Goal: Task Accomplishment & Management: Complete application form

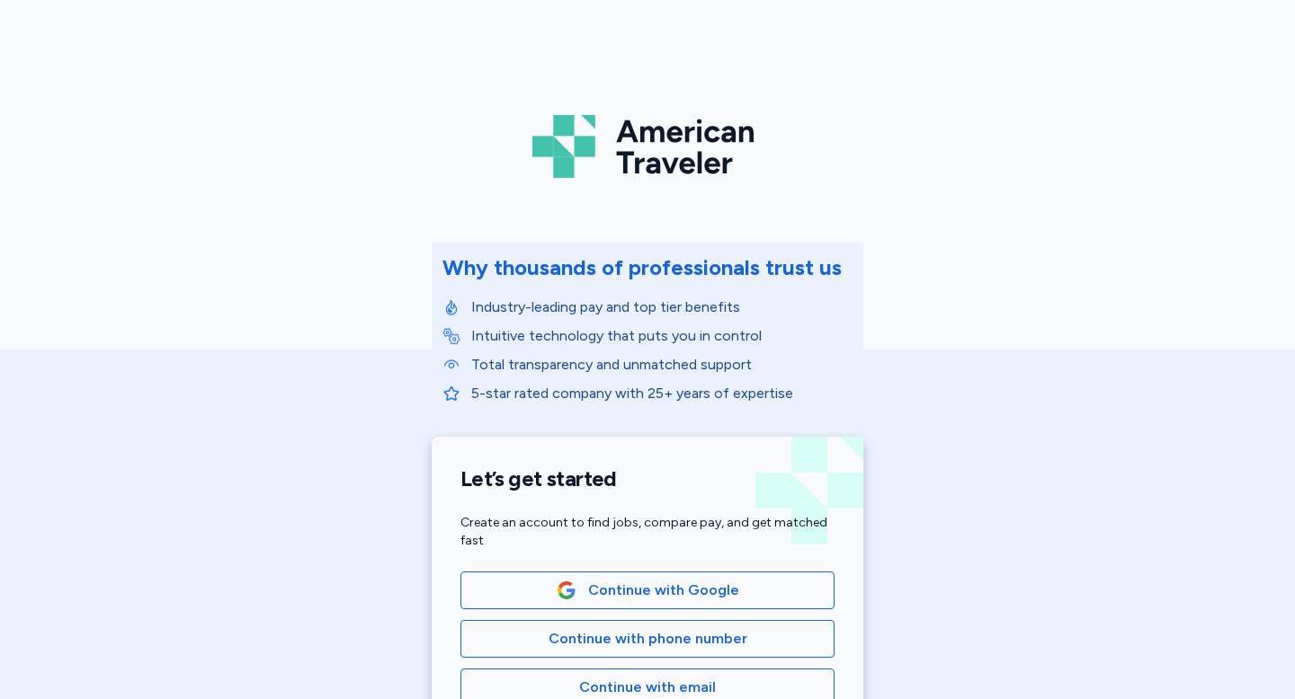
scroll to position [160, 0]
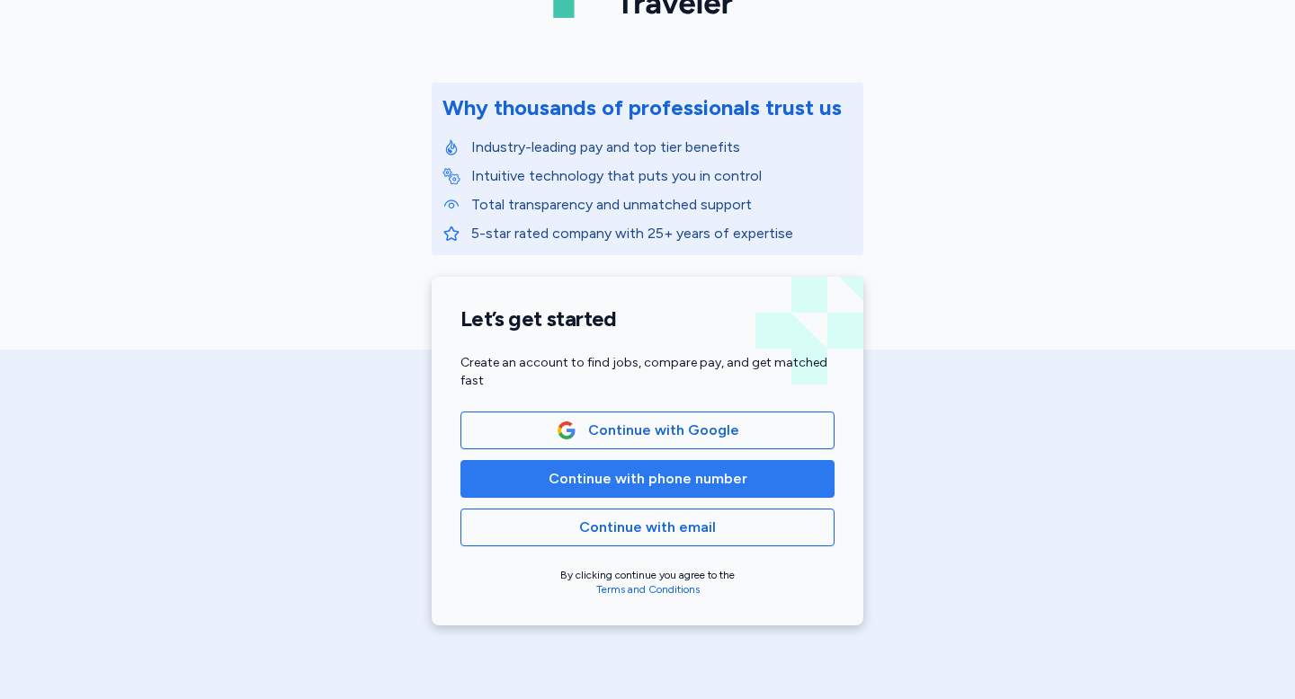
click at [677, 482] on span "Continue with phone number" at bounding box center [647, 479] width 199 height 22
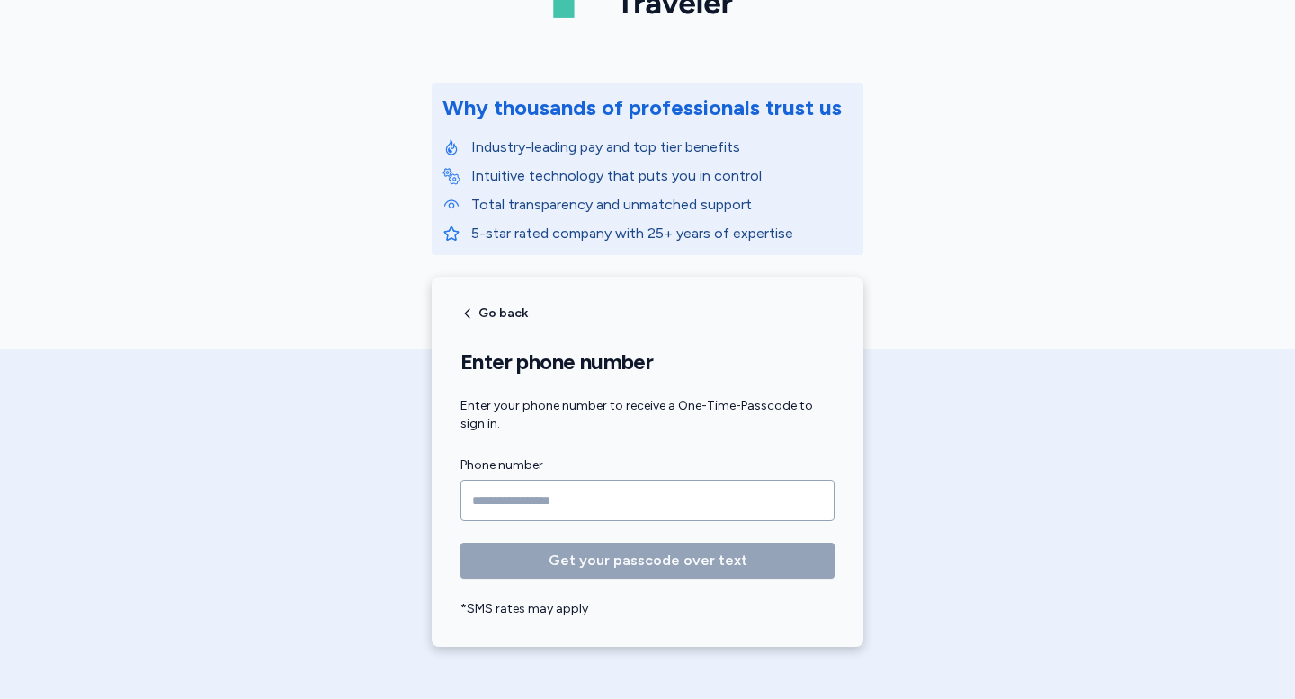
click at [616, 491] on input "Phone number" at bounding box center [647, 500] width 374 height 41
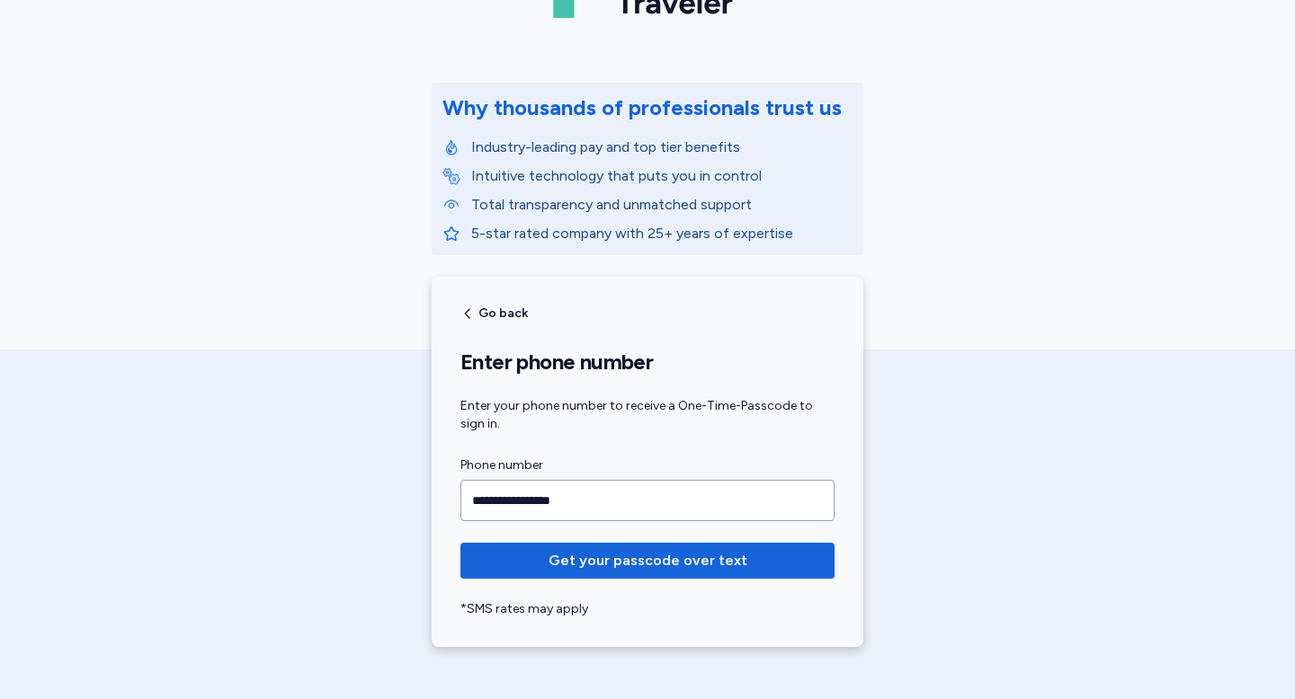
type input "**********"
click at [460, 543] on button "Get your passcode over text" at bounding box center [647, 561] width 374 height 36
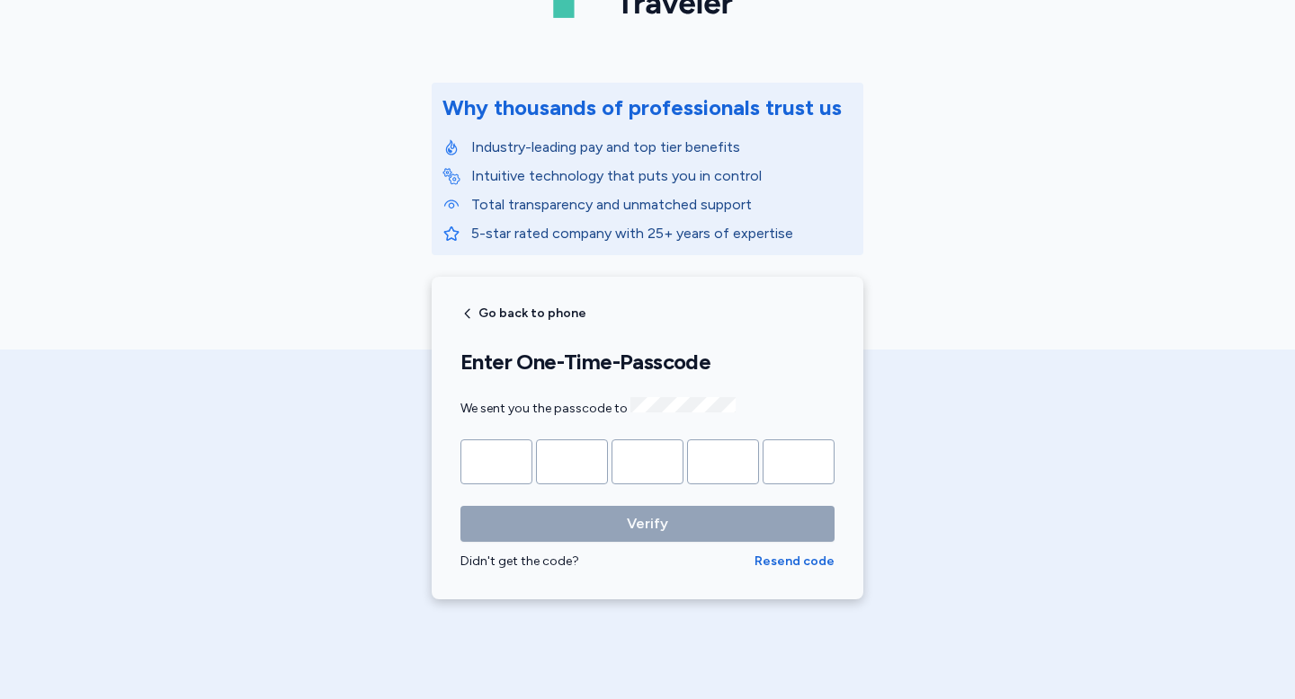
type input "*"
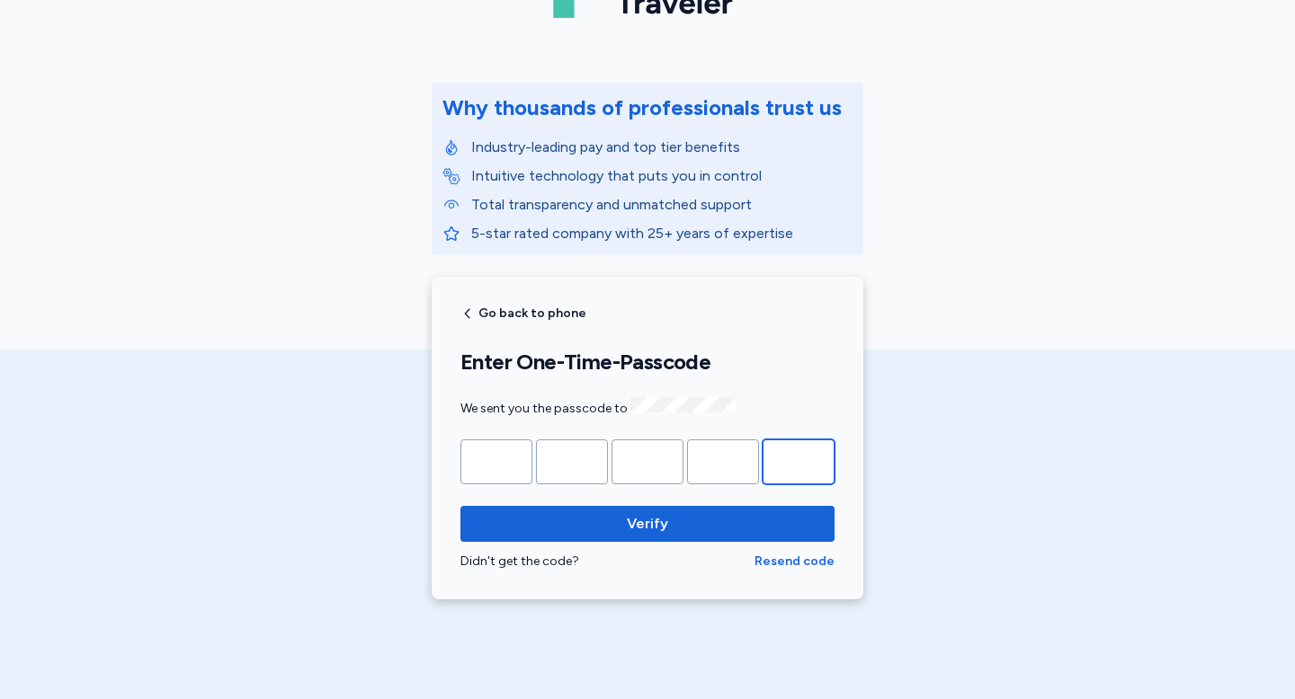
type input "*"
click at [633, 553] on div "Didn't get the code?" at bounding box center [607, 562] width 294 height 18
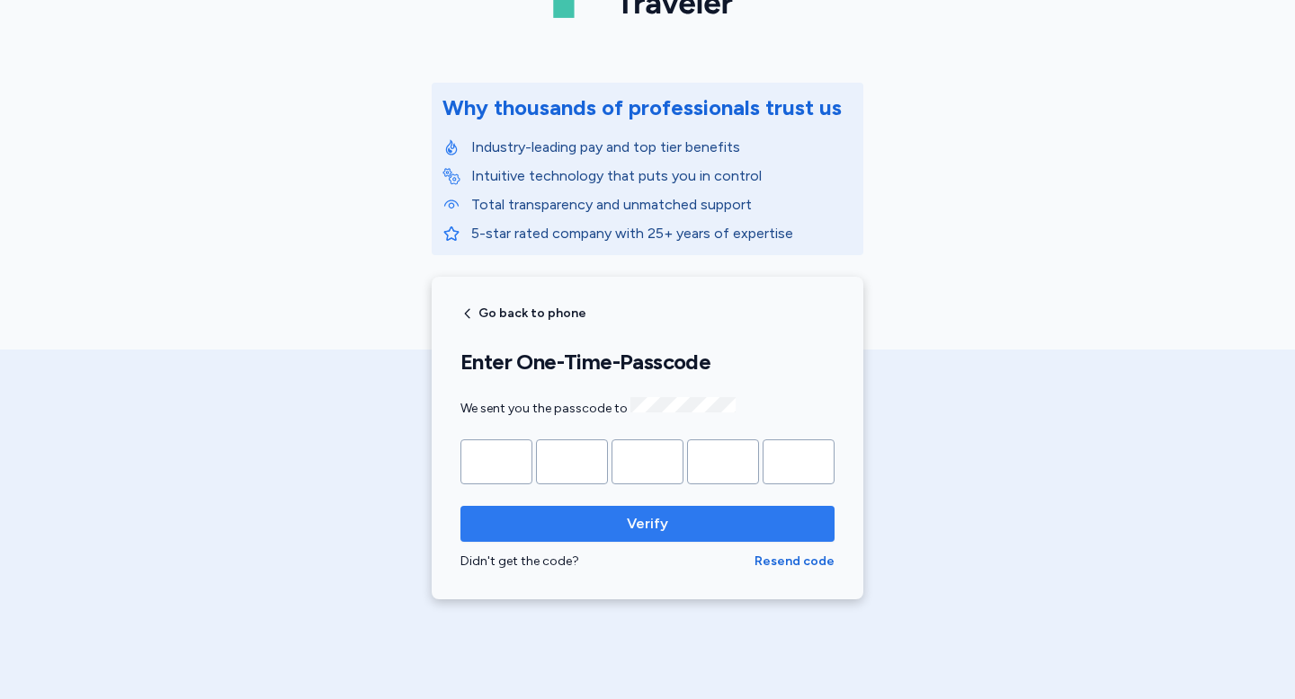
click at [702, 525] on span "Verify" at bounding box center [647, 524] width 345 height 22
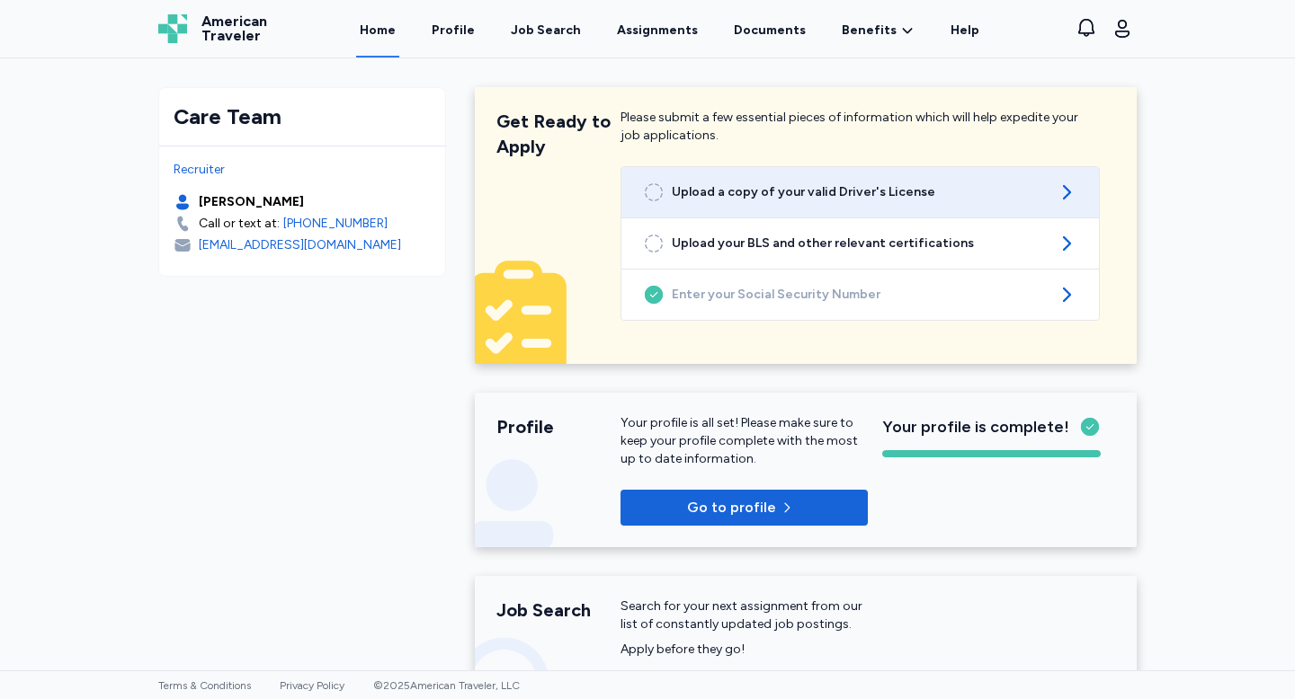
click at [739, 204] on link "Upload a copy of your valid Driver's License" at bounding box center [859, 192] width 477 height 50
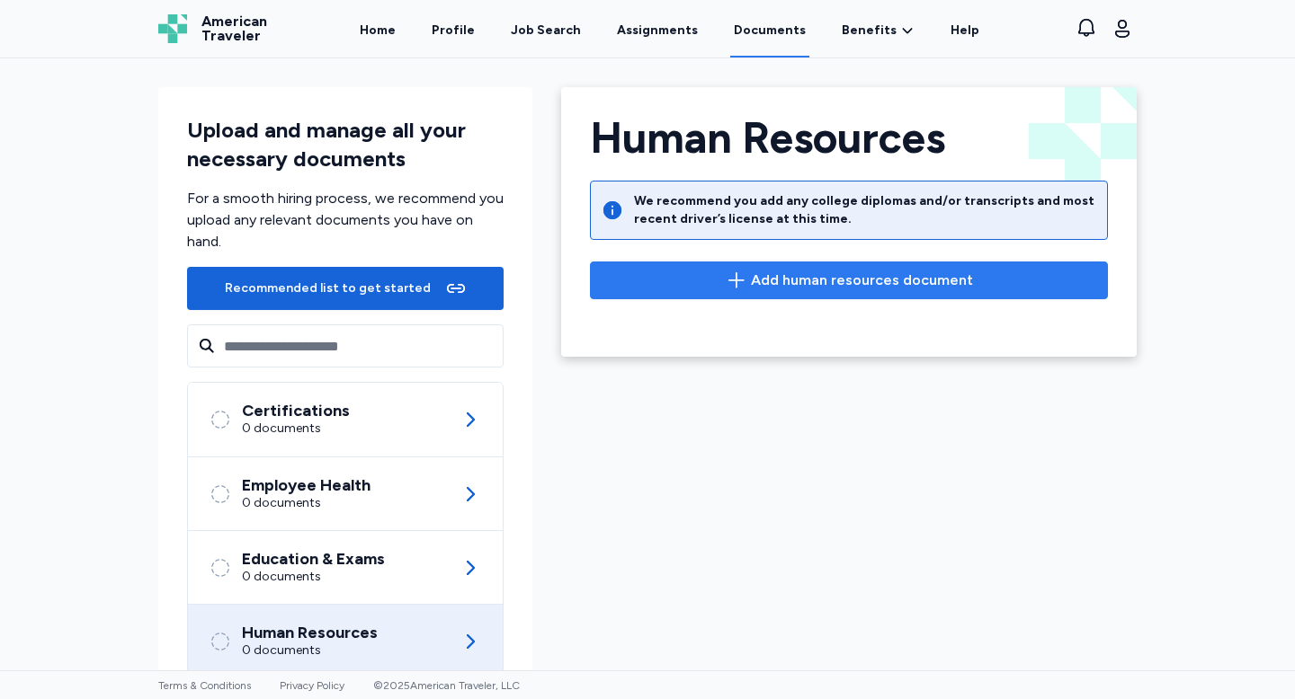
click at [716, 296] on button "Add human resources document" at bounding box center [849, 281] width 518 height 38
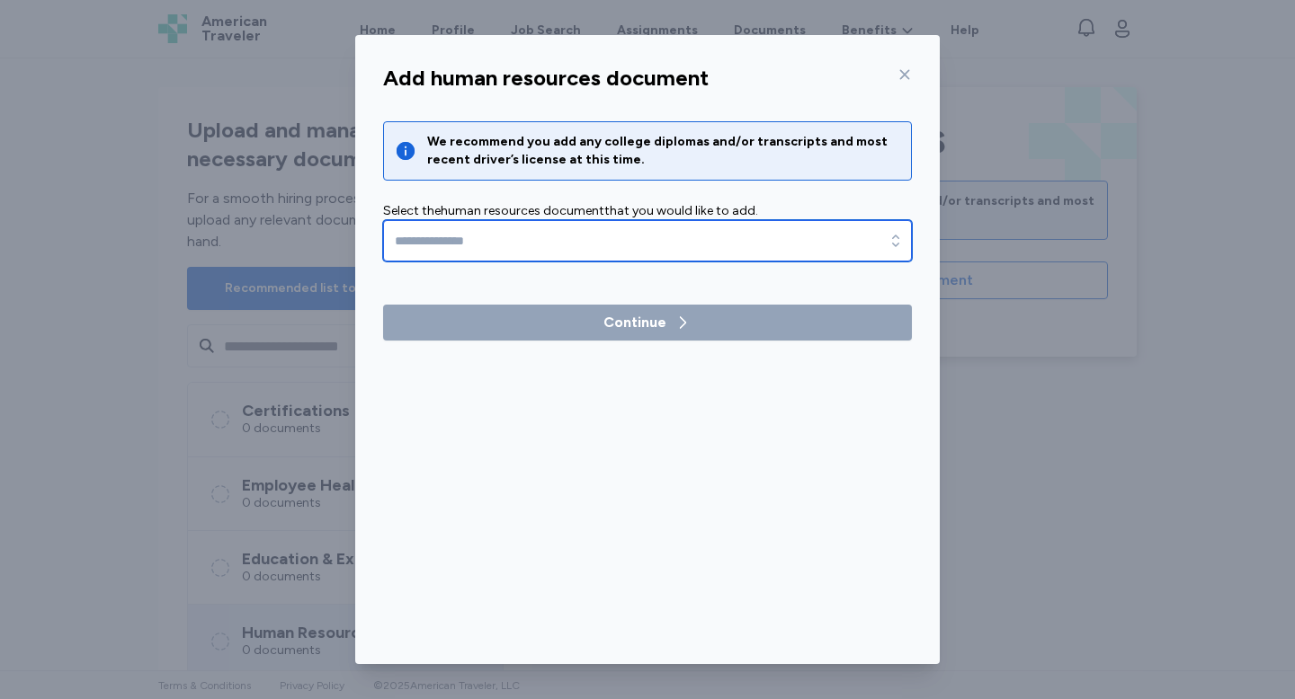
click at [532, 245] on input "text" at bounding box center [647, 240] width 529 height 41
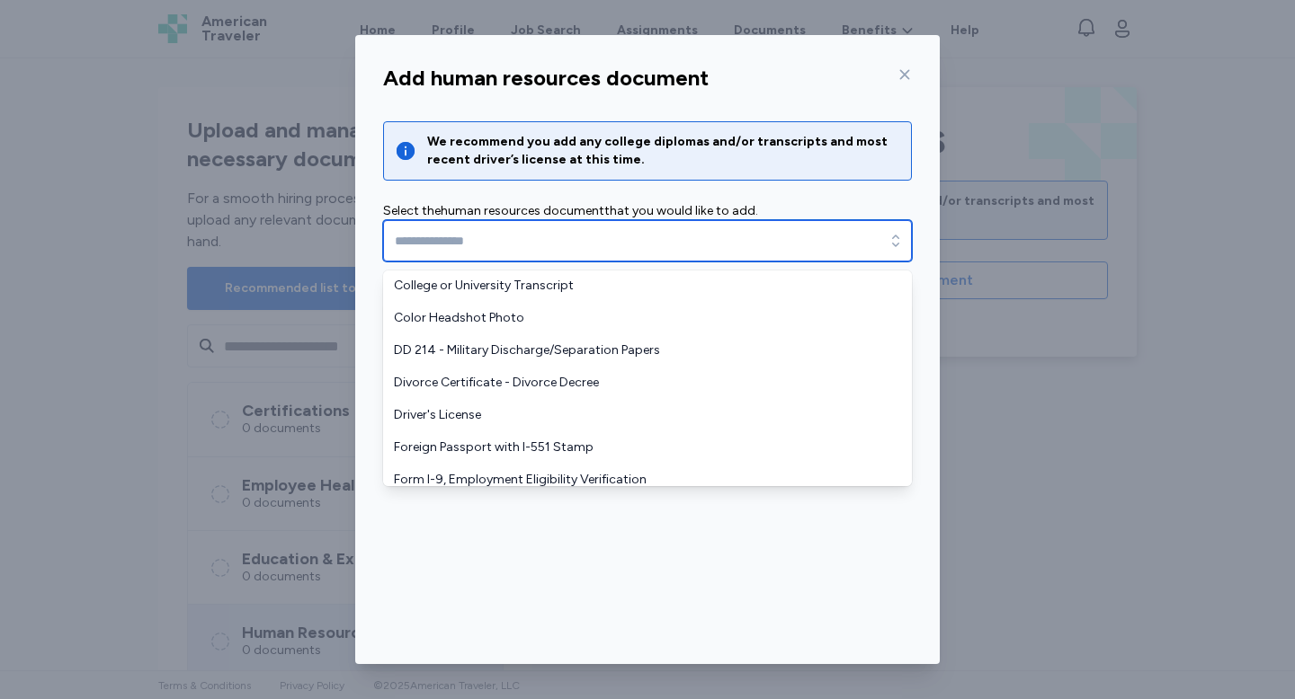
scroll to position [64, 0]
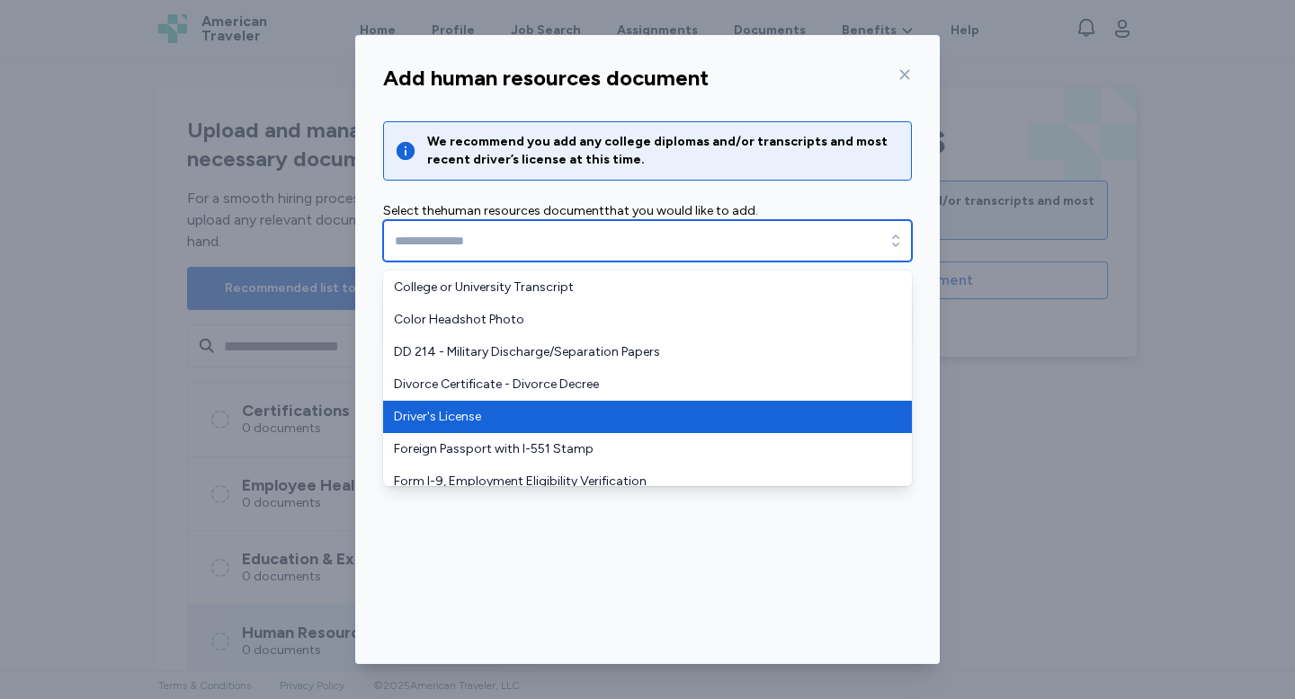
type input "**********"
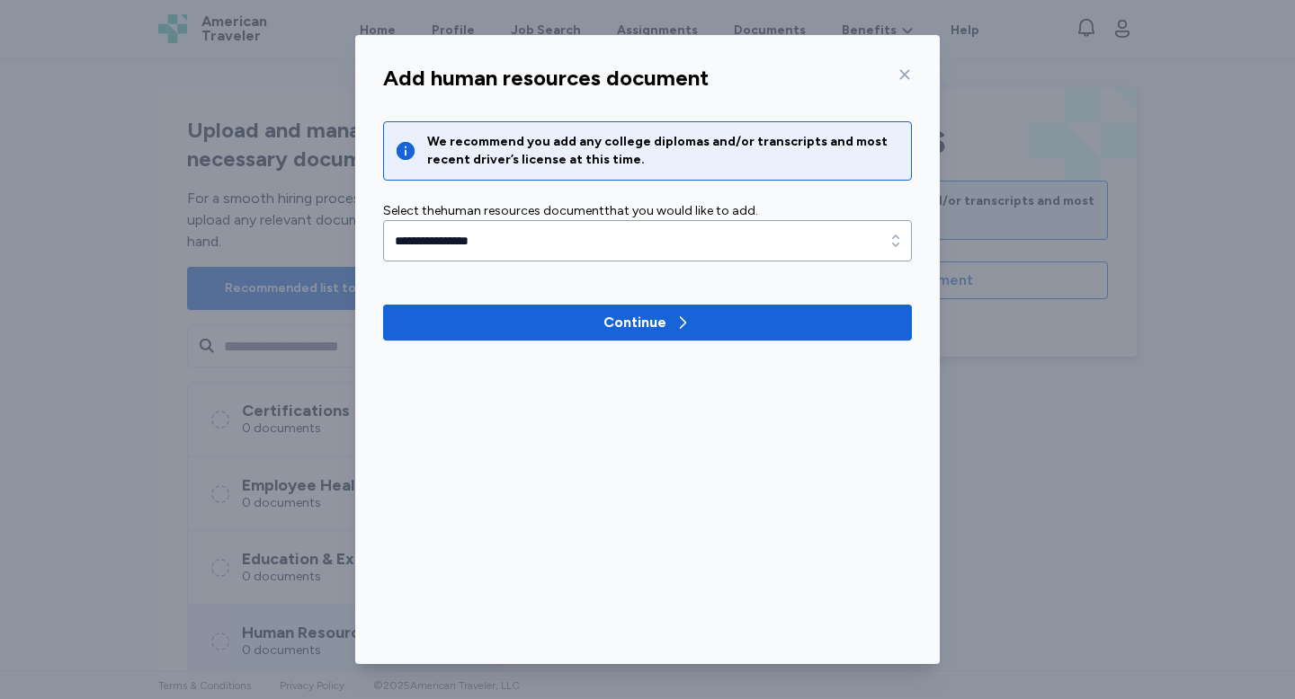
click at [642, 348] on div "**********" at bounding box center [647, 231] width 557 height 263
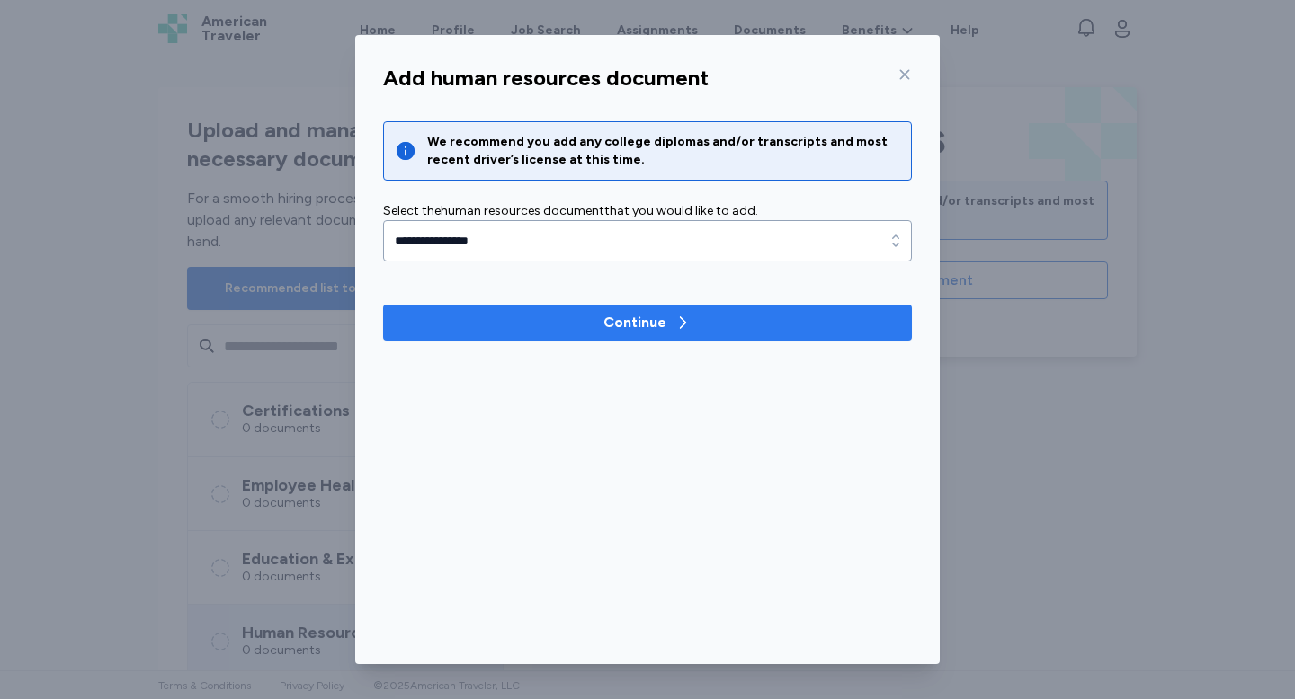
click at [647, 333] on div "Continue" at bounding box center [634, 323] width 63 height 22
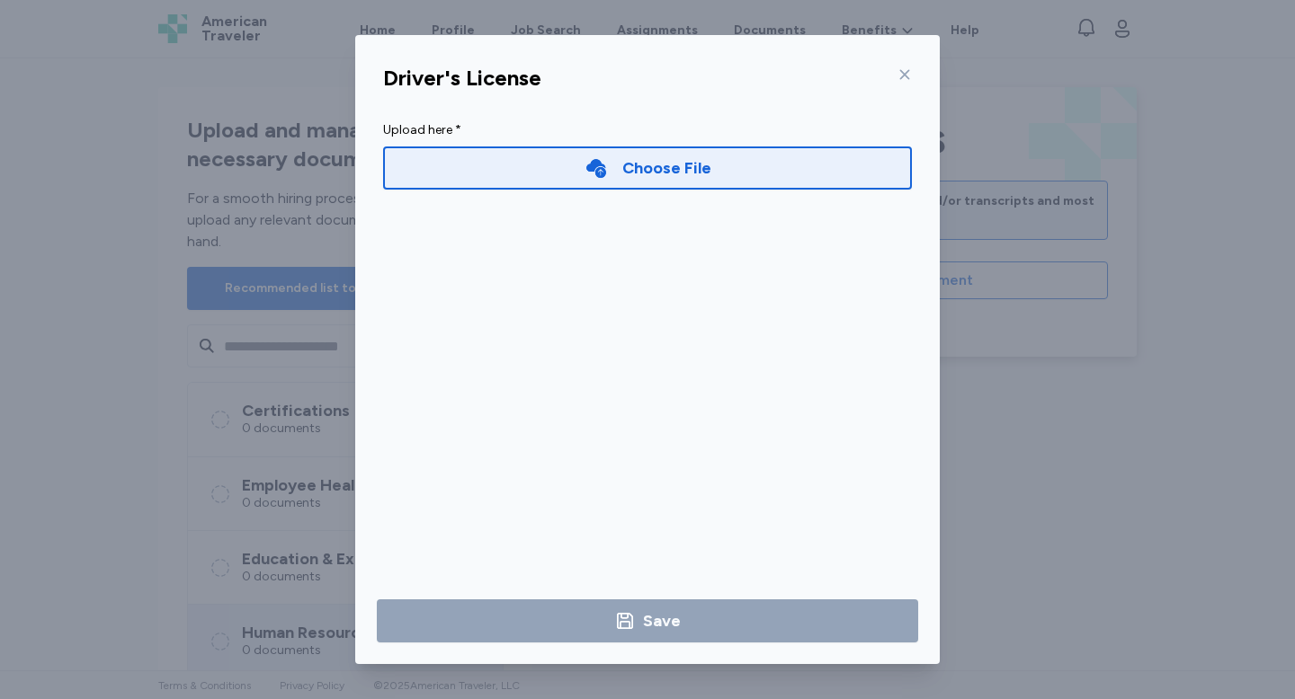
click at [549, 156] on div "Choose File" at bounding box center [647, 168] width 529 height 43
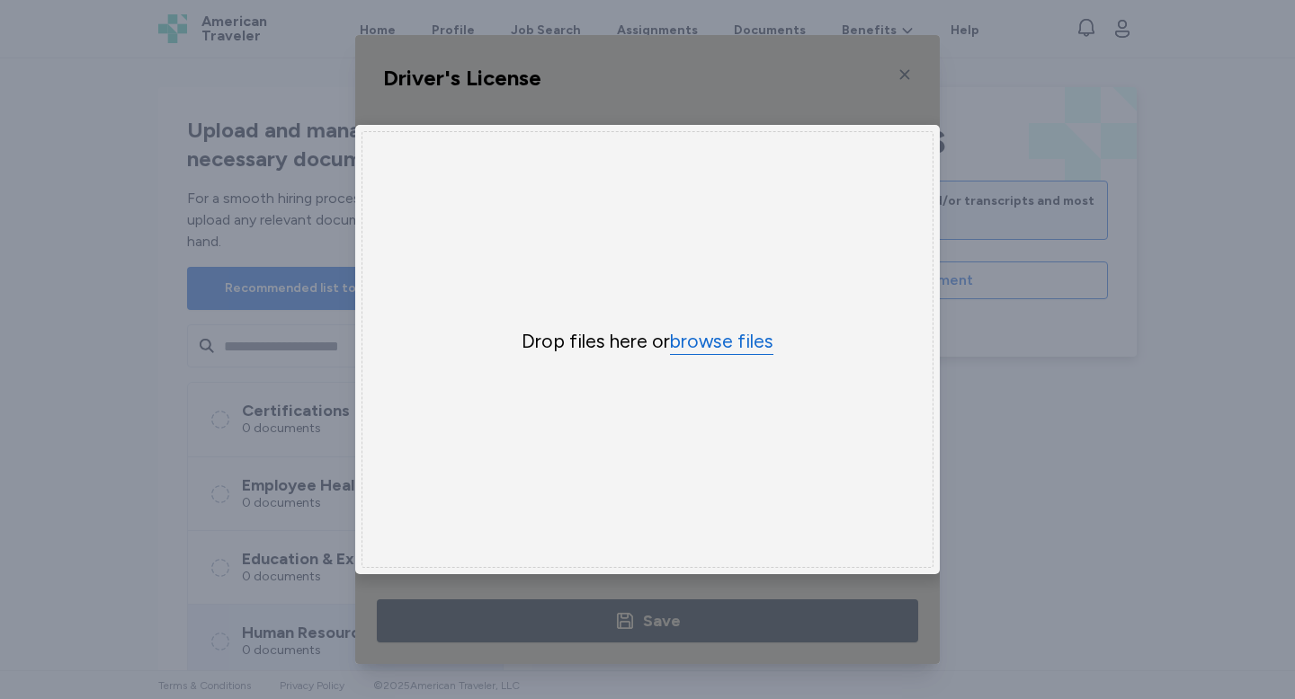
click at [717, 348] on button "browse files" at bounding box center [721, 342] width 103 height 26
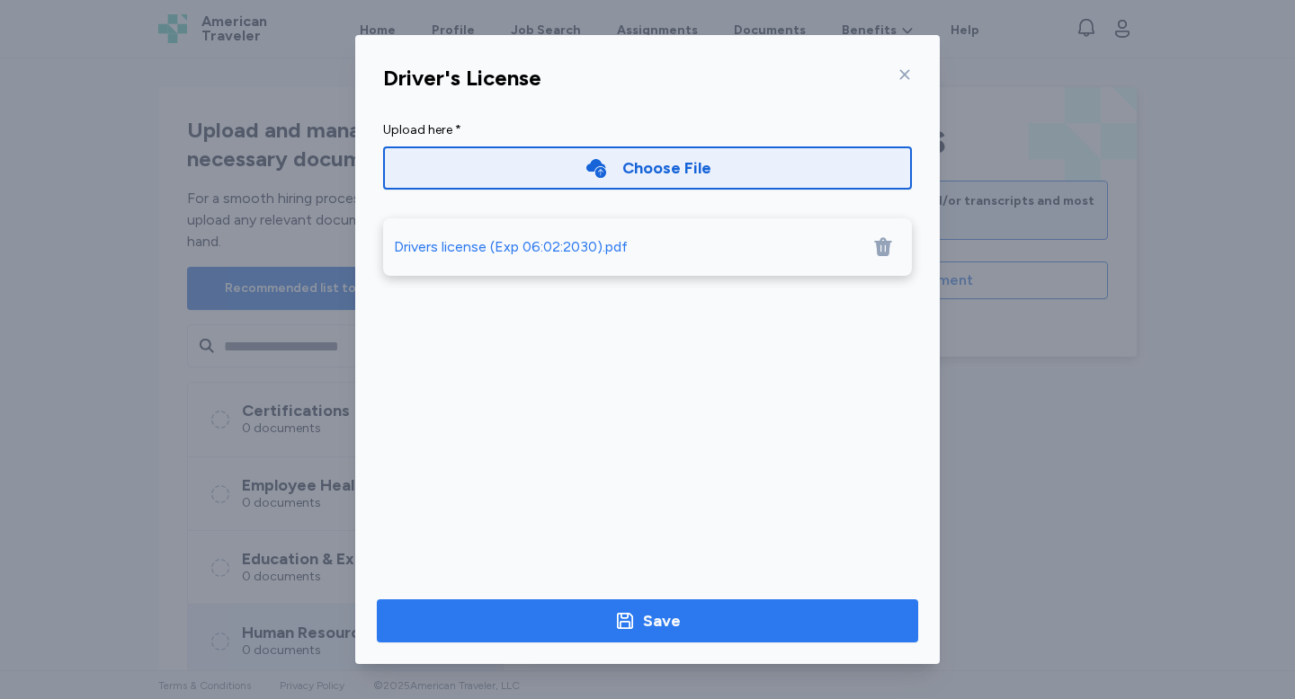
click at [611, 626] on span "Save" at bounding box center [647, 621] width 512 height 25
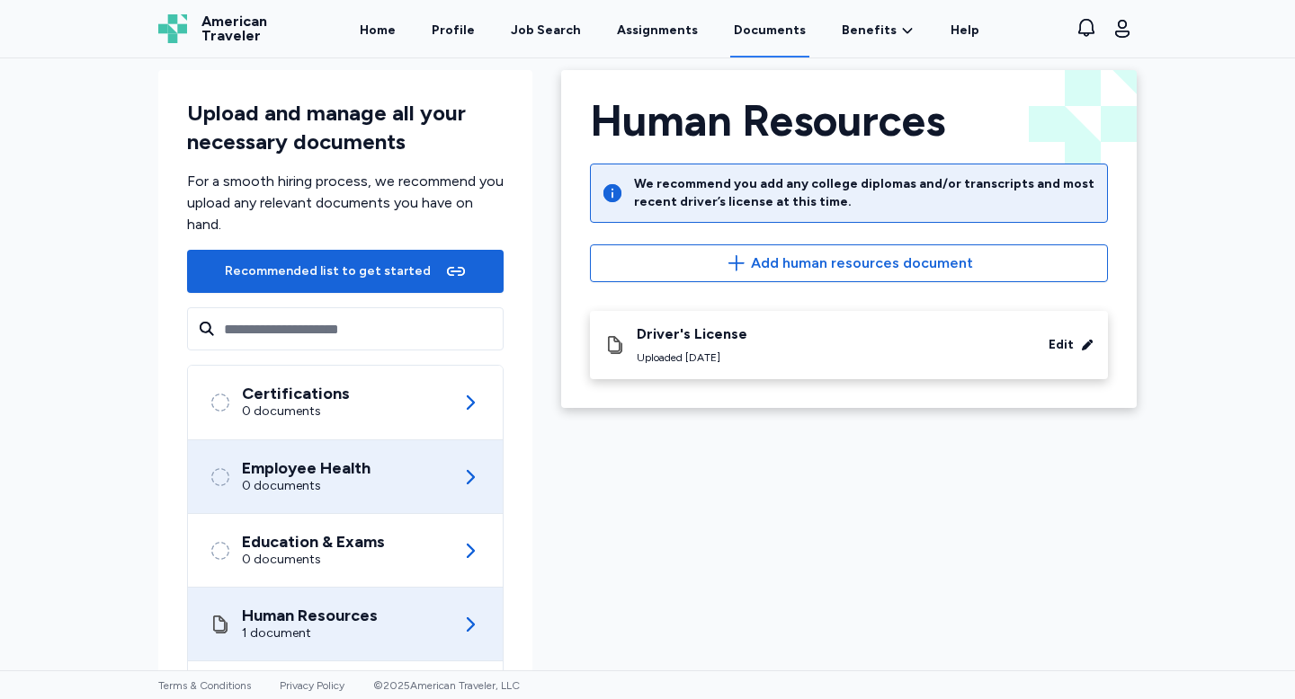
scroll to position [0, 0]
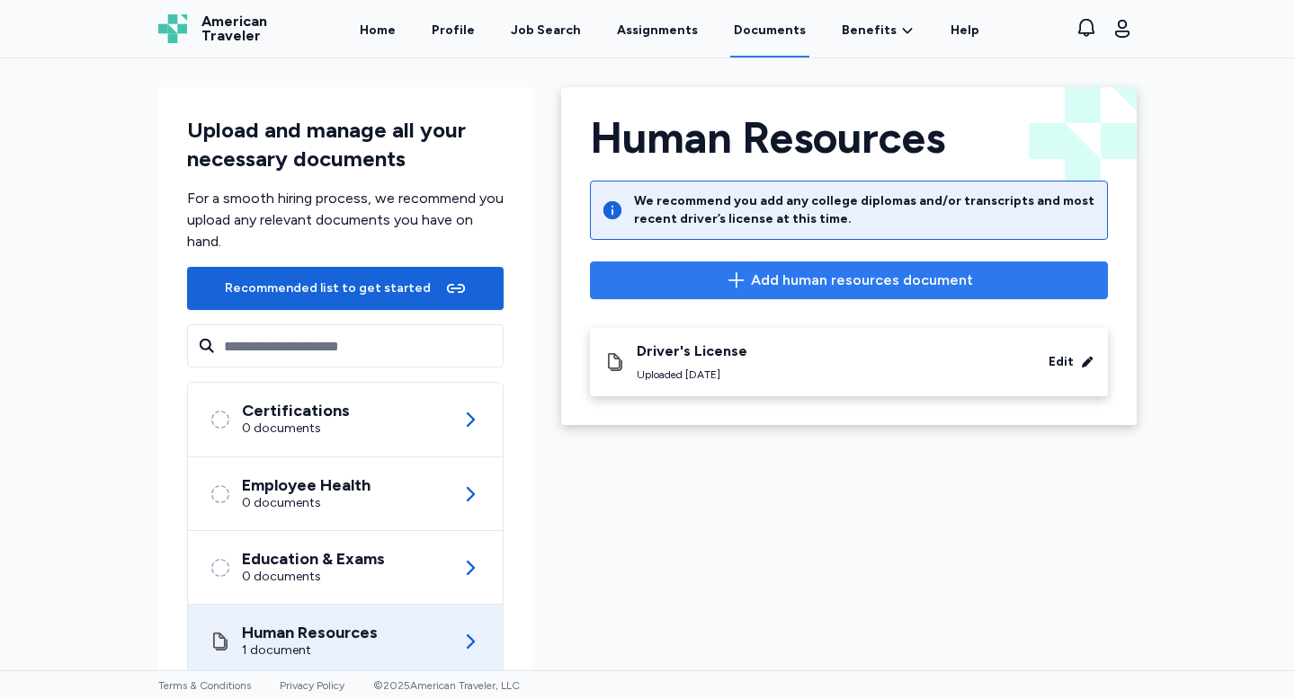
click at [711, 274] on span "Add human resources document" at bounding box center [848, 281] width 487 height 22
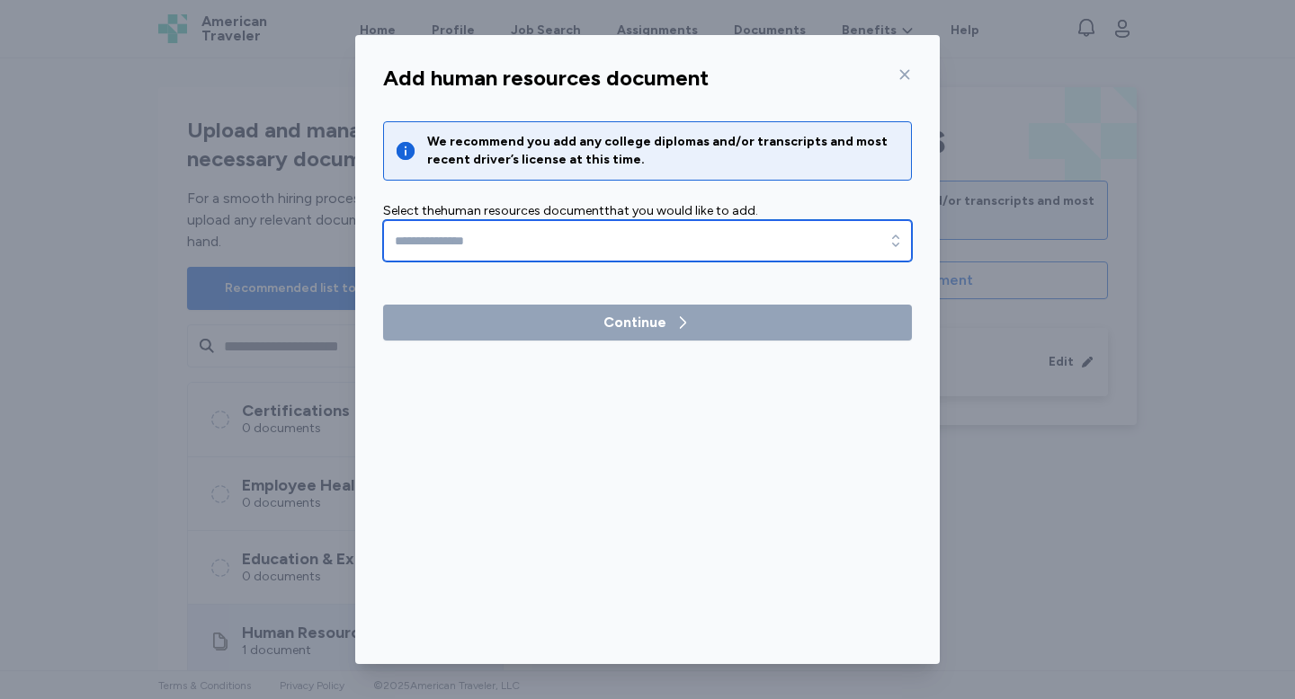
click at [507, 259] on input "text" at bounding box center [647, 240] width 529 height 41
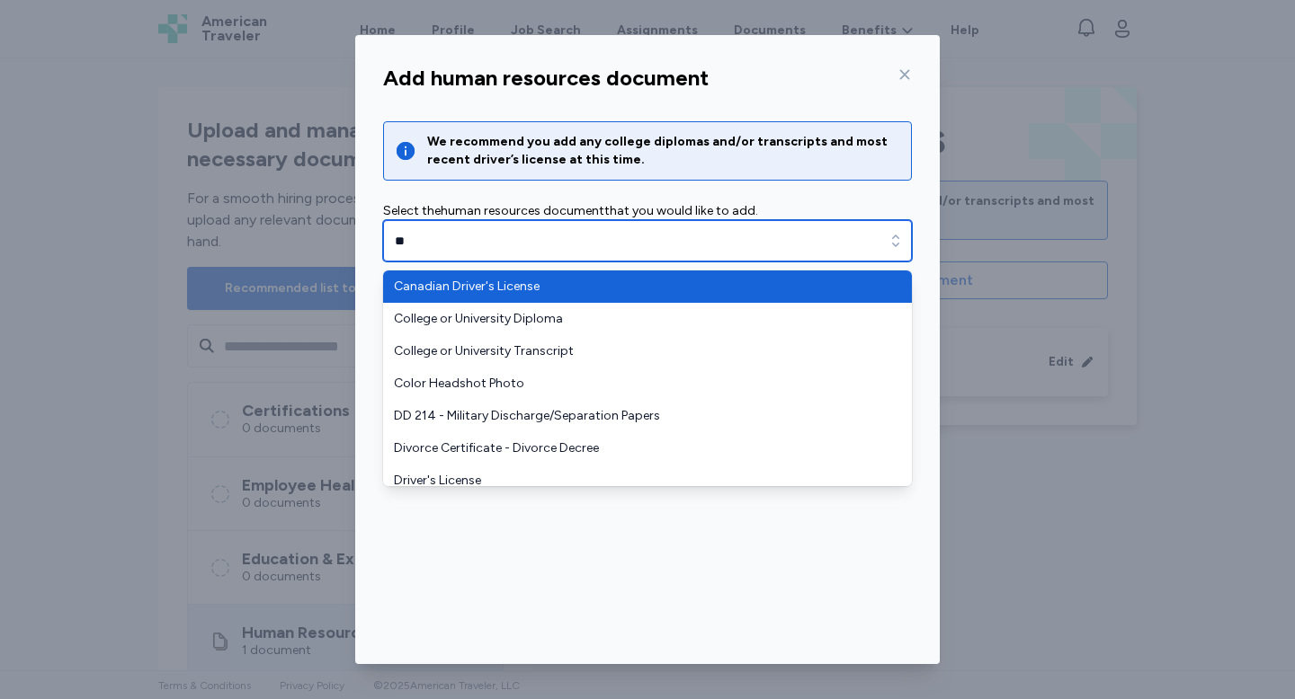
type input "*"
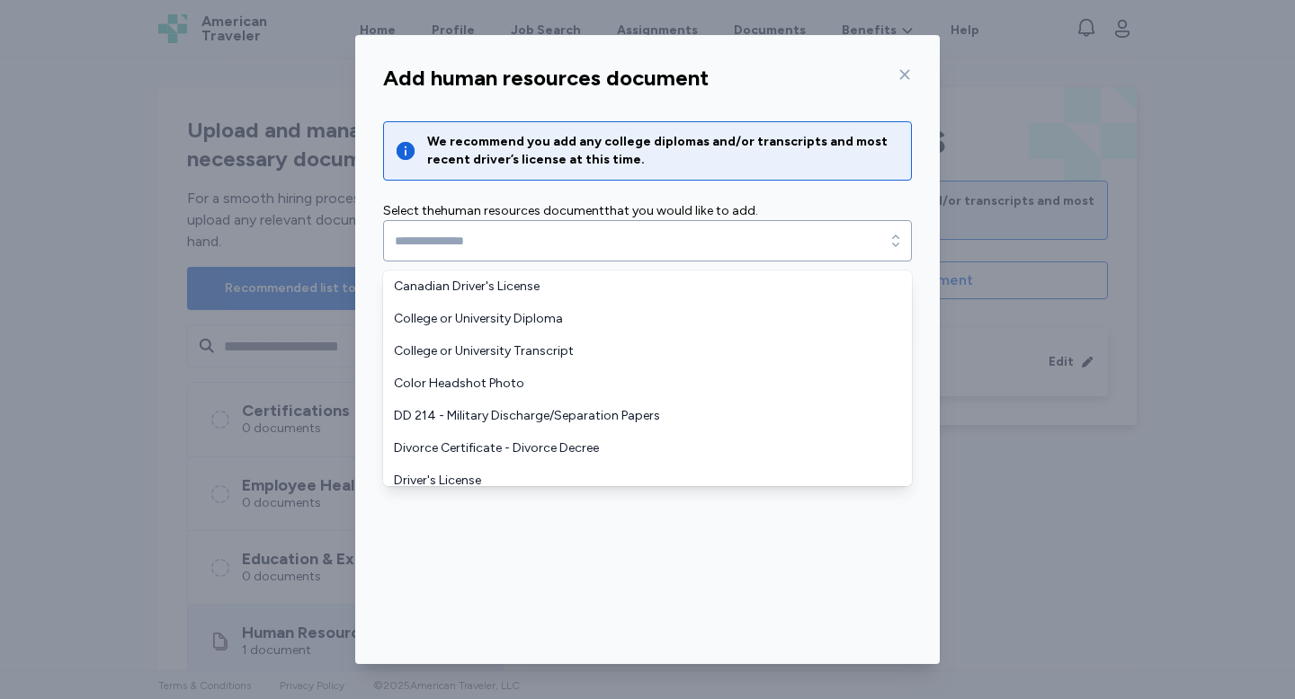
click at [910, 70] on div "Add human resources document We recommend you add any college diplomas and/or t…" at bounding box center [647, 361] width 584 height 608
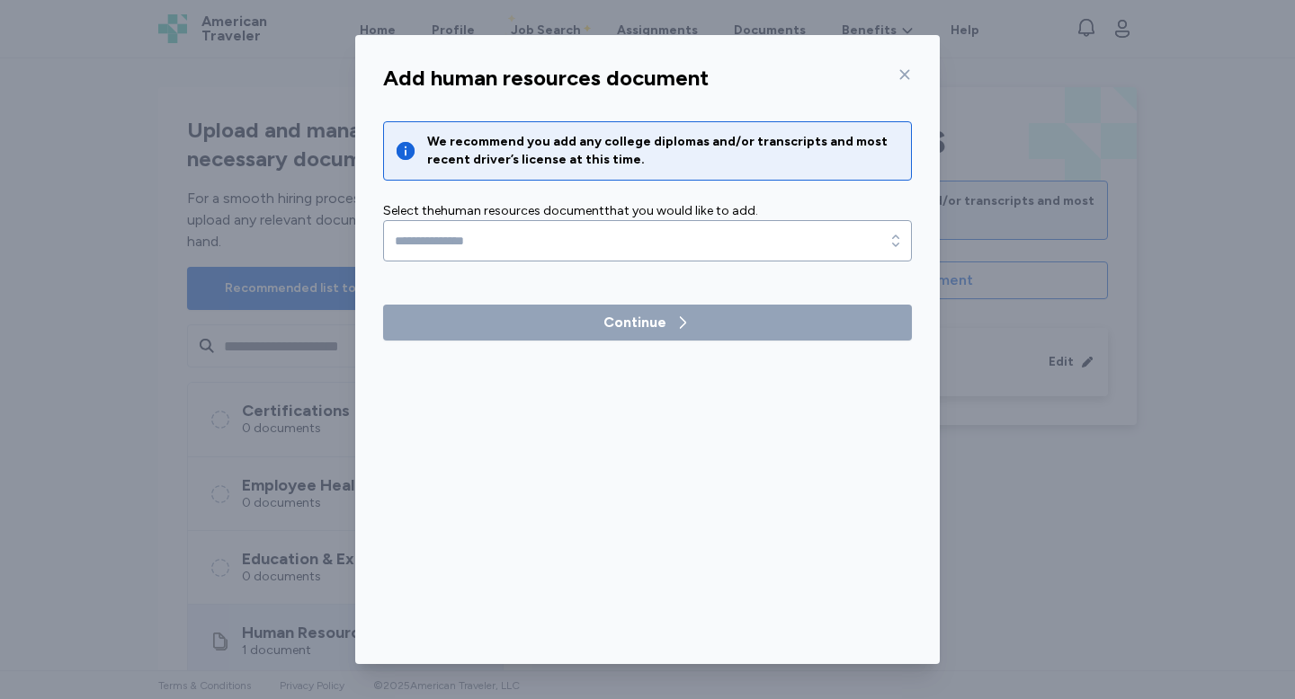
click at [897, 78] on icon at bounding box center [904, 74] width 14 height 14
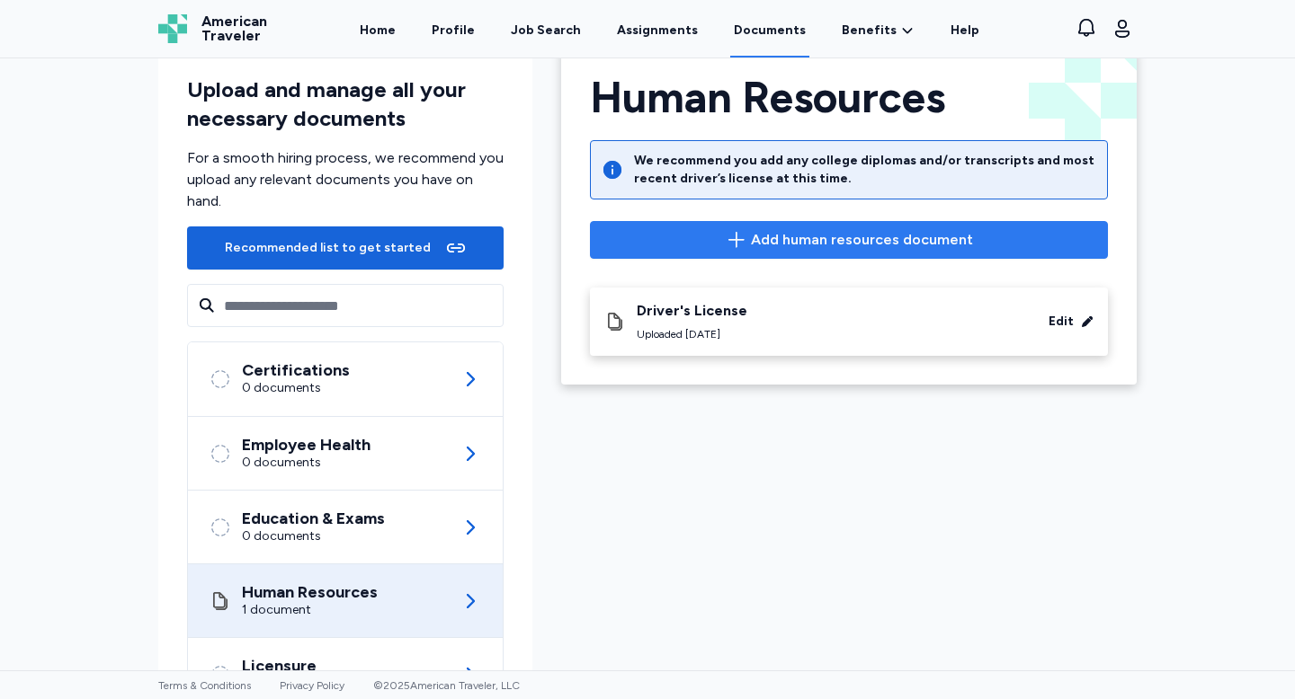
scroll to position [25, 0]
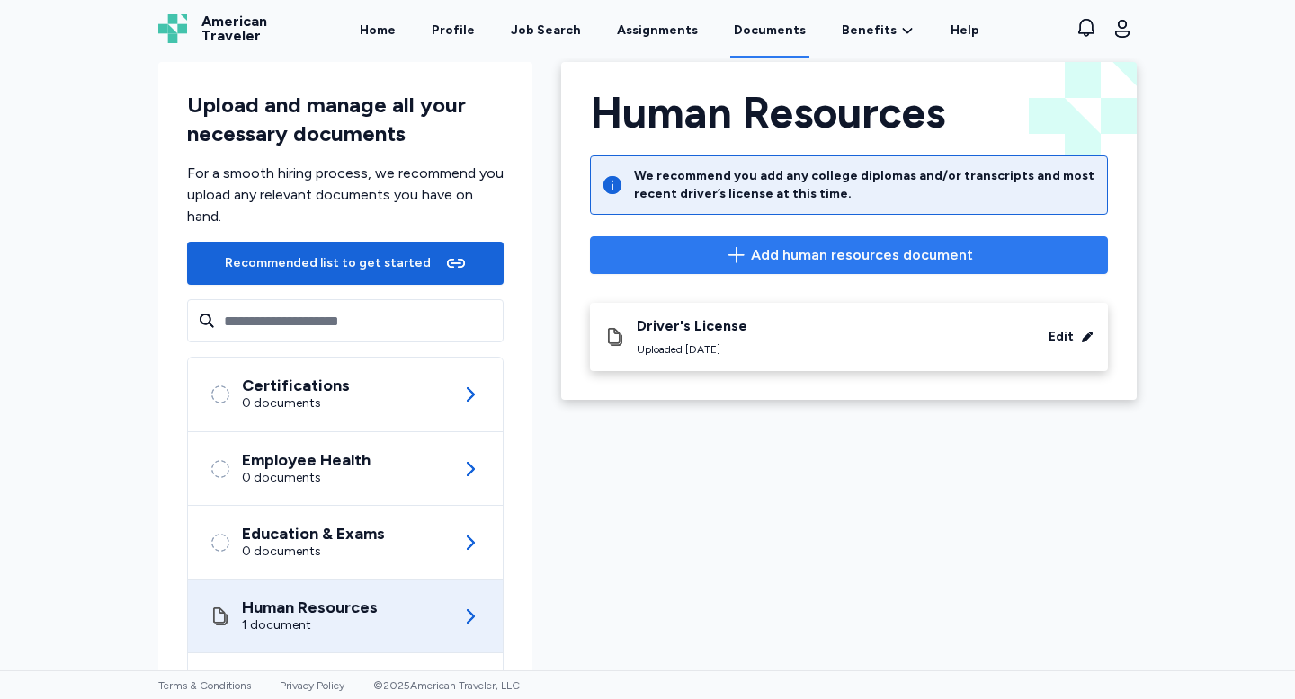
click at [733, 253] on icon "button" at bounding box center [737, 256] width 22 height 22
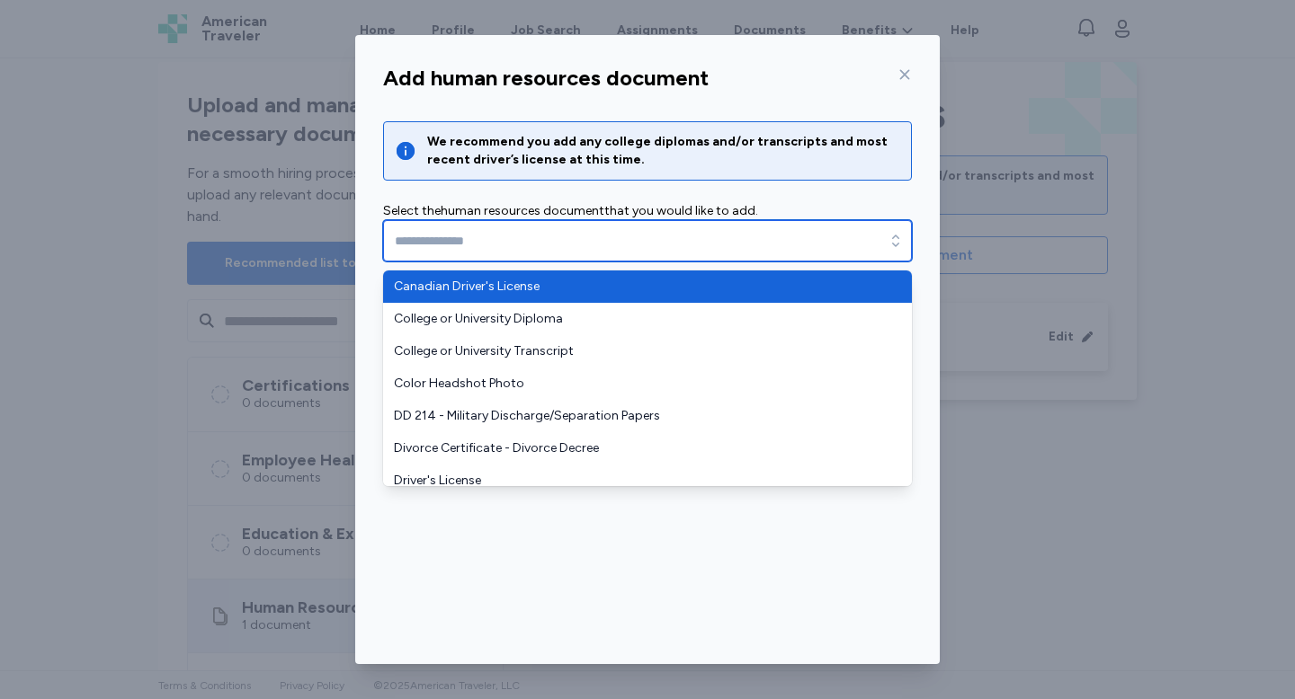
click at [527, 252] on input "text" at bounding box center [647, 240] width 529 height 41
type input "*"
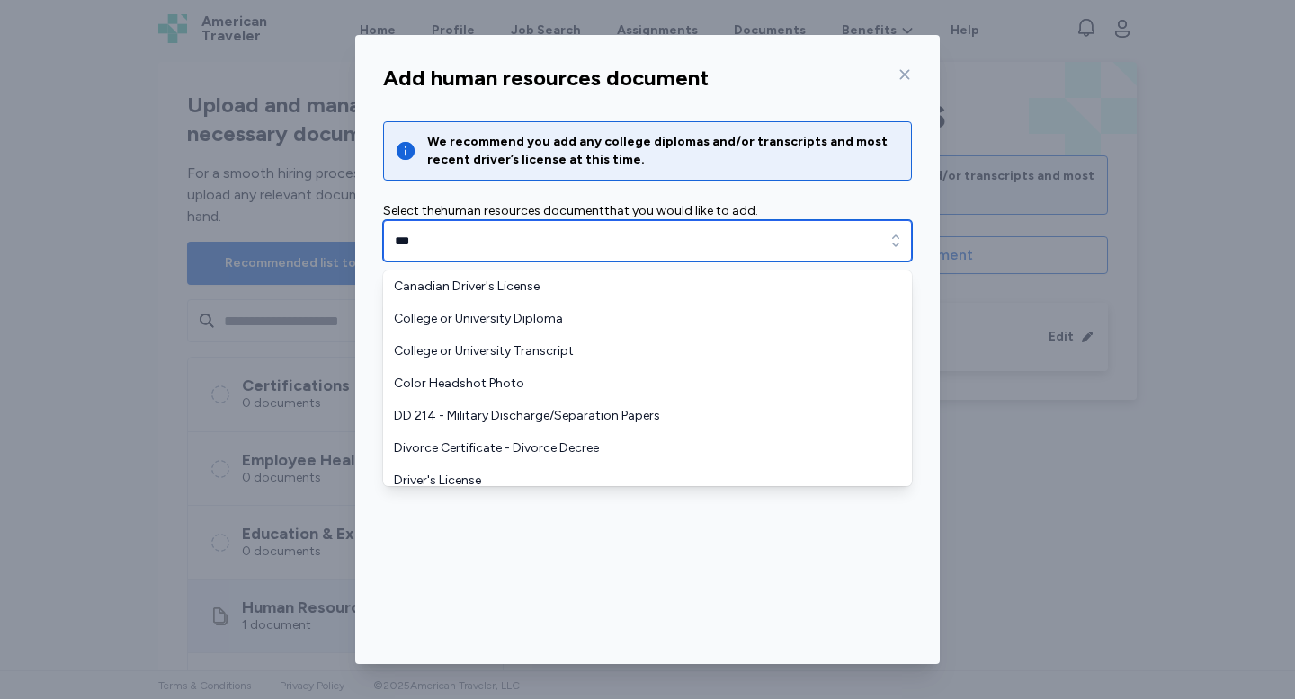
type input "***"
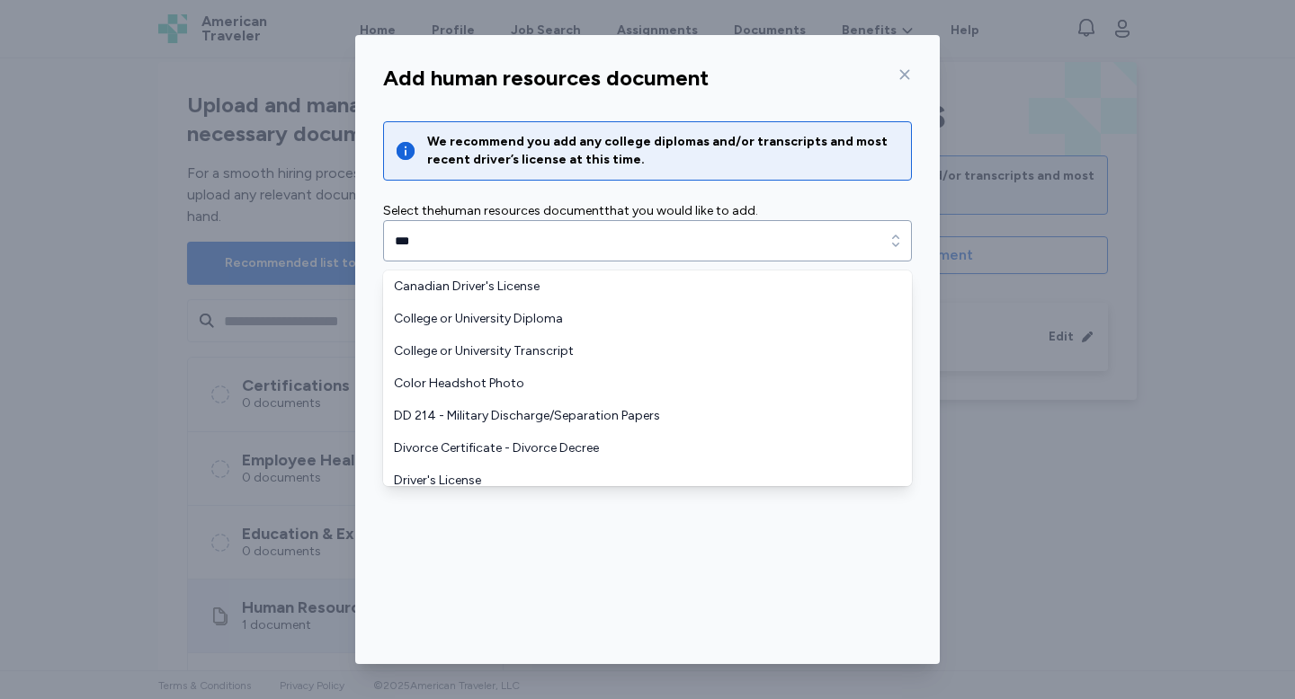
click at [592, 542] on div "Add human resources document We recommend you add any college diplomas and/or t…" at bounding box center [647, 361] width 584 height 608
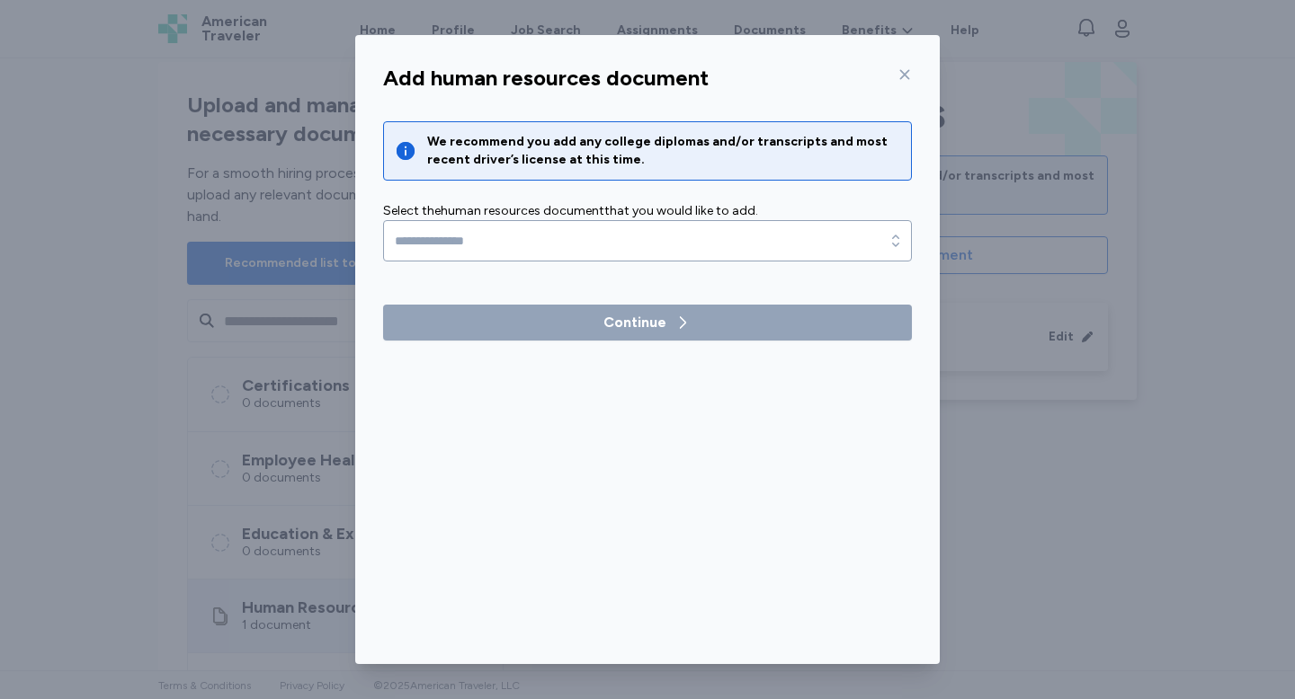
click at [904, 68] on icon at bounding box center [904, 74] width 14 height 14
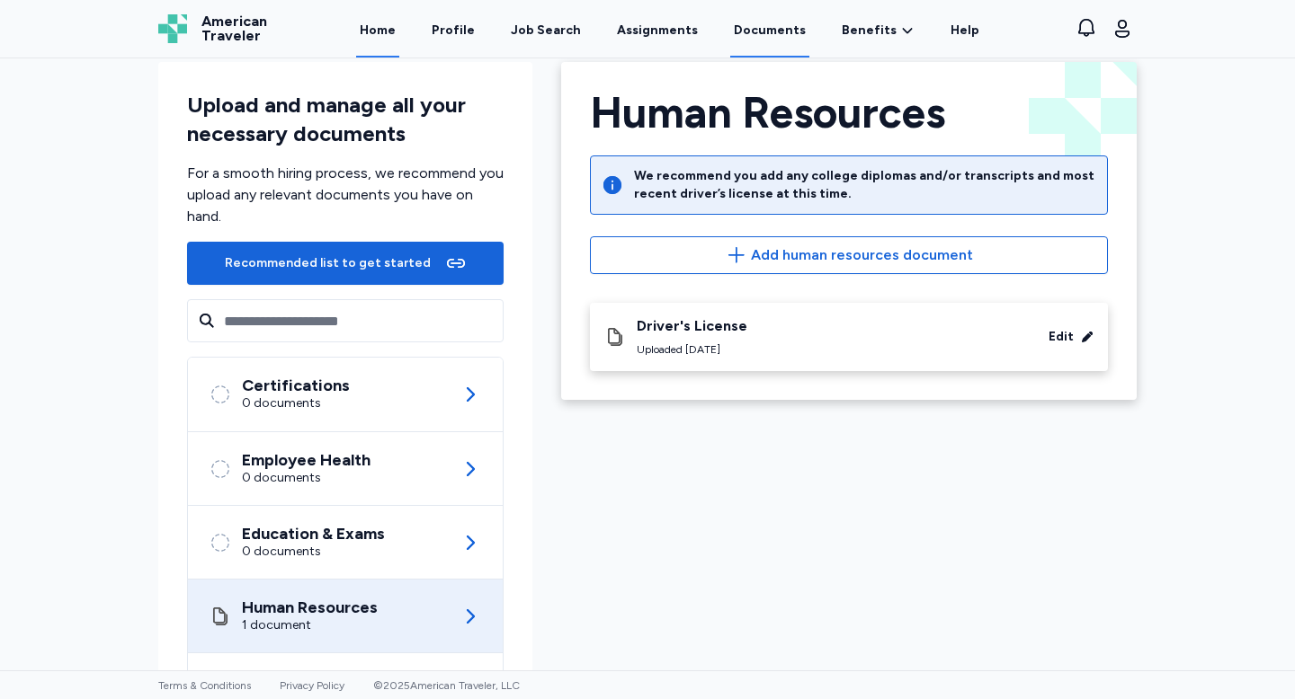
click at [377, 37] on link "Home" at bounding box center [377, 30] width 43 height 56
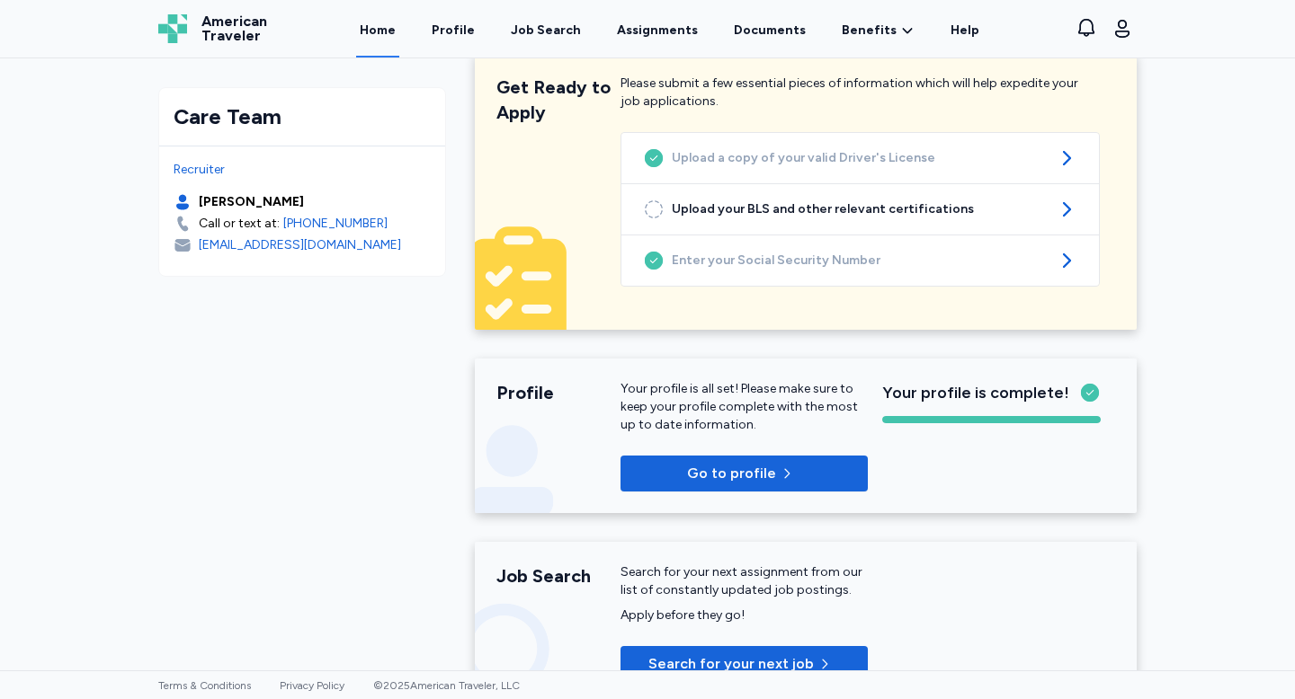
scroll to position [211, 0]
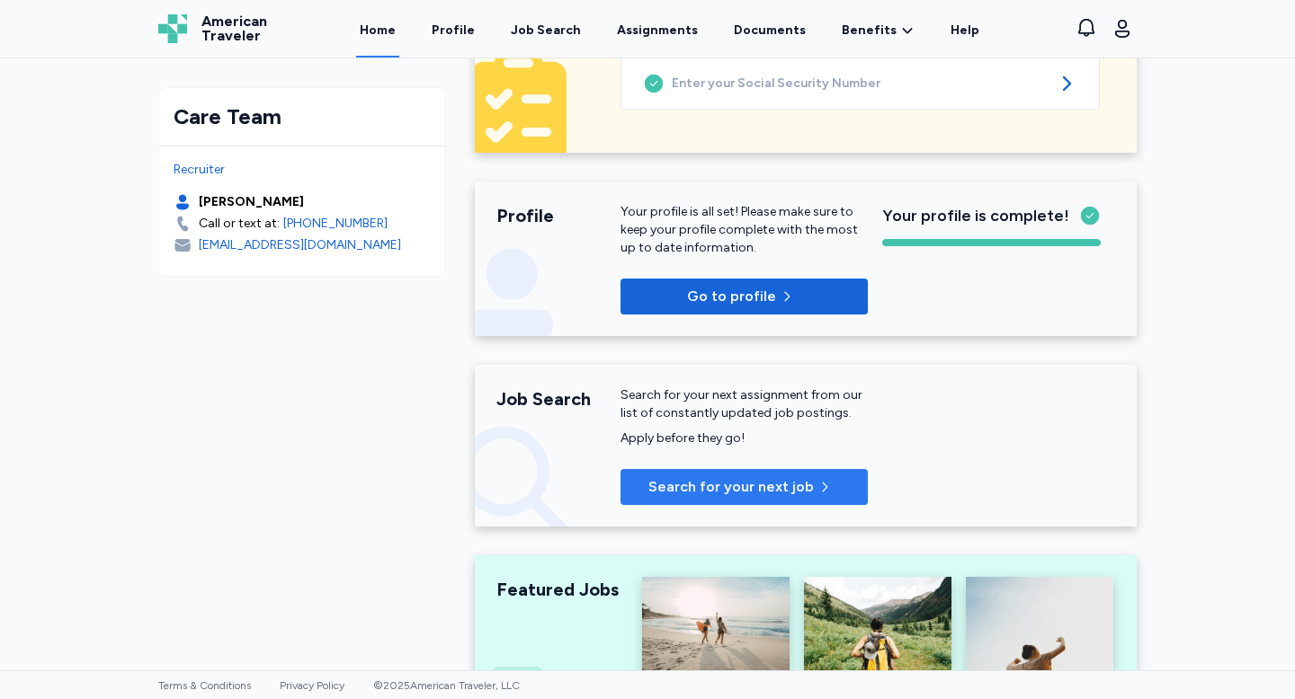
click at [721, 492] on span "Search for your next job" at bounding box center [730, 487] width 165 height 22
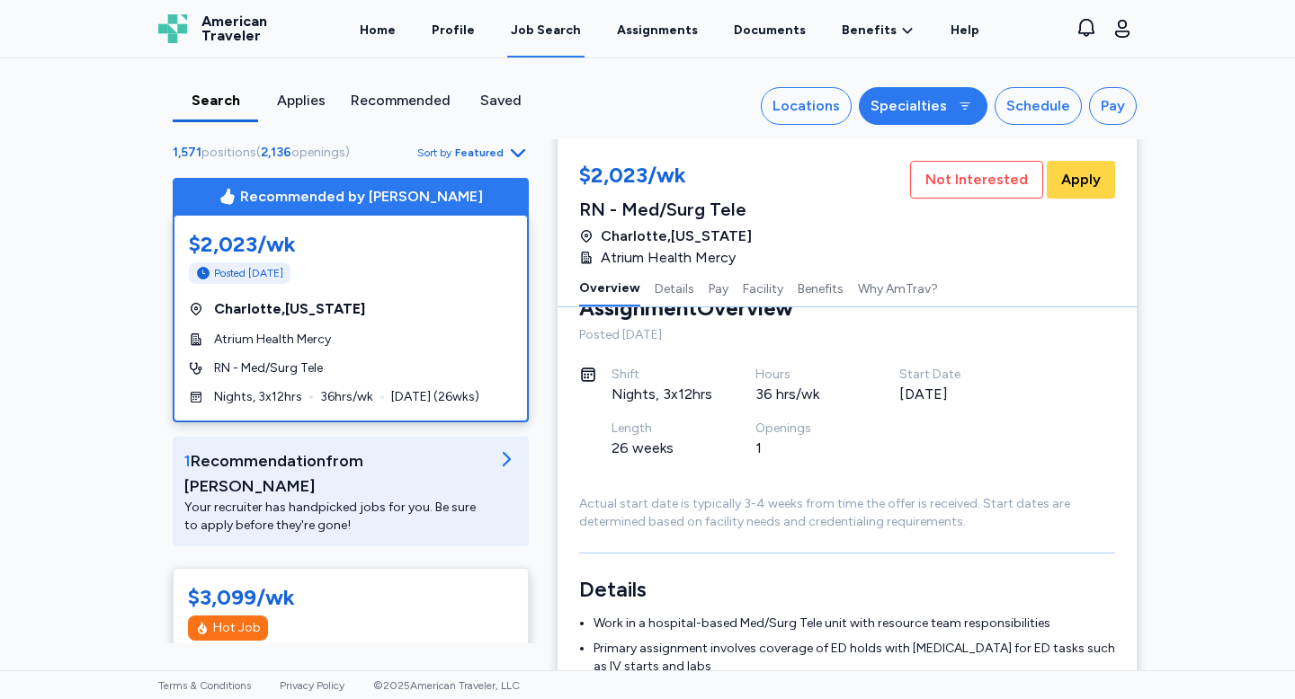
click at [933, 102] on div "Specialties" at bounding box center [908, 106] width 76 height 22
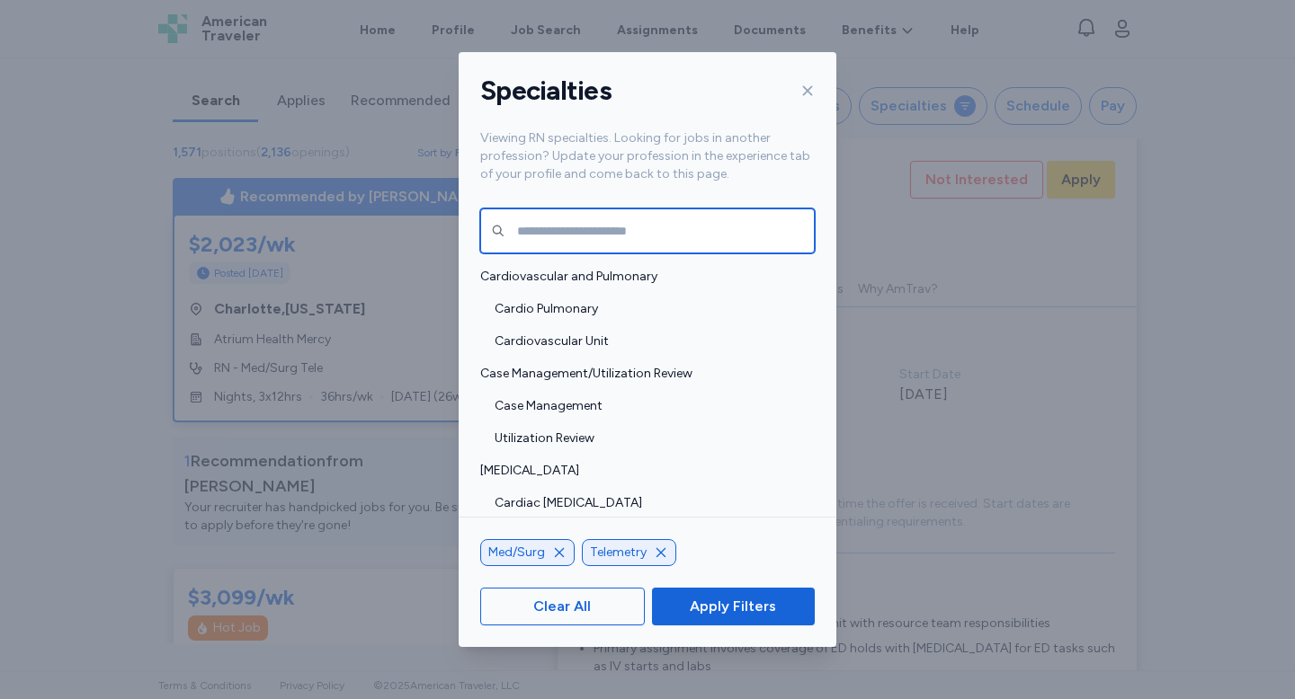
click at [584, 223] on input "text" at bounding box center [647, 231] width 334 height 45
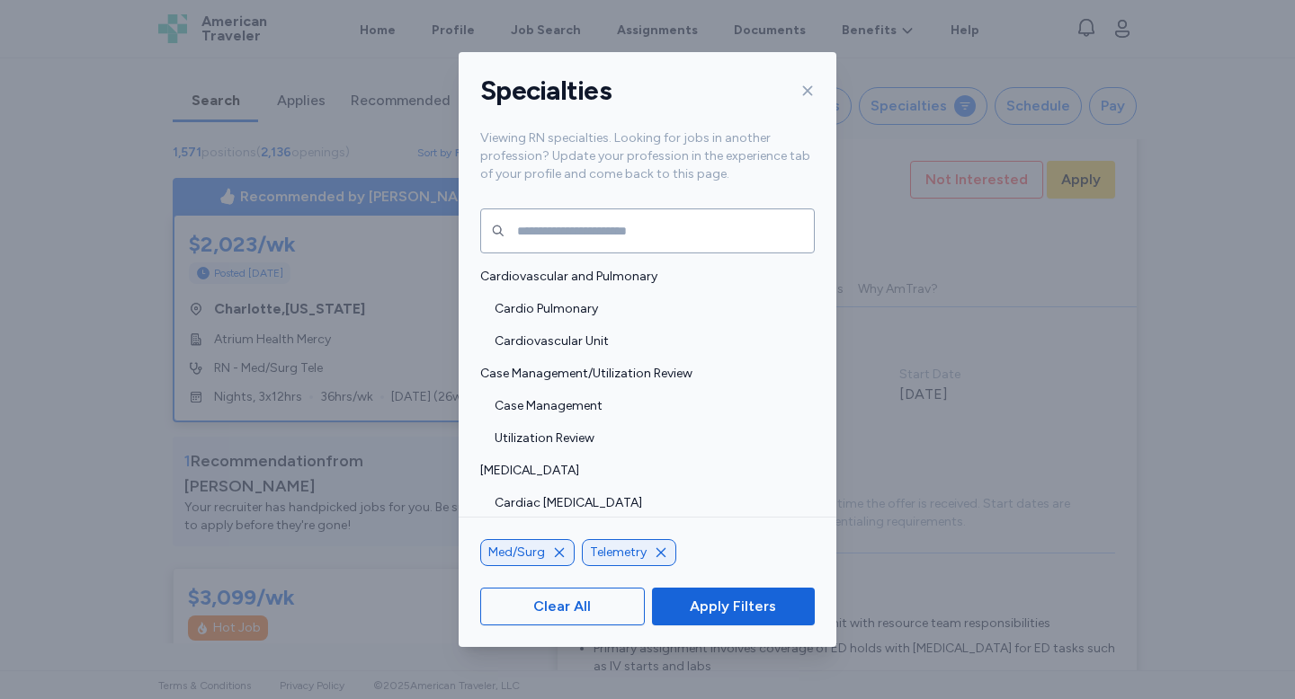
click at [804, 94] on icon at bounding box center [807, 91] width 14 height 14
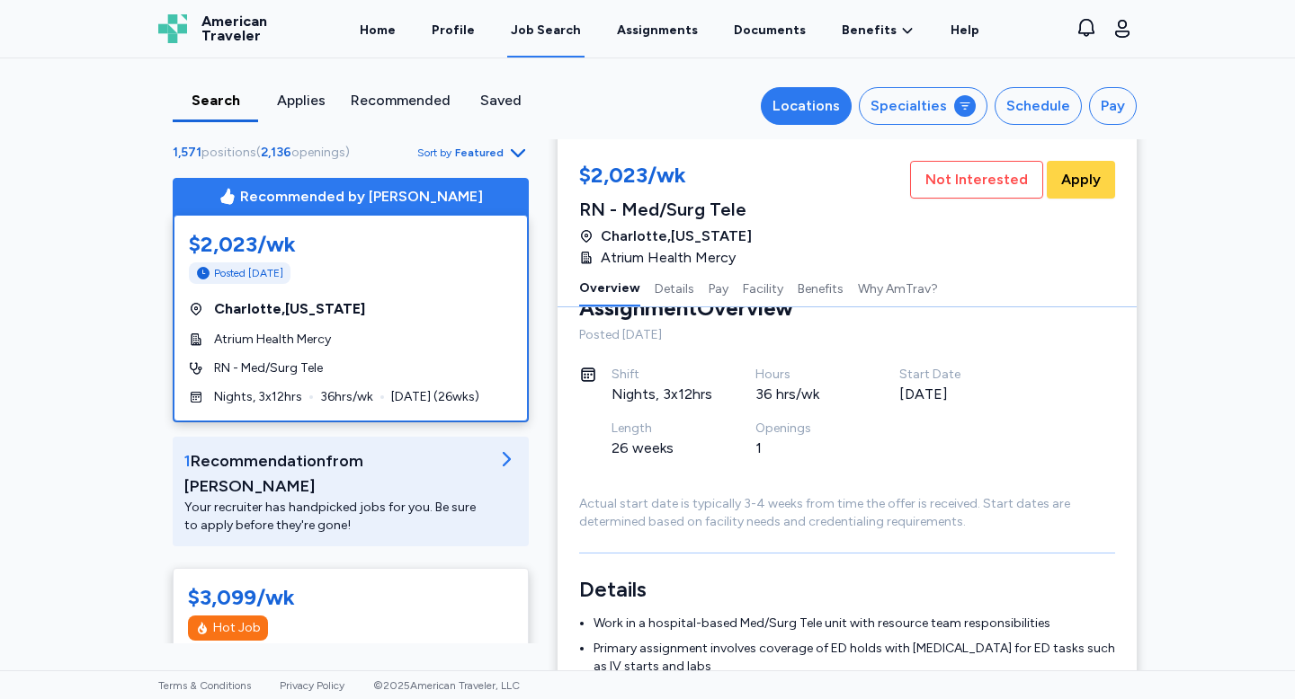
click at [832, 110] on div "Locations" at bounding box center [805, 106] width 67 height 22
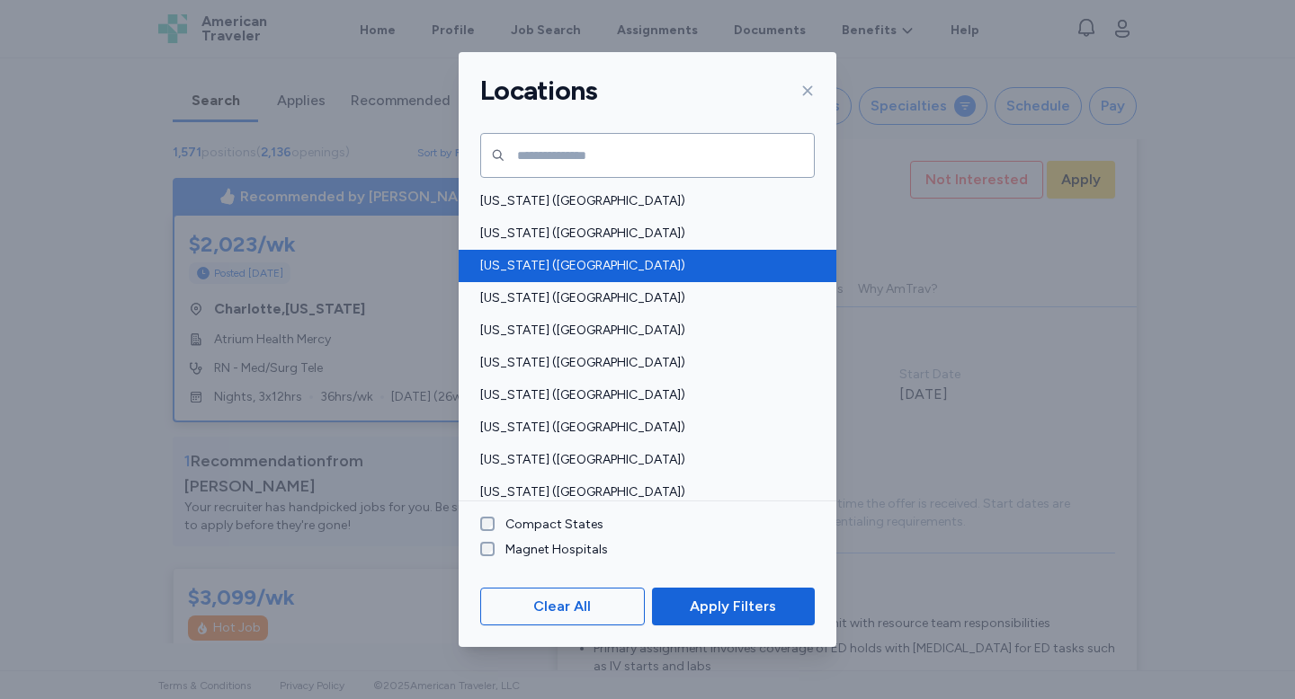
click at [538, 268] on span "[US_STATE] ([GEOGRAPHIC_DATA])" at bounding box center [642, 266] width 324 height 18
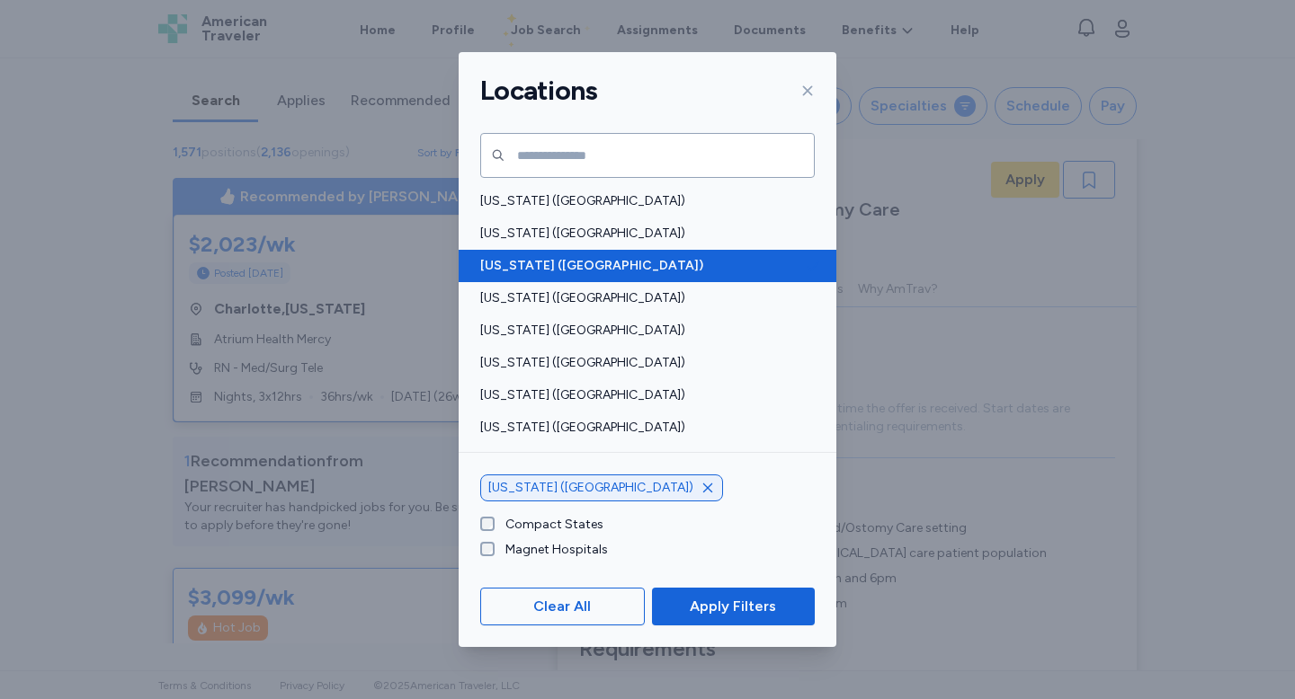
scroll to position [2, 0]
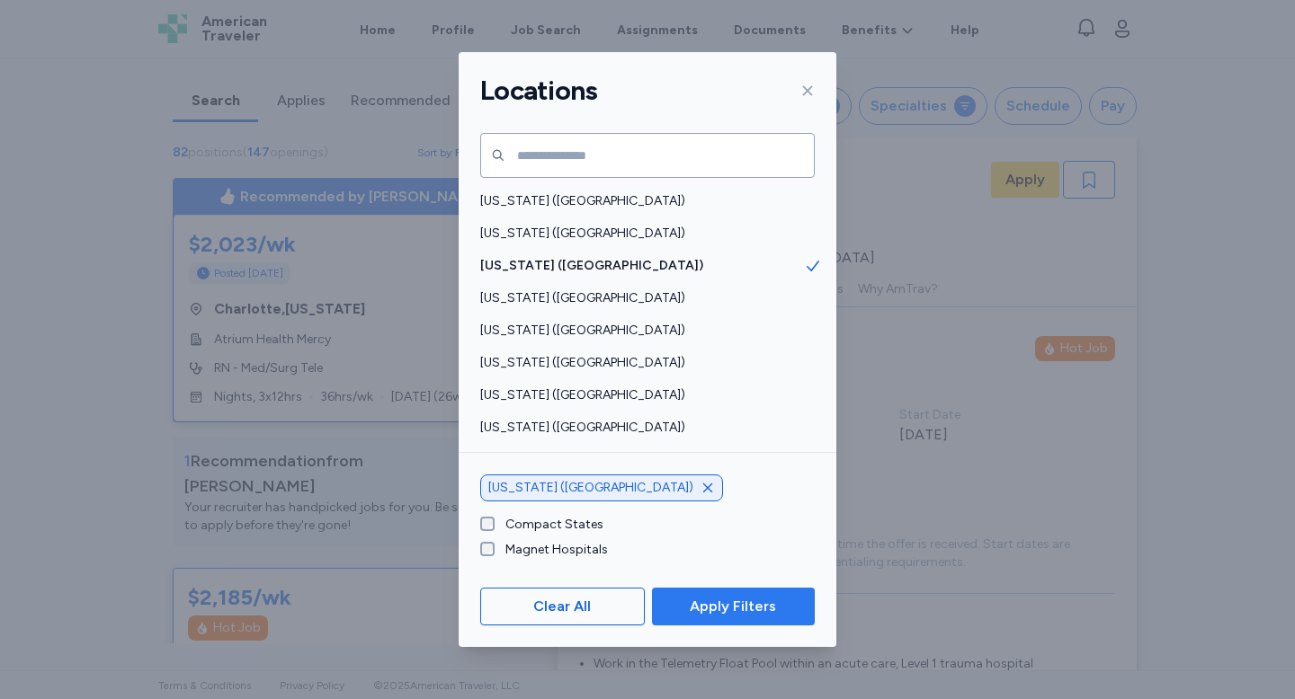
click at [737, 610] on span "Apply Filters" at bounding box center [733, 607] width 86 height 22
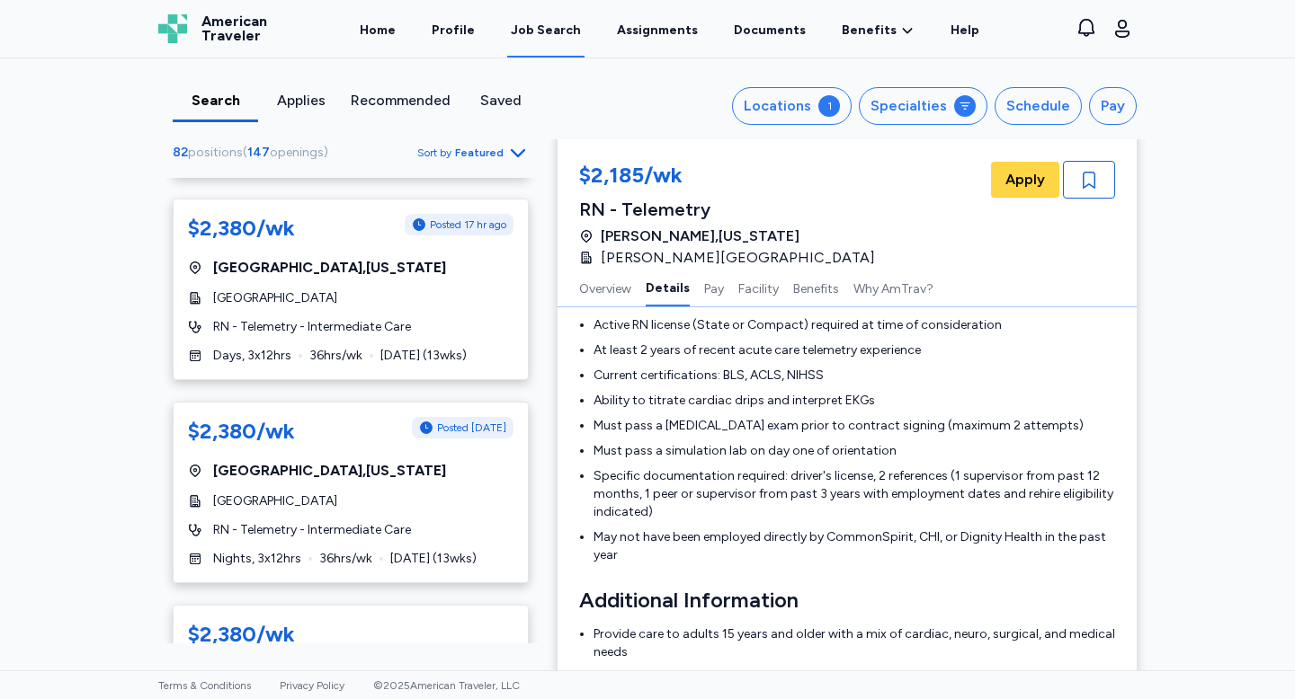
scroll to position [1282, 0]
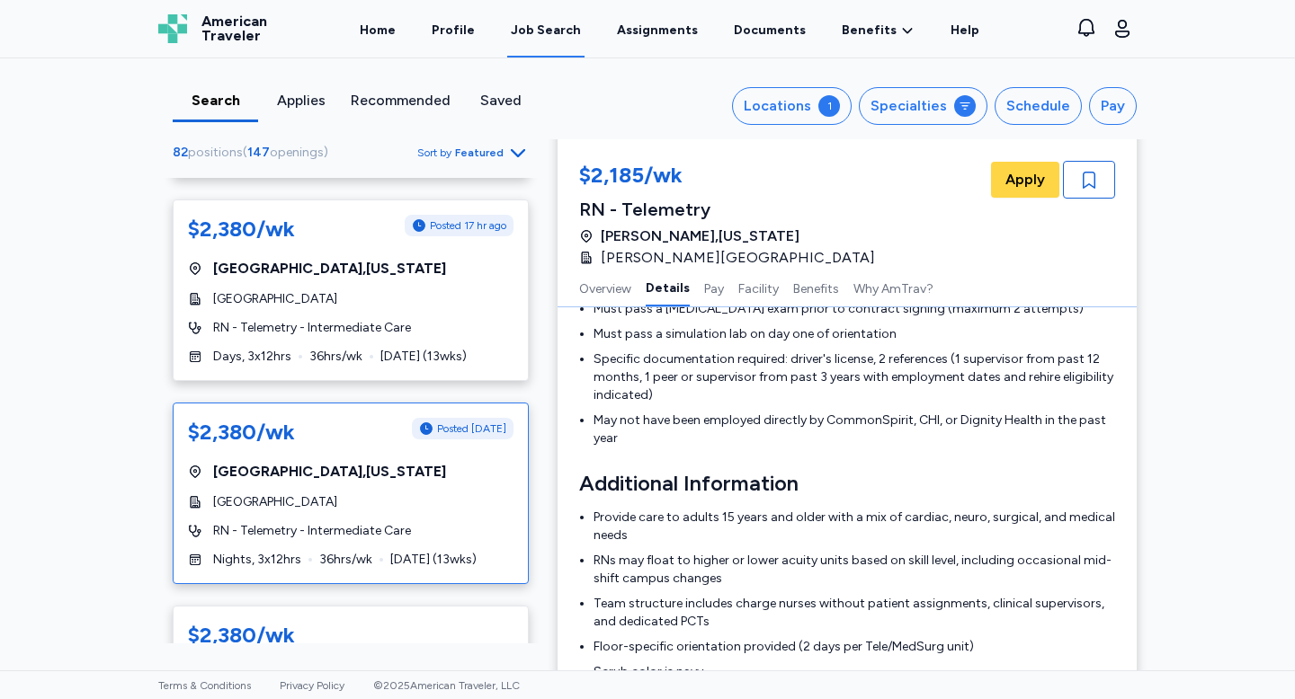
click at [408, 458] on div "$2,380/wk Posted 1 day ago Lake Havasu City , Arizona Havasu Regional Medical C…" at bounding box center [351, 494] width 356 height 182
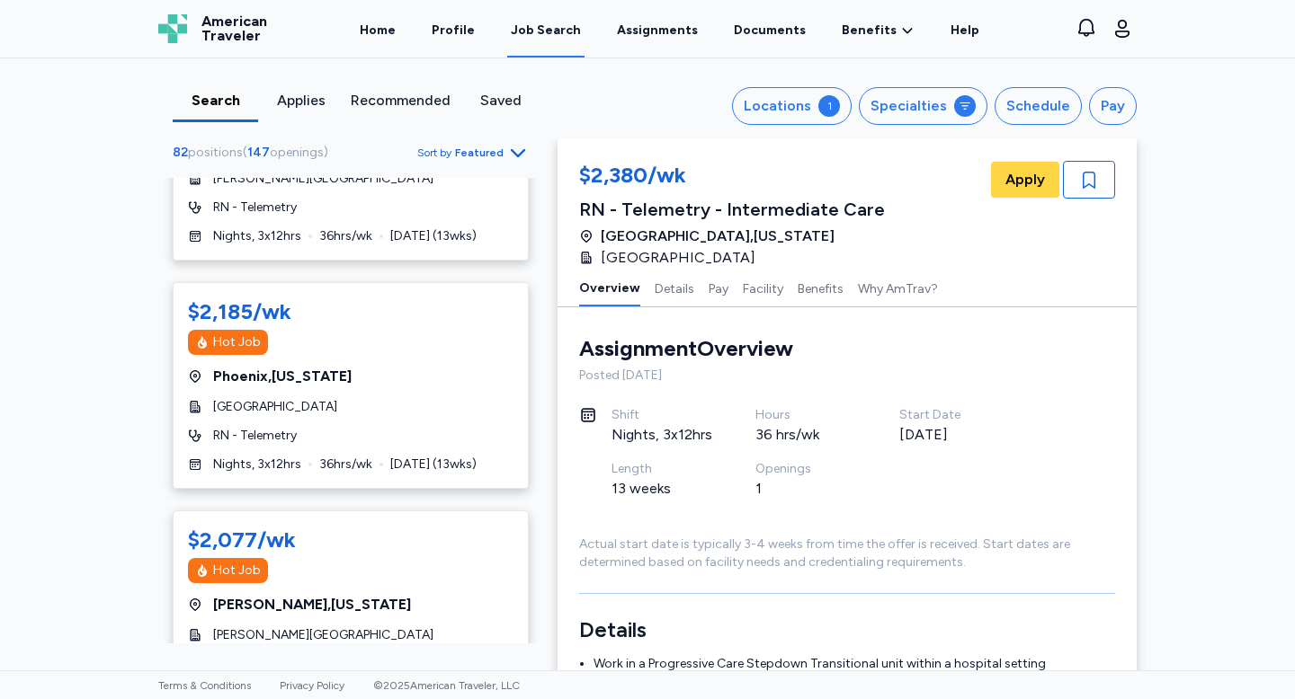
scroll to position [744, 0]
click at [710, 292] on button "Pay" at bounding box center [718, 288] width 20 height 38
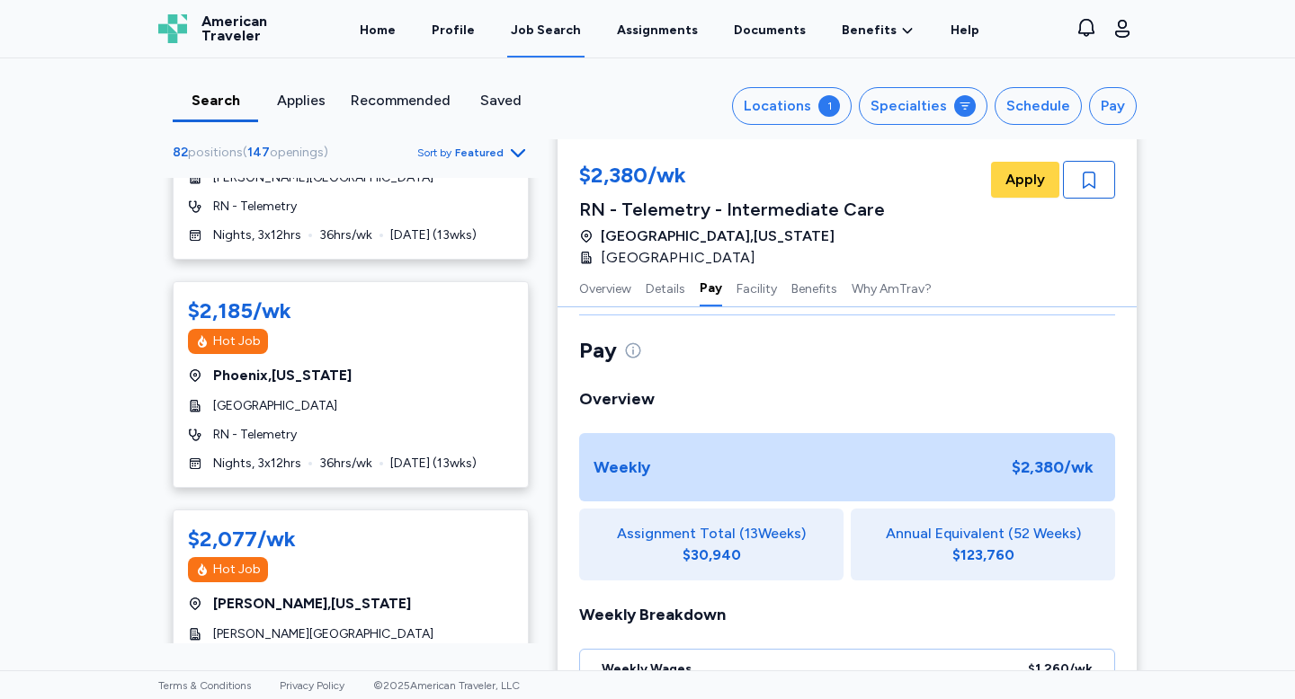
scroll to position [960, 0]
click at [372, 426] on div "RN - Telemetry" at bounding box center [350, 435] width 325 height 18
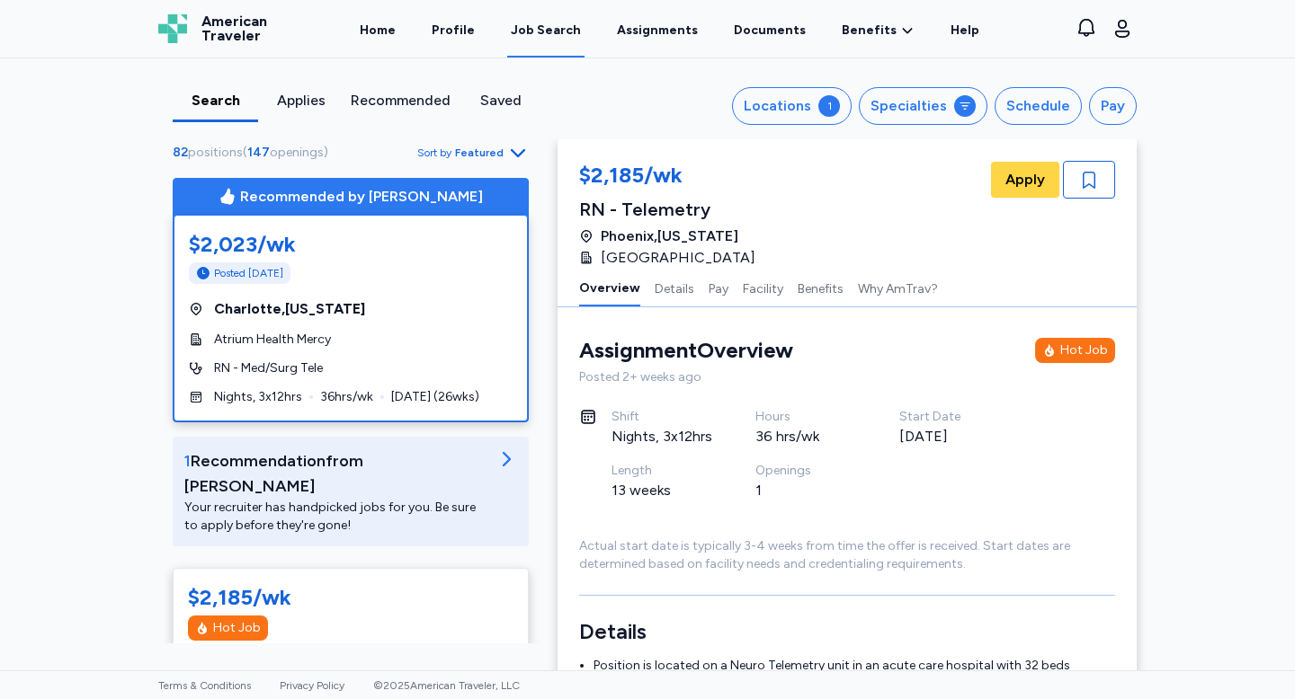
click at [397, 313] on div "Charlotte , North Carolina" at bounding box center [351, 309] width 324 height 22
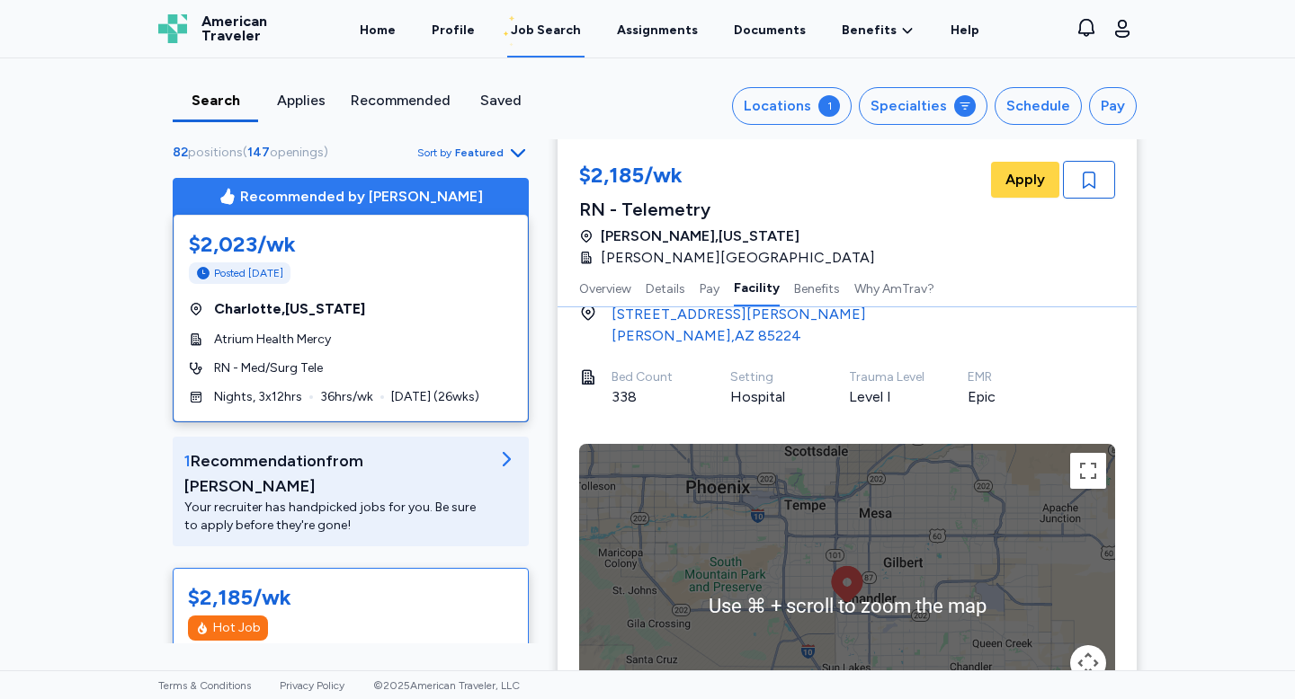
scroll to position [2171, 0]
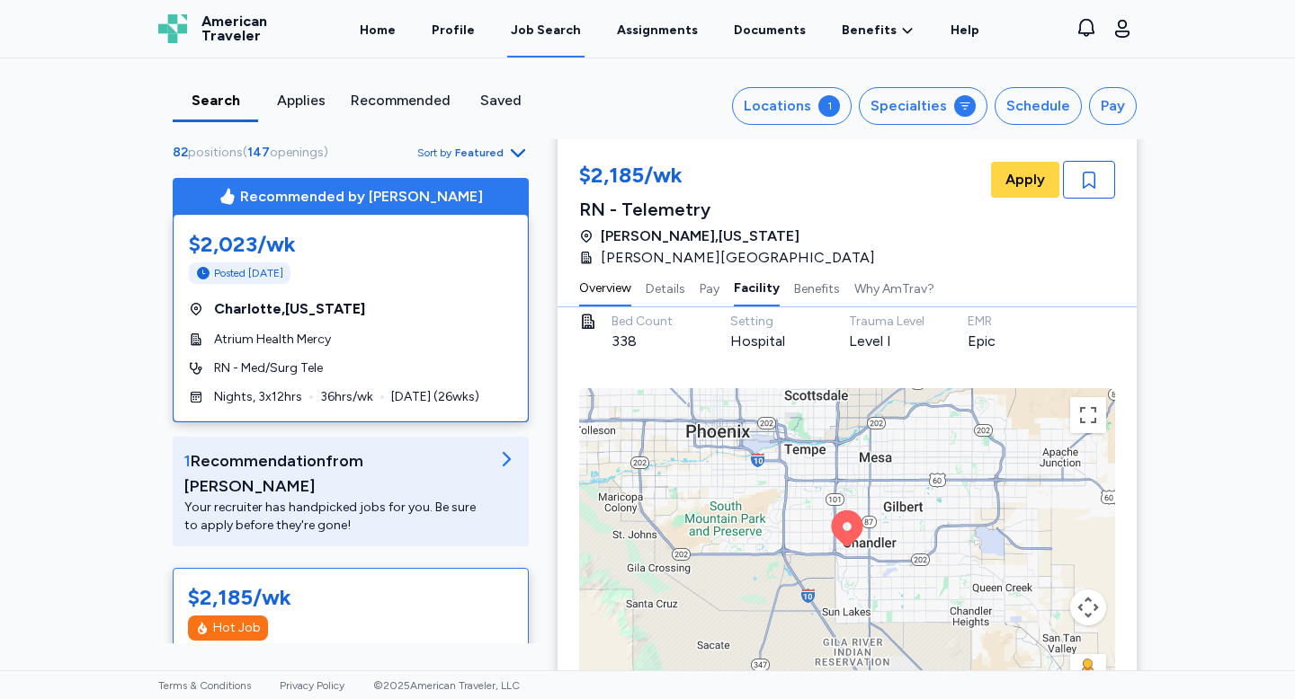
click at [612, 296] on button "Overview" at bounding box center [605, 288] width 52 height 38
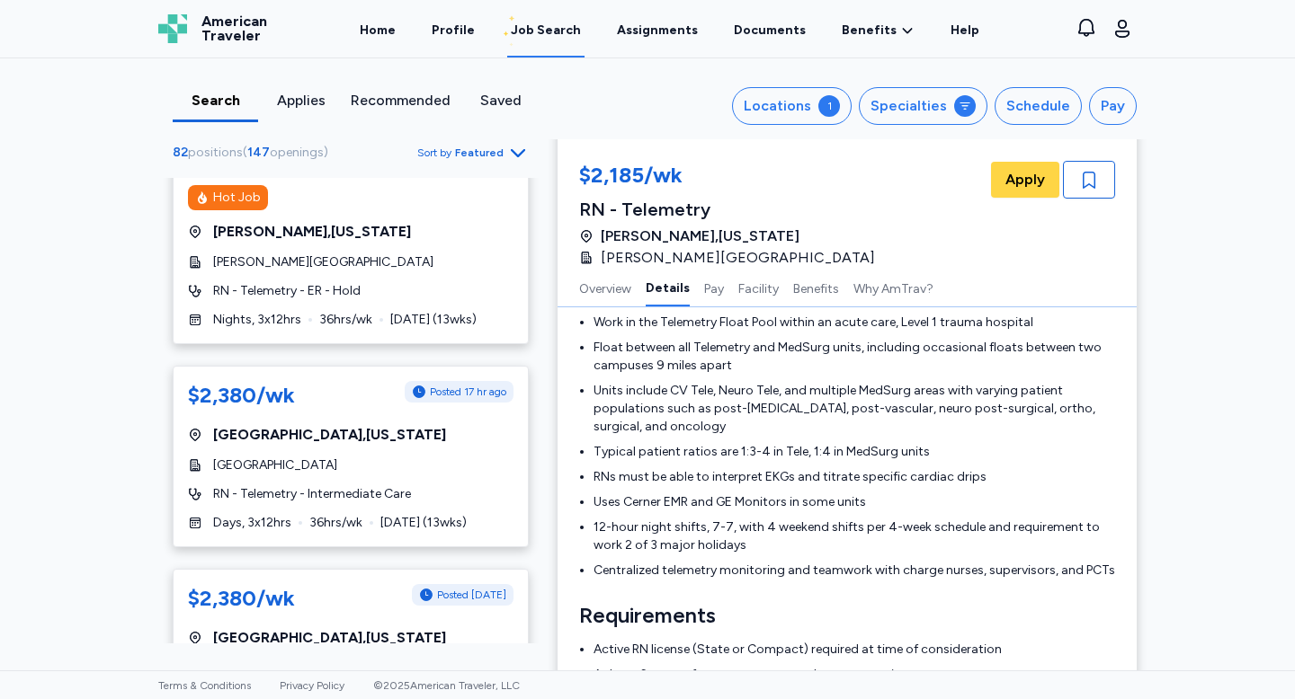
scroll to position [1115, 0]
click at [451, 488] on div "$2,380/wk Posted 17 hr ago Lake Havasu City , Arizona Havasu Regional Medical C…" at bounding box center [351, 458] width 356 height 182
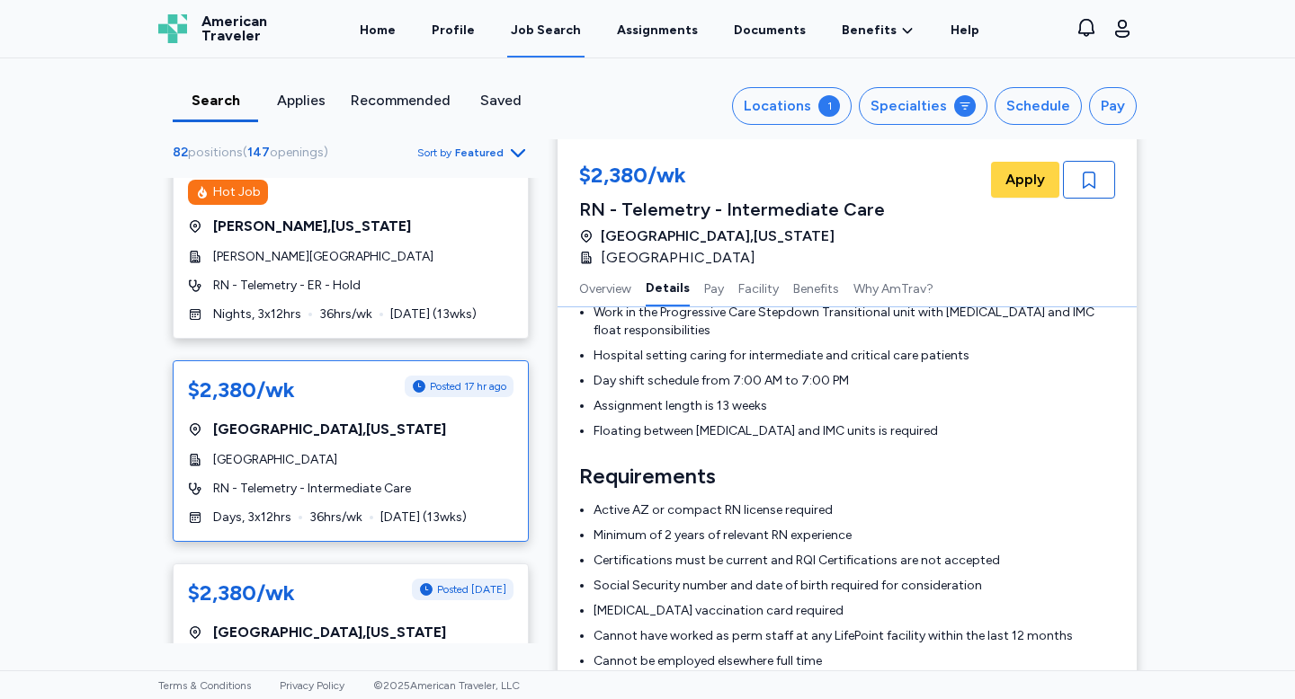
scroll to position [1264, 0]
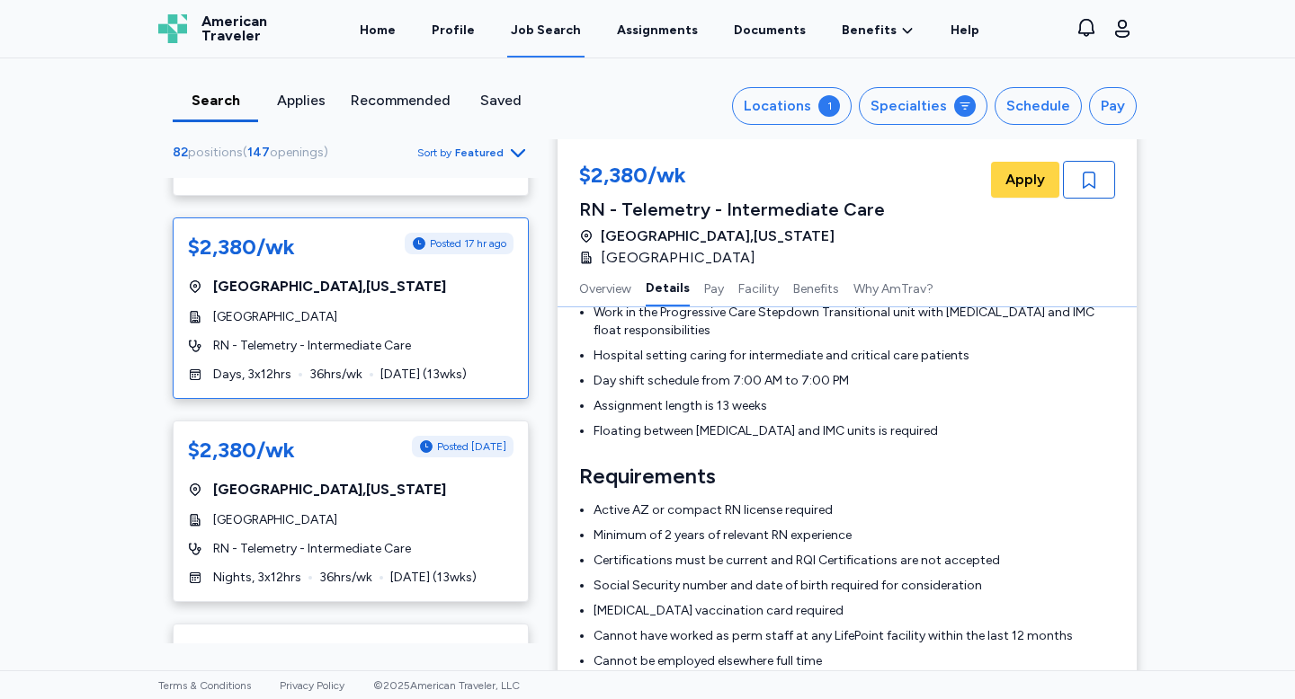
click at [418, 436] on div "Posted 1 day ago" at bounding box center [463, 447] width 102 height 22
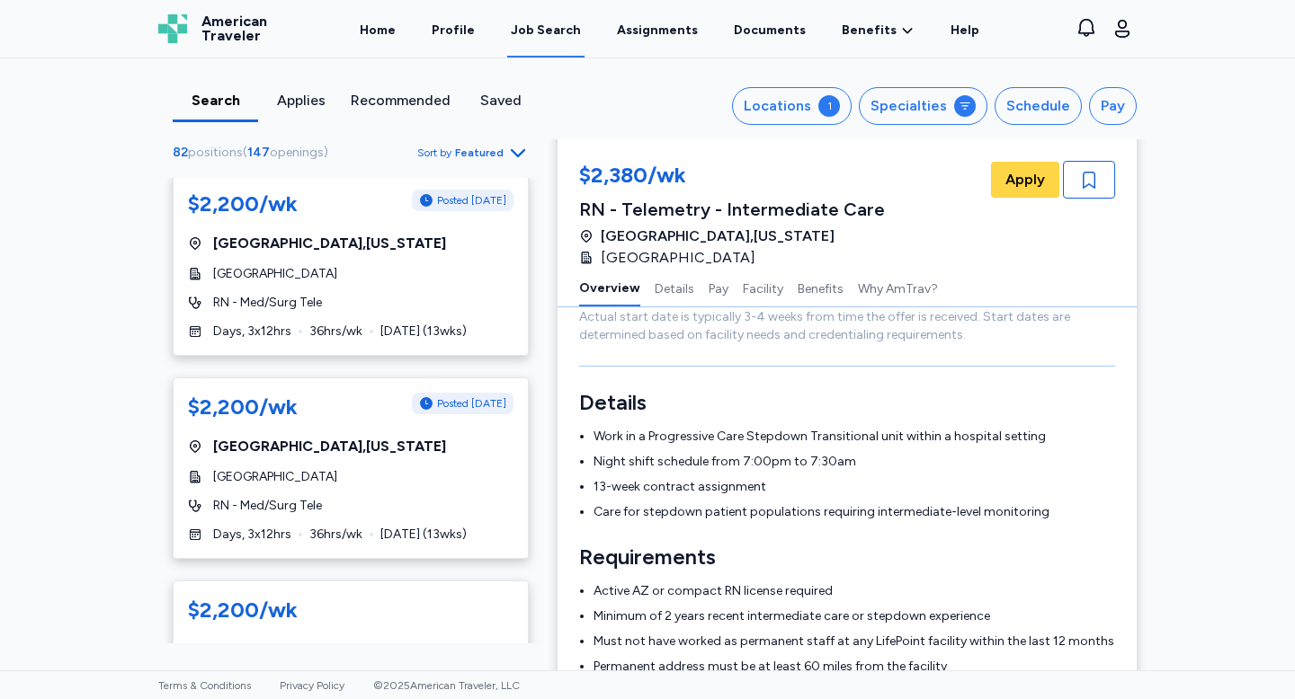
scroll to position [3773, 0]
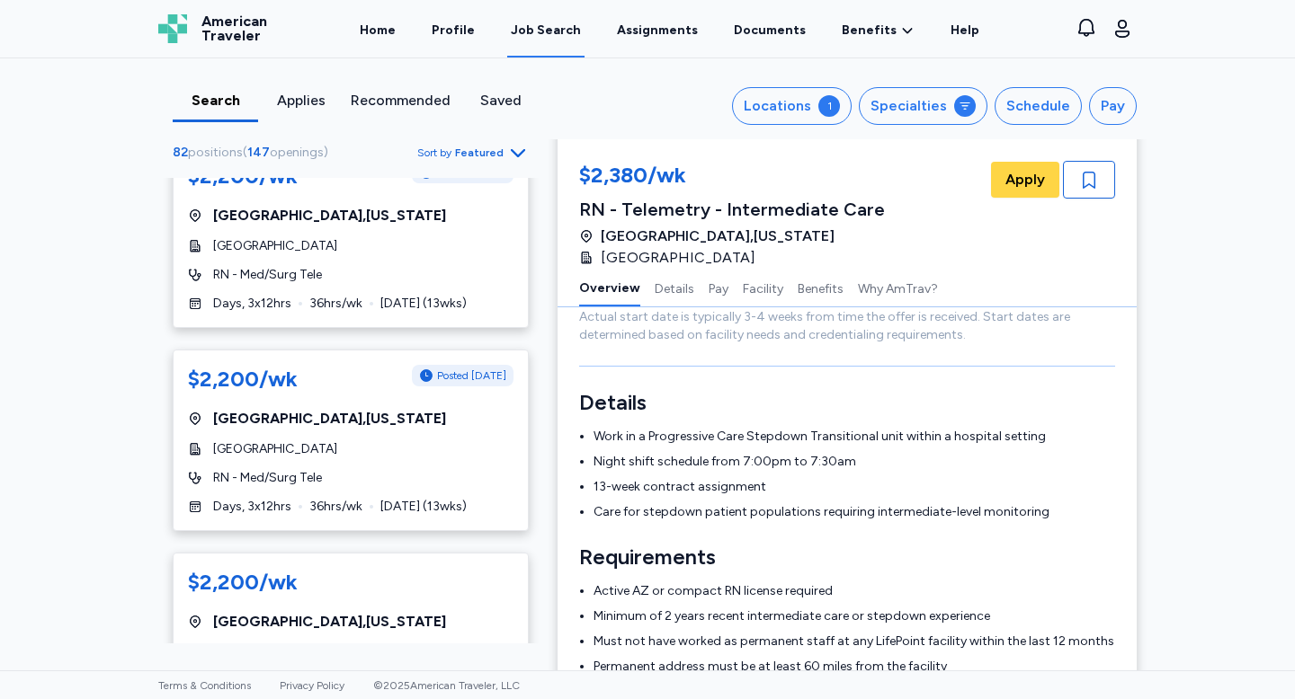
click at [442, 377] on div "$2,200/wk Posted 2 days ago Lake Havasu City , Arizona Havasu Regional Medical …" at bounding box center [351, 441] width 356 height 182
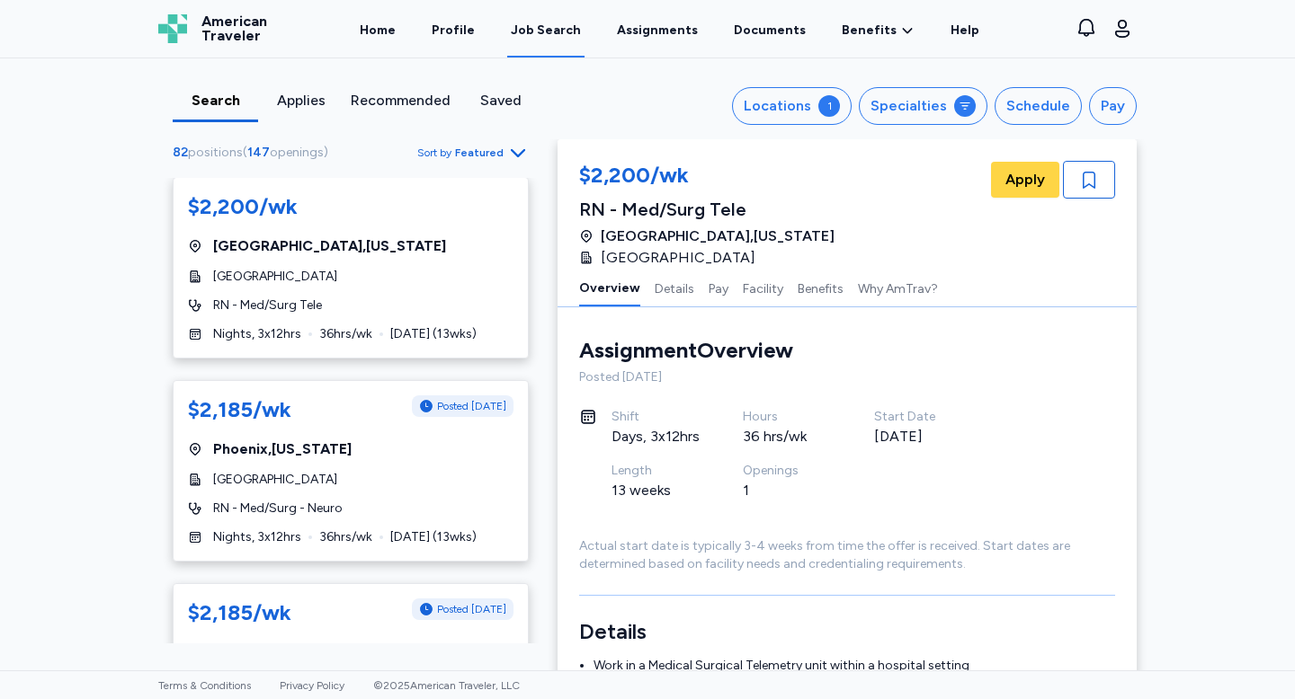
scroll to position [4509, 0]
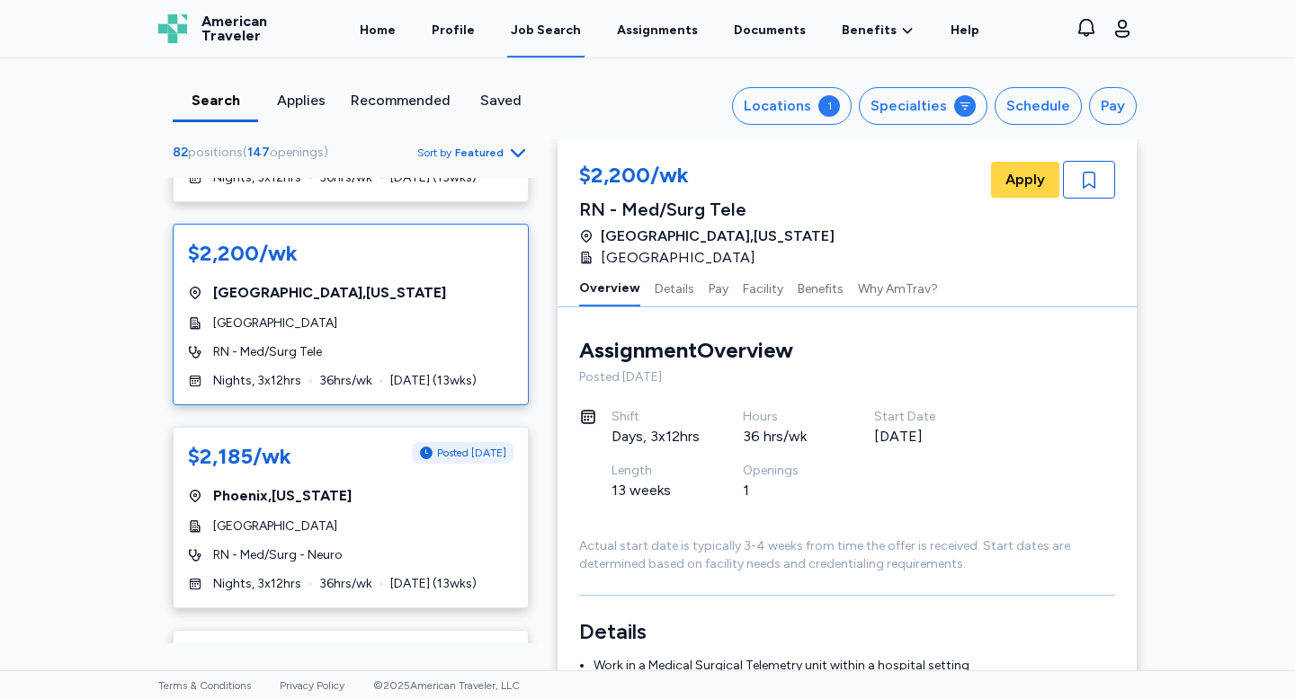
click at [334, 282] on span "Lake Havasu City , Arizona" at bounding box center [329, 293] width 233 height 22
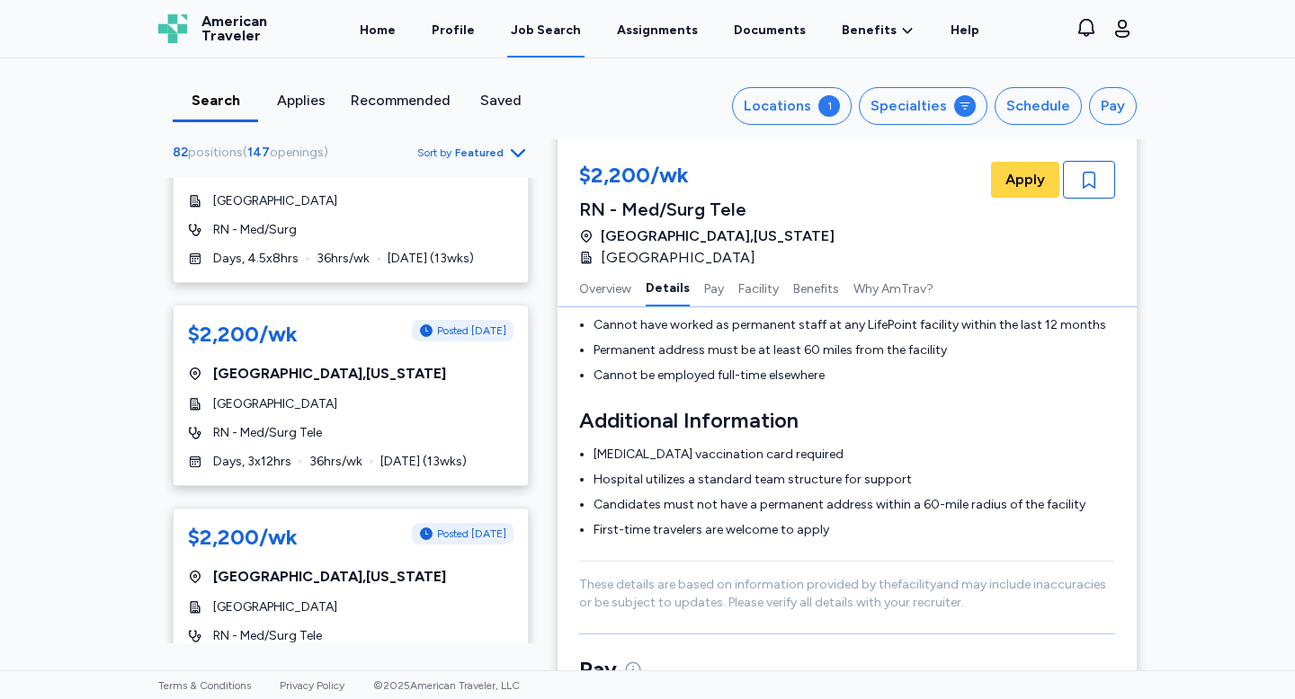
scroll to position [3613, 0]
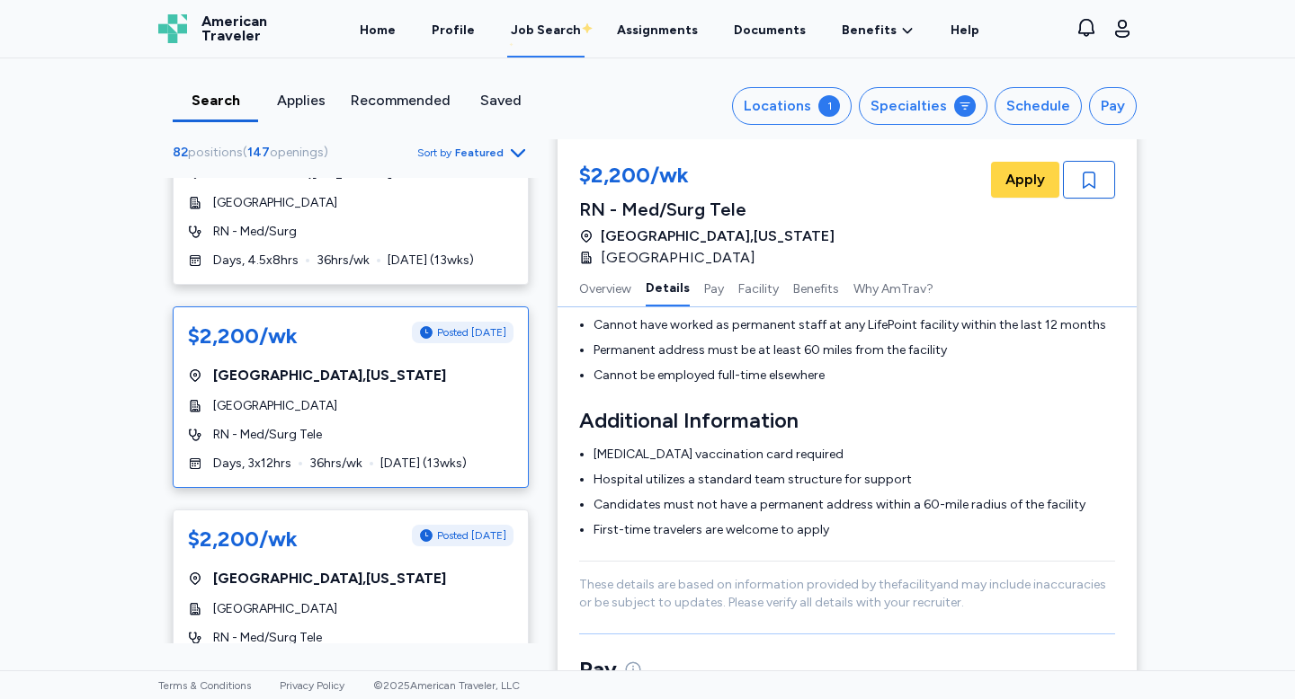
click at [312, 397] on span "Havasu Regional Medical Center" at bounding box center [275, 406] width 124 height 18
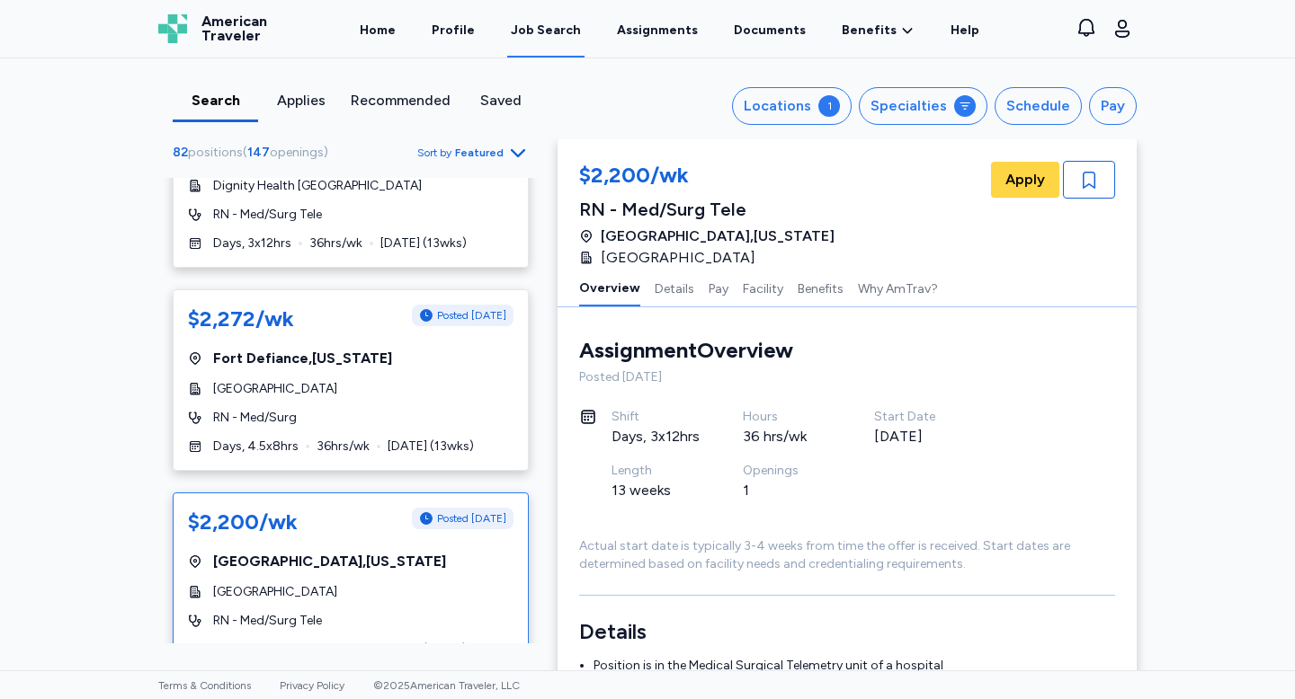
scroll to position [3405, 0]
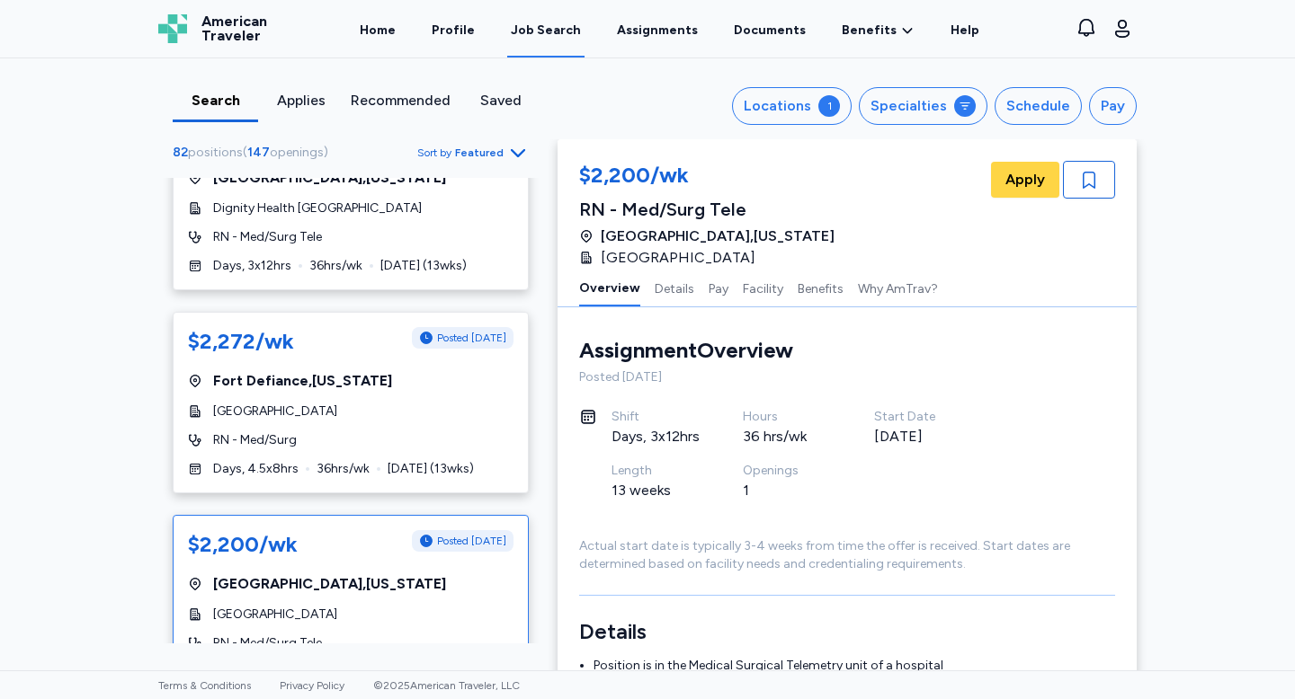
click at [847, 294] on div "Overview Details Pay Facility Benefits Why AmTrav?" at bounding box center [846, 288] width 579 height 39
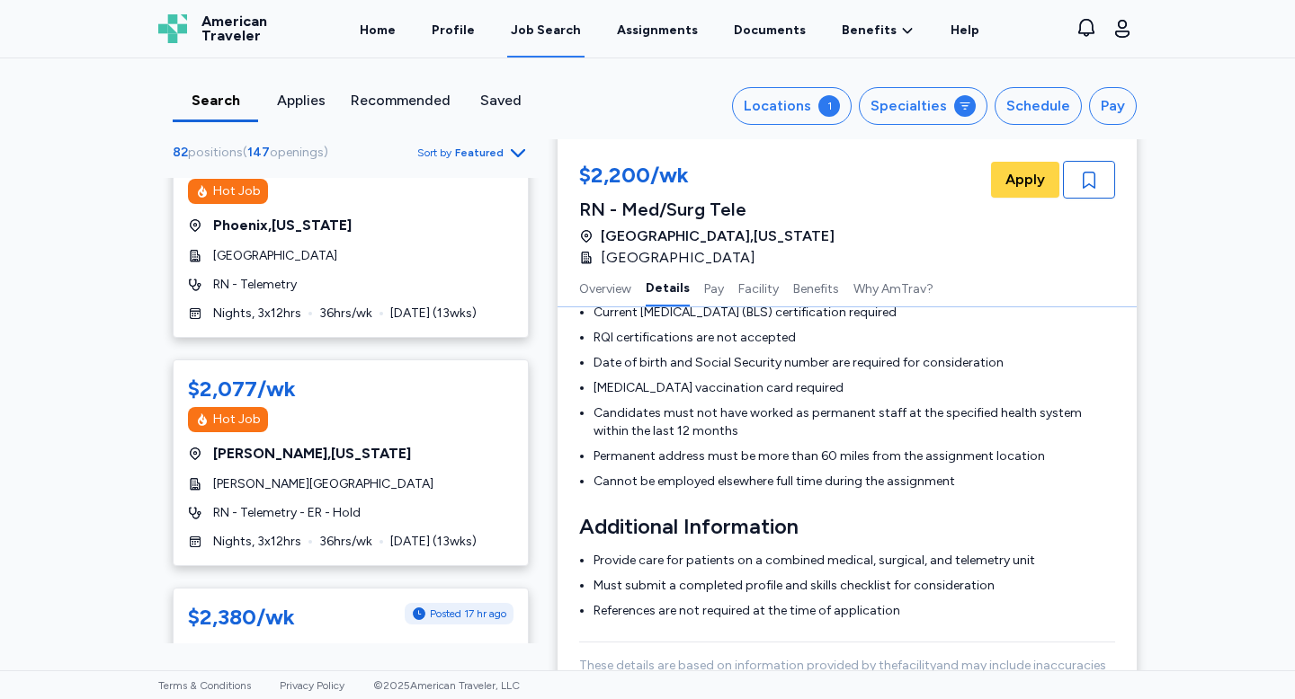
scroll to position [0, 0]
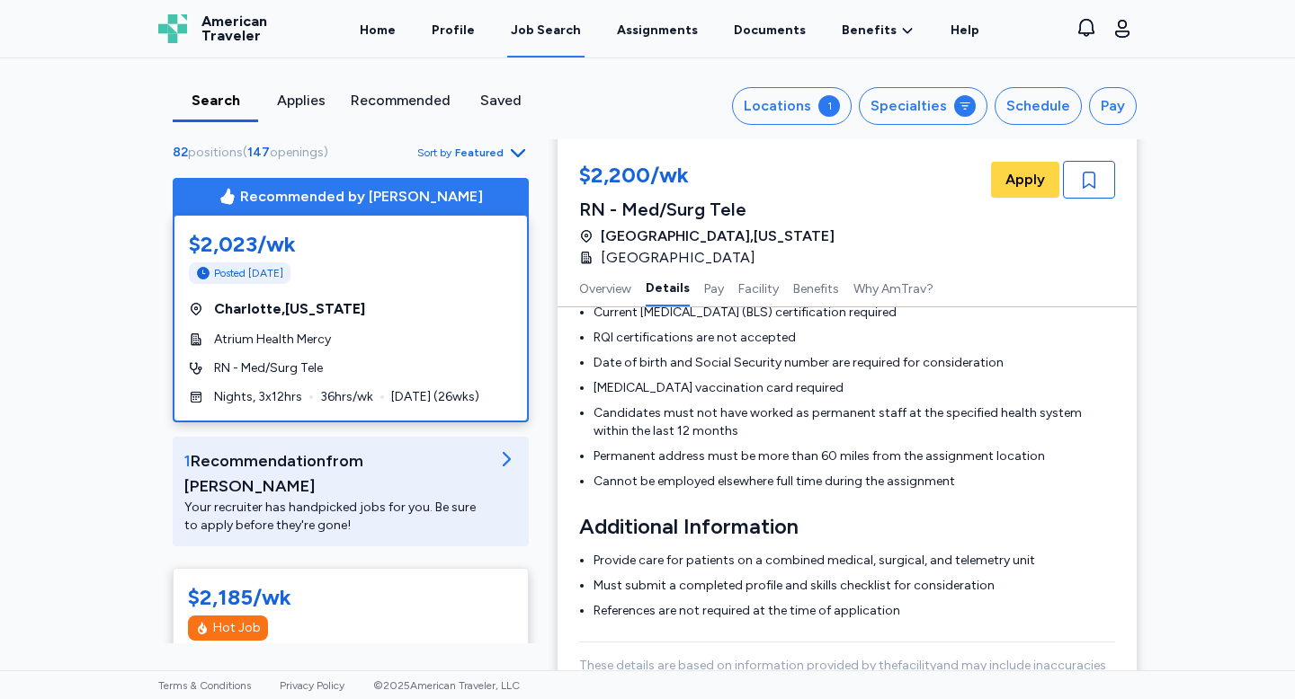
click at [334, 281] on div "Posted 2 days ago" at bounding box center [351, 274] width 324 height 22
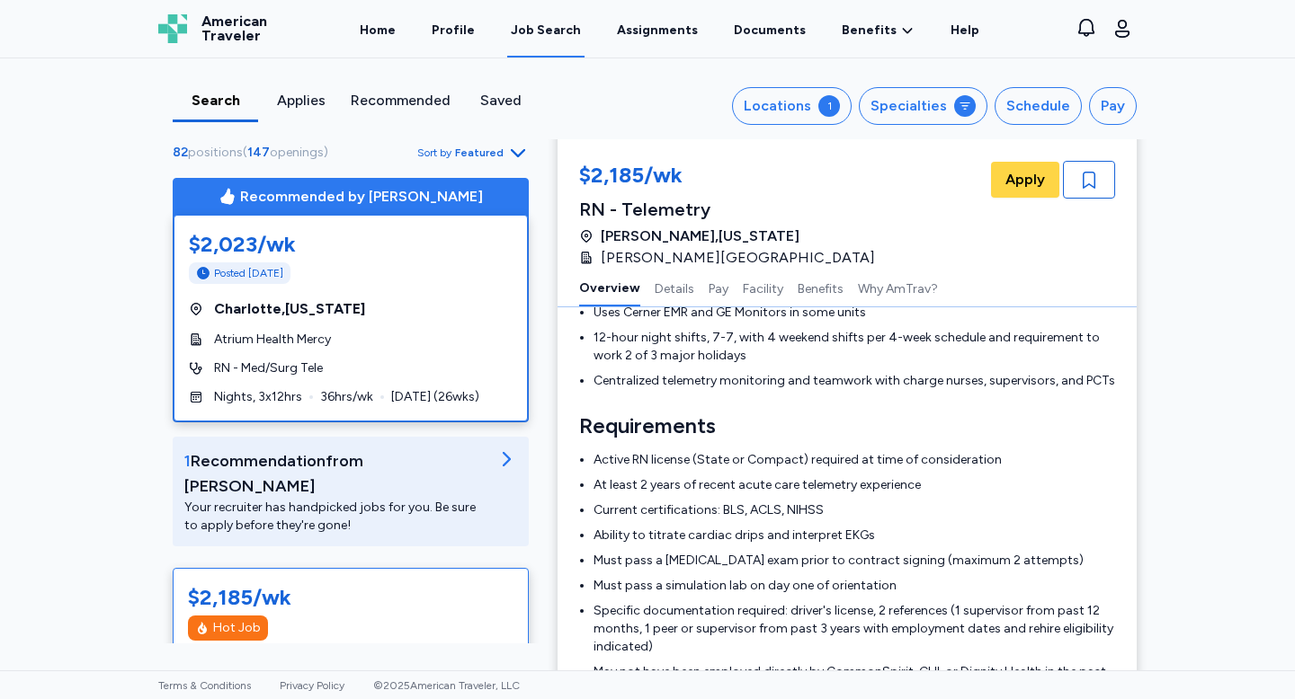
click at [383, 286] on div "$2,023/wk Posted 2 days ago" at bounding box center [351, 259] width 324 height 58
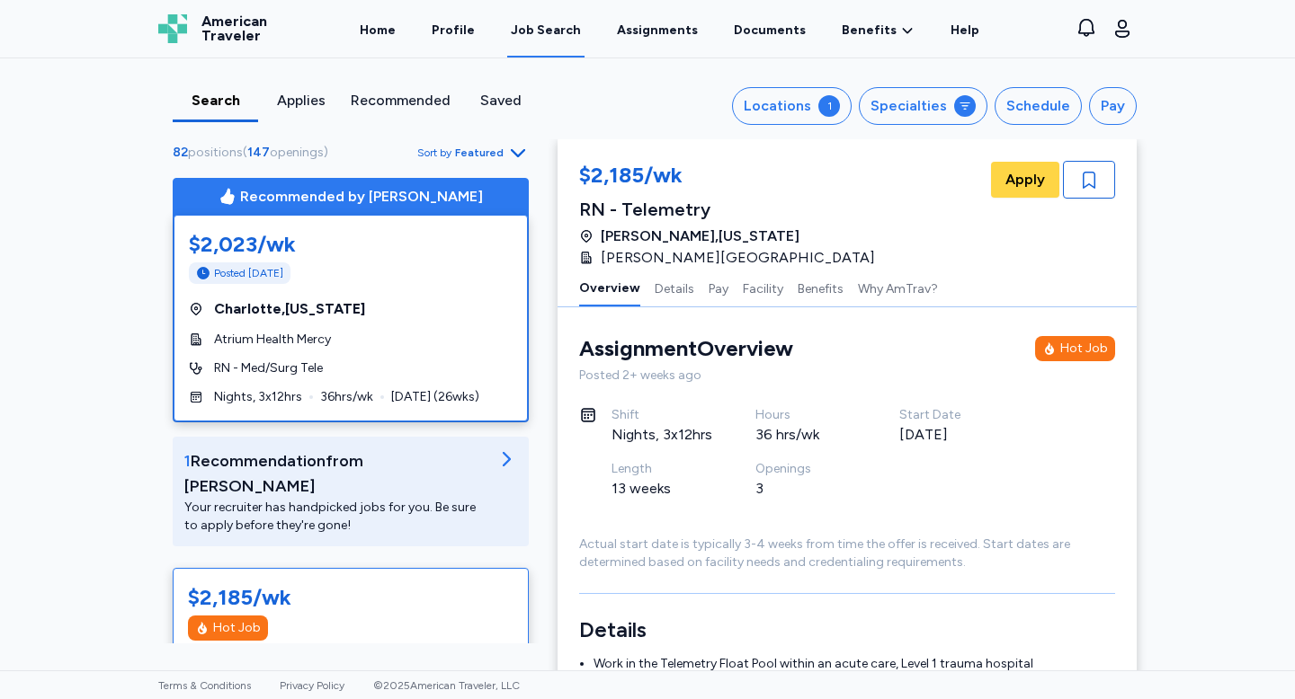
click at [370, 297] on div "$2,023/wk Posted 2 days ago Charlotte , North Carolina Atrium Health Mercy RN -…" at bounding box center [351, 318] width 354 height 207
click at [317, 254] on div "$2,023/wk" at bounding box center [351, 244] width 324 height 29
click at [224, 272] on span "Posted 2 days ago" at bounding box center [248, 273] width 69 height 14
click at [252, 334] on span "Atrium Health Mercy" at bounding box center [272, 340] width 117 height 18
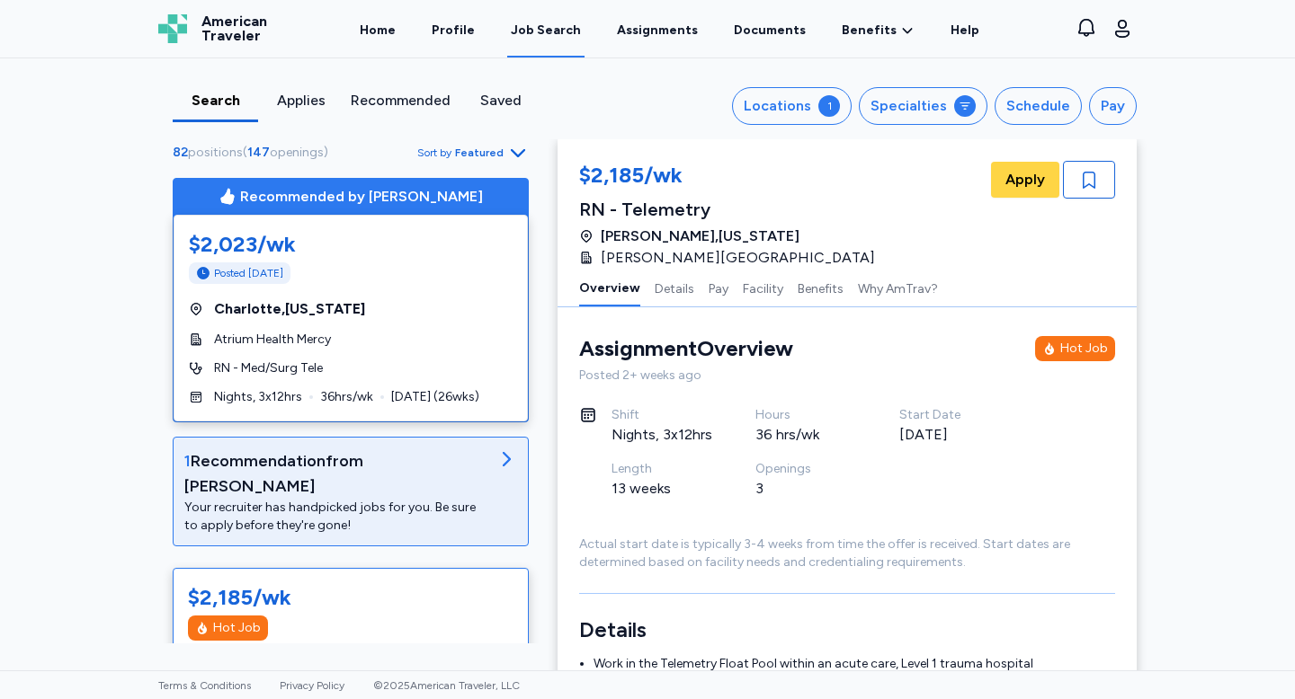
click at [465, 471] on div "1 Recommendation from Michelle" at bounding box center [336, 474] width 304 height 50
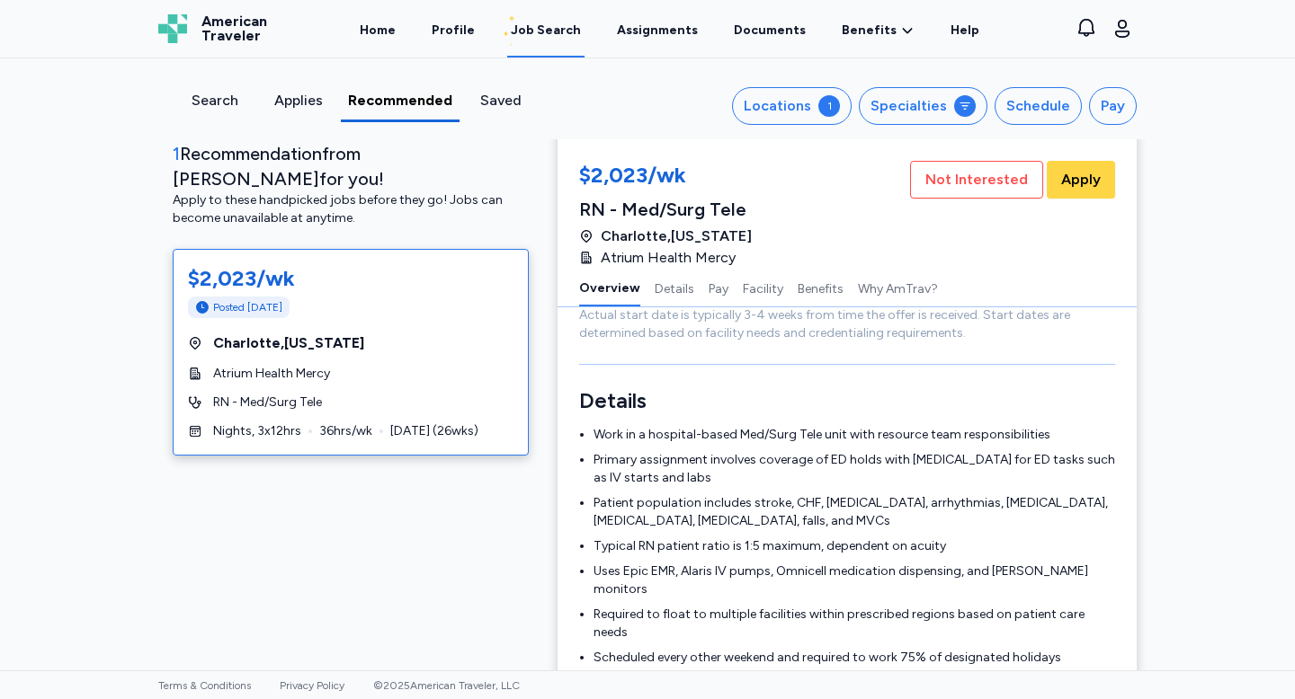
scroll to position [323, 0]
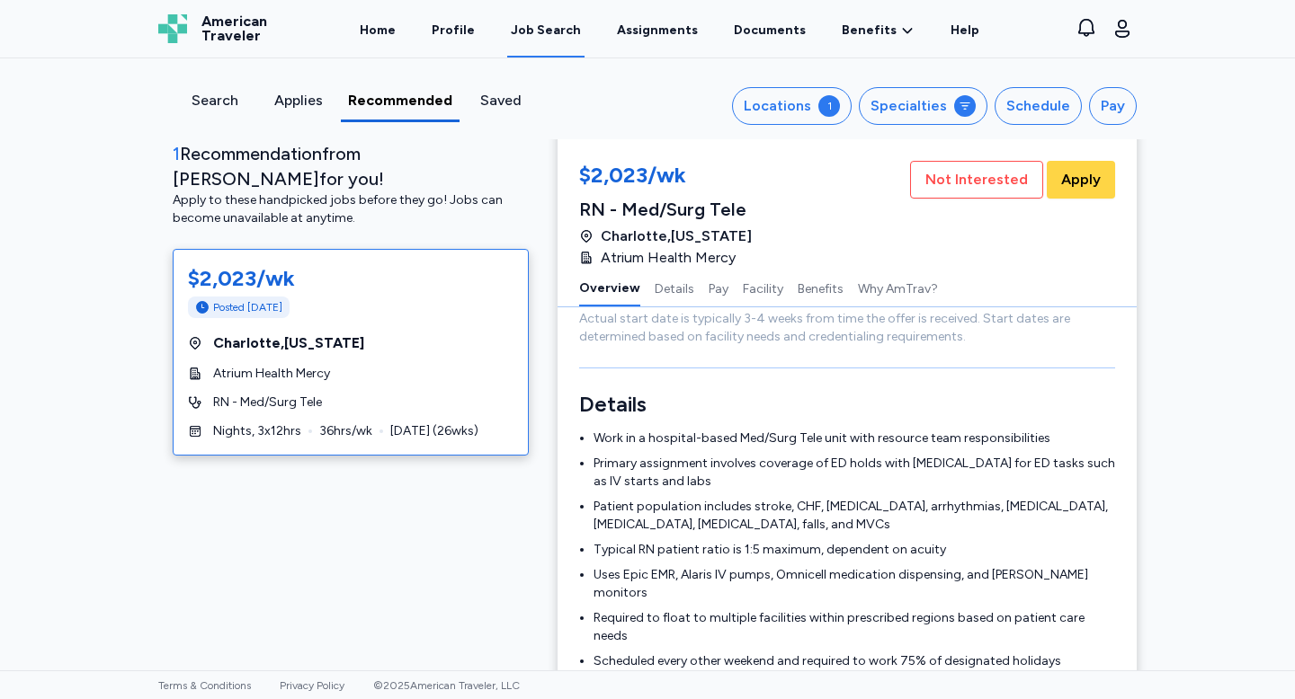
click at [227, 96] on div "Search" at bounding box center [214, 101] width 69 height 22
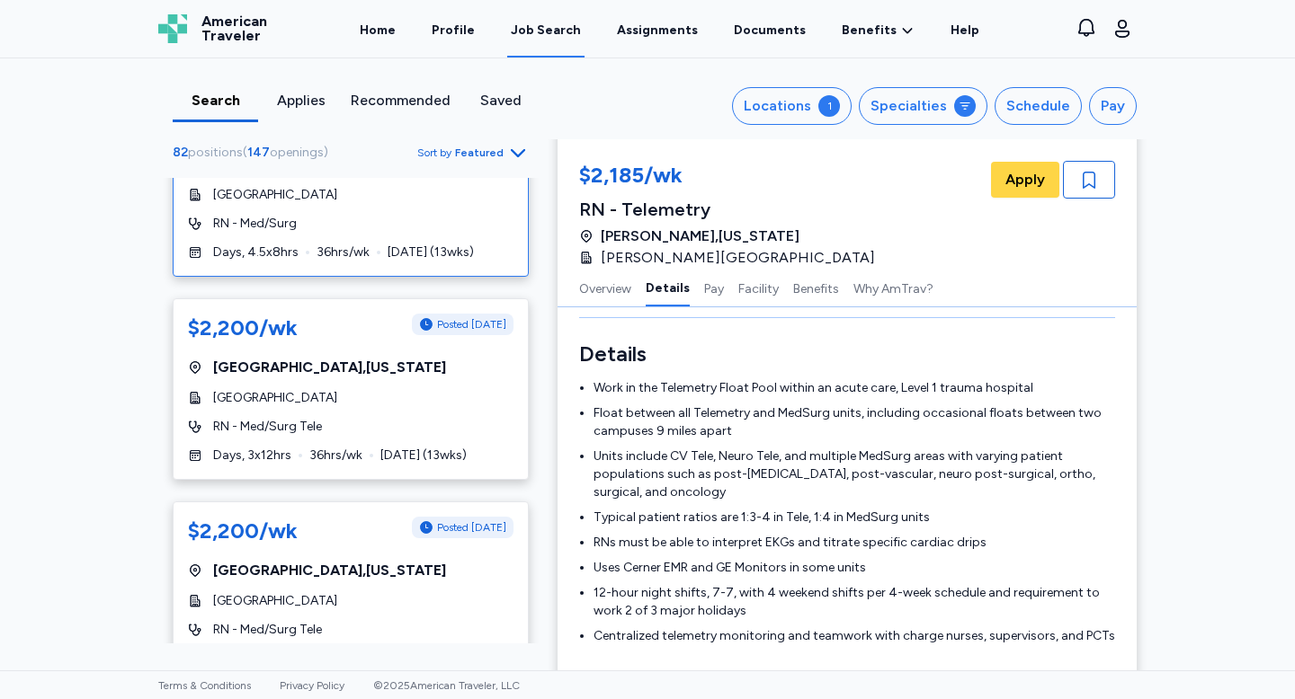
scroll to position [3620, 0]
click at [400, 390] on div "$2,200/wk Posted 2 days ago Lake Havasu City , Arizona Havasu Regional Medical …" at bounding box center [351, 390] width 356 height 182
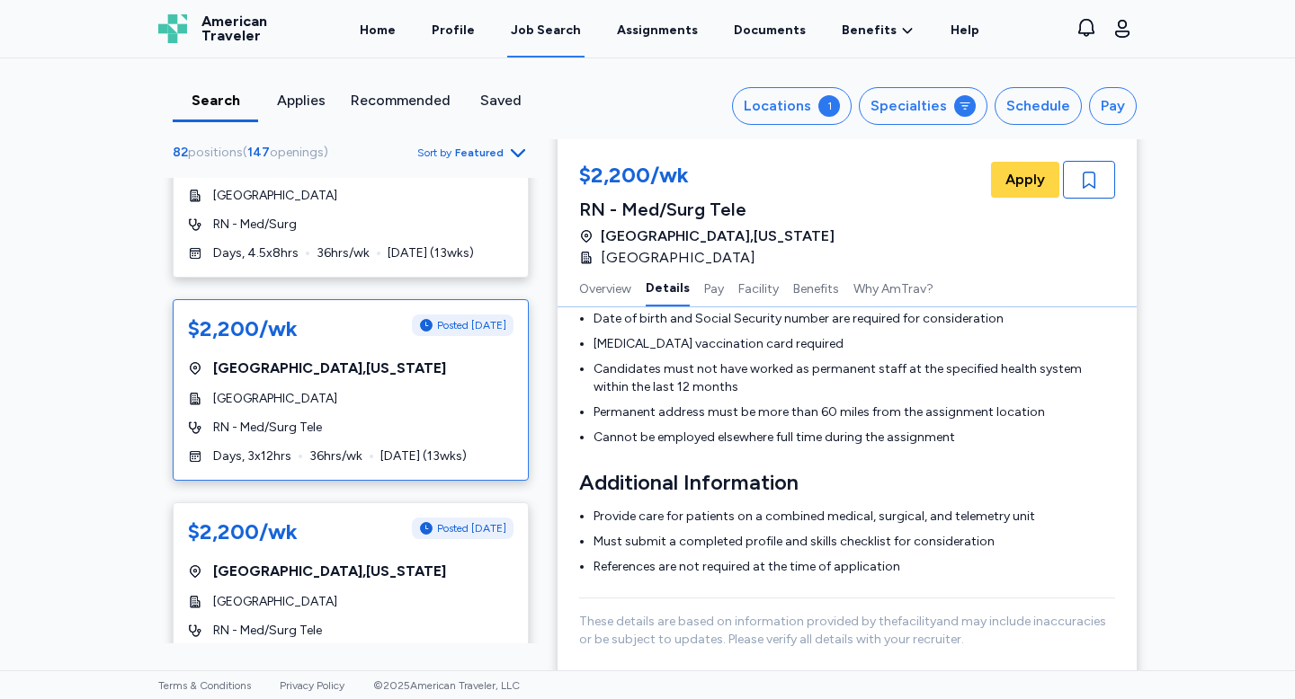
scroll to position [629, 0]
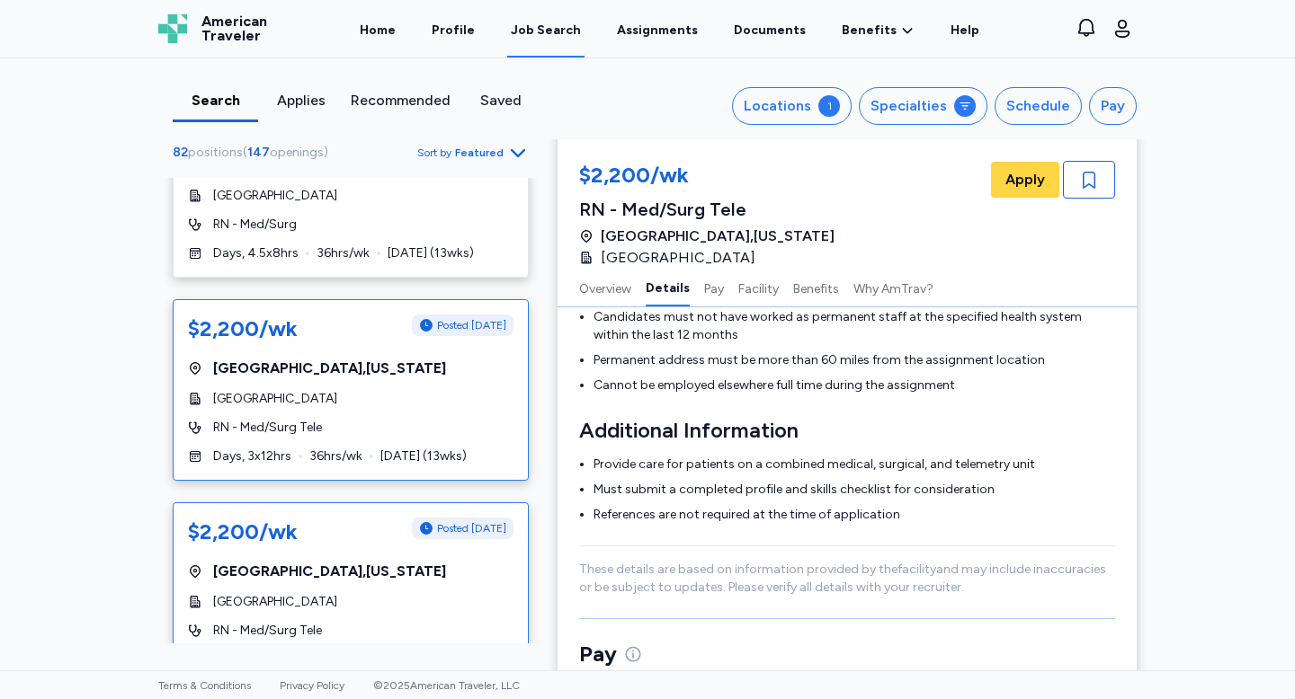
click at [337, 593] on span "Havasu Regional Medical Center" at bounding box center [275, 602] width 124 height 18
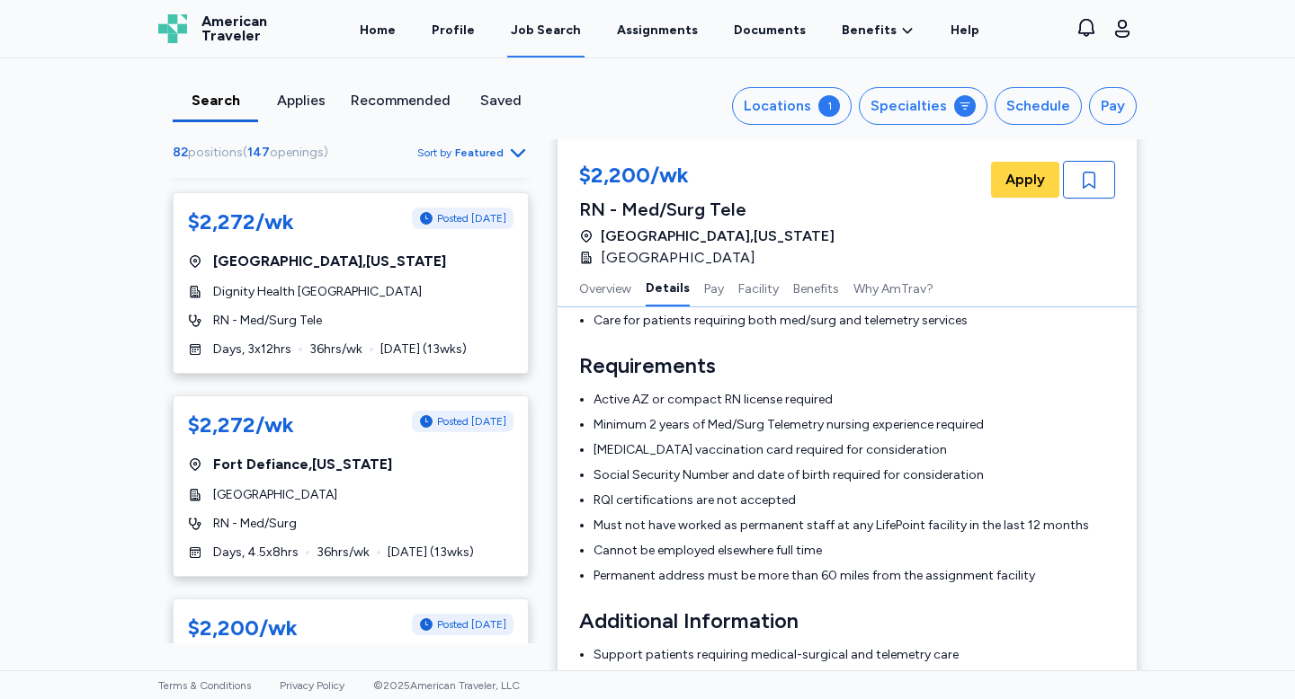
scroll to position [3308, 0]
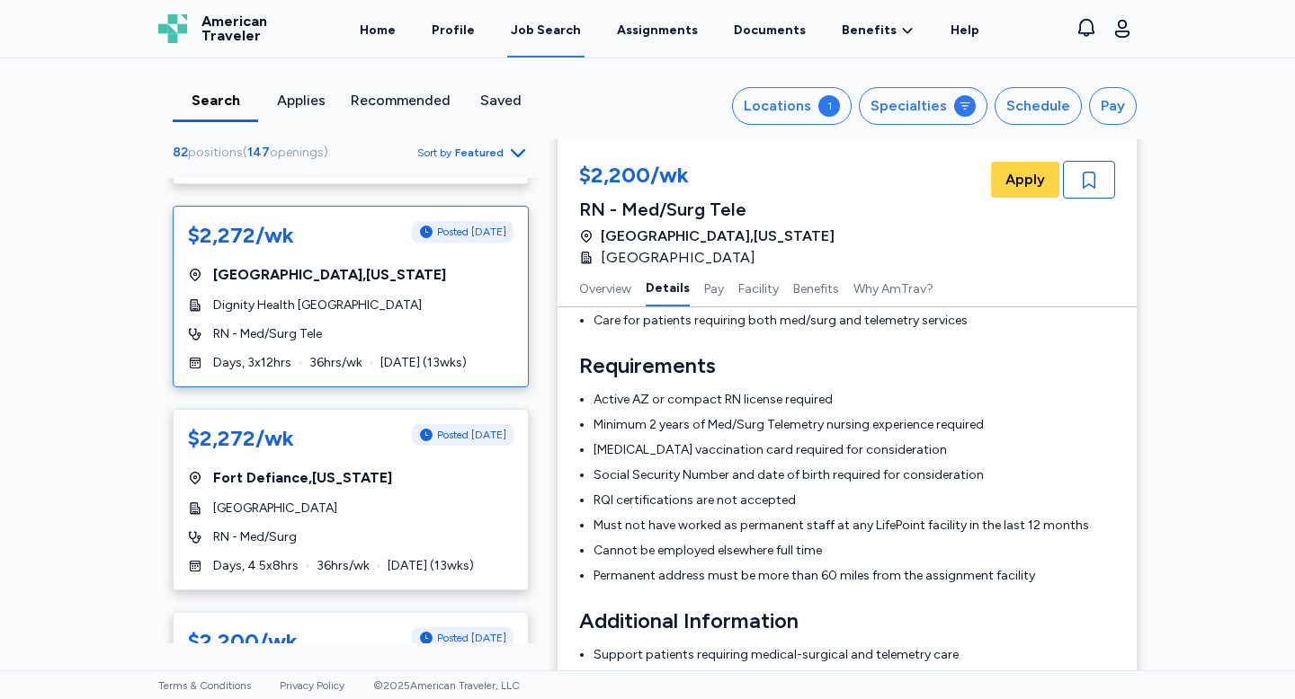
click at [314, 263] on div "$2,272/wk Posted 1 day ago Prescott Valley , Arizona Dignity Health Yavapai Reg…" at bounding box center [351, 297] width 356 height 182
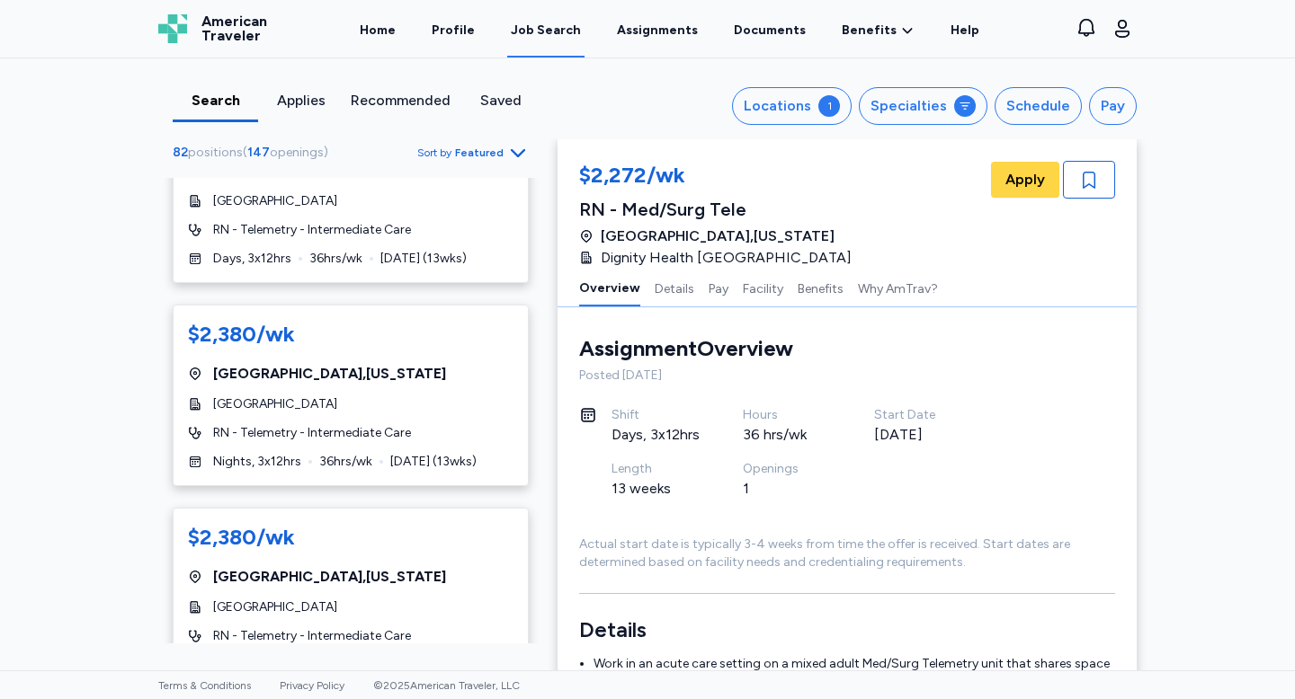
scroll to position [2760, 0]
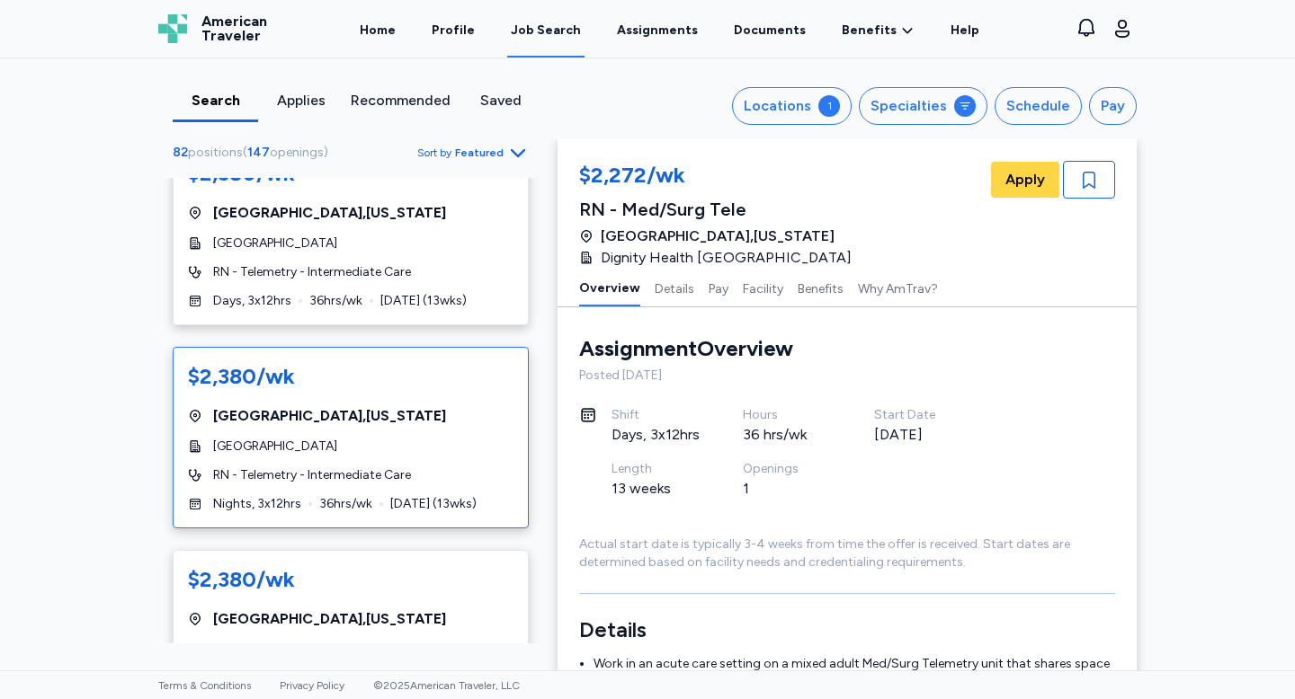
click at [337, 438] on span "Havasu Regional Medical Center" at bounding box center [275, 447] width 124 height 18
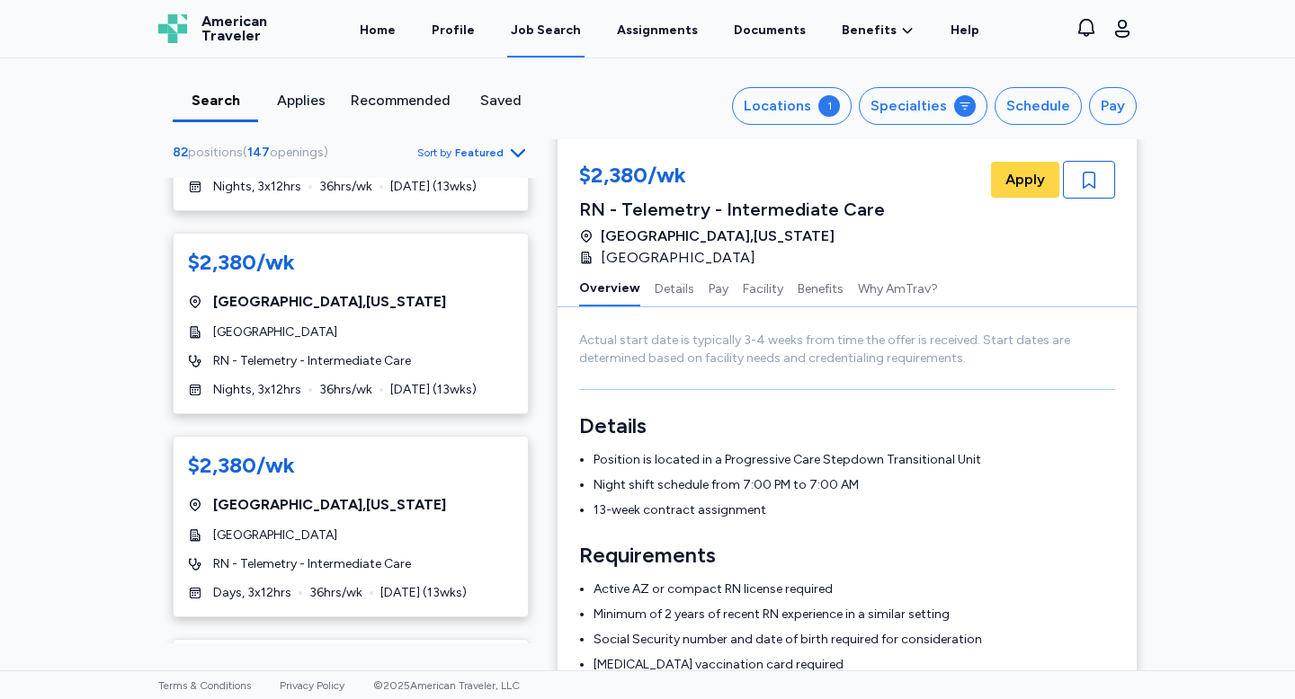
scroll to position [2247, 0]
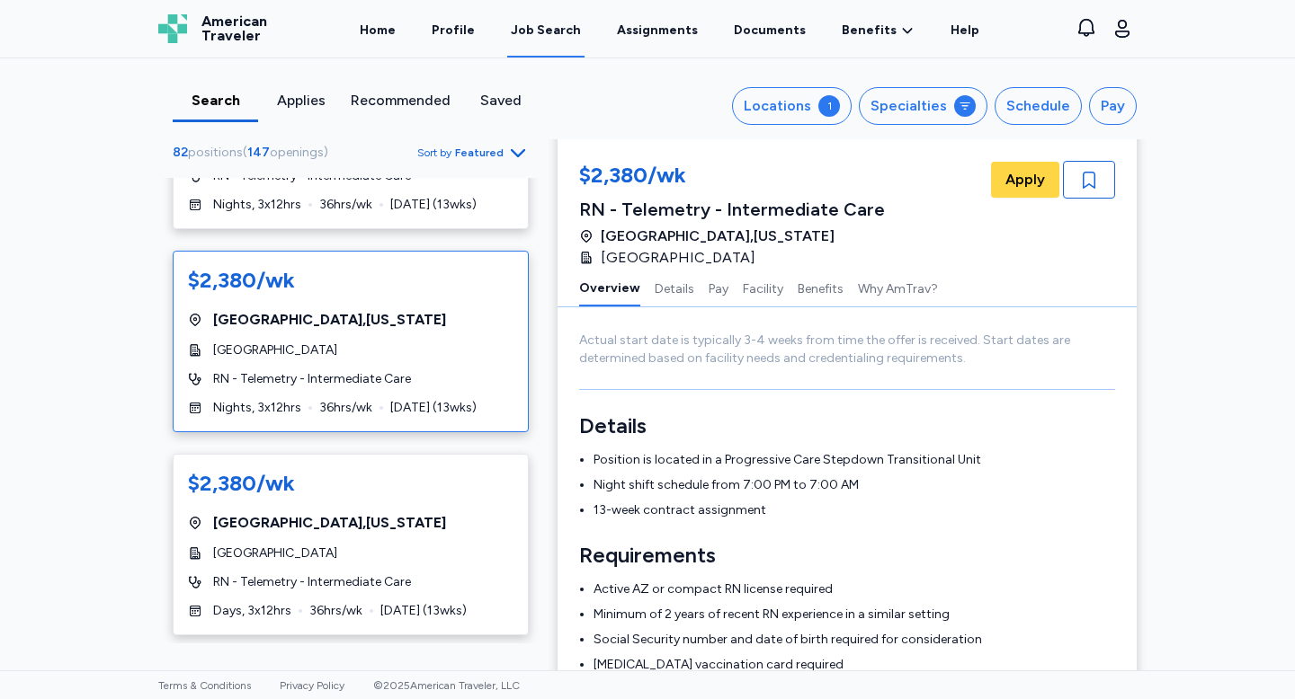
click at [325, 335] on div "$2,380/wk Lake Havasu City , Arizona Havasu Regional Medical Center RN - Teleme…" at bounding box center [351, 342] width 356 height 182
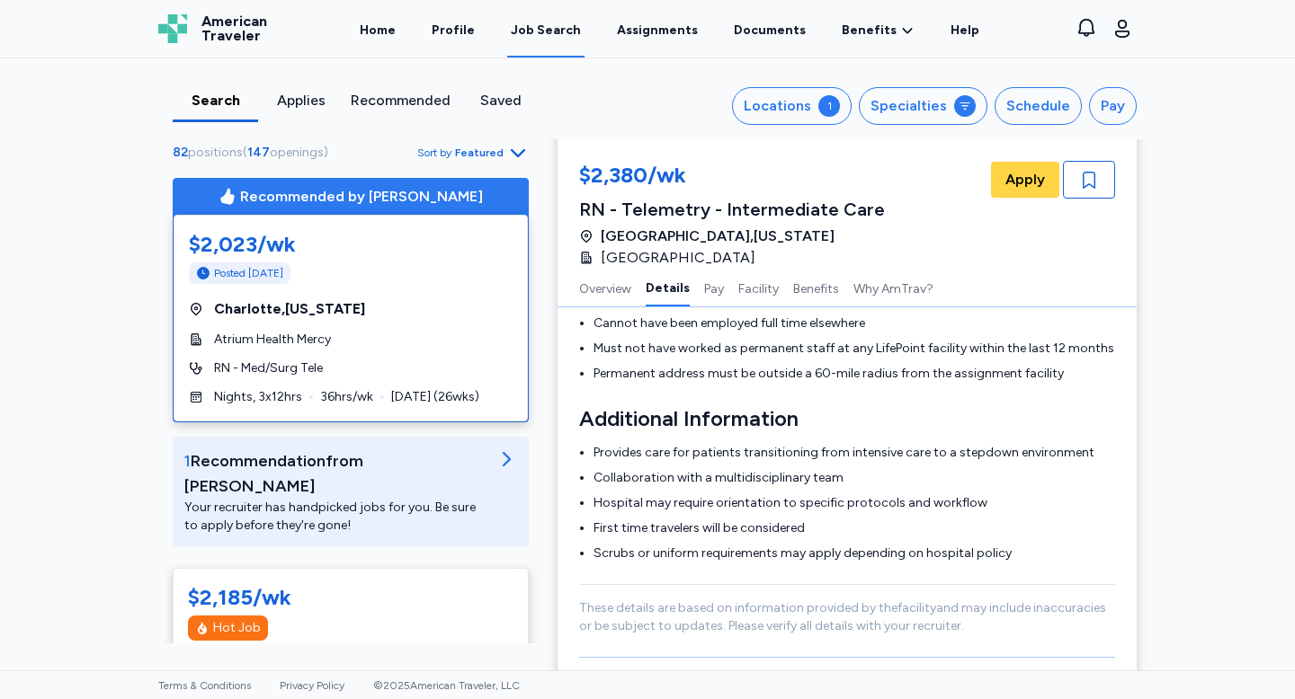
click at [421, 91] on div "Recommended" at bounding box center [401, 101] width 100 height 22
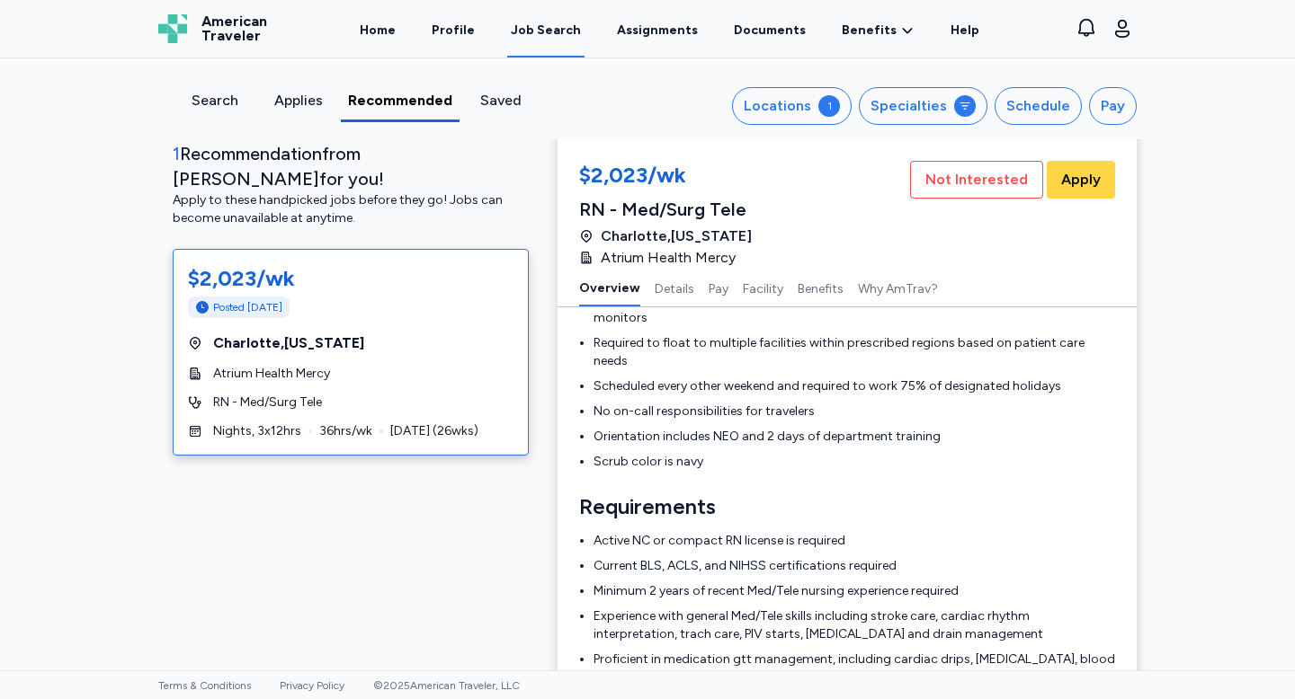
click at [291, 302] on div "$2,023/wk Posted 2 days ago Charlotte , North Carolina Atrium Health Mercy RN -…" at bounding box center [351, 352] width 356 height 207
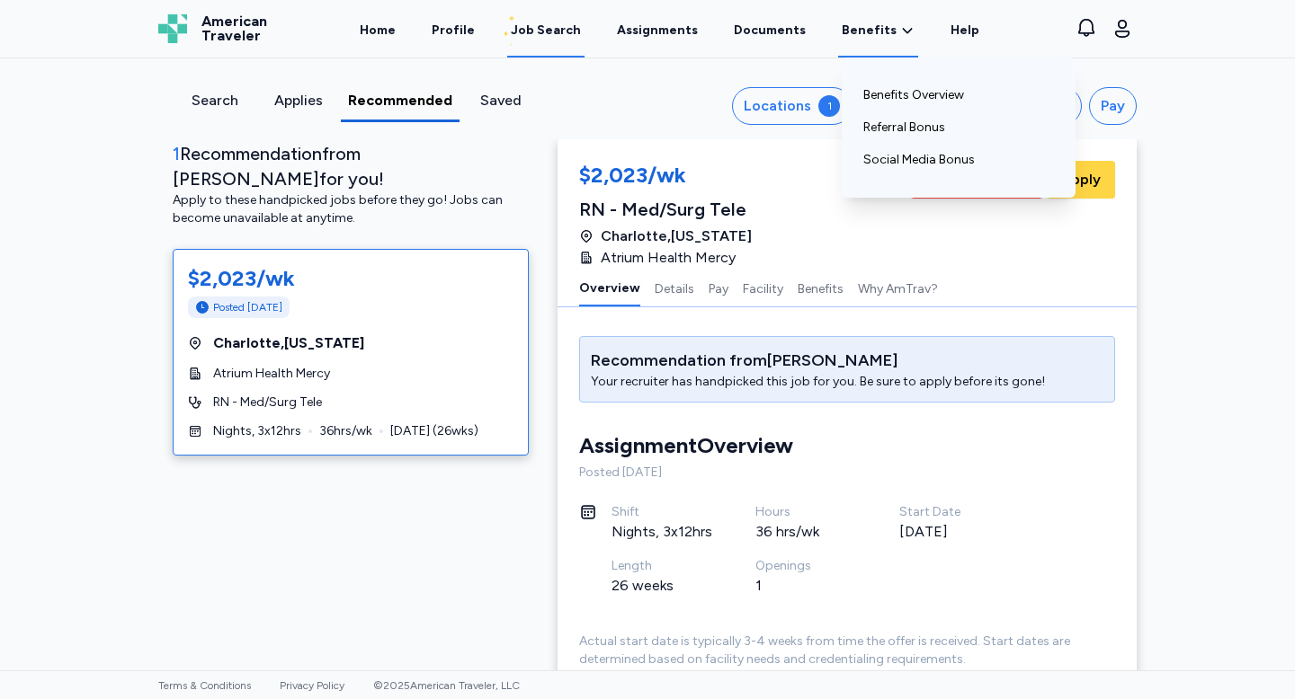
click at [856, 31] on span "Benefits" at bounding box center [868, 31] width 55 height 18
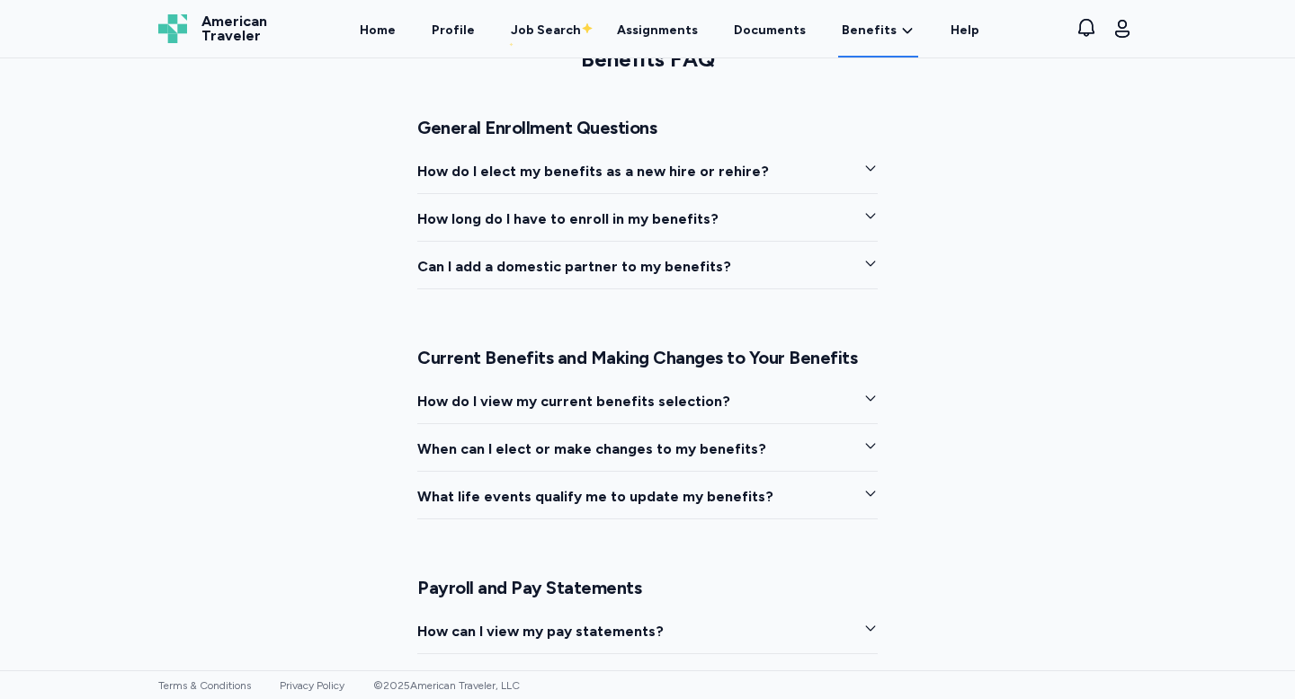
scroll to position [1436, 0]
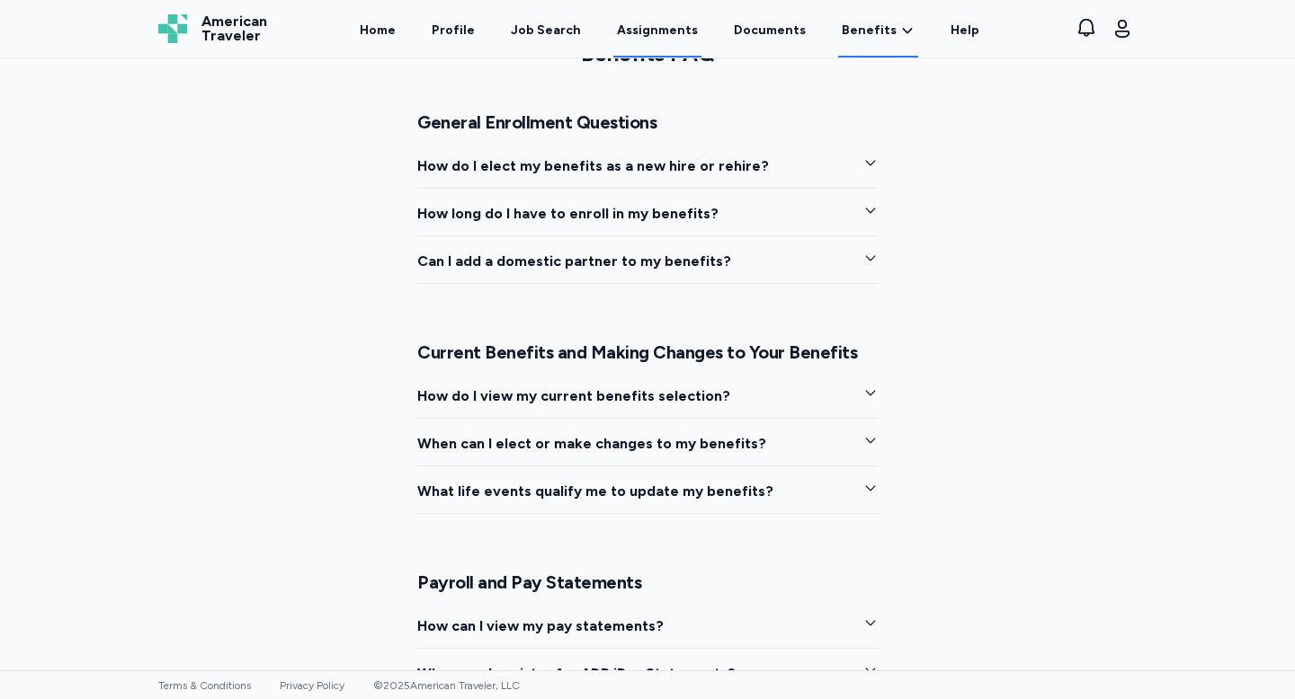
click at [641, 29] on link "Assignments" at bounding box center [657, 30] width 88 height 56
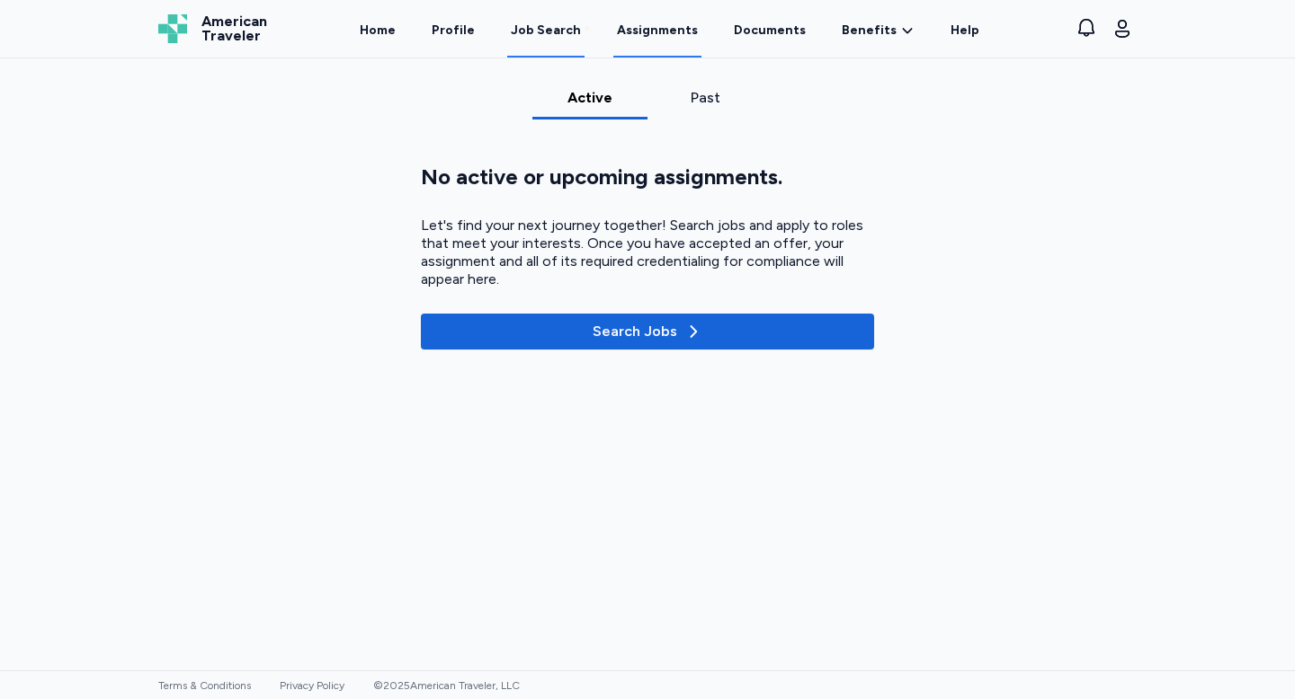
click at [548, 29] on div "Job Search" at bounding box center [546, 31] width 70 height 18
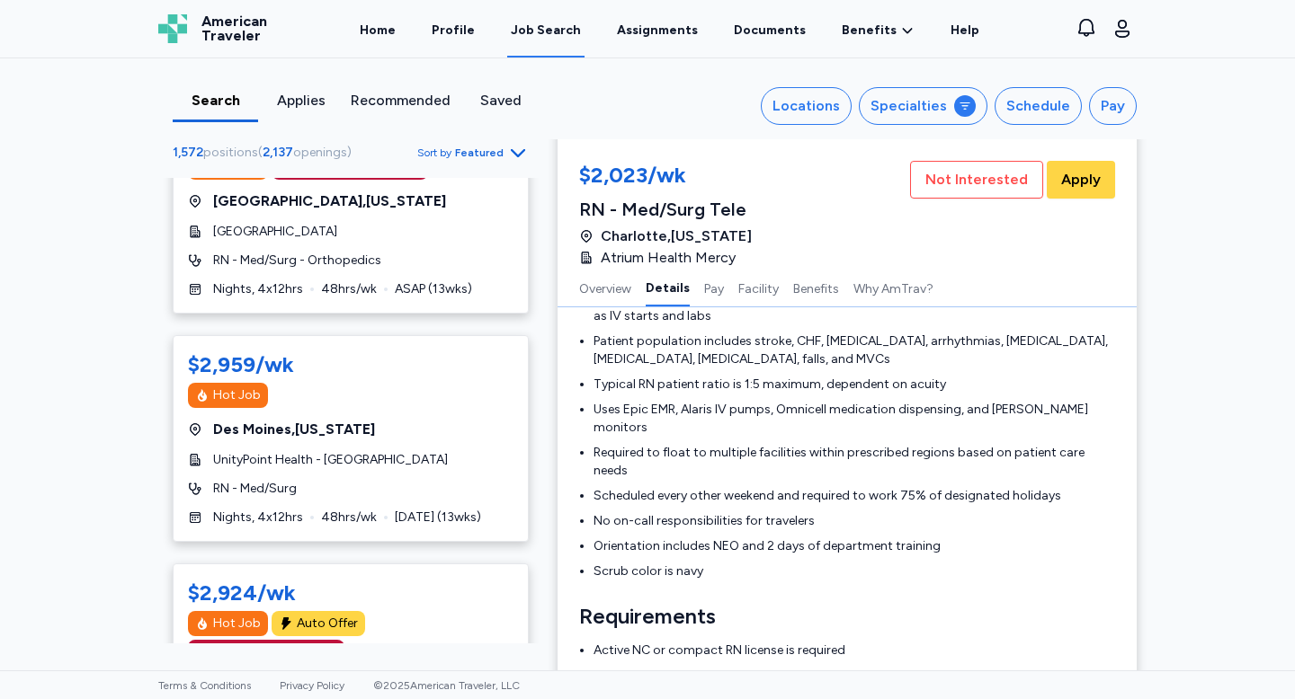
scroll to position [490, 0]
click at [367, 348] on div "$2,959/wk Hot Job Des Moines , Iowa UnityPoint Health - Methodist West Hospital…" at bounding box center [351, 438] width 356 height 207
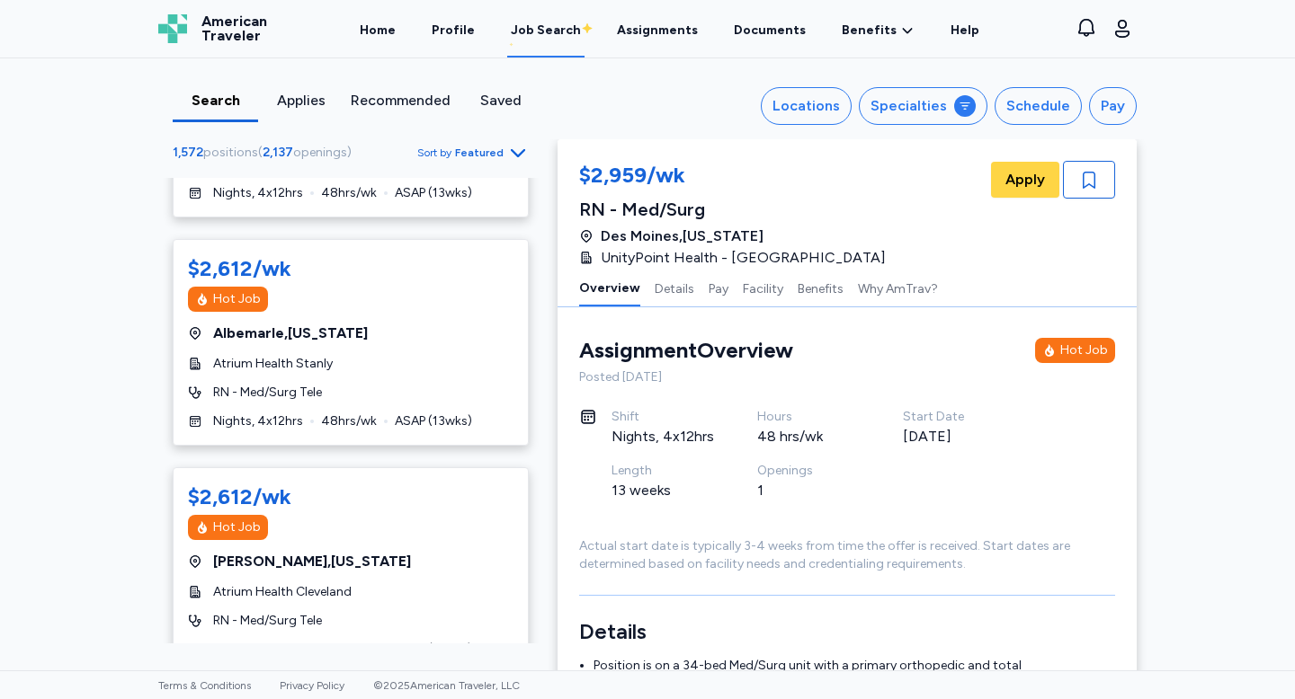
scroll to position [5653, 0]
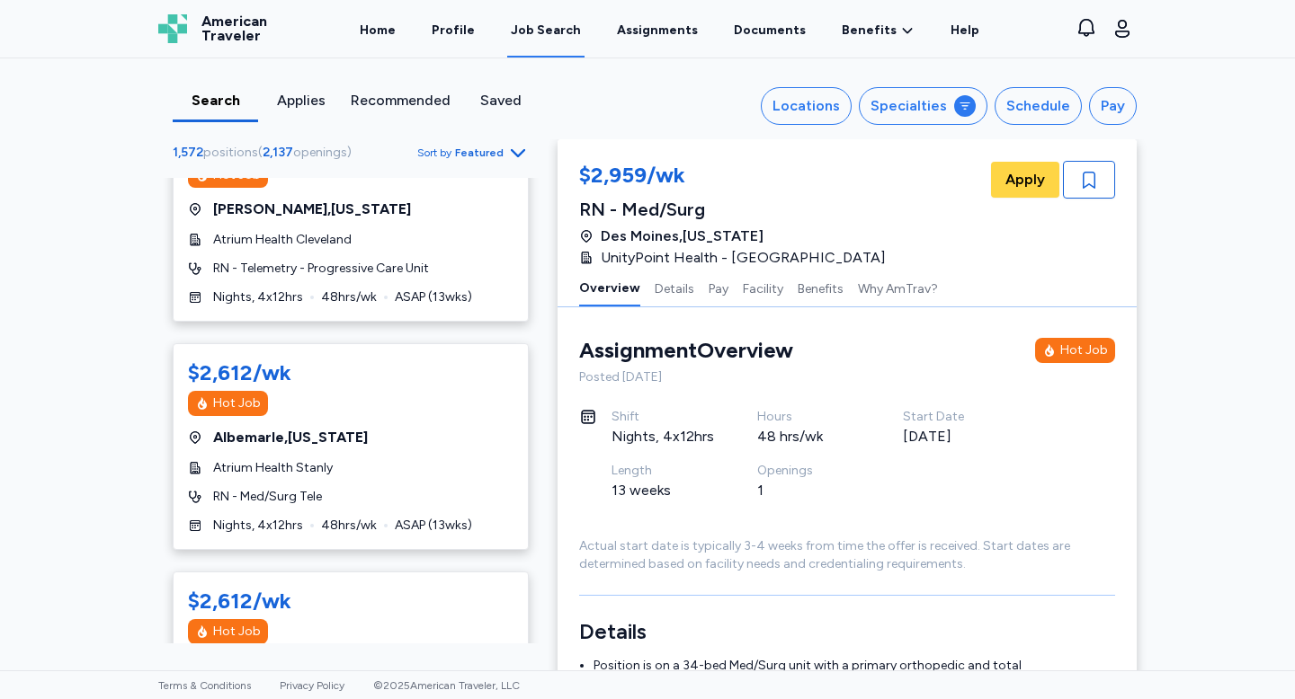
click at [398, 98] on div "Recommended" at bounding box center [401, 101] width 100 height 22
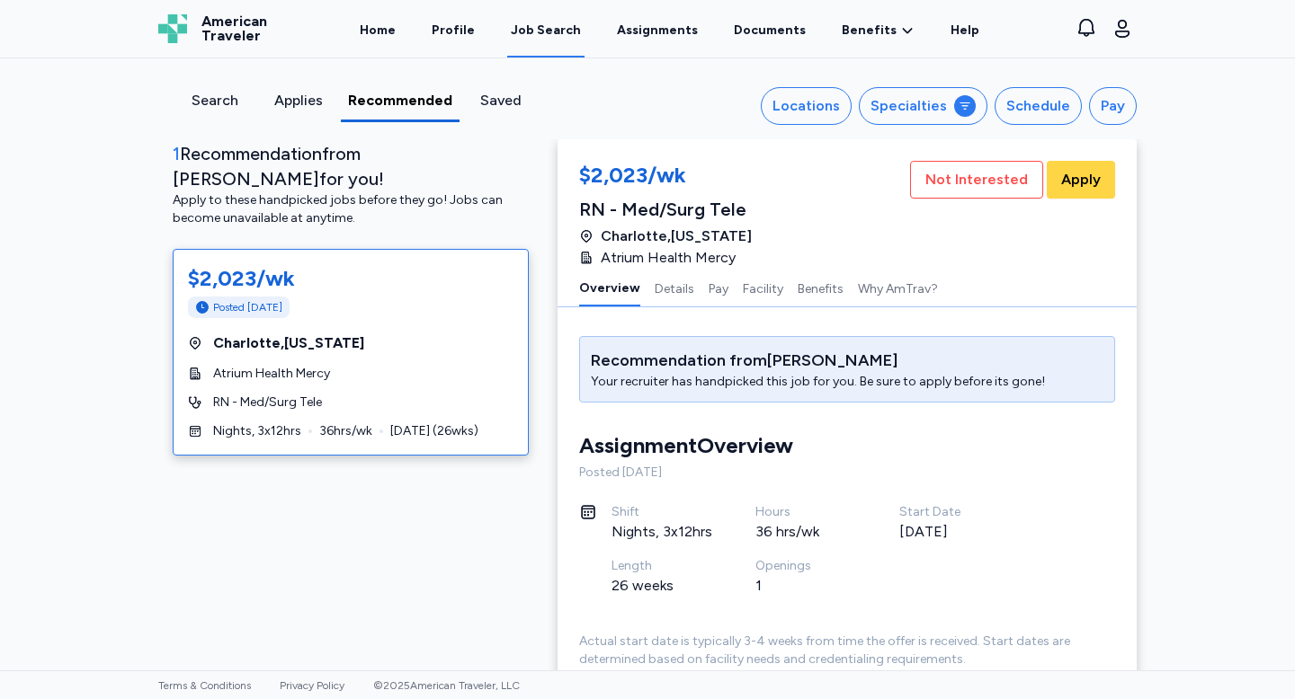
click at [343, 264] on div "$2,023/wk" at bounding box center [350, 278] width 325 height 29
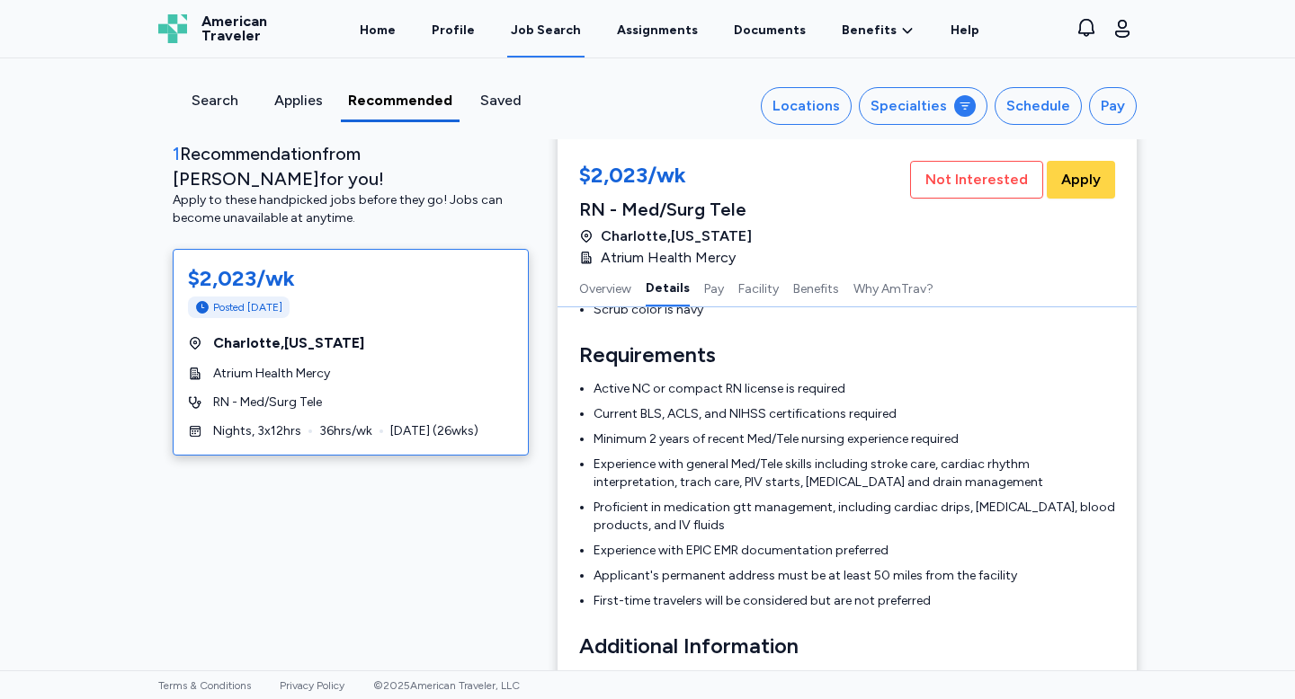
scroll to position [750, 0]
click at [628, 542] on li "Experience with EPIC EMR documentation preferred" at bounding box center [853, 551] width 521 height 18
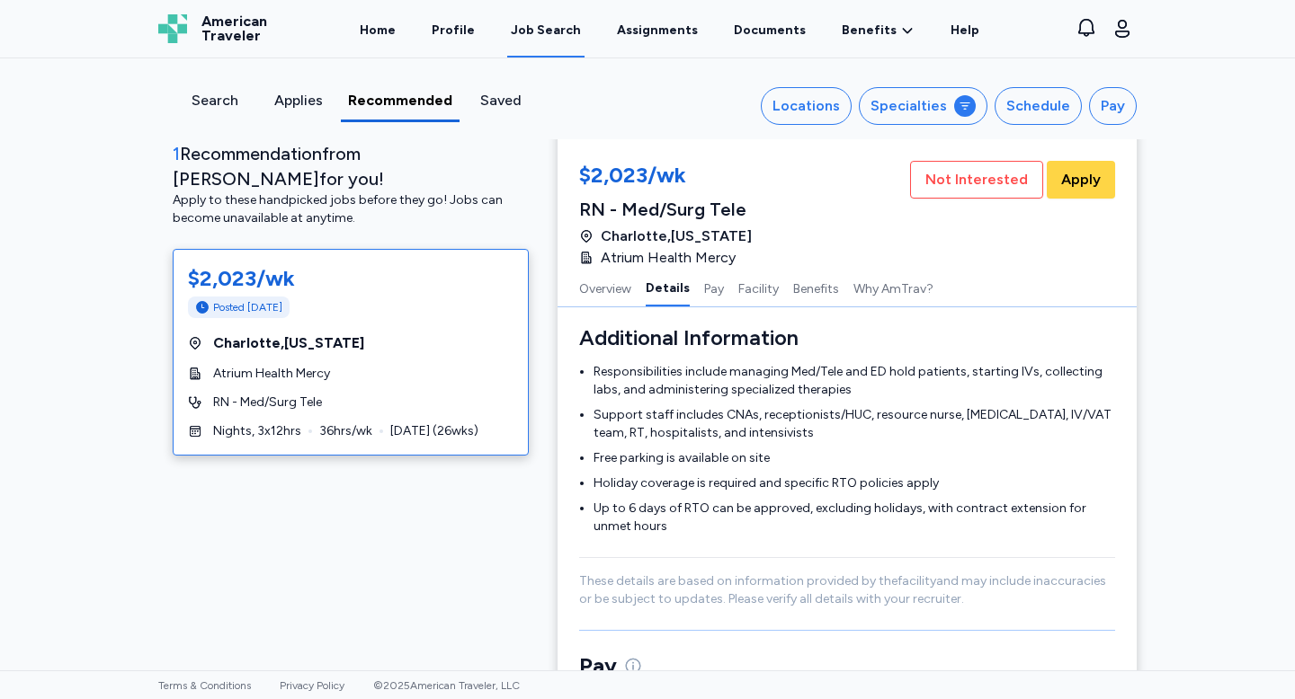
scroll to position [1045, 0]
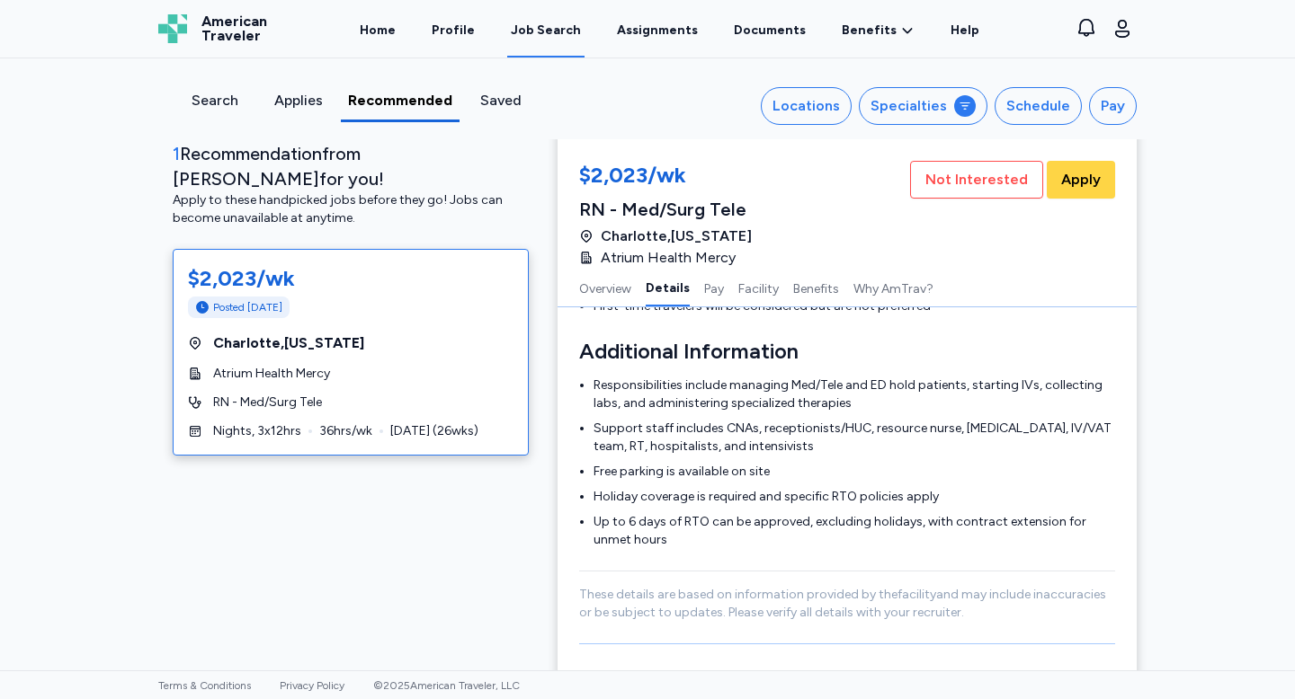
click at [211, 94] on div "Search" at bounding box center [214, 101] width 69 height 22
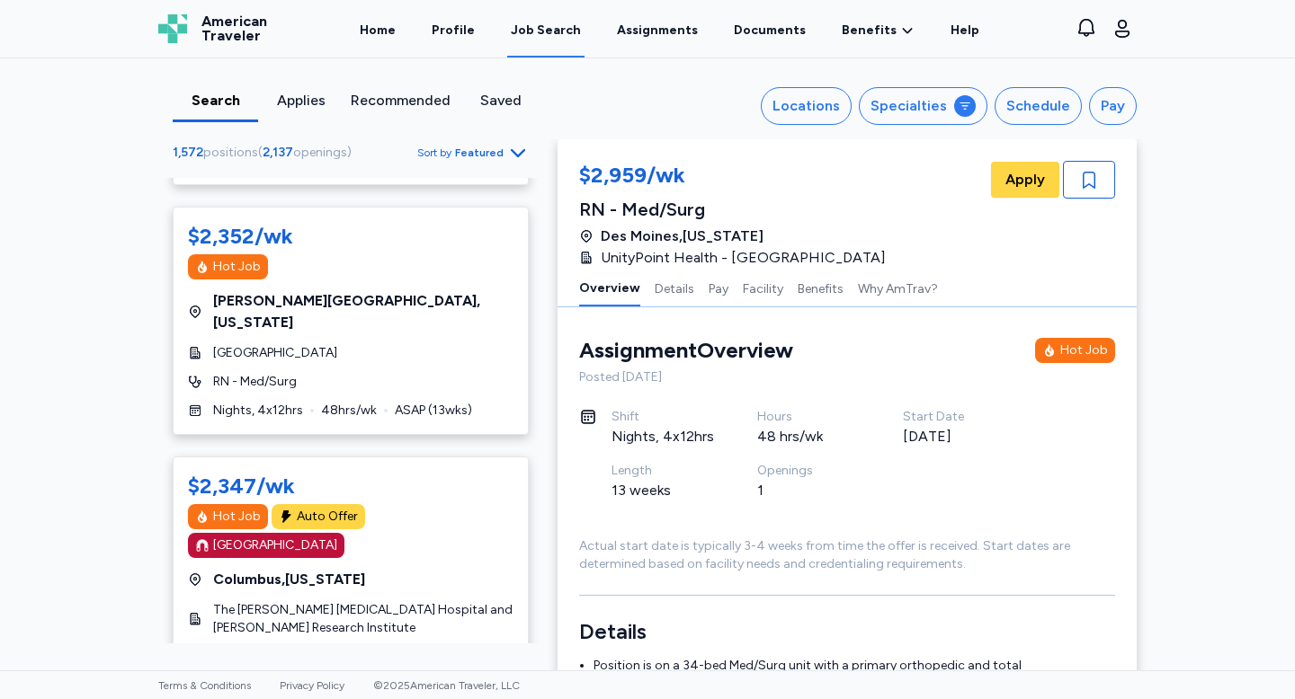
scroll to position [11413, 0]
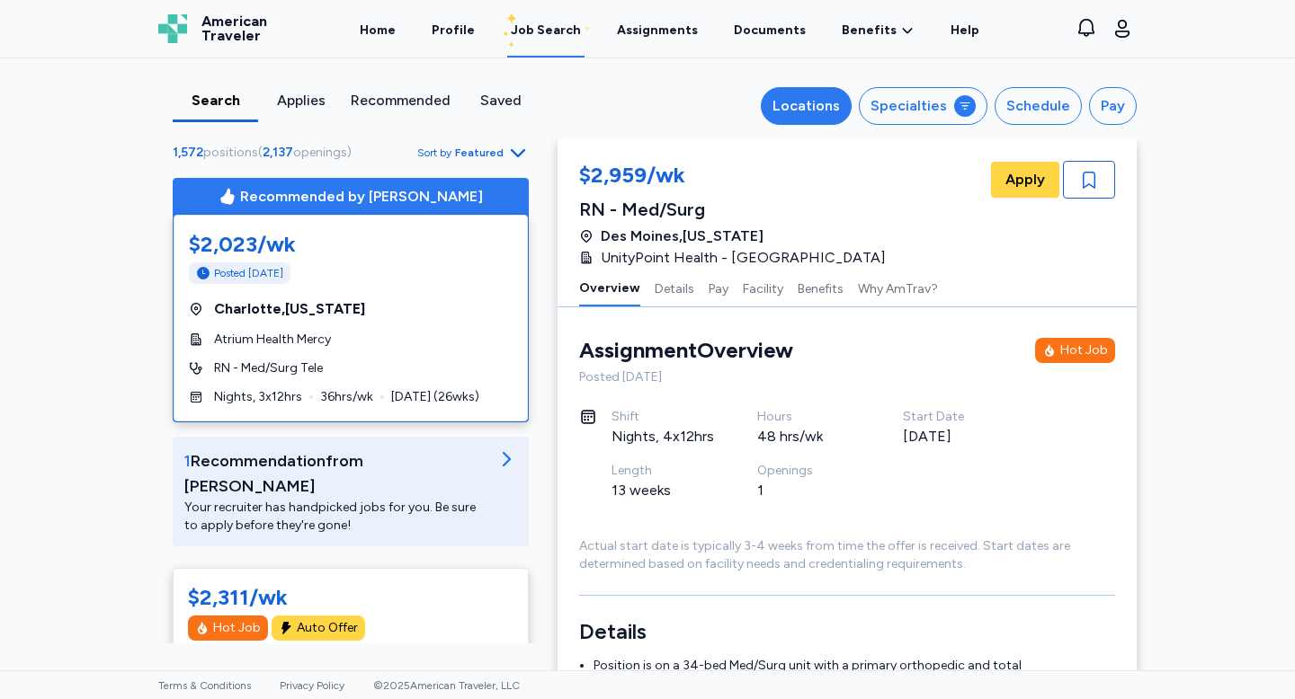
click at [851, 96] on button "Locations" at bounding box center [806, 106] width 91 height 38
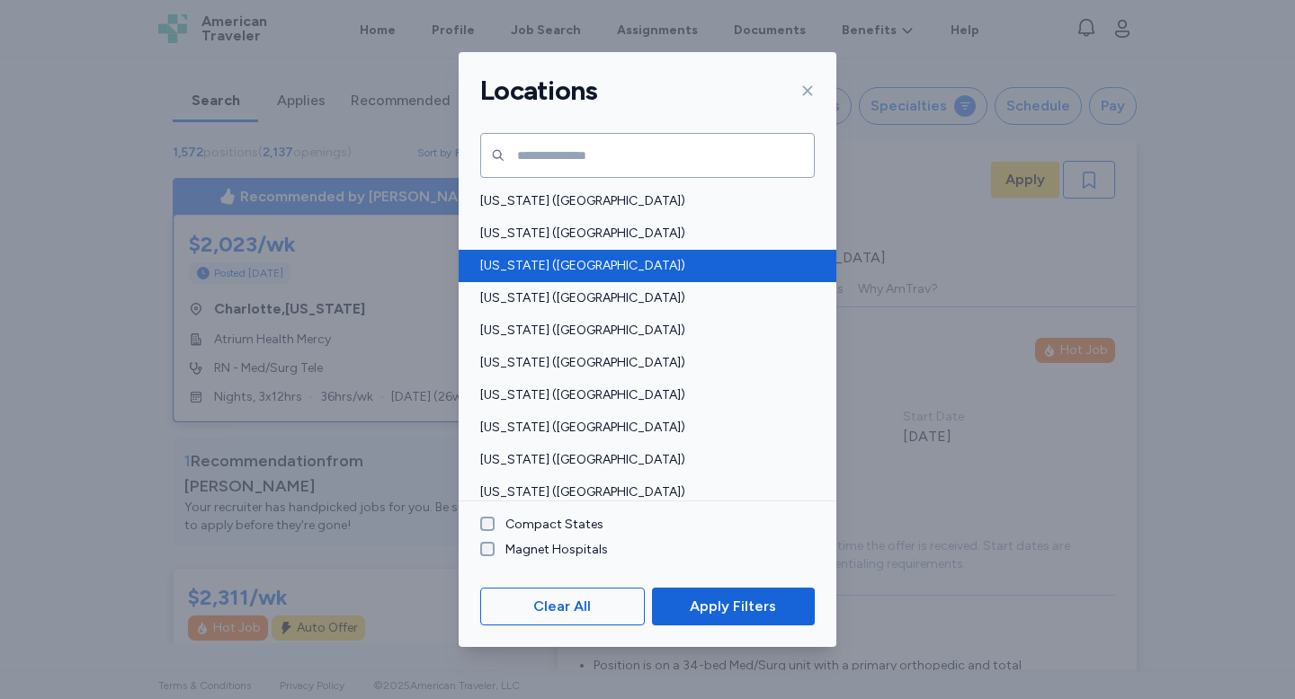
click at [513, 262] on span "Arizona (AZ)" at bounding box center [642, 266] width 324 height 18
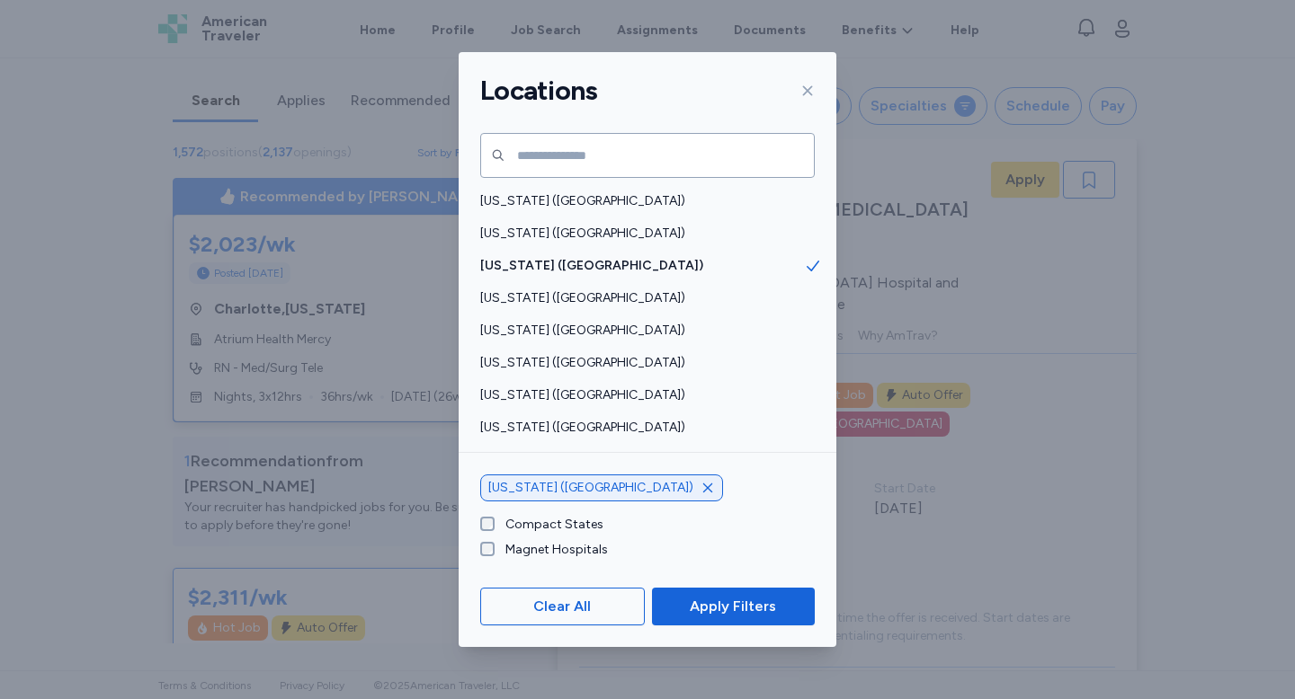
scroll to position [23, 0]
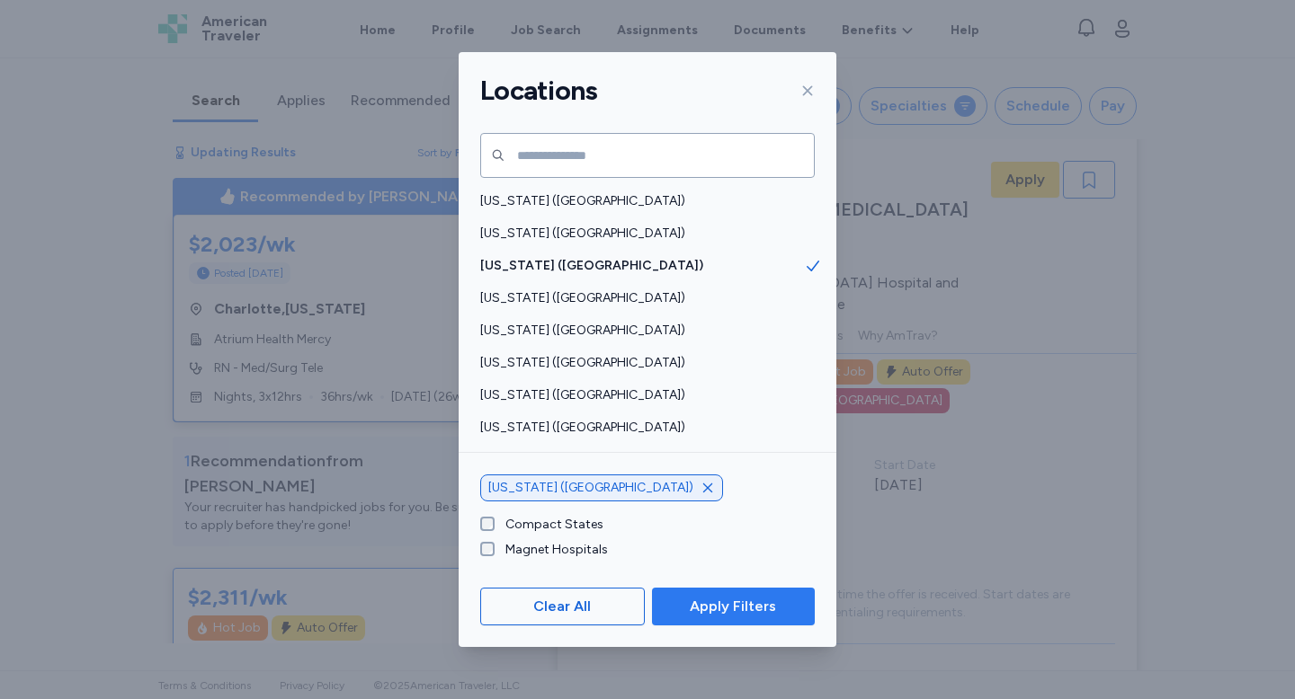
click at [724, 612] on span "Apply Filters" at bounding box center [733, 607] width 86 height 22
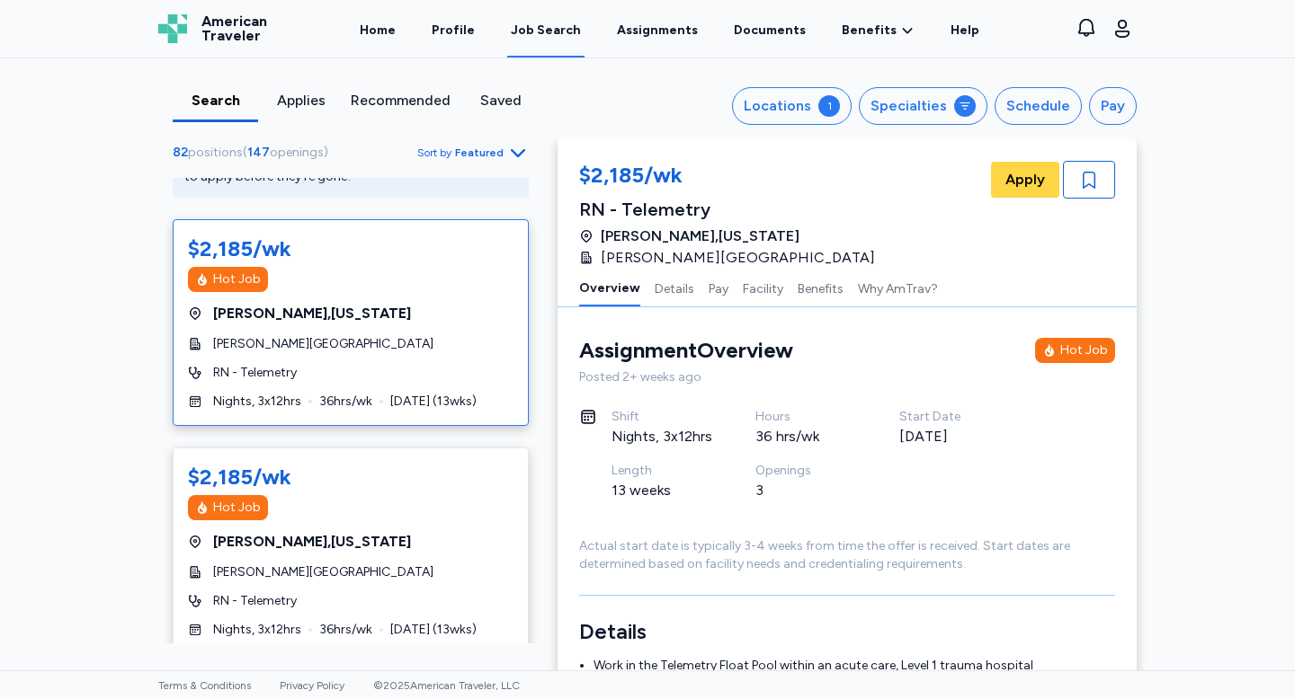
scroll to position [348, 0]
click at [443, 304] on div "Chandler , Arizona" at bounding box center [350, 315] width 325 height 22
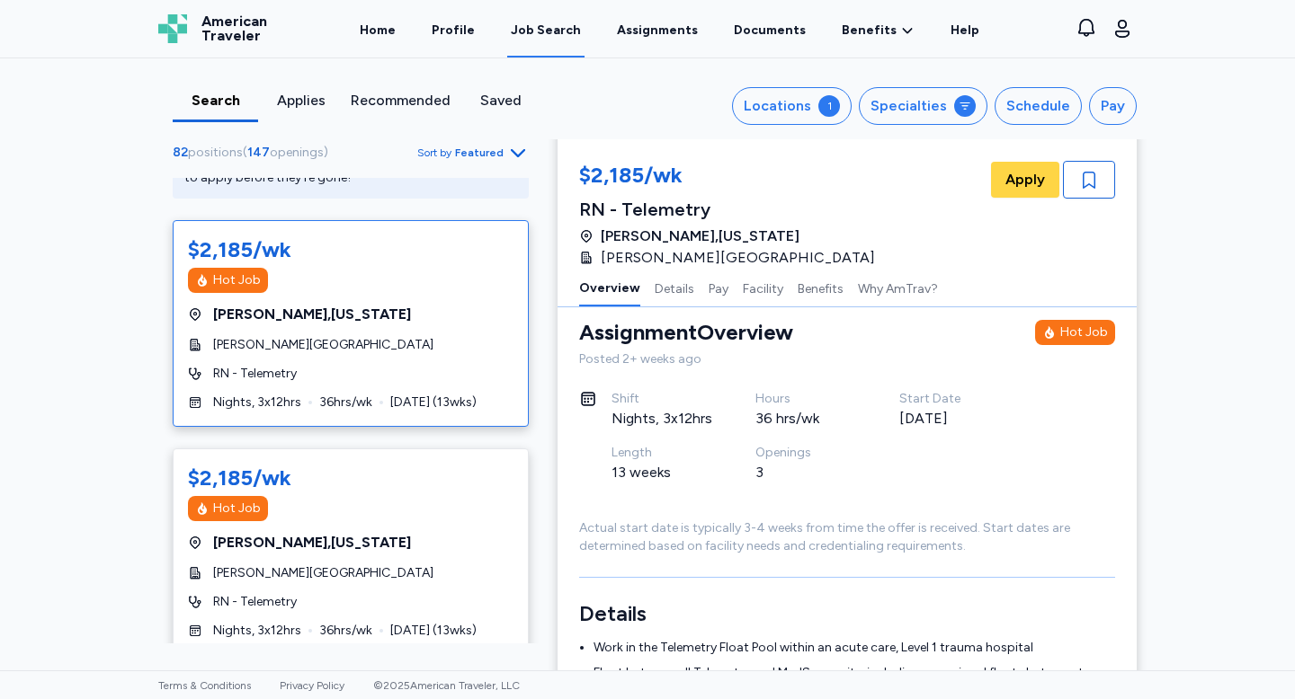
scroll to position [0, 0]
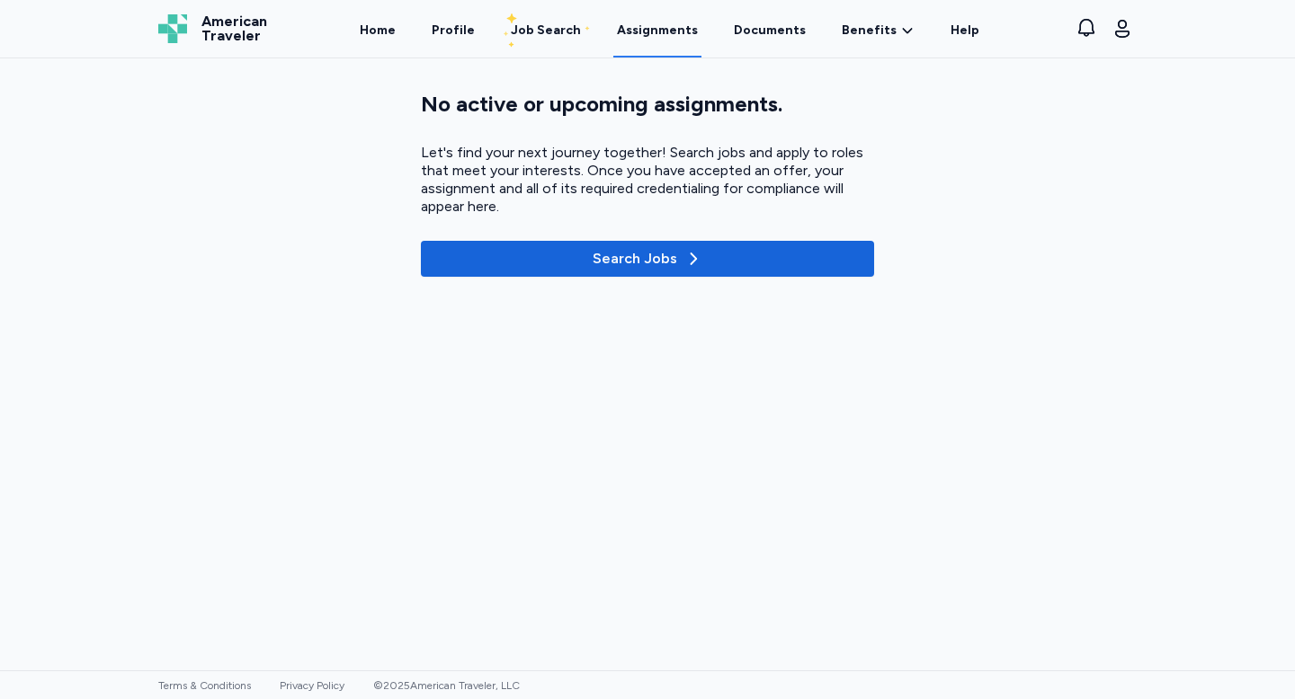
scroll to position [70, 0]
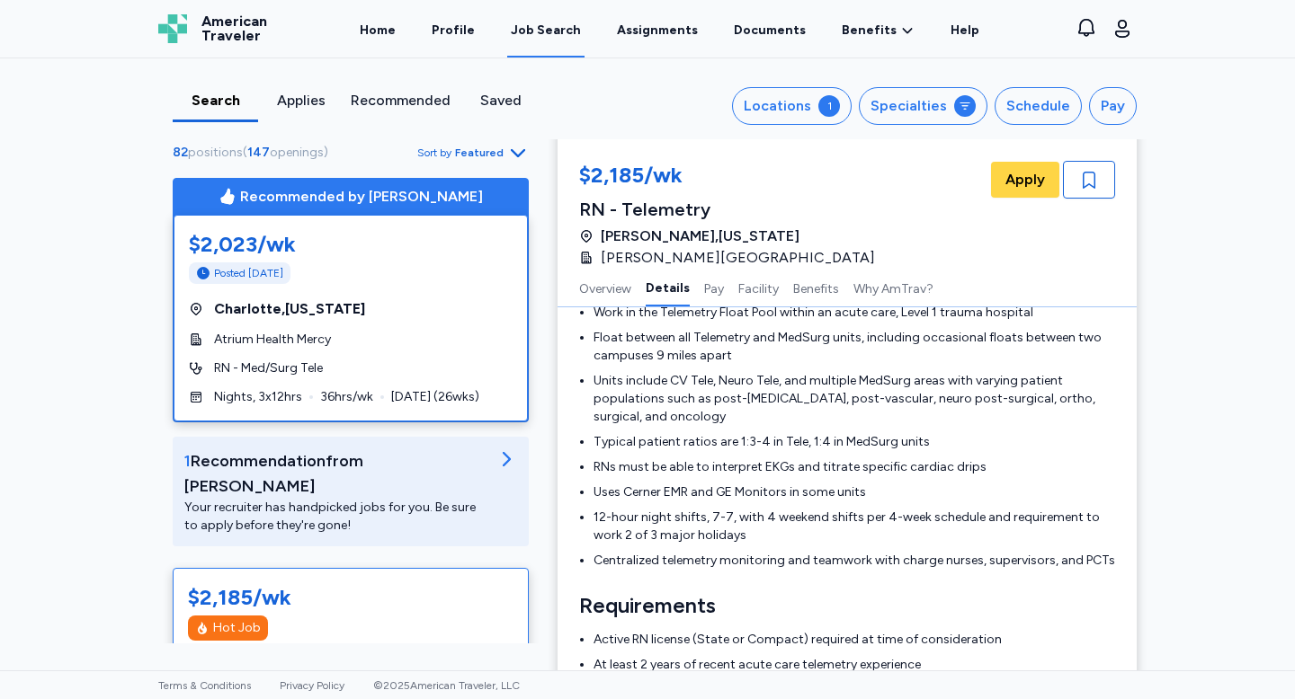
click at [280, 303] on span "Charlotte , North Carolina" at bounding box center [289, 309] width 151 height 22
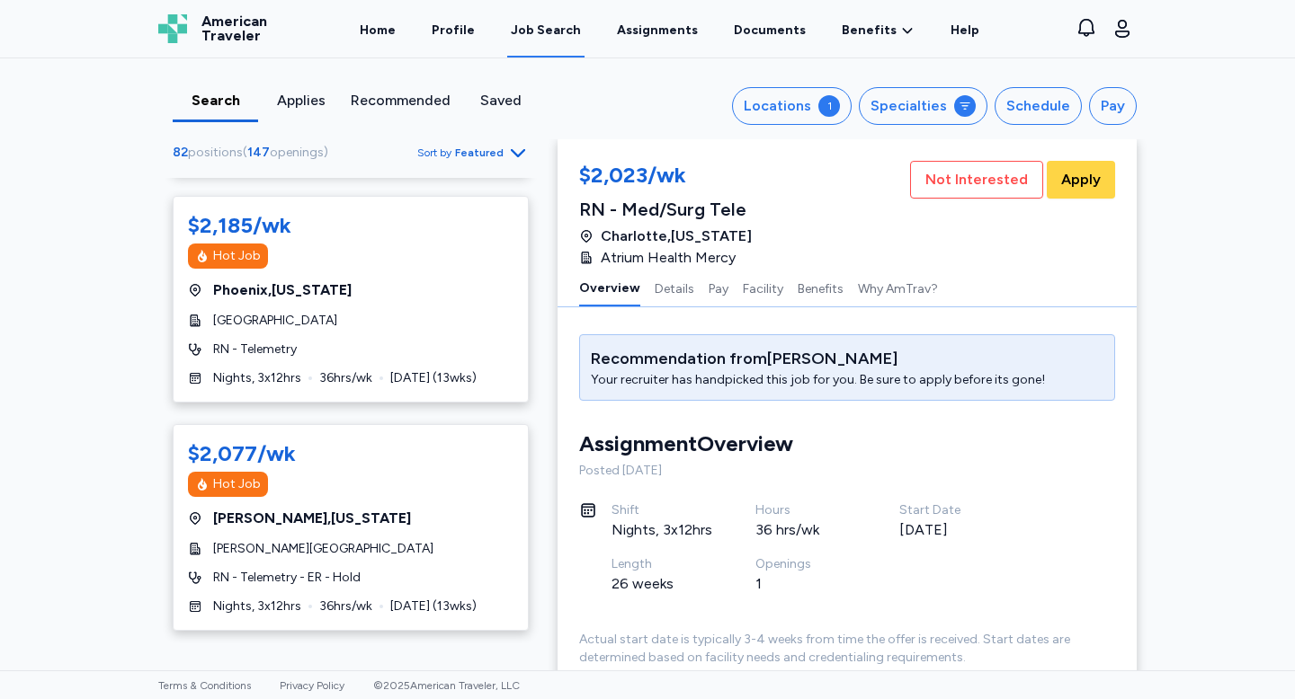
scroll to position [1006, 0]
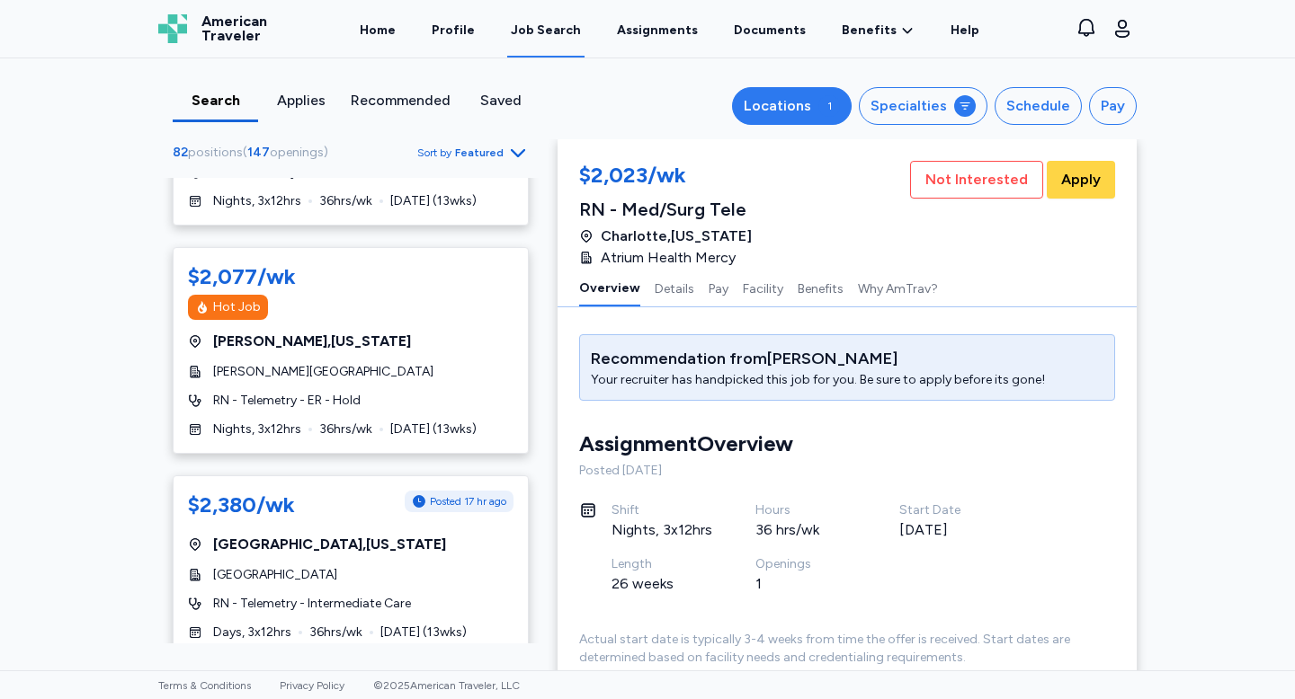
click at [801, 112] on div "Locations" at bounding box center [777, 106] width 67 height 22
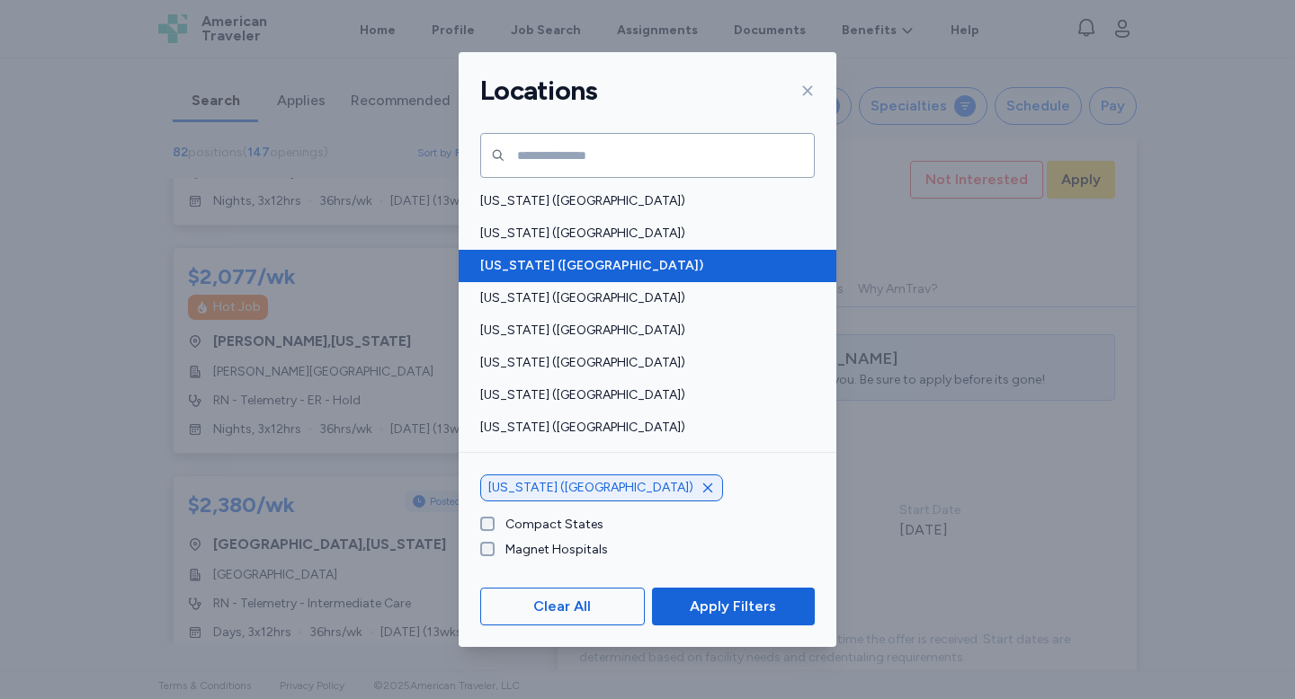
click at [555, 274] on div "Arizona (AZ)" at bounding box center [648, 266] width 378 height 32
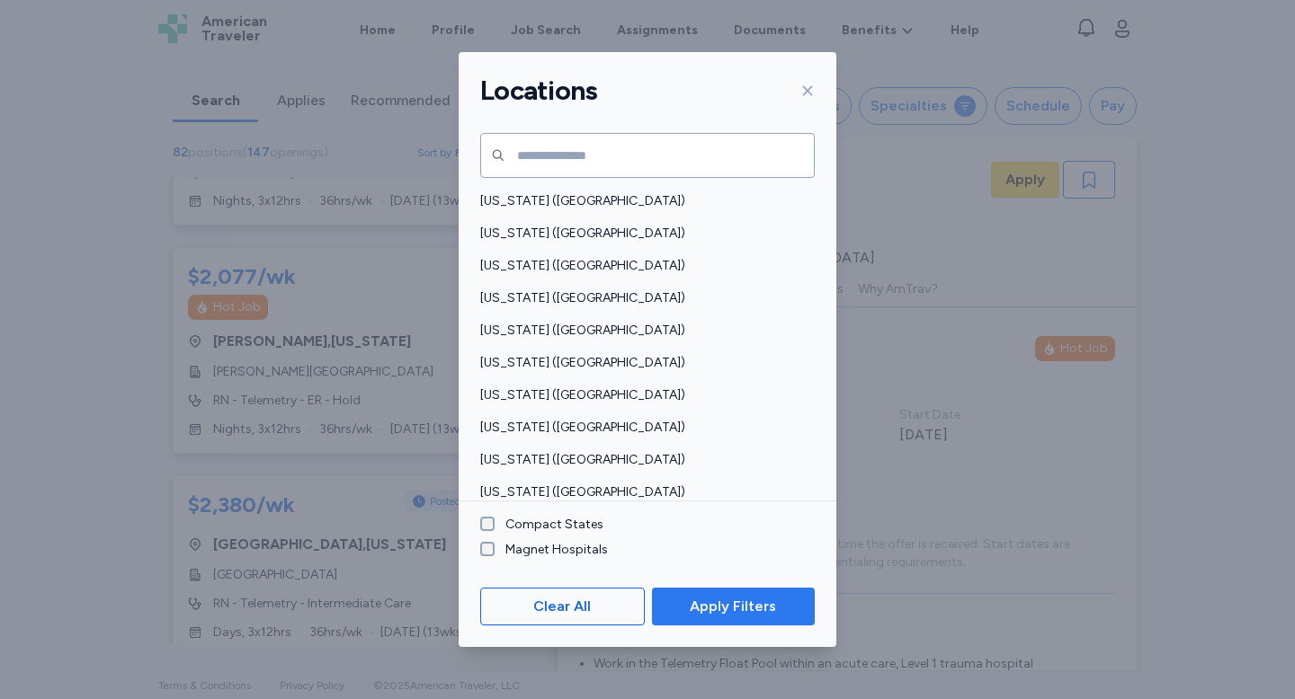
click at [745, 623] on button "Apply Filters" at bounding box center [733, 607] width 163 height 38
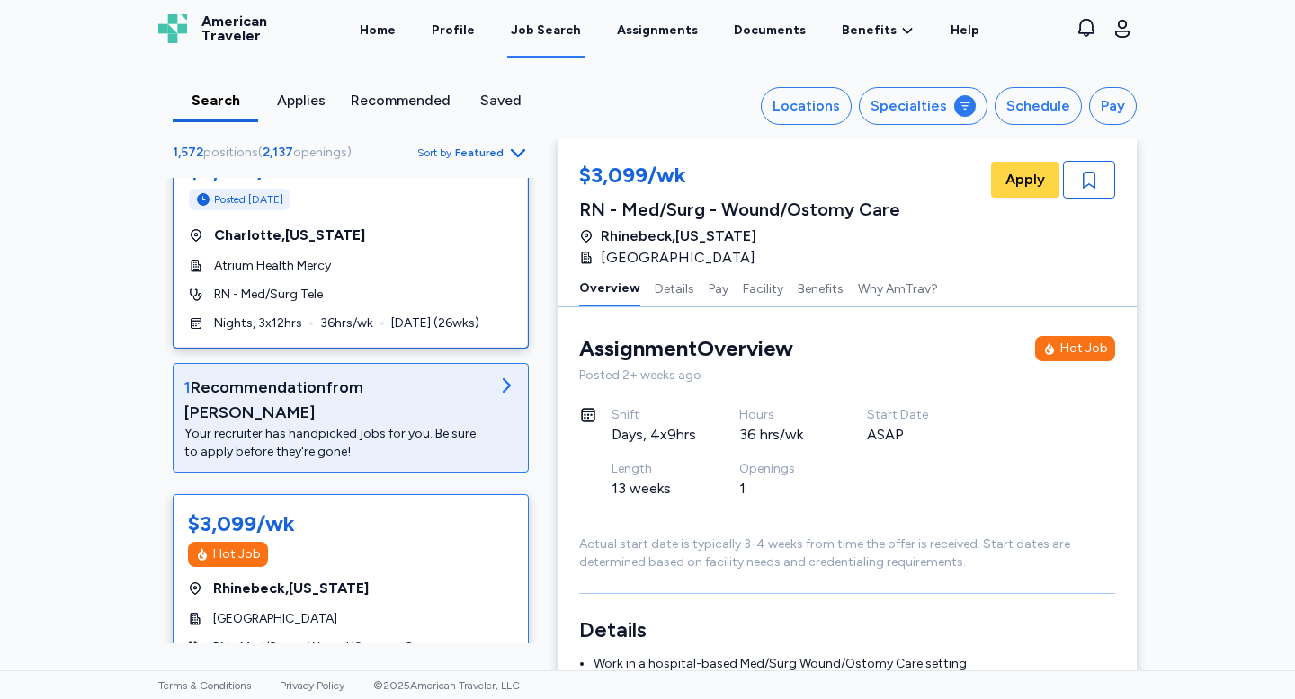
scroll to position [78, 0]
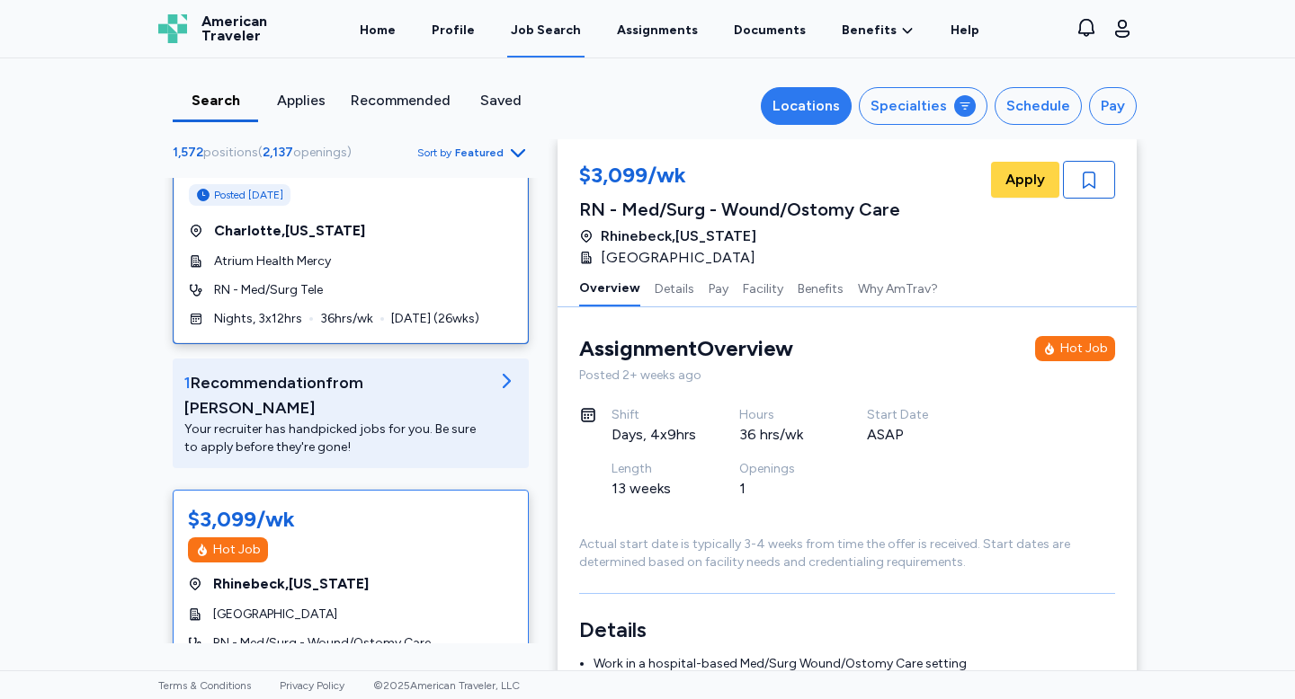
click at [815, 101] on div "Locations" at bounding box center [805, 106] width 67 height 22
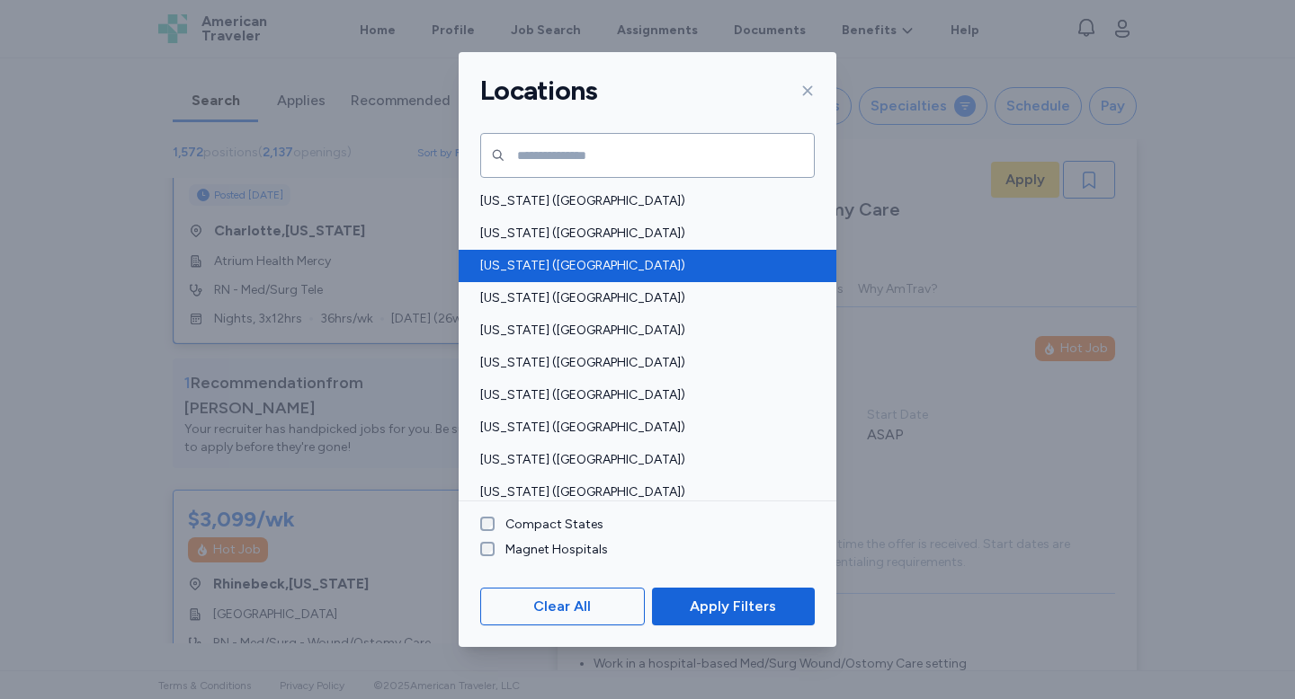
click at [537, 261] on span "Arizona (AZ)" at bounding box center [642, 266] width 324 height 18
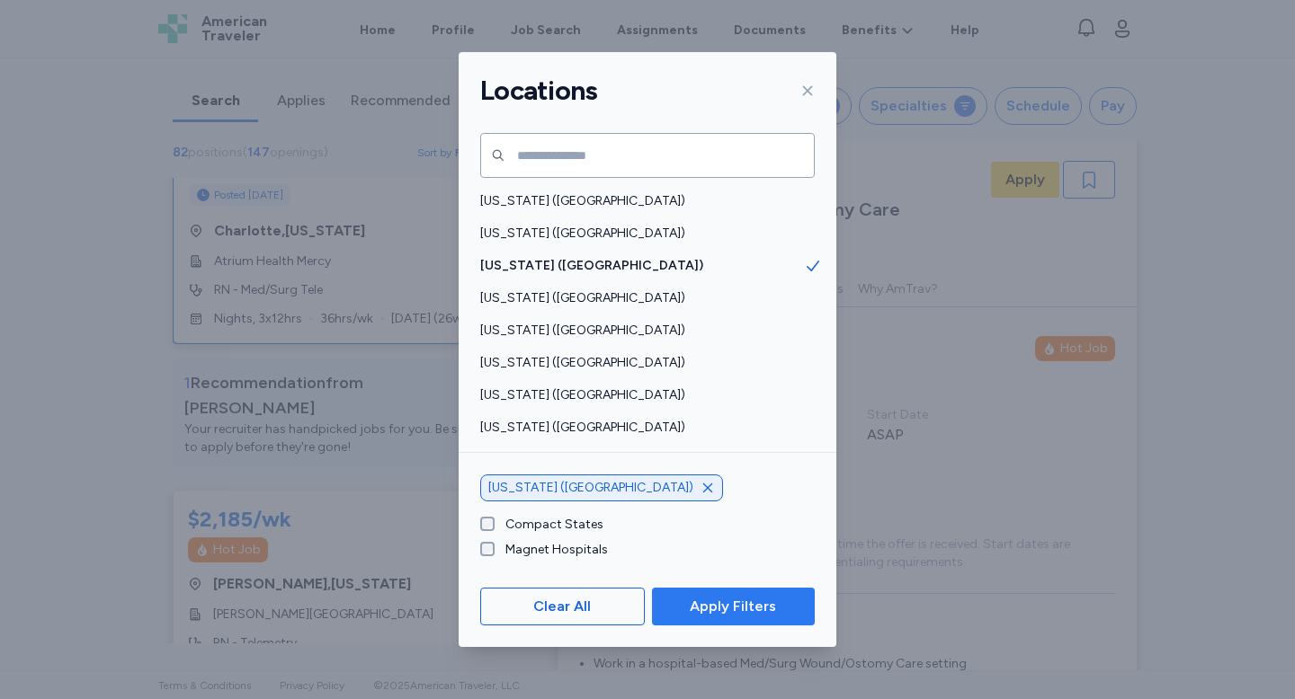
click at [764, 596] on span "Apply Filters" at bounding box center [733, 607] width 86 height 22
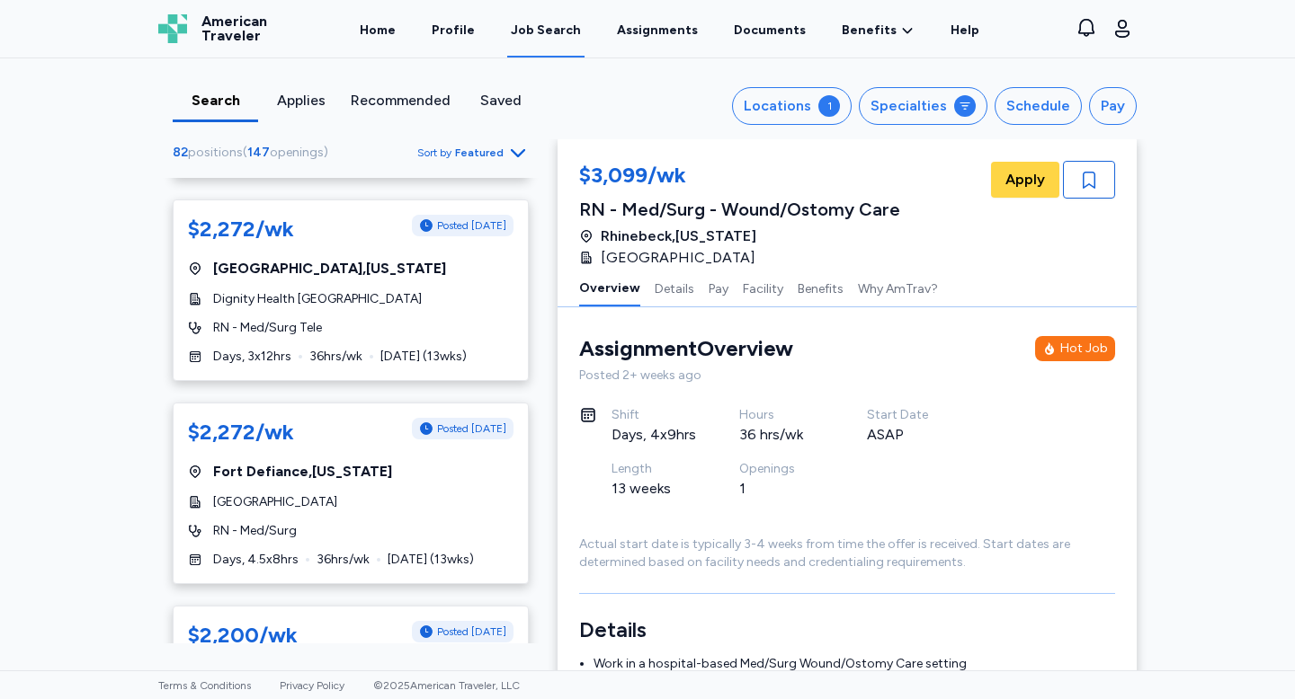
scroll to position [3268, 0]
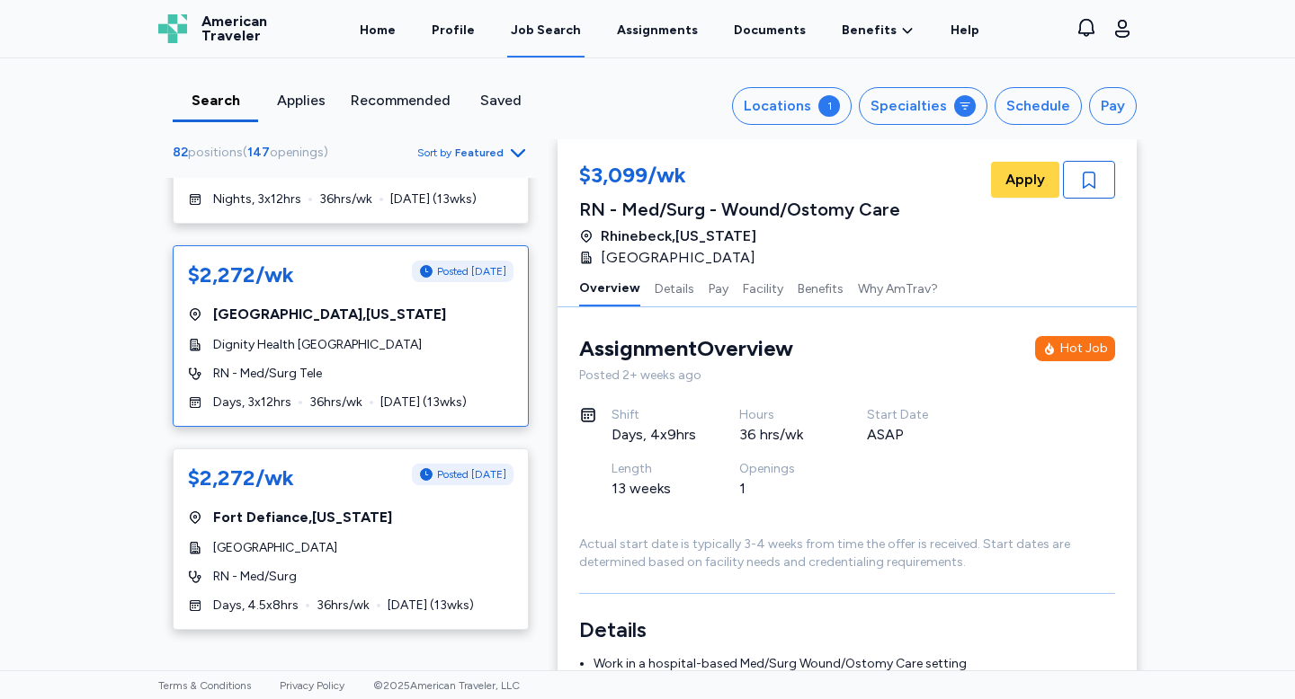
click at [321, 336] on span "Dignity Health Yavapai Regional Medical Center East" at bounding box center [317, 345] width 209 height 18
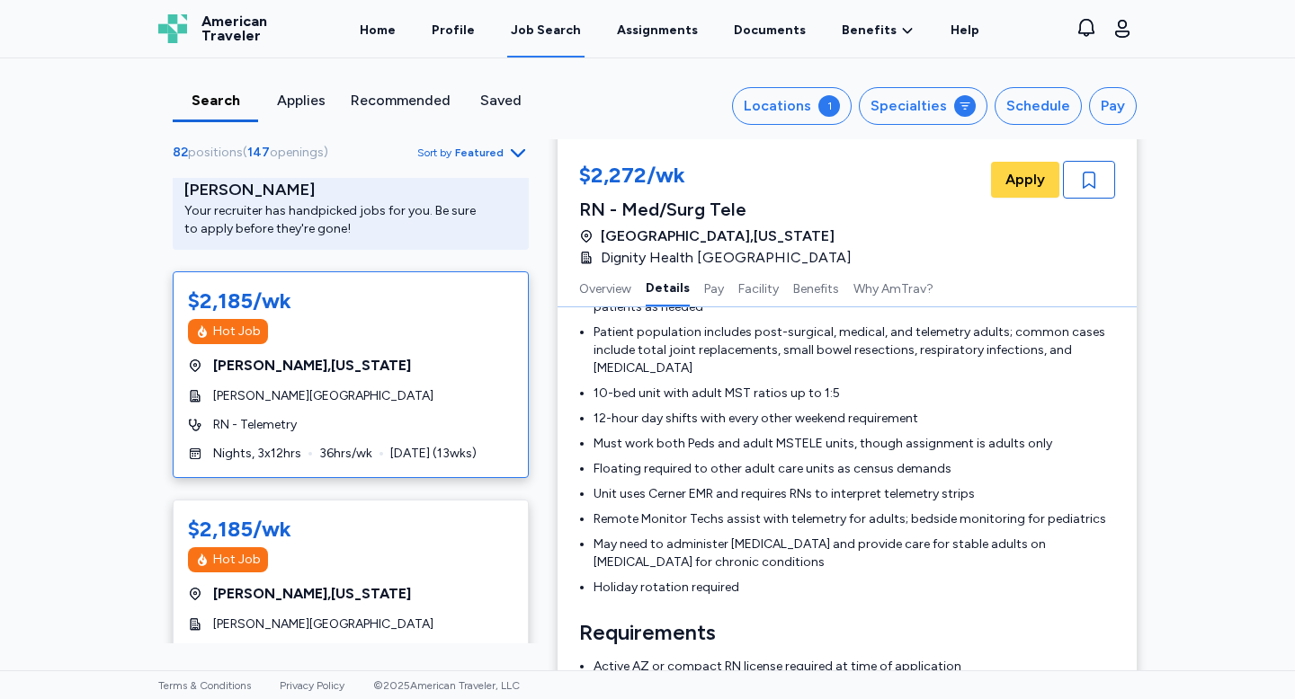
scroll to position [296, 0]
click at [363, 356] on div "Chandler , Arizona" at bounding box center [350, 367] width 325 height 22
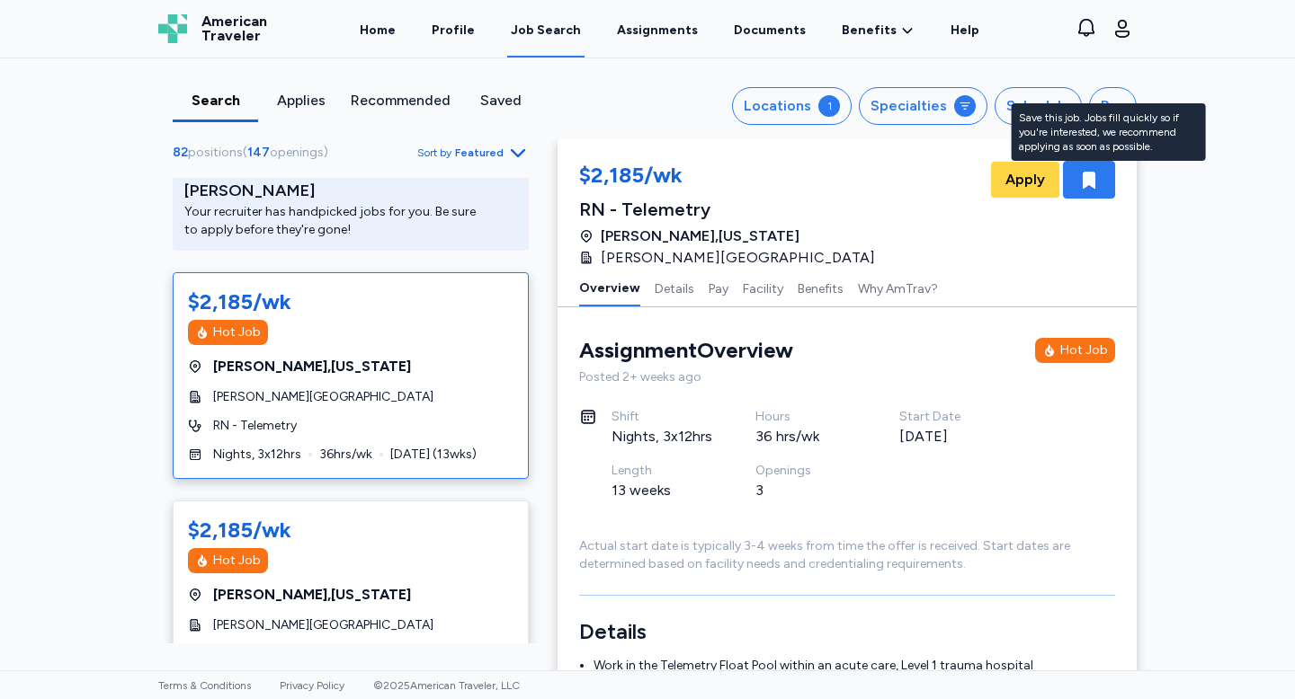
click at [1079, 183] on icon "button" at bounding box center [1089, 180] width 22 height 22
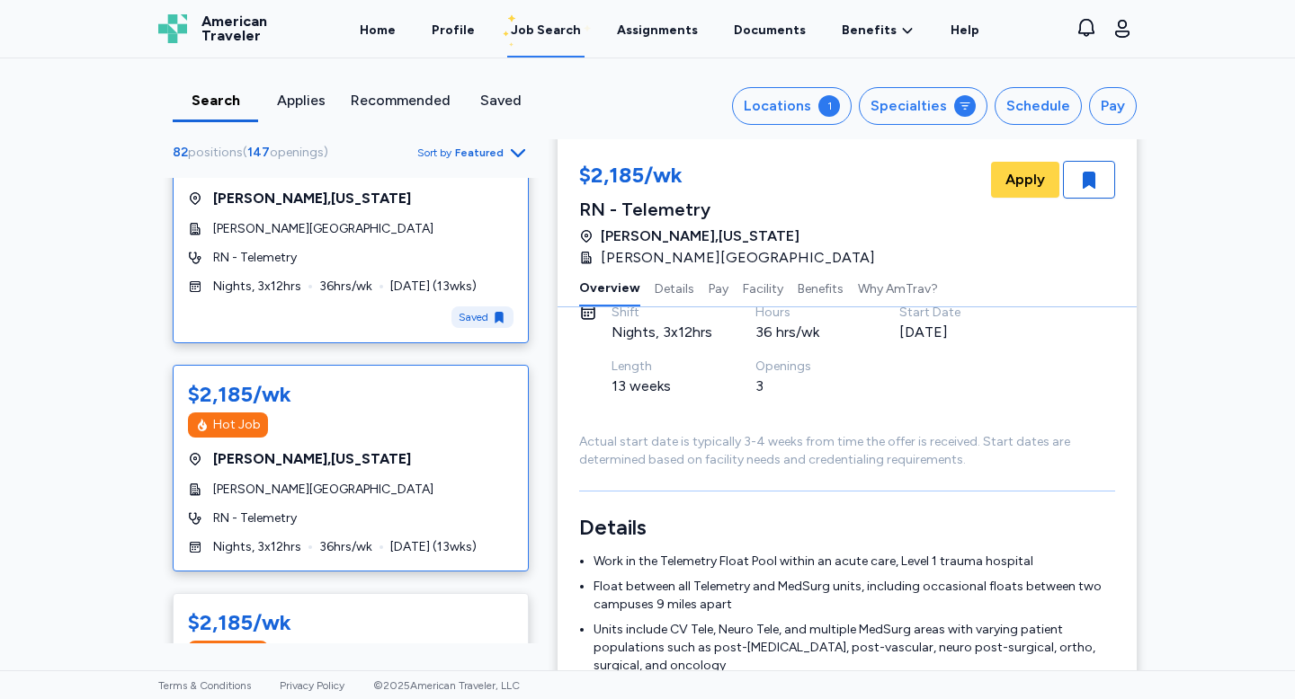
scroll to position [463, 0]
click at [440, 450] on div "Chandler , Arizona" at bounding box center [350, 461] width 325 height 22
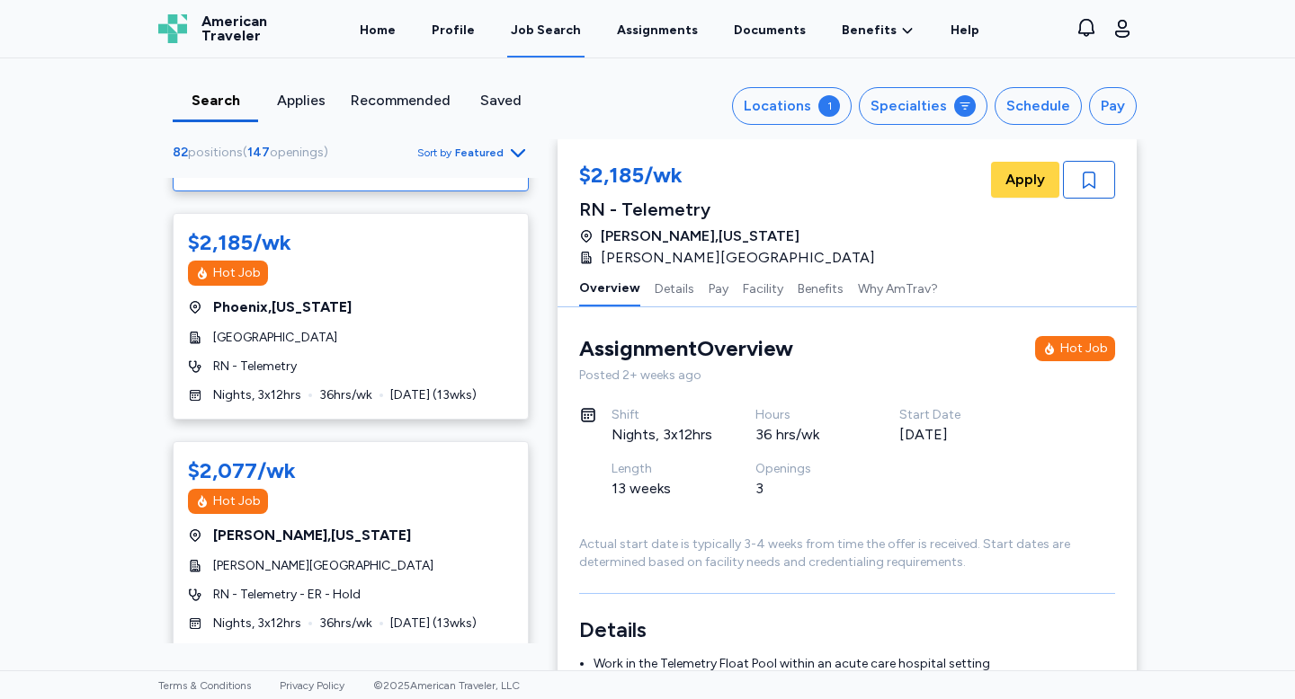
scroll to position [857, 0]
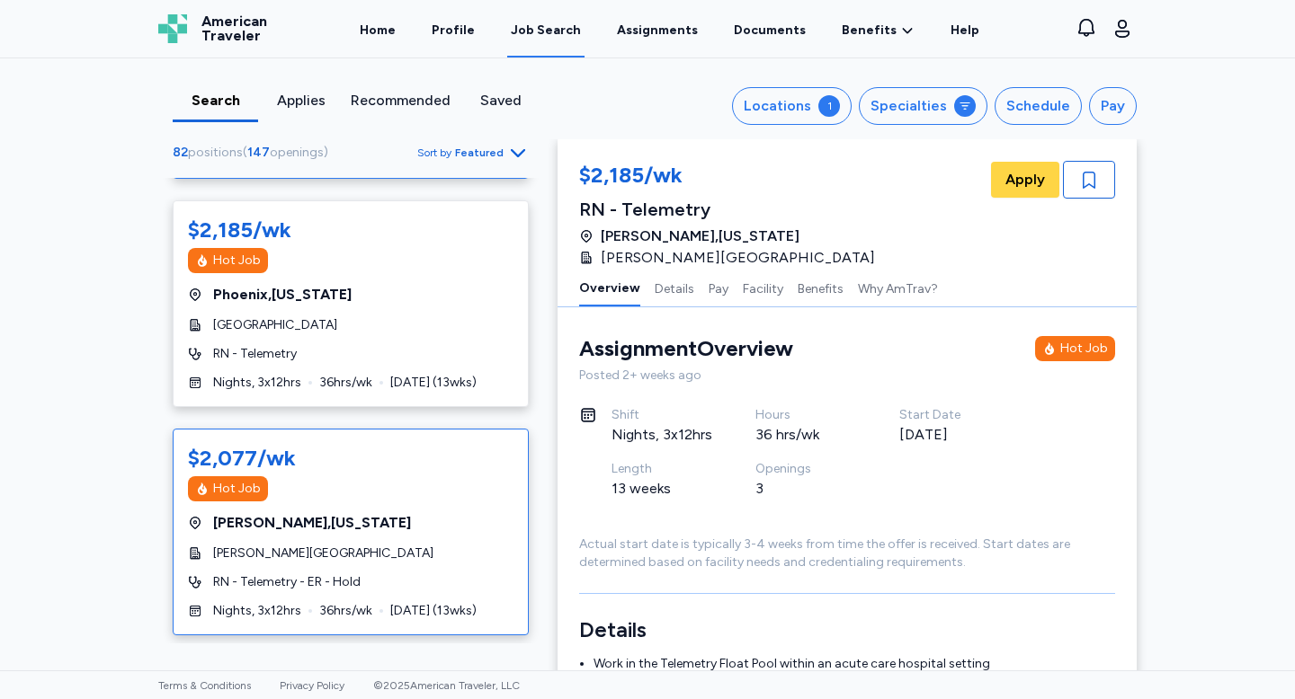
click at [384, 512] on div "Chandler , Arizona" at bounding box center [350, 523] width 325 height 22
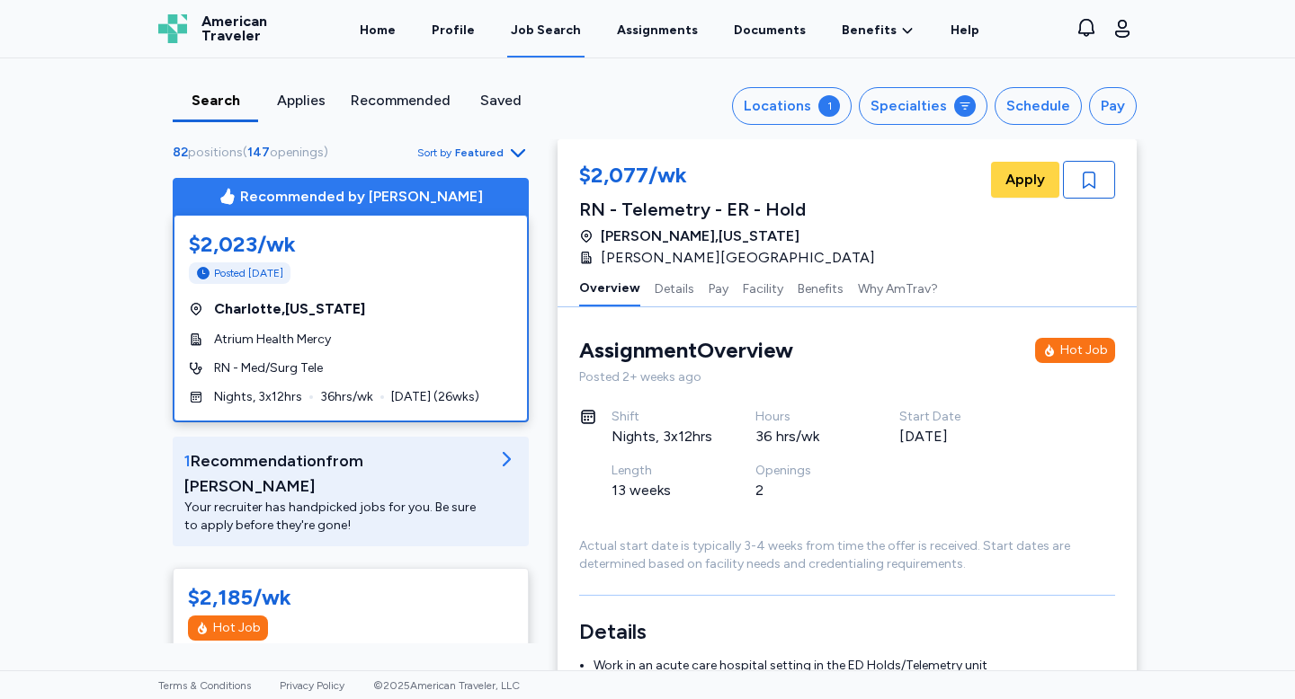
click at [421, 280] on div "Posted 2 days ago" at bounding box center [351, 274] width 324 height 22
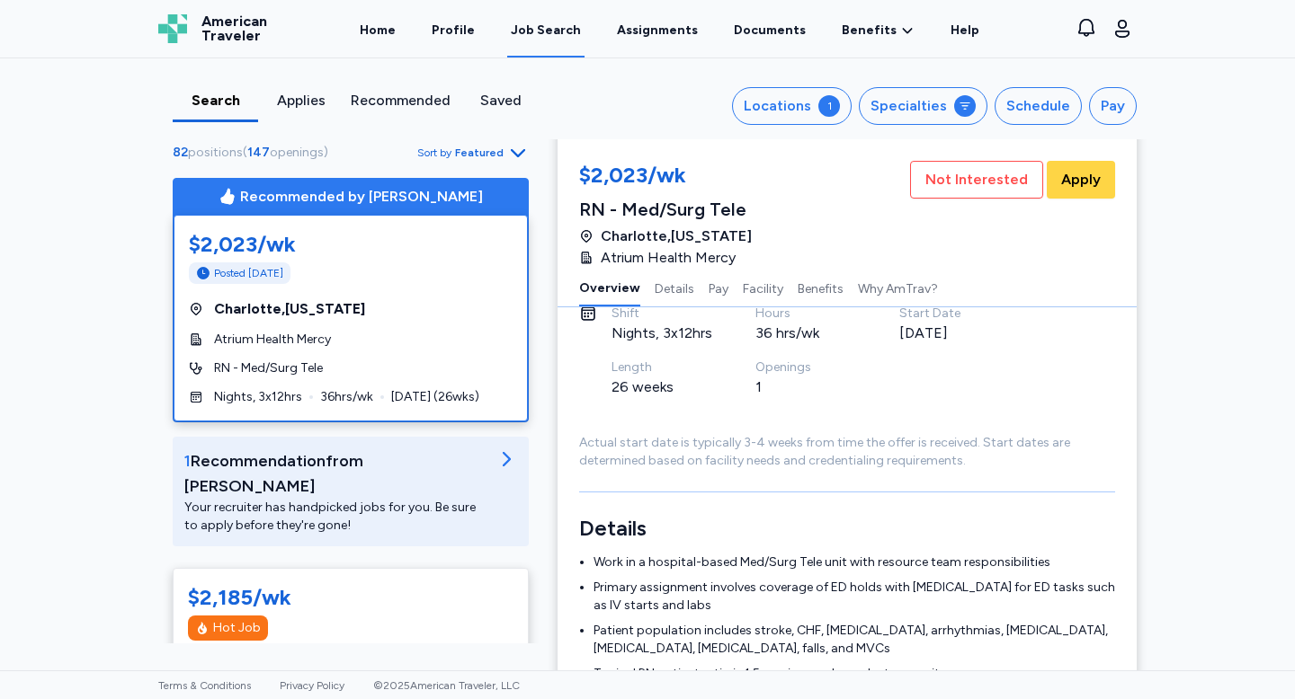
scroll to position [467, 0]
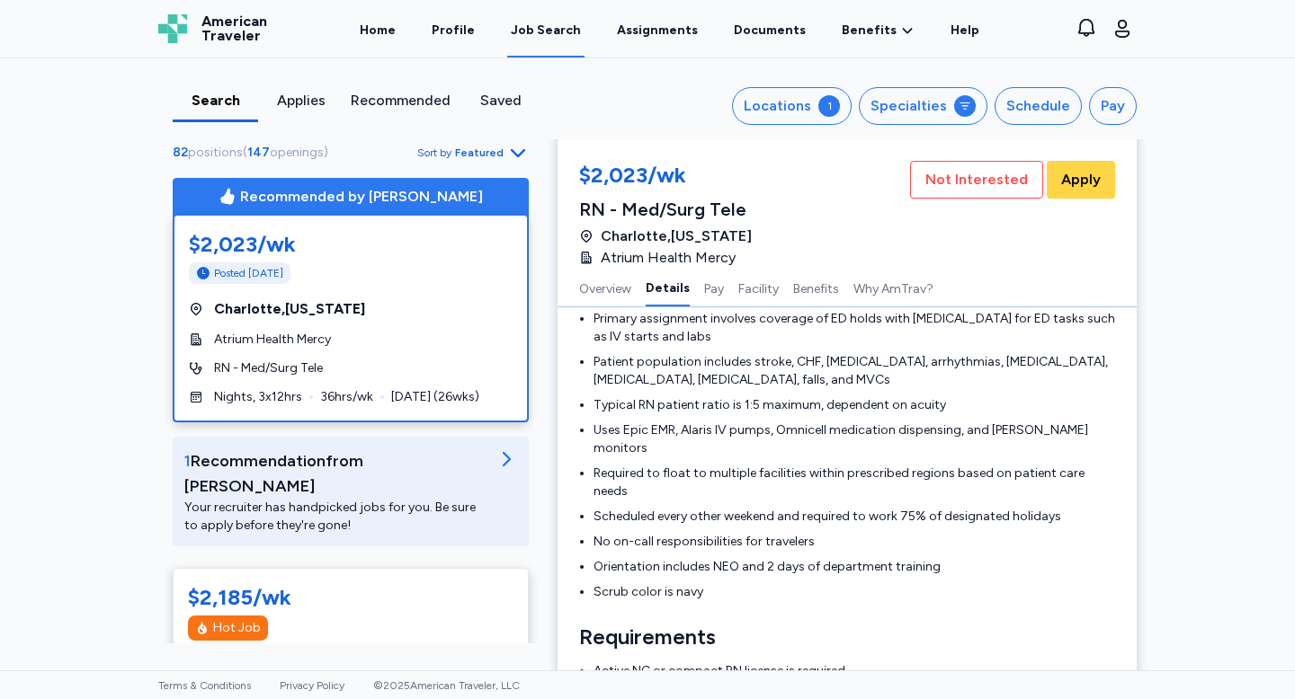
click at [430, 96] on div "Recommended" at bounding box center [401, 101] width 100 height 22
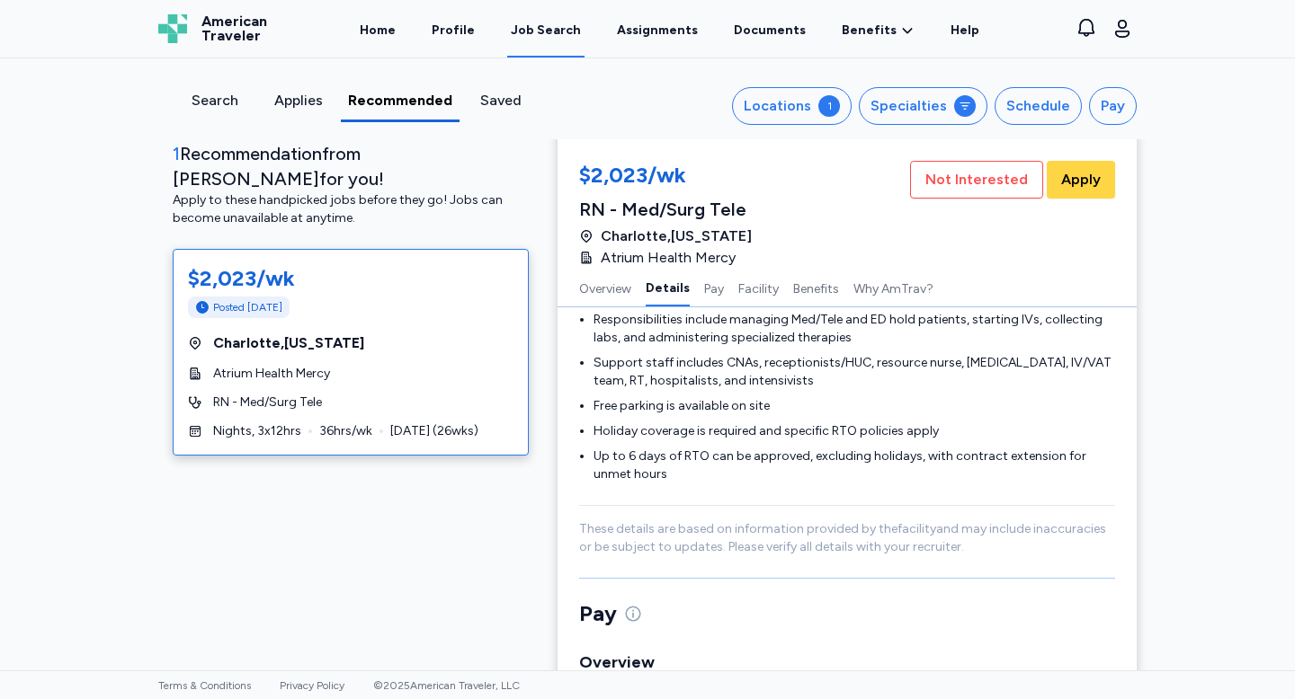
scroll to position [1109, 0]
click at [1077, 194] on button "Apply" at bounding box center [1080, 180] width 68 height 38
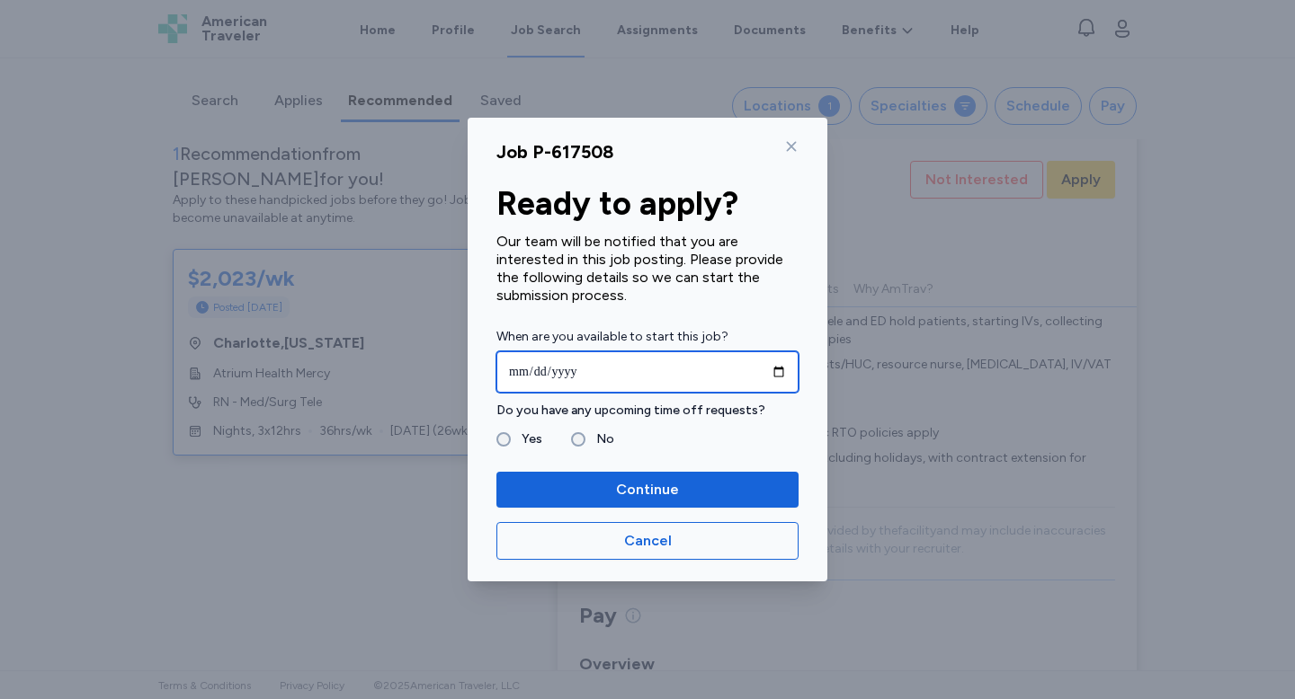
click at [528, 371] on input "date" at bounding box center [647, 372] width 302 height 41
click at [518, 370] on input "date" at bounding box center [647, 372] width 302 height 41
click at [538, 373] on input "date" at bounding box center [647, 372] width 302 height 41
type input "**********"
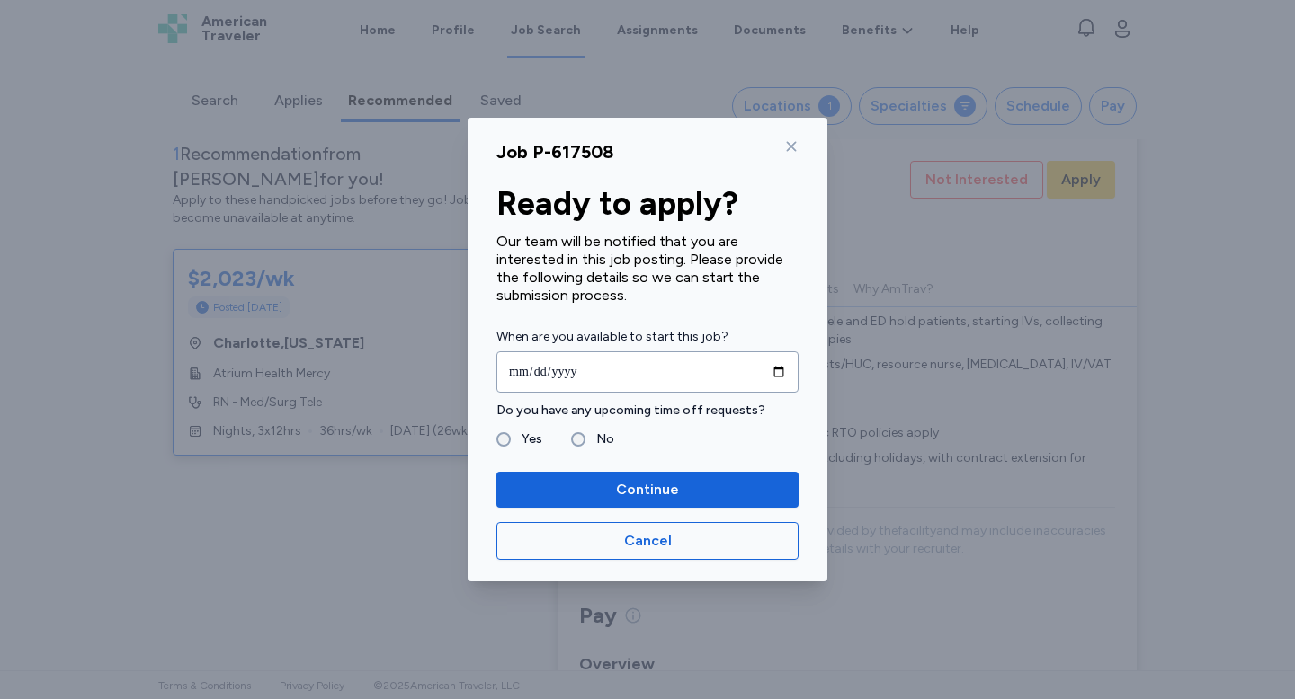
click at [512, 443] on label "Yes" at bounding box center [526, 440] width 31 height 22
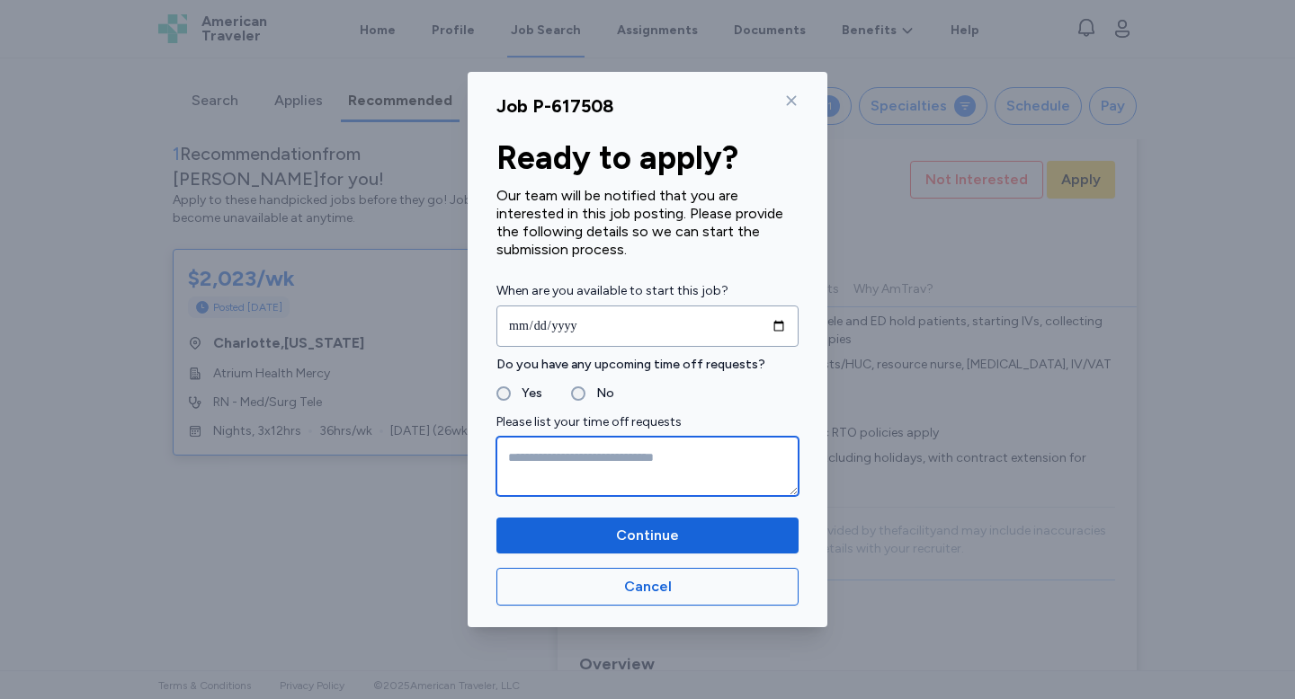
click at [577, 477] on textarea at bounding box center [647, 466] width 302 height 59
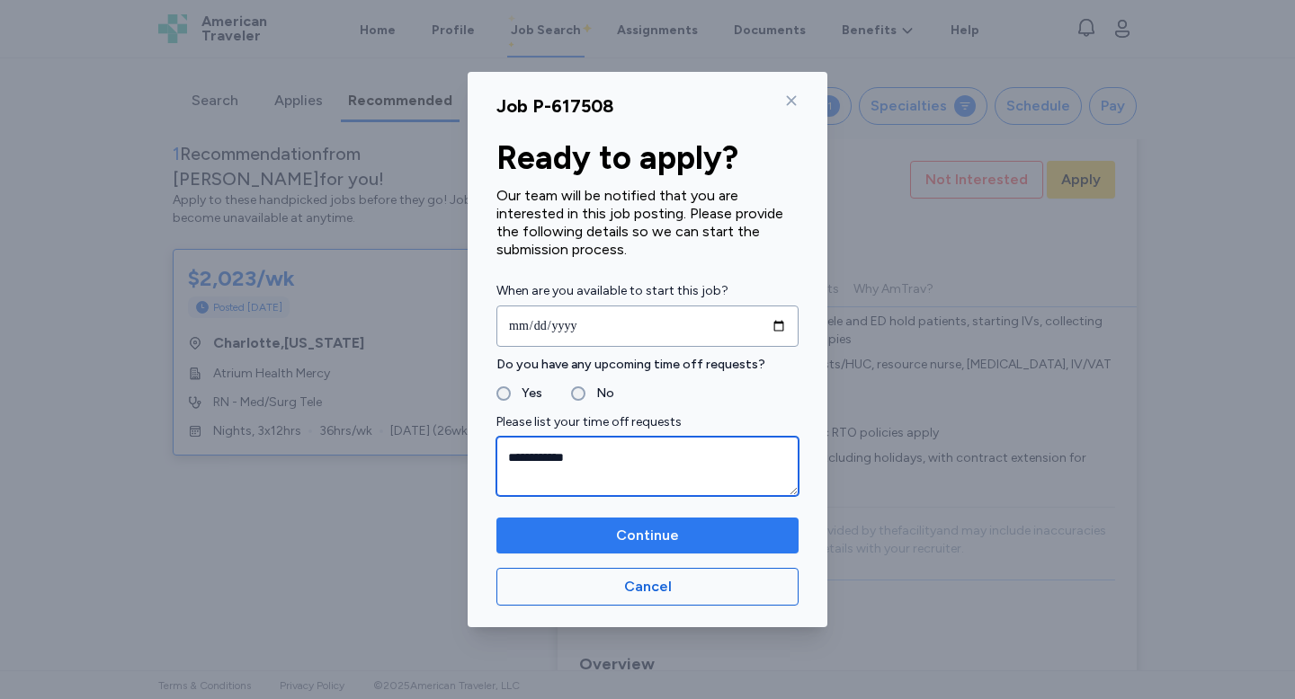
type textarea "**********"
click at [637, 531] on span "Continue" at bounding box center [647, 536] width 63 height 22
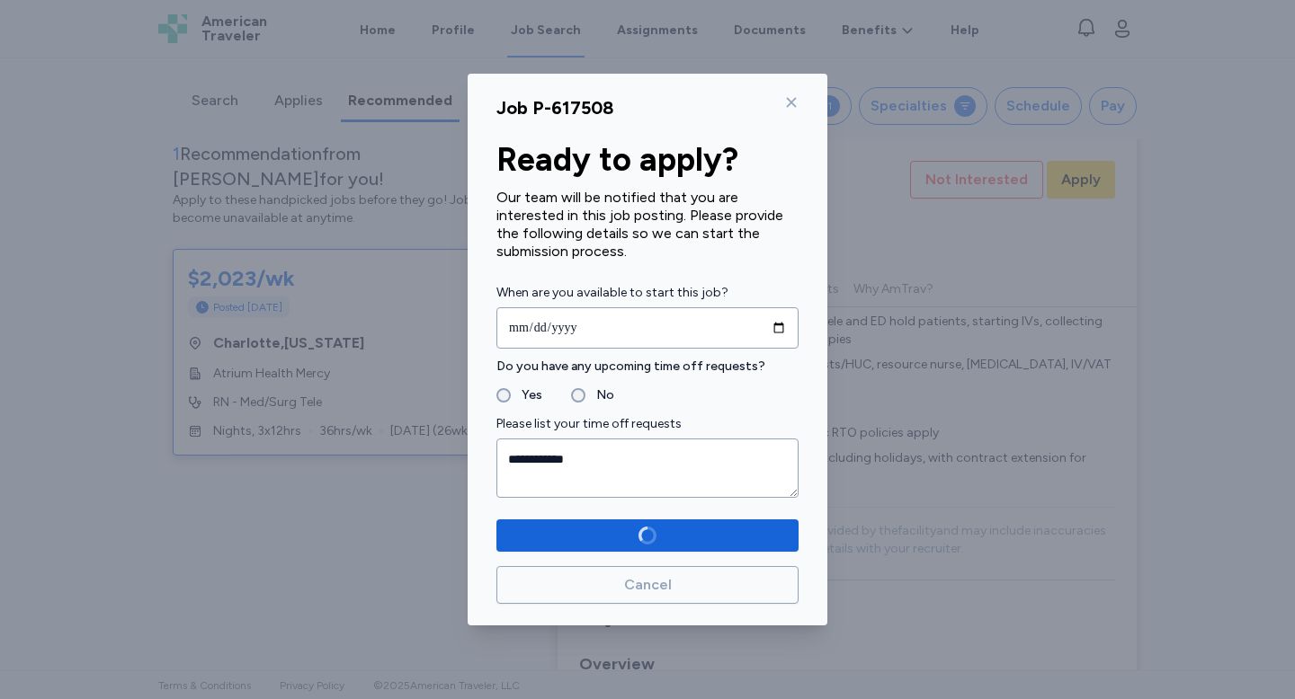
click at [576, 437] on div "**********" at bounding box center [647, 456] width 302 height 85
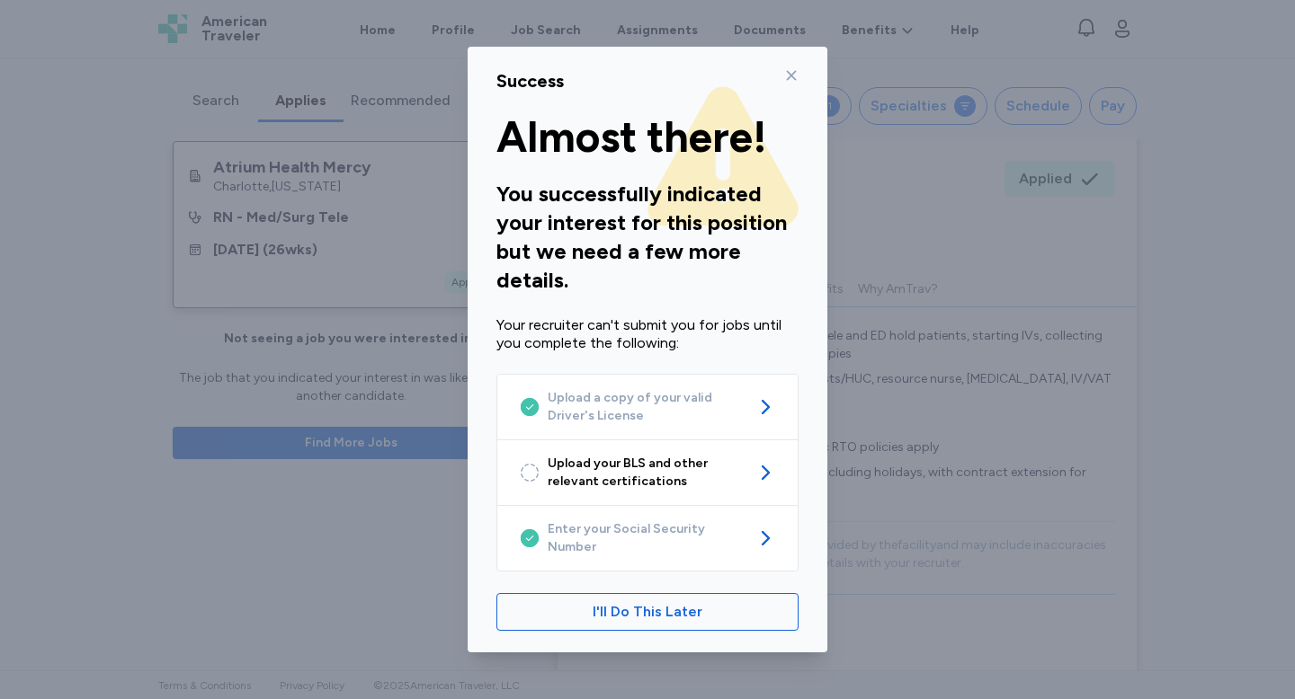
click at [789, 79] on icon at bounding box center [791, 75] width 14 height 14
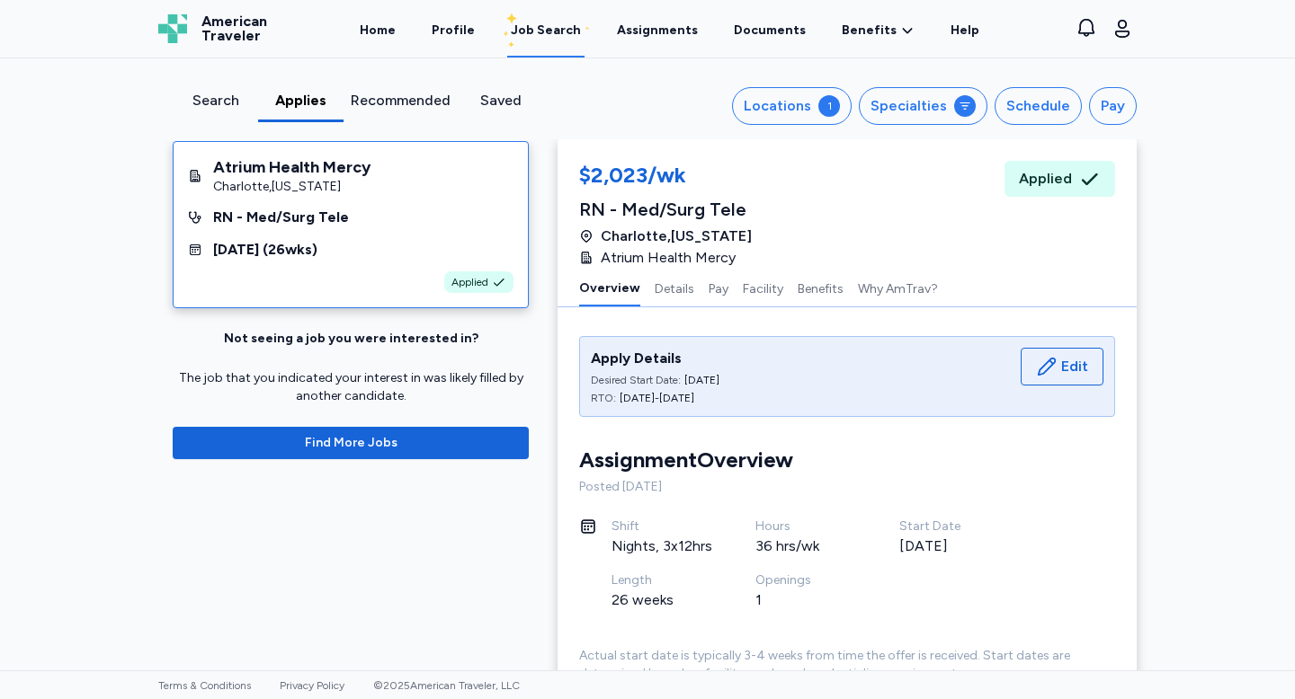
click at [212, 99] on div "Search" at bounding box center [215, 101] width 71 height 22
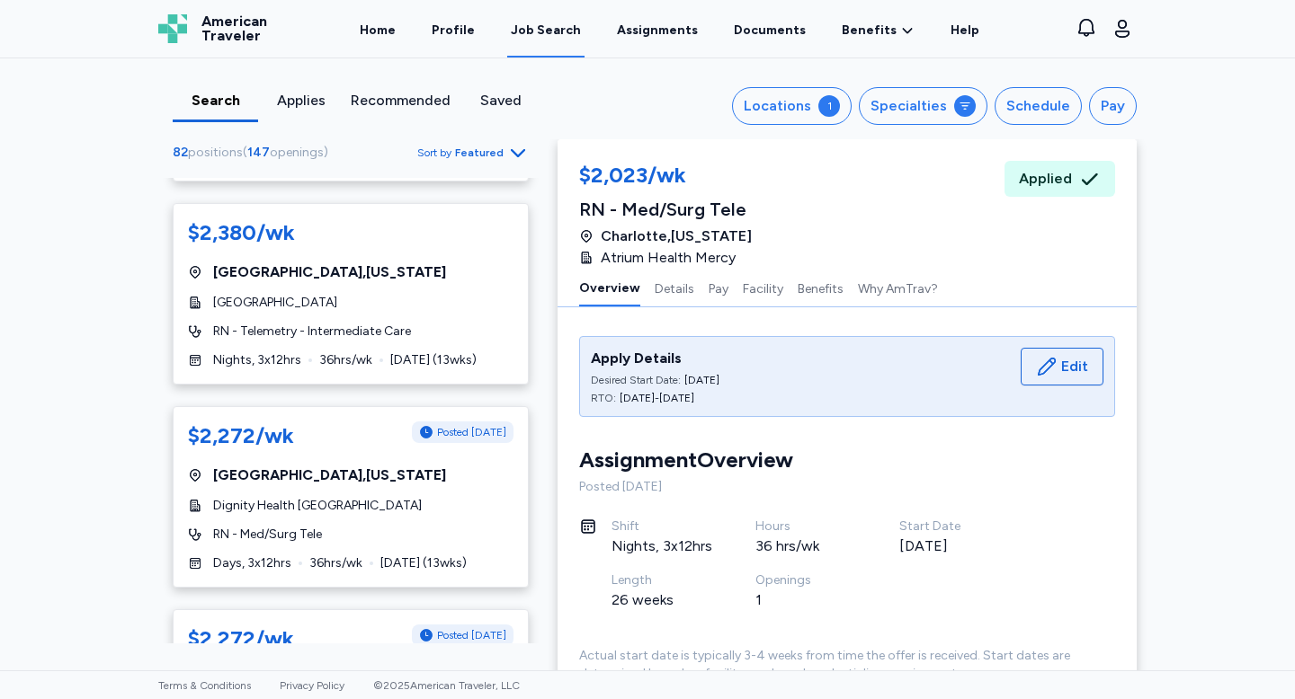
scroll to position [2748, 0]
click at [805, 104] on div "Locations" at bounding box center [777, 106] width 67 height 22
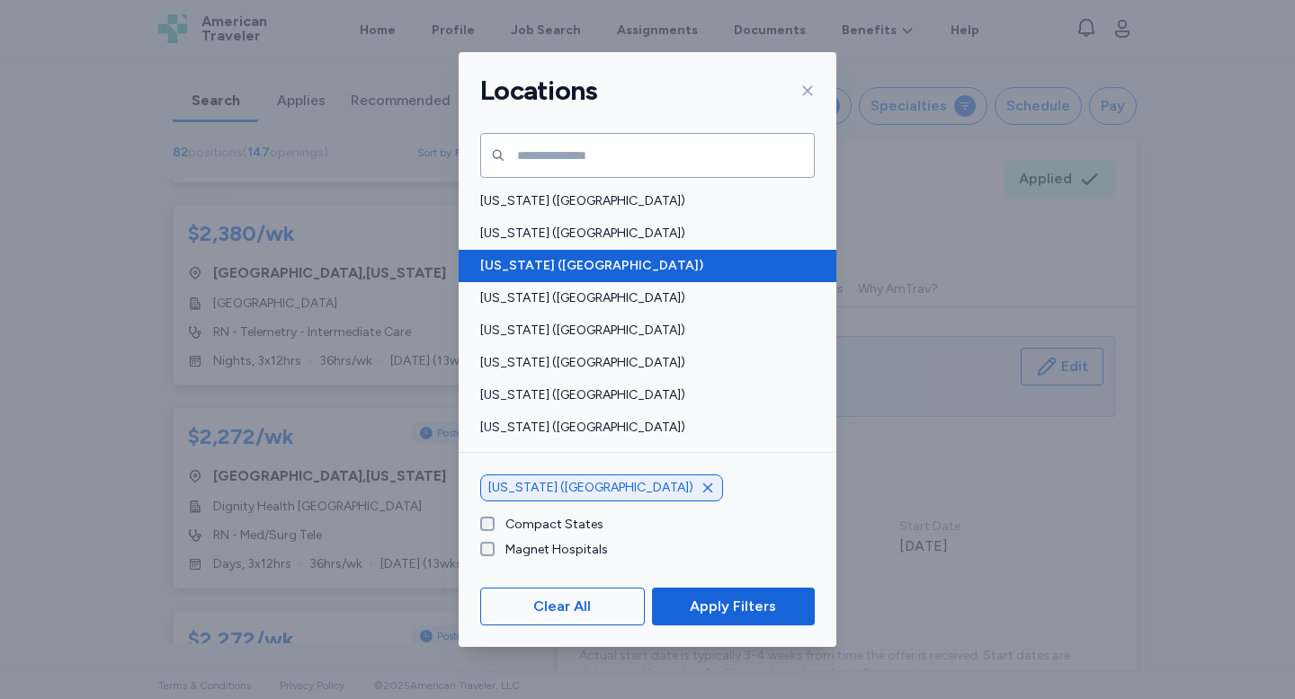
click at [646, 254] on div "Arizona (AZ)" at bounding box center [648, 266] width 378 height 32
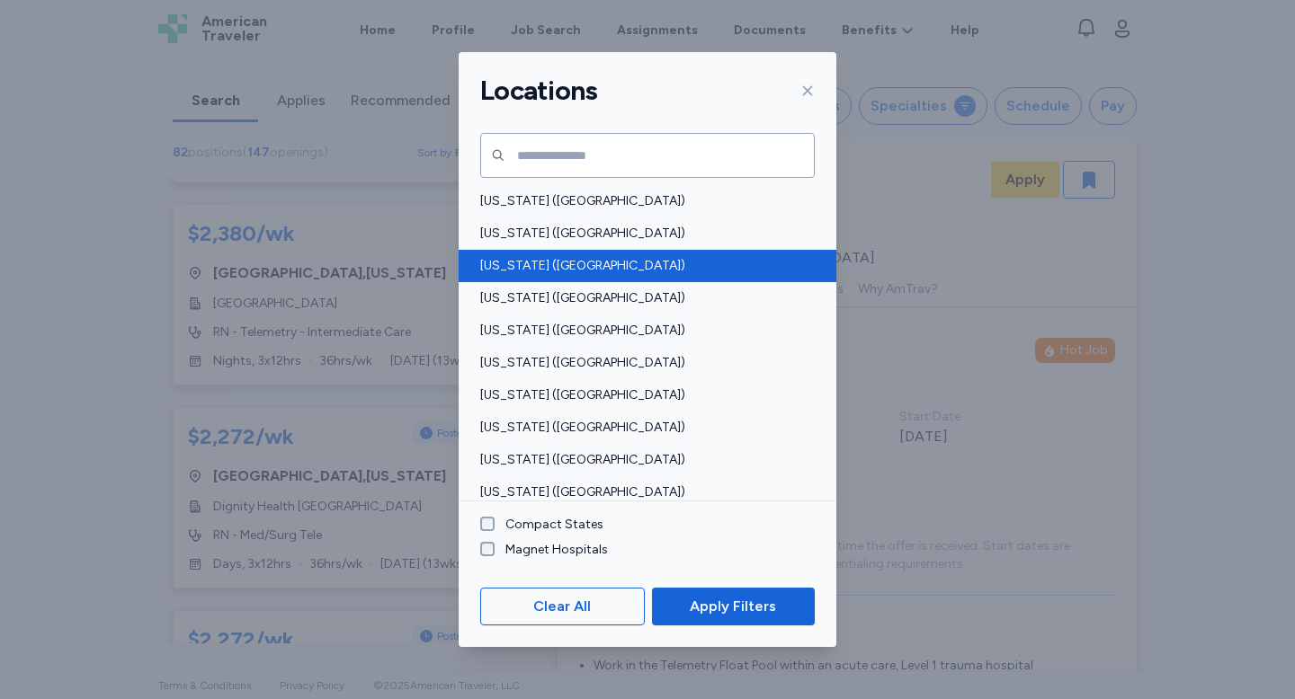
scroll to position [2, 0]
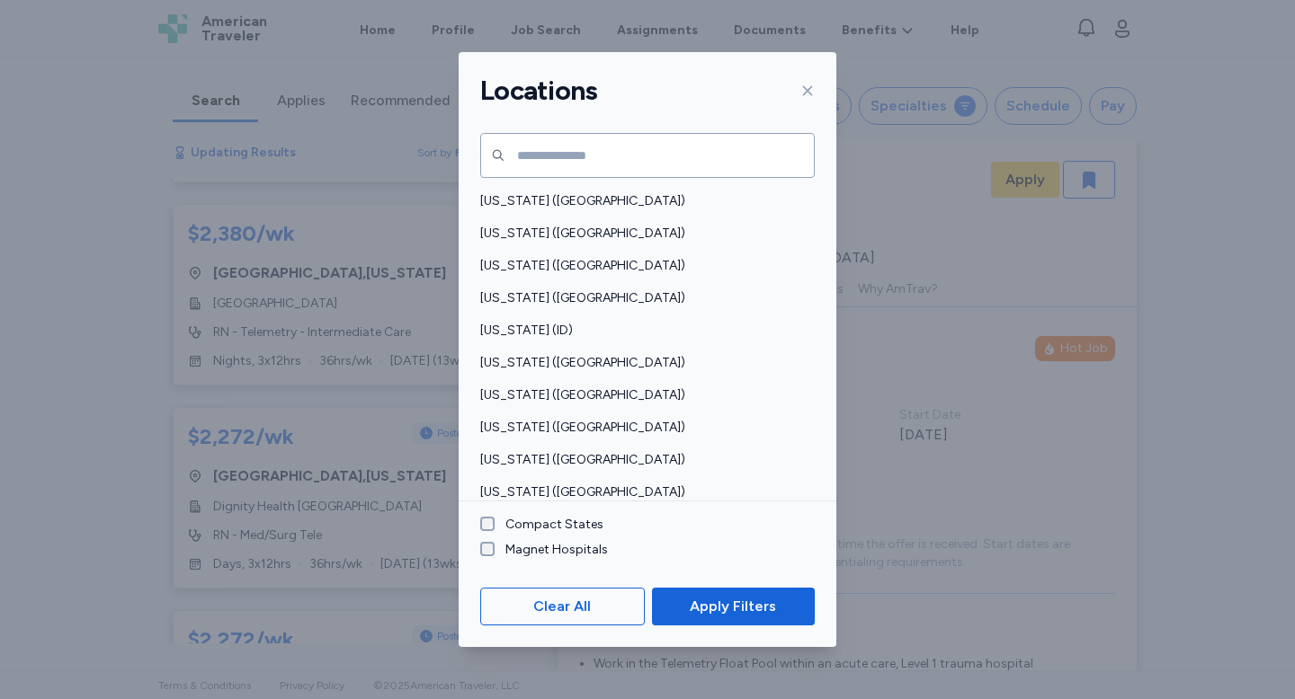
scroll to position [304, 0]
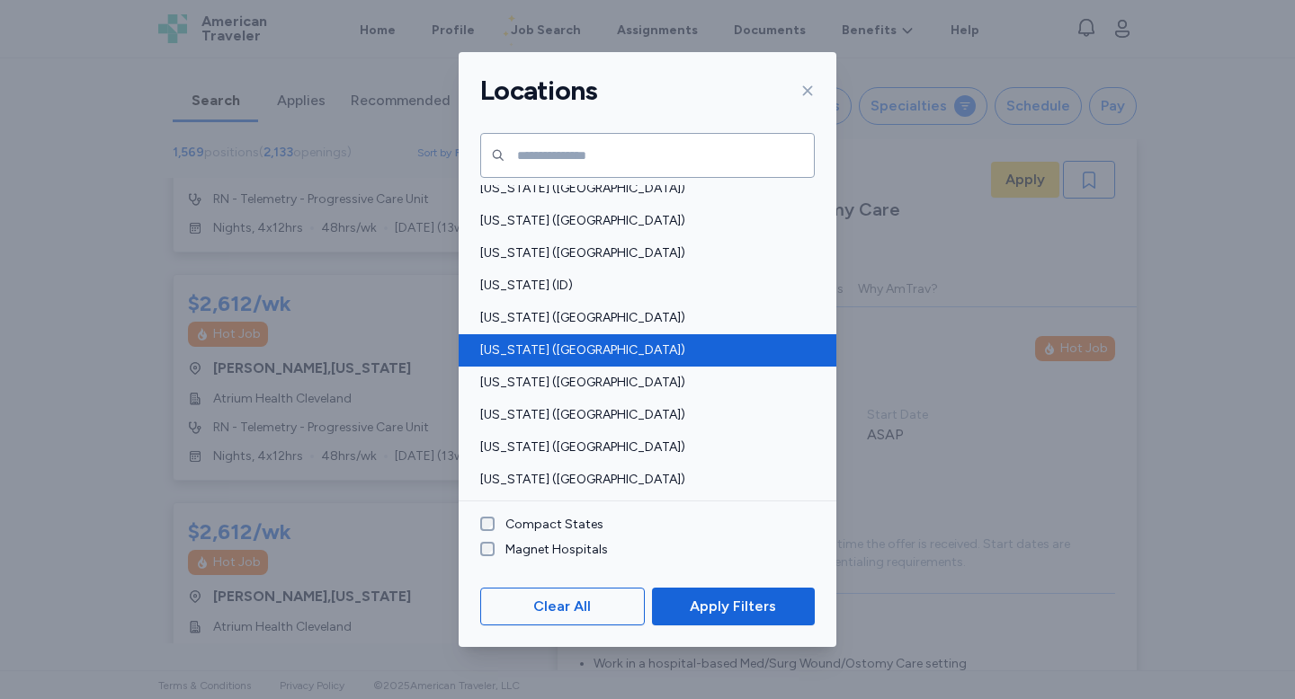
click at [590, 347] on span "Indiana (IN)" at bounding box center [642, 351] width 324 height 18
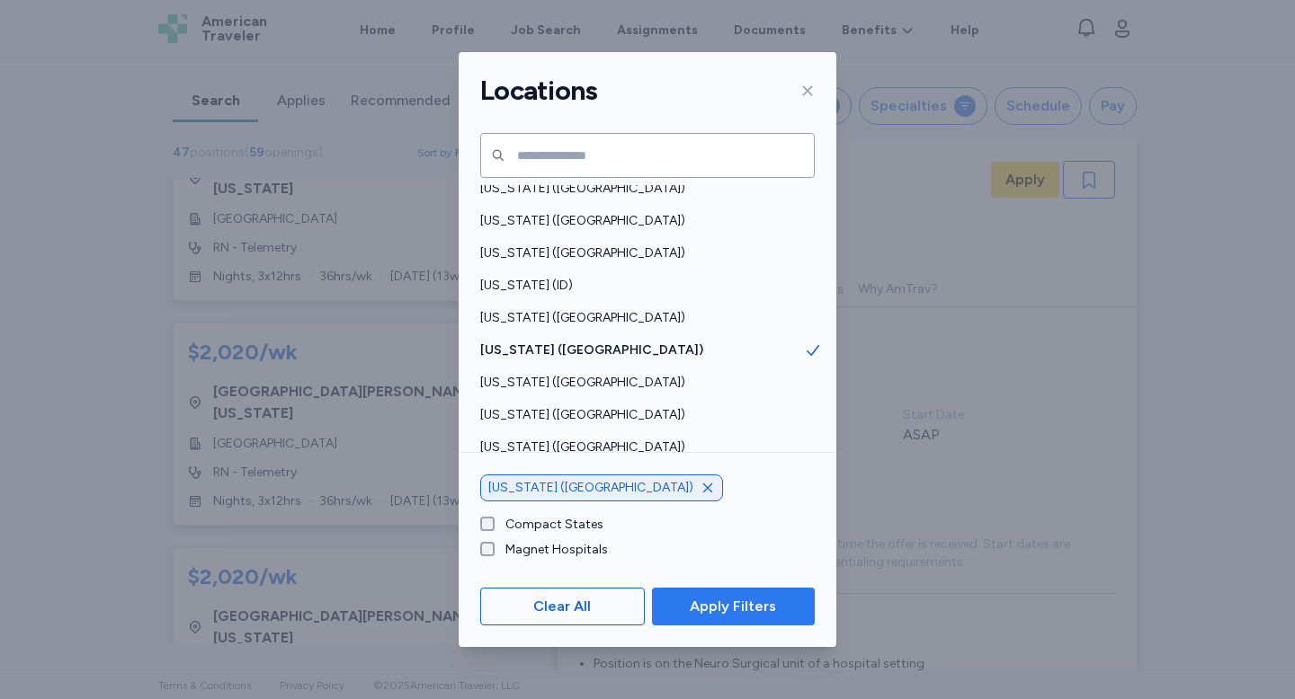
click at [693, 617] on button "Apply Filters" at bounding box center [733, 607] width 163 height 38
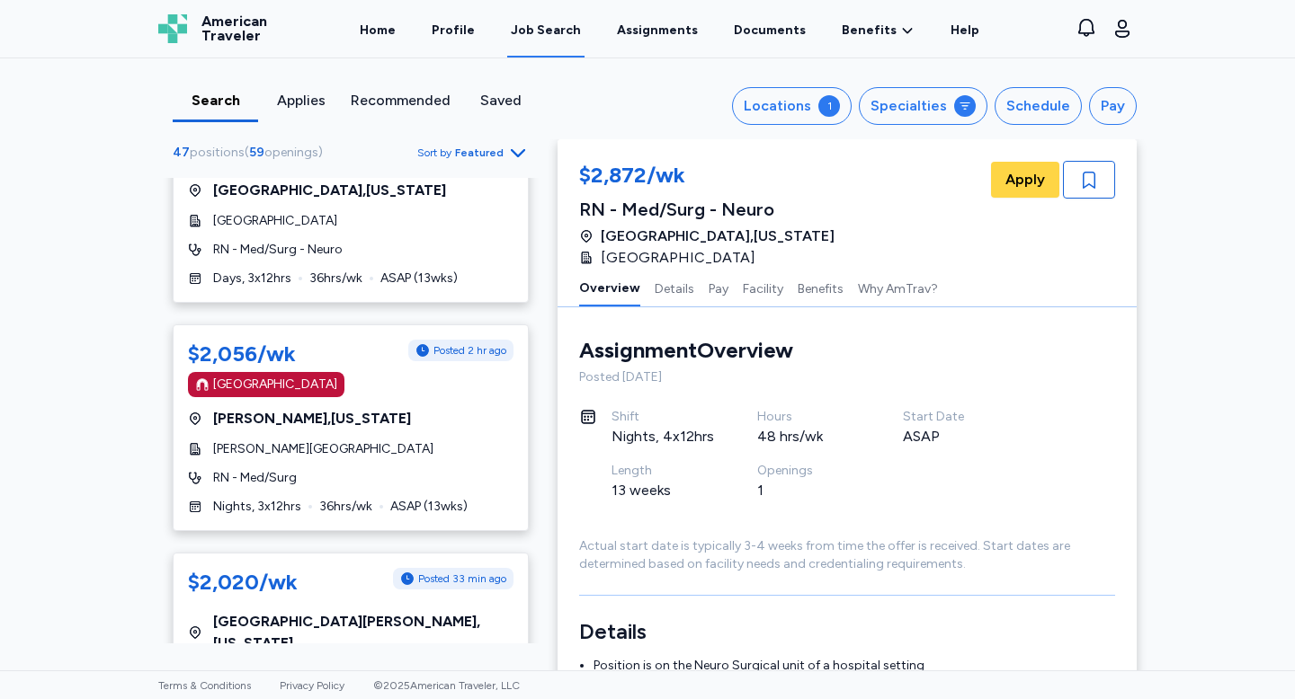
scroll to position [1842, 0]
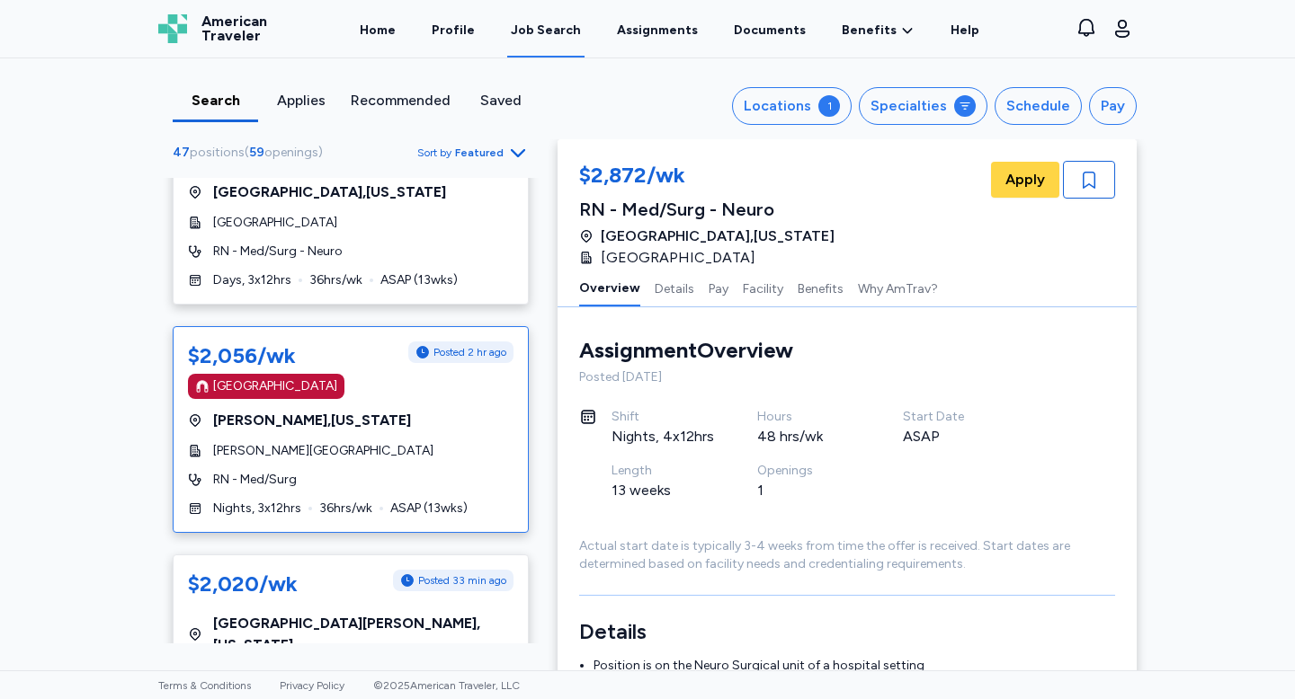
click at [456, 378] on div "$2,056/wk Posted 2 hr ago Magnet Hospital Seymour , Indiana Schneck Medical Cen…" at bounding box center [351, 429] width 356 height 207
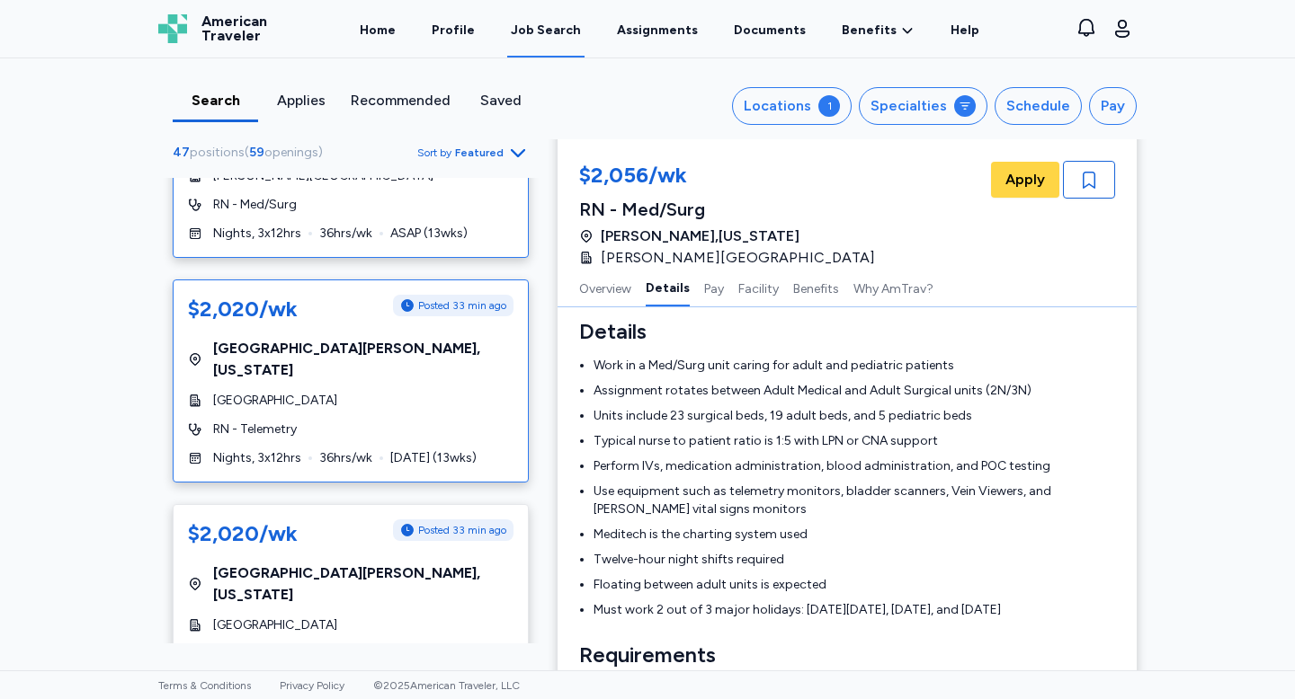
scroll to position [2116, 0]
click at [799, 117] on button "Locations 1" at bounding box center [792, 106] width 120 height 38
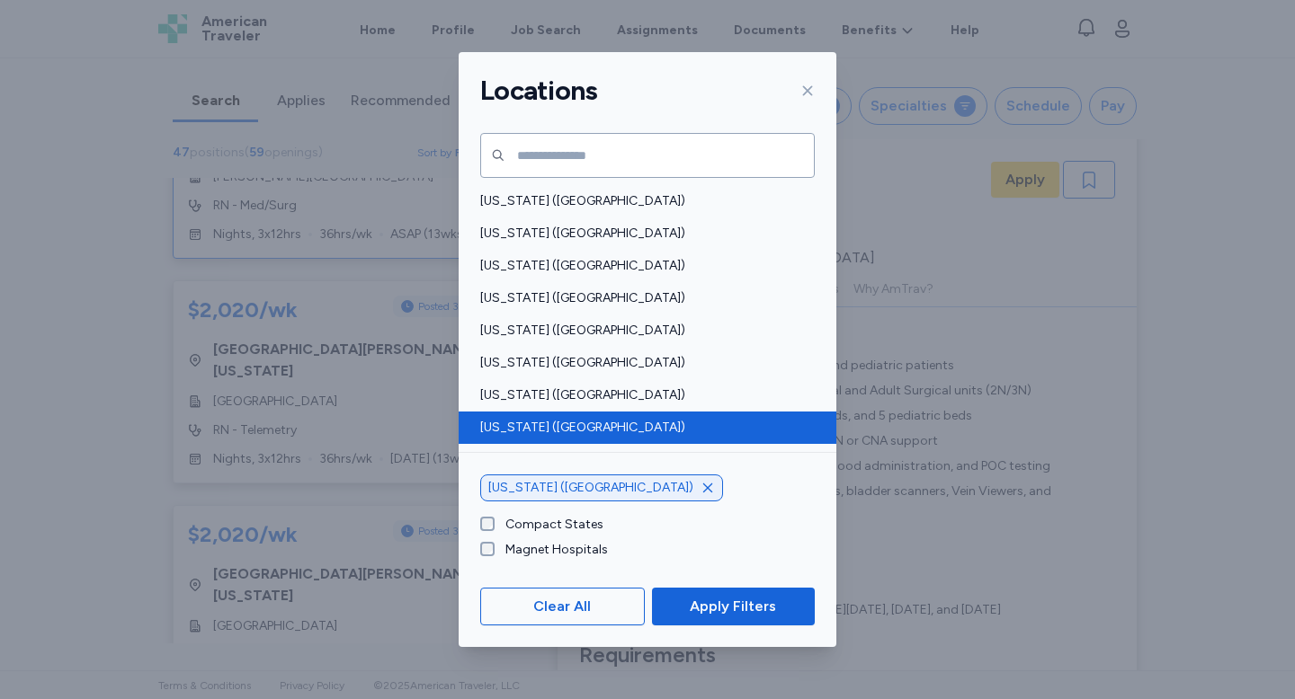
scroll to position [20, 0]
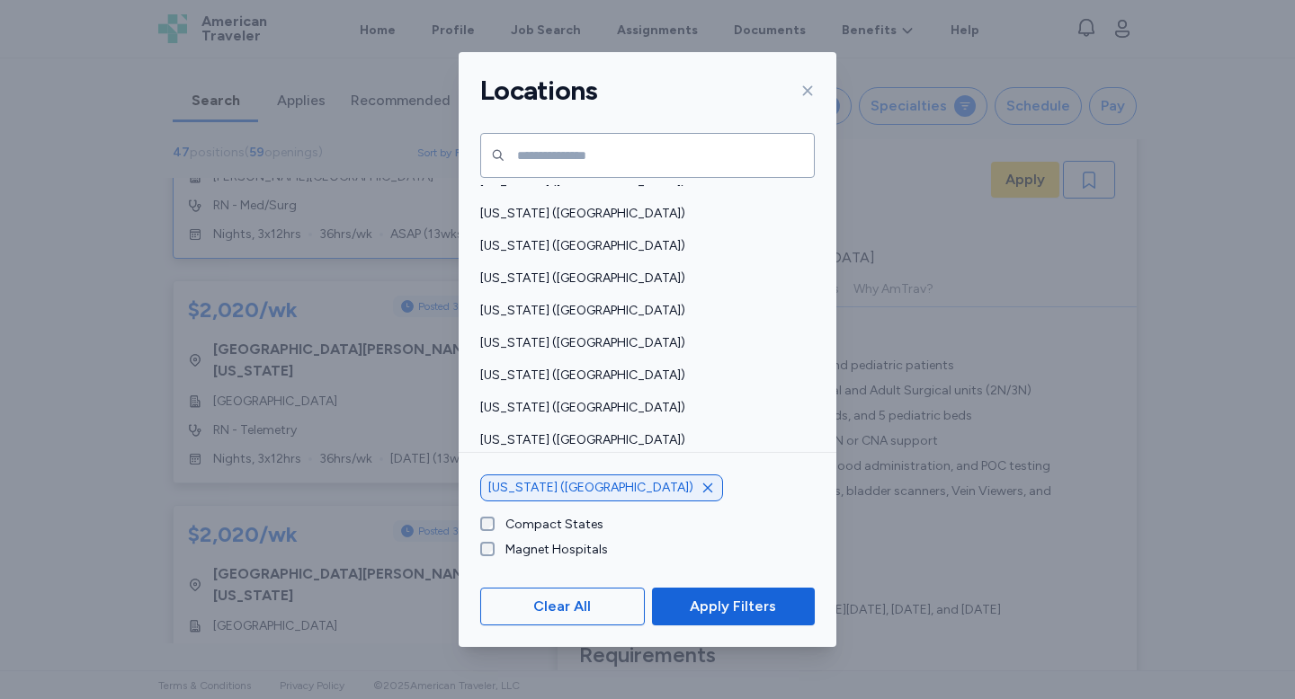
click at [700, 487] on icon "button" at bounding box center [707, 488] width 14 height 14
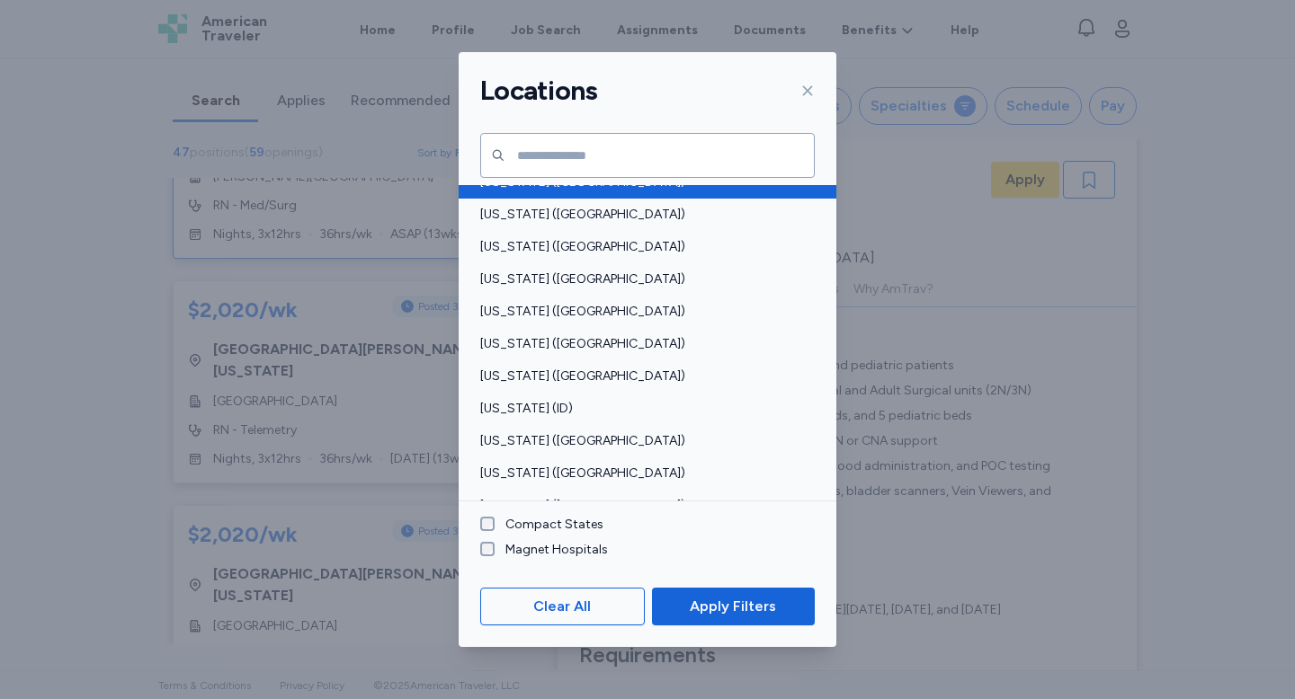
scroll to position [195, 0]
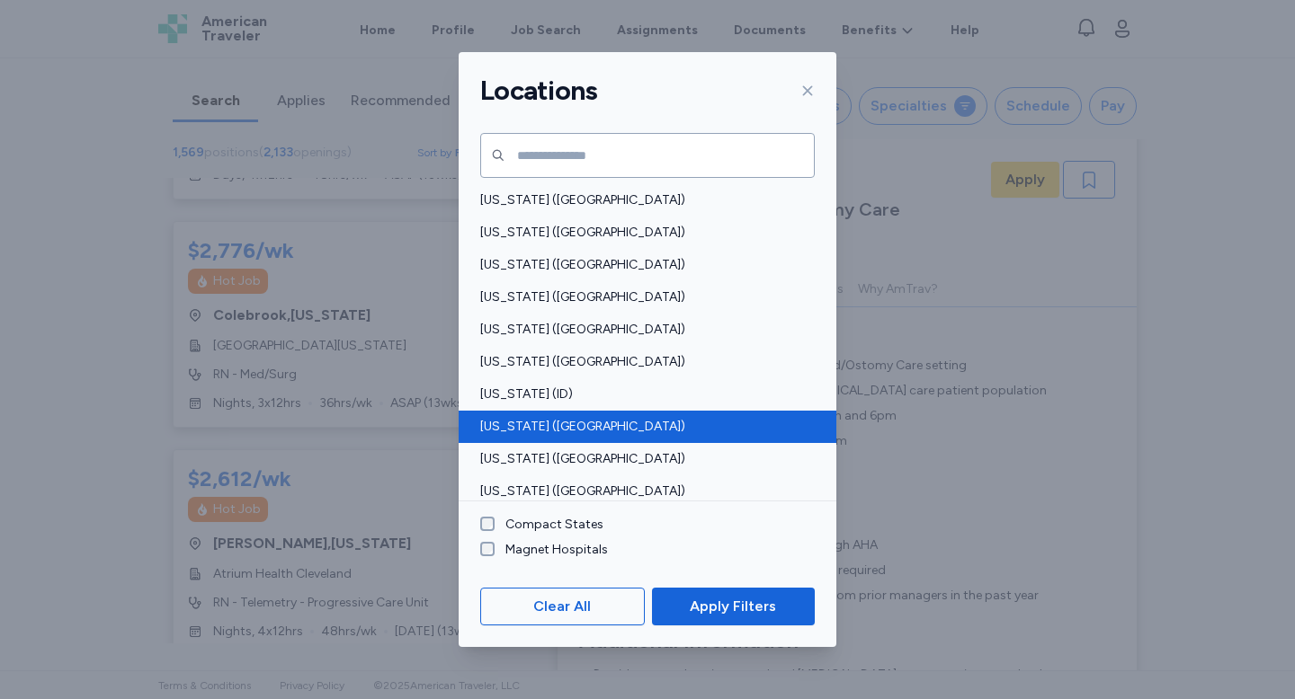
scroll to position [2, 0]
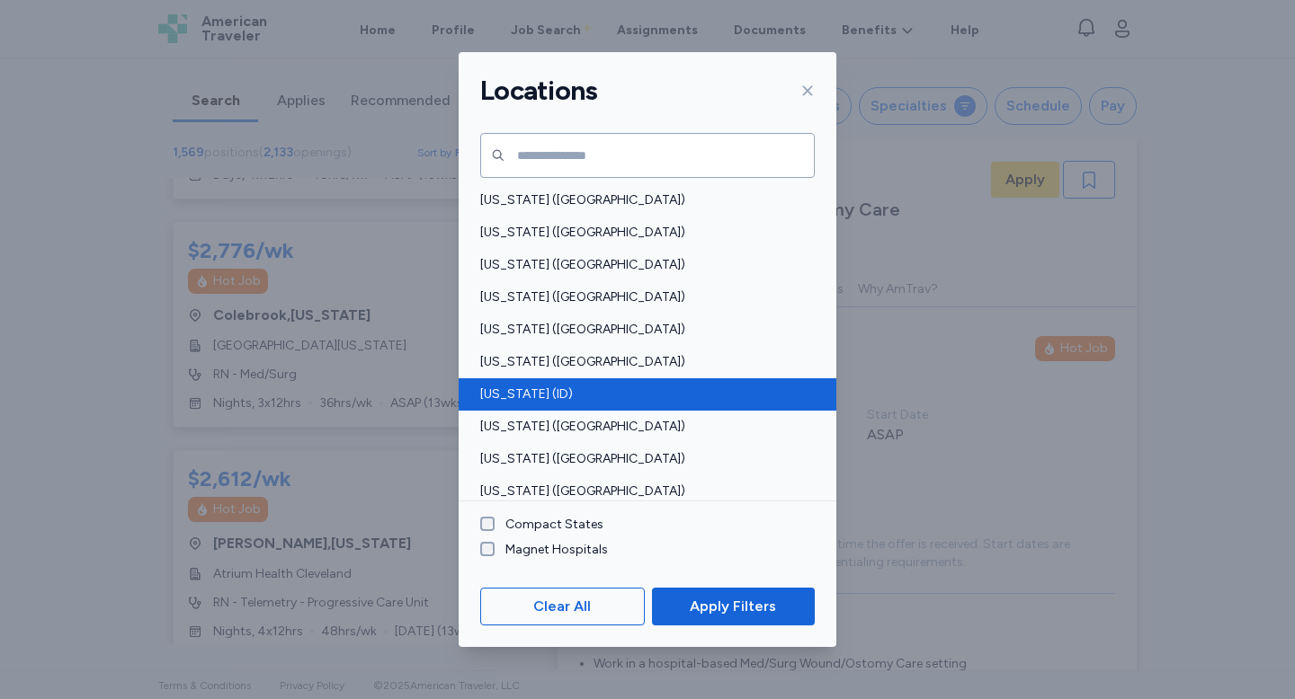
click at [548, 391] on span "[US_STATE] (ID)" at bounding box center [642, 395] width 324 height 18
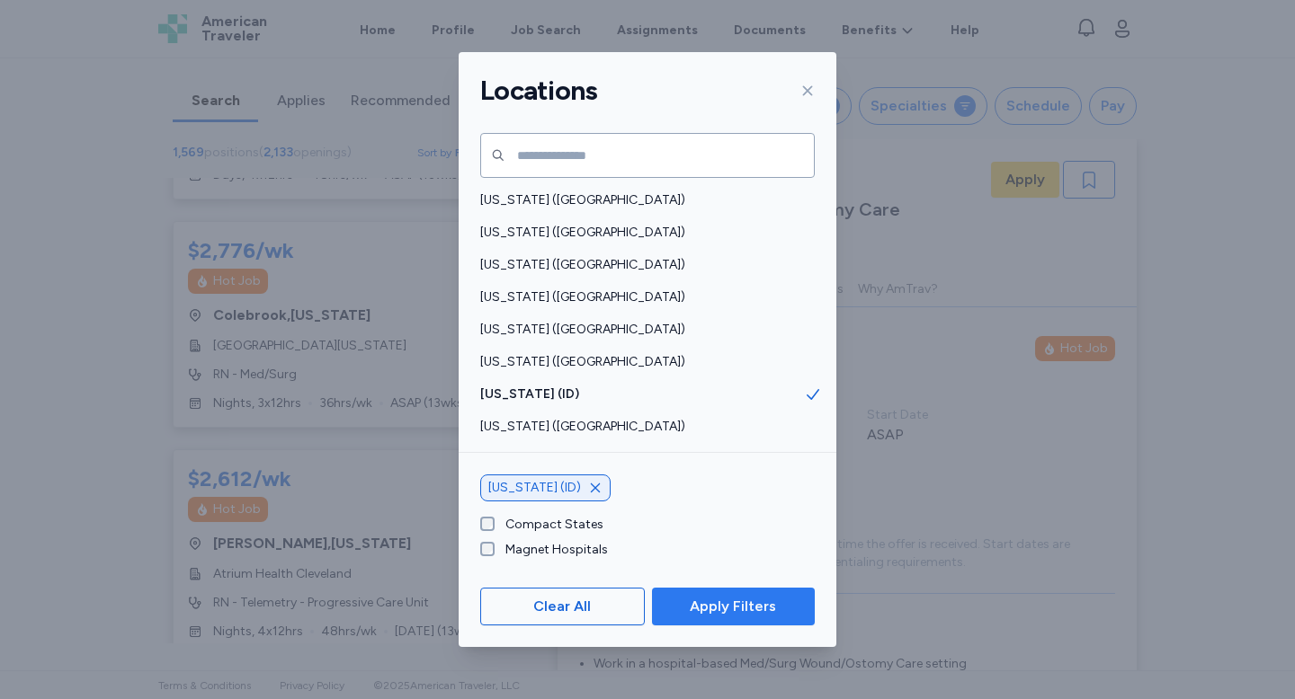
click at [738, 597] on span "Apply Filters" at bounding box center [733, 607] width 86 height 22
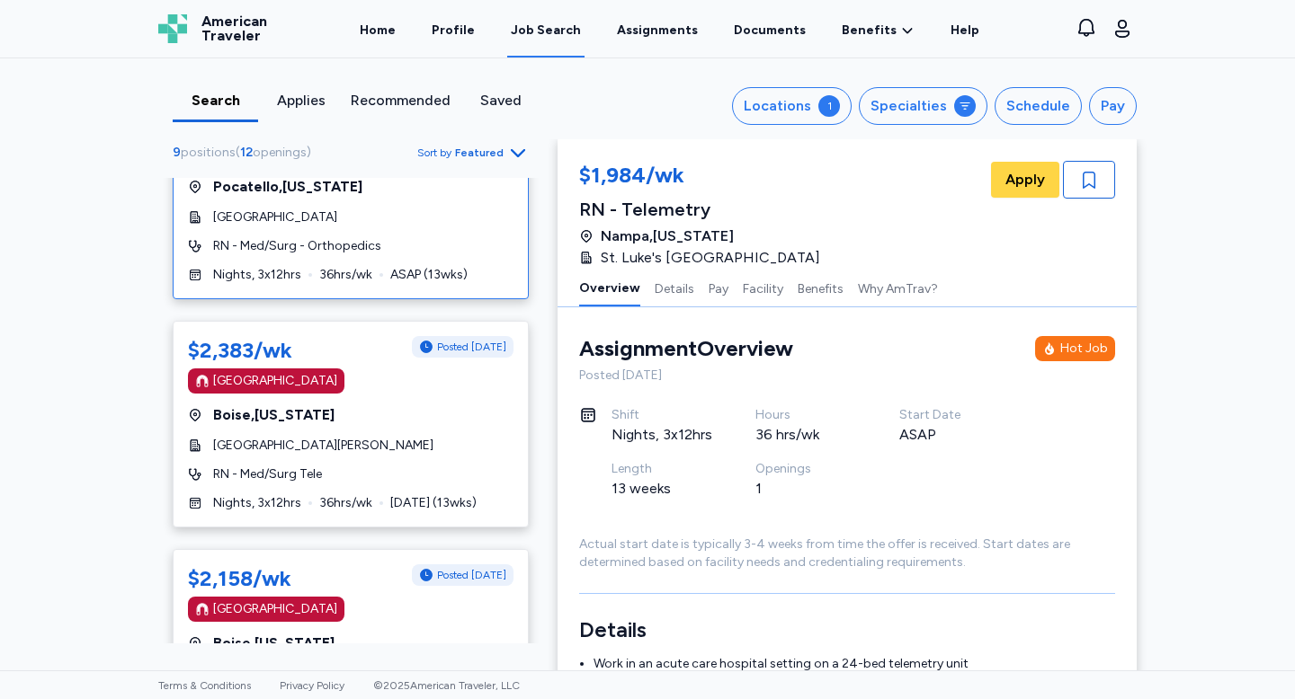
scroll to position [315, 0]
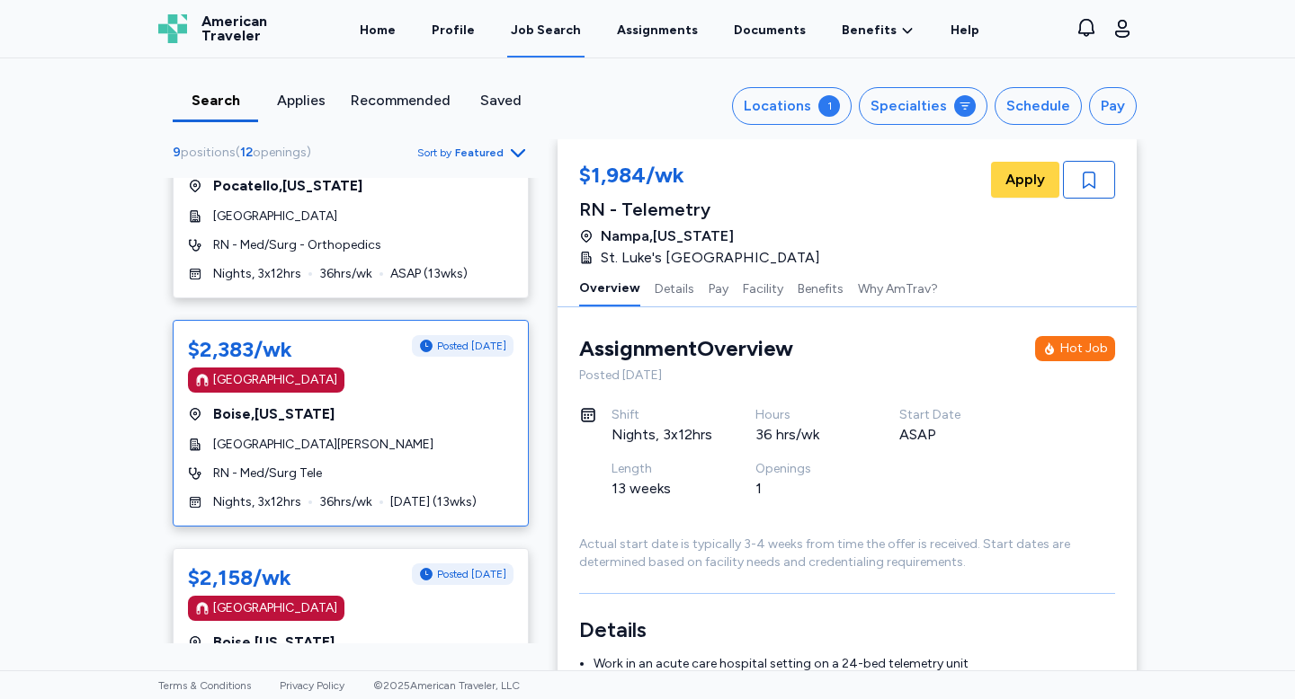
click at [450, 444] on div "[GEOGRAPHIC_DATA][PERSON_NAME]" at bounding box center [350, 445] width 325 height 18
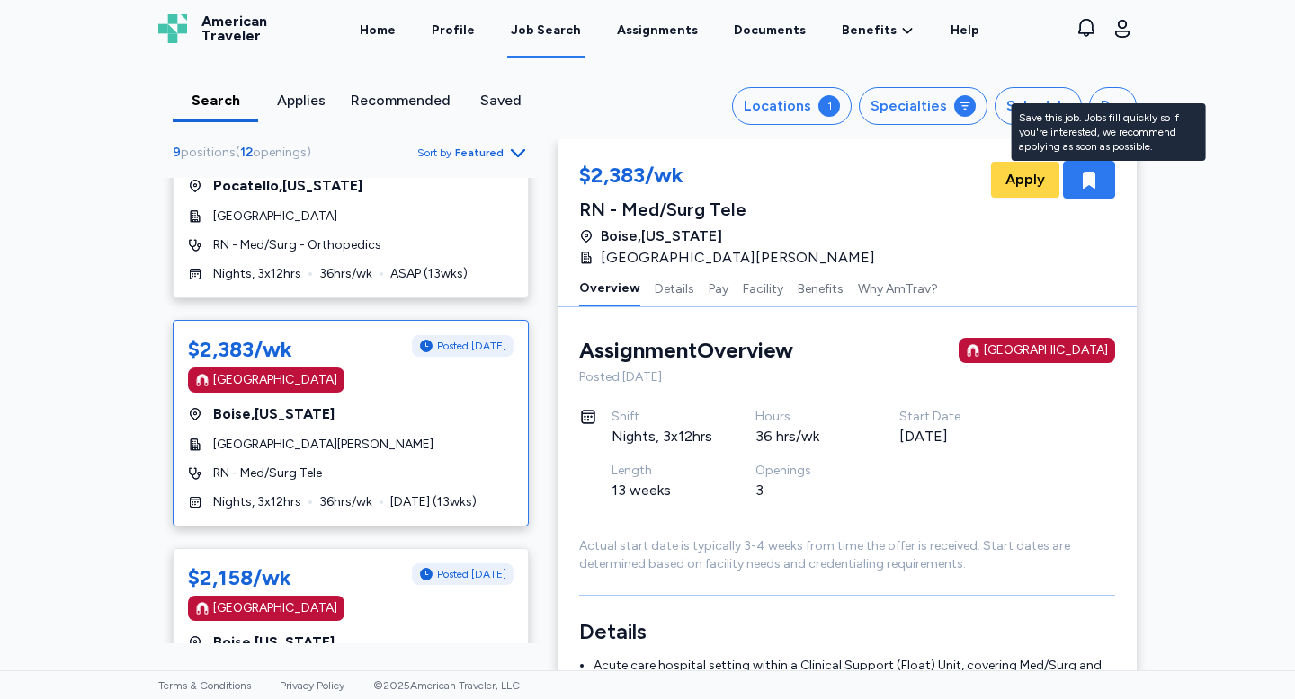
click at [1093, 187] on icon "button" at bounding box center [1088, 180] width 13 height 17
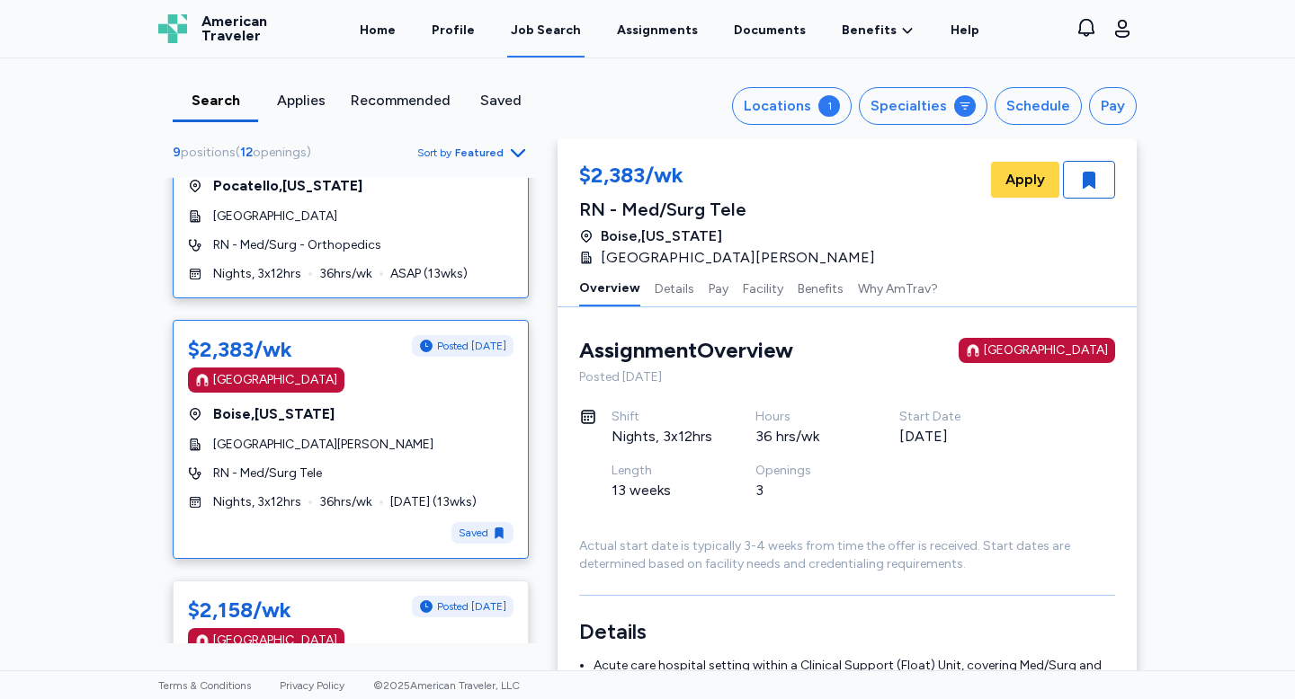
scroll to position [619, 0]
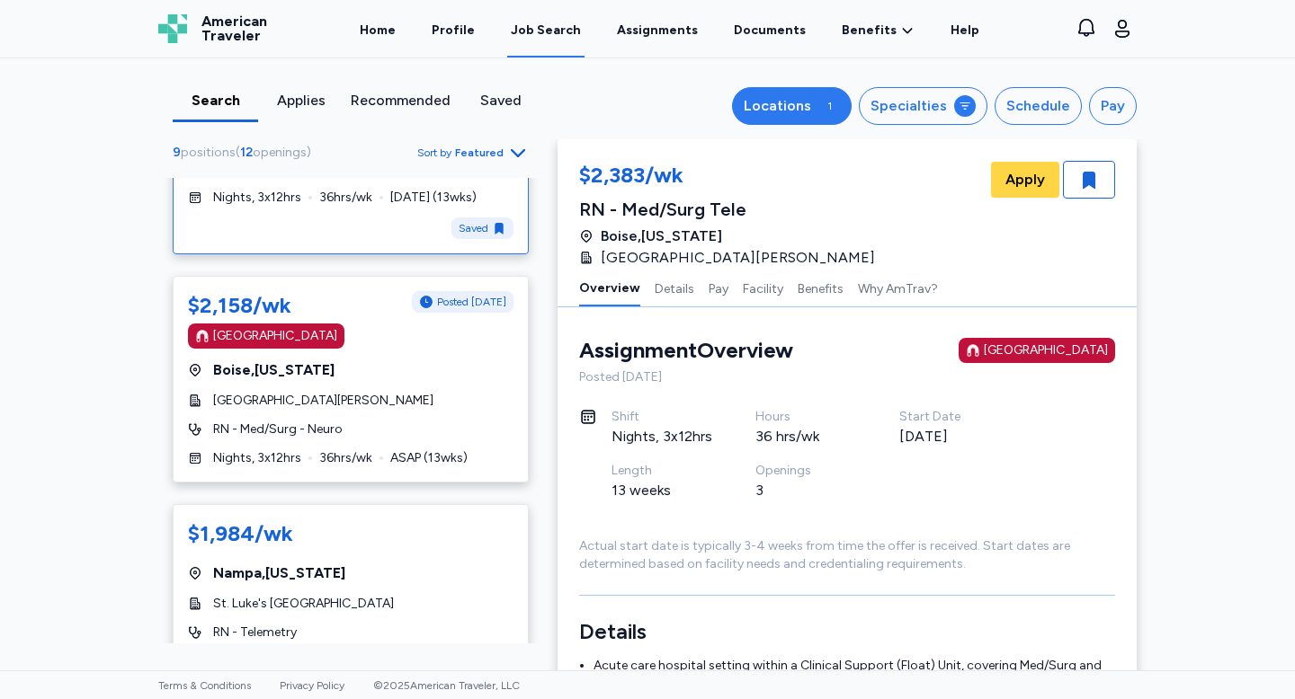
click at [811, 111] on div "Locations" at bounding box center [777, 106] width 67 height 22
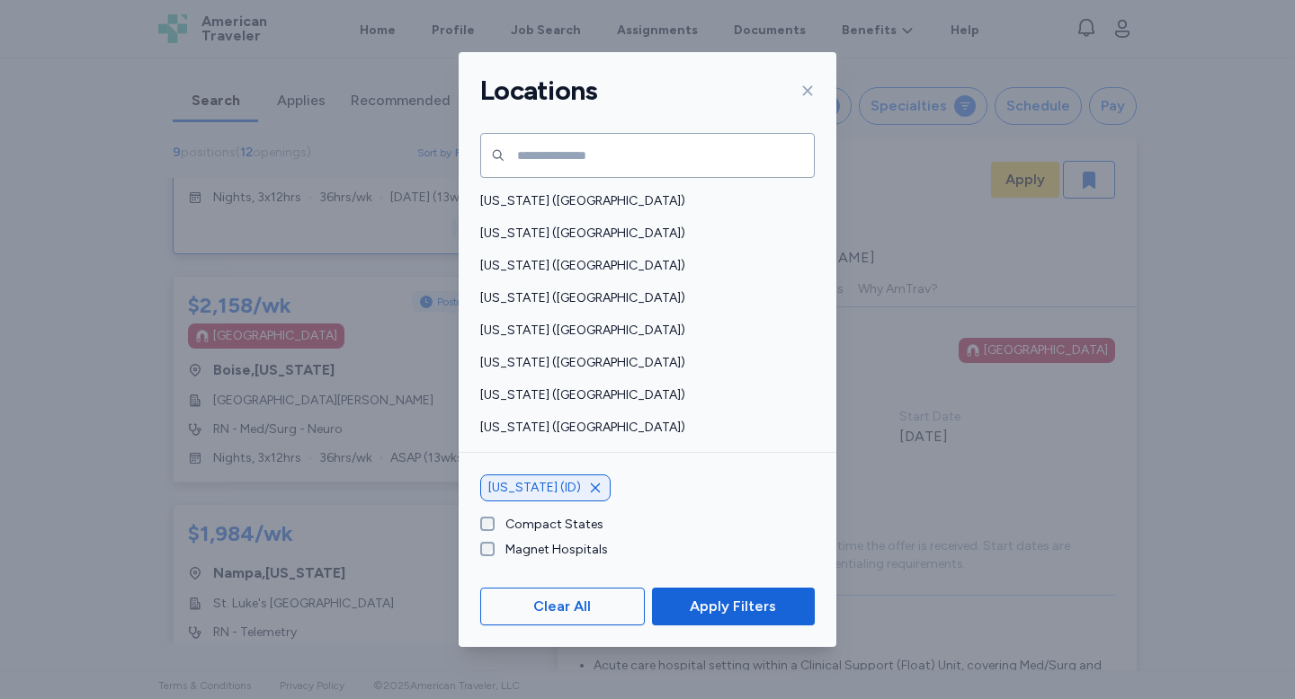
click at [801, 88] on icon at bounding box center [807, 91] width 14 height 14
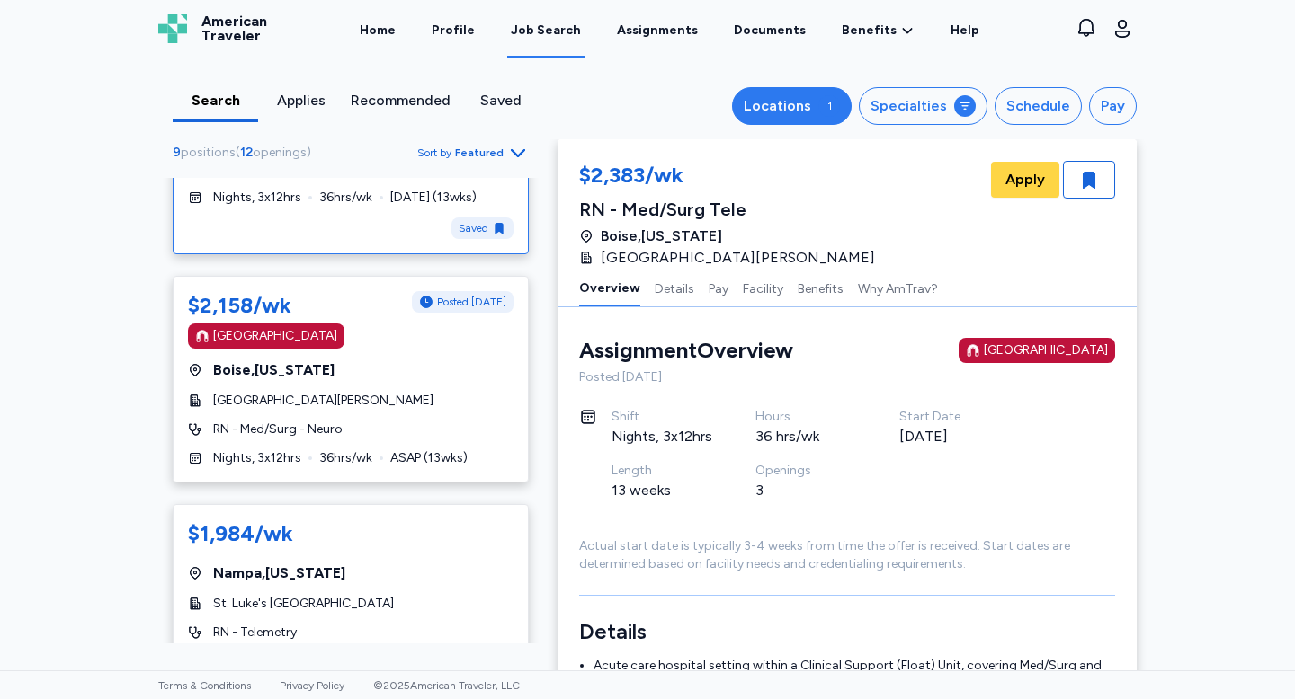
click at [811, 112] on div "Locations" at bounding box center [777, 106] width 67 height 22
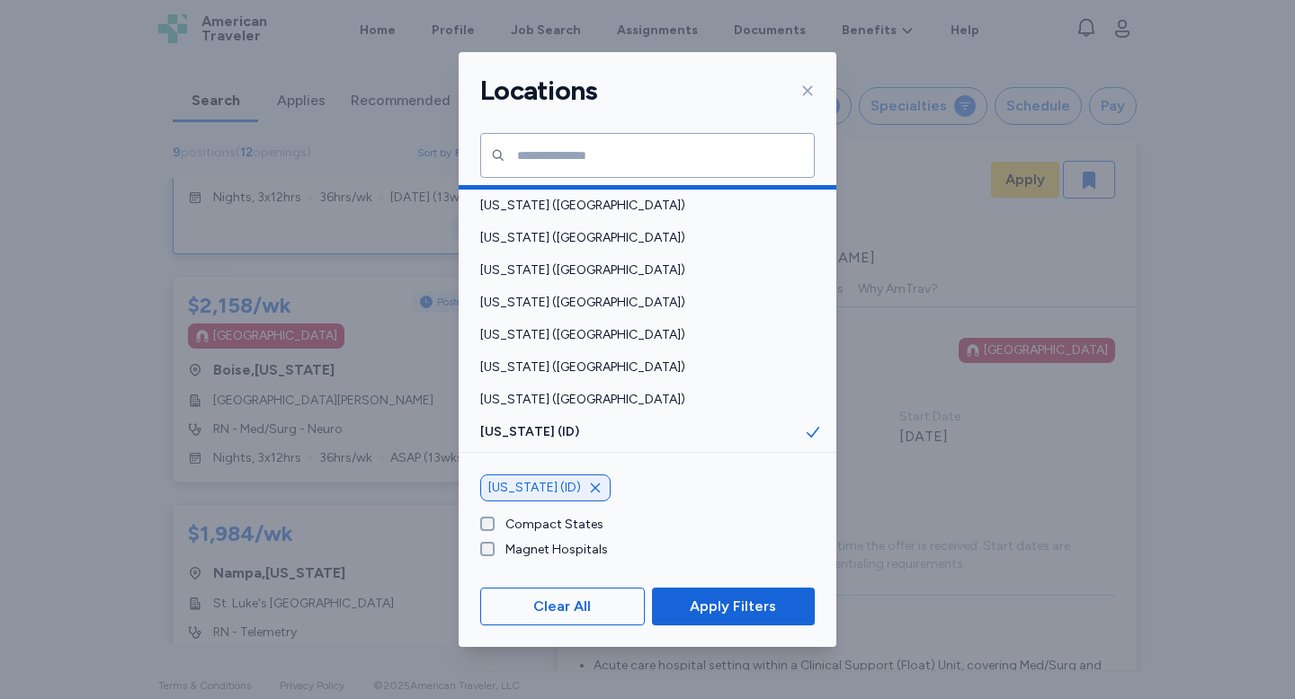
scroll to position [156, 0]
click at [588, 485] on icon "button" at bounding box center [595, 488] width 14 height 14
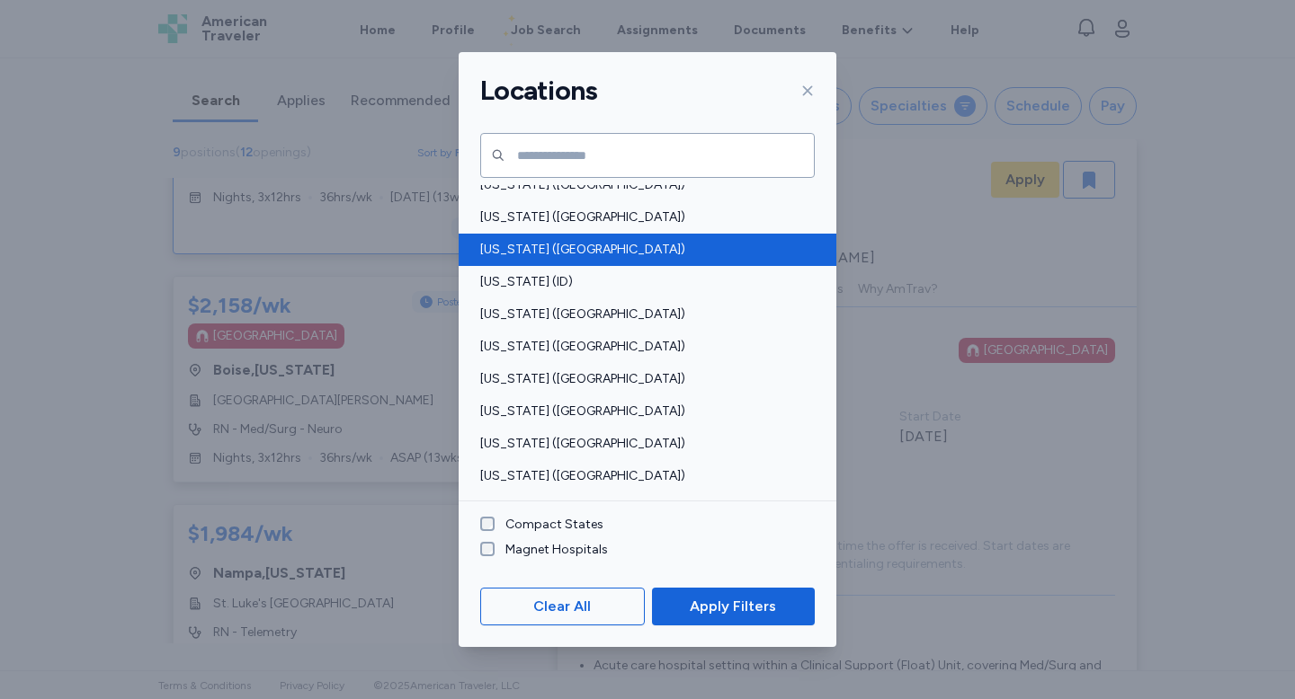
scroll to position [310, 0]
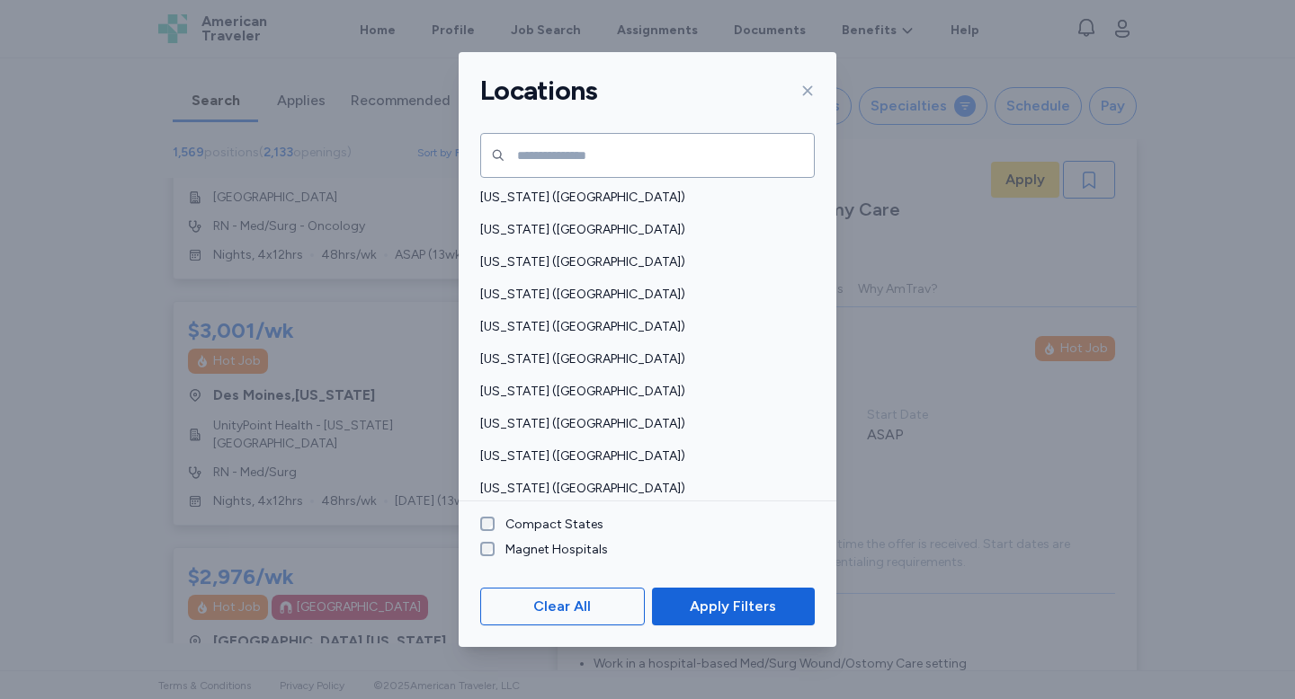
scroll to position [1103, 0]
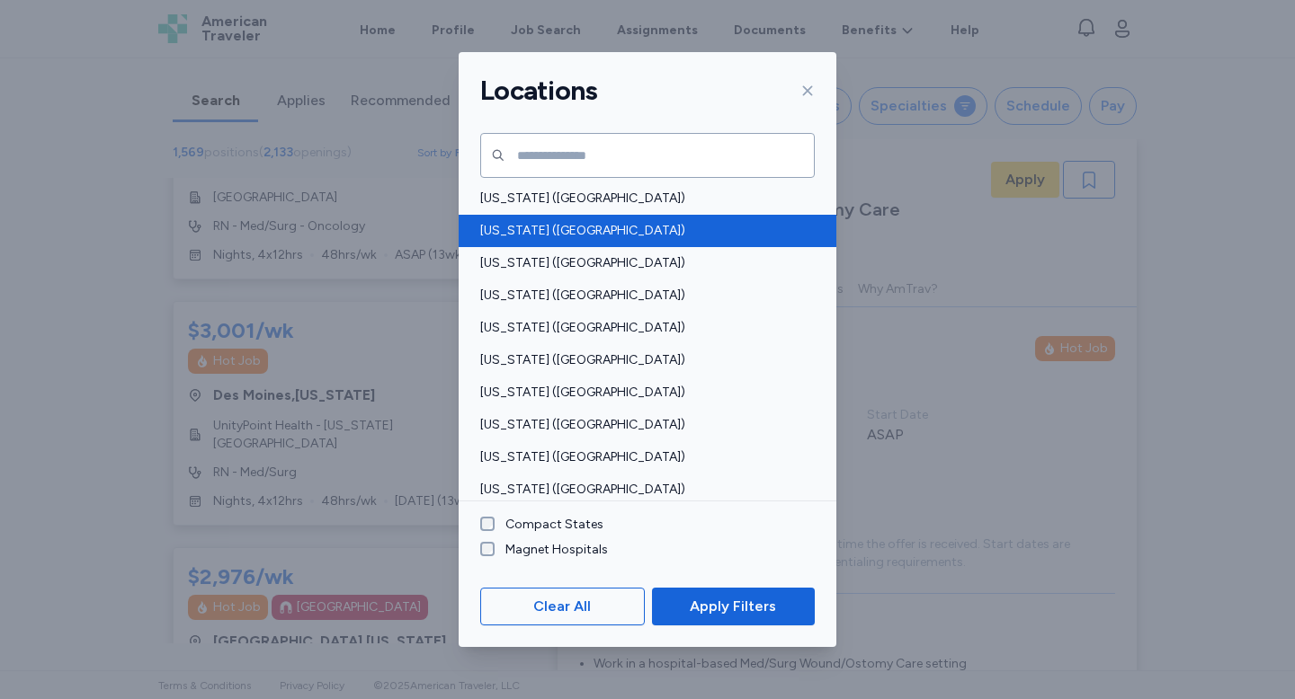
click at [524, 222] on span "[US_STATE] ([GEOGRAPHIC_DATA])" at bounding box center [642, 231] width 324 height 18
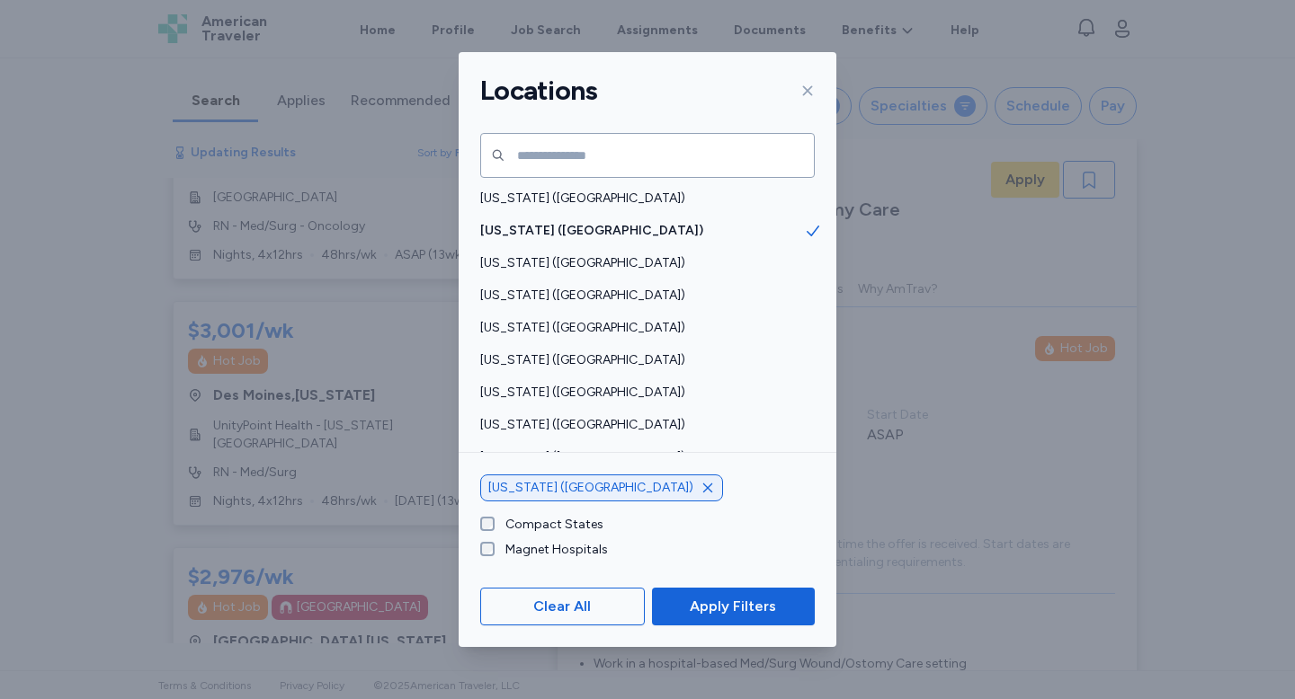
click at [739, 630] on div "Clear All Apply Filters" at bounding box center [648, 606] width 378 height 81
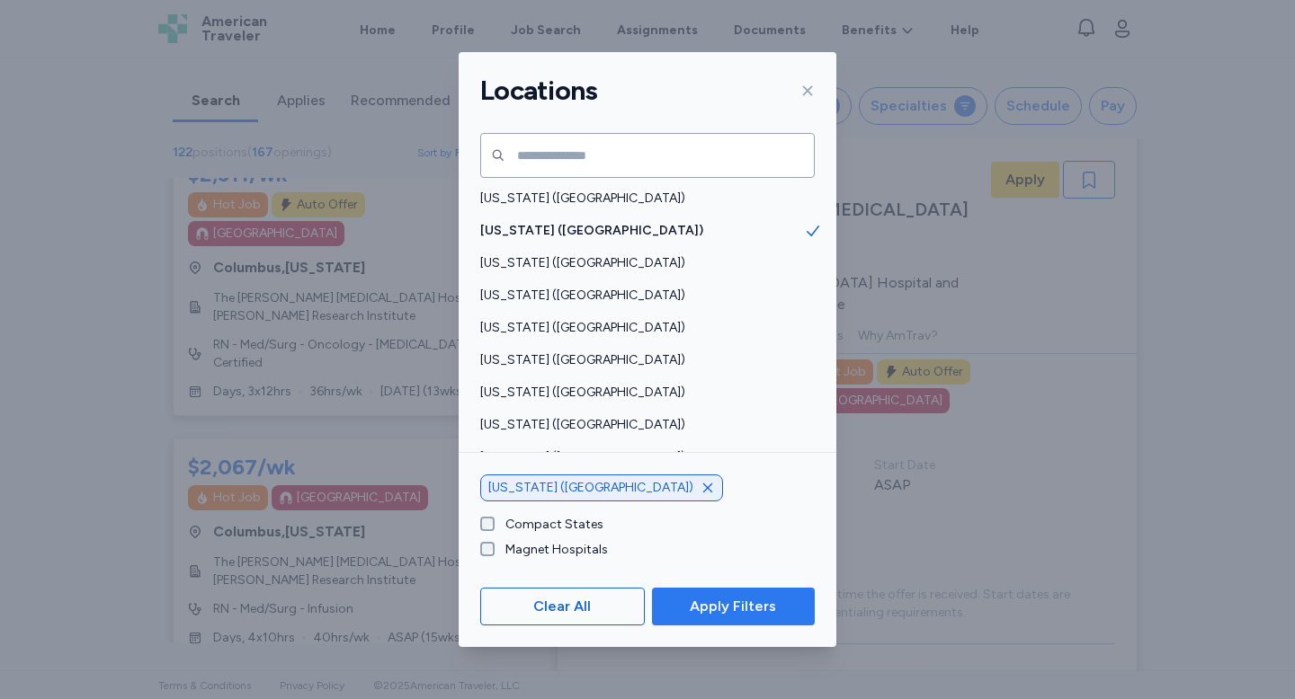
click at [720, 611] on span "Apply Filters" at bounding box center [733, 607] width 86 height 22
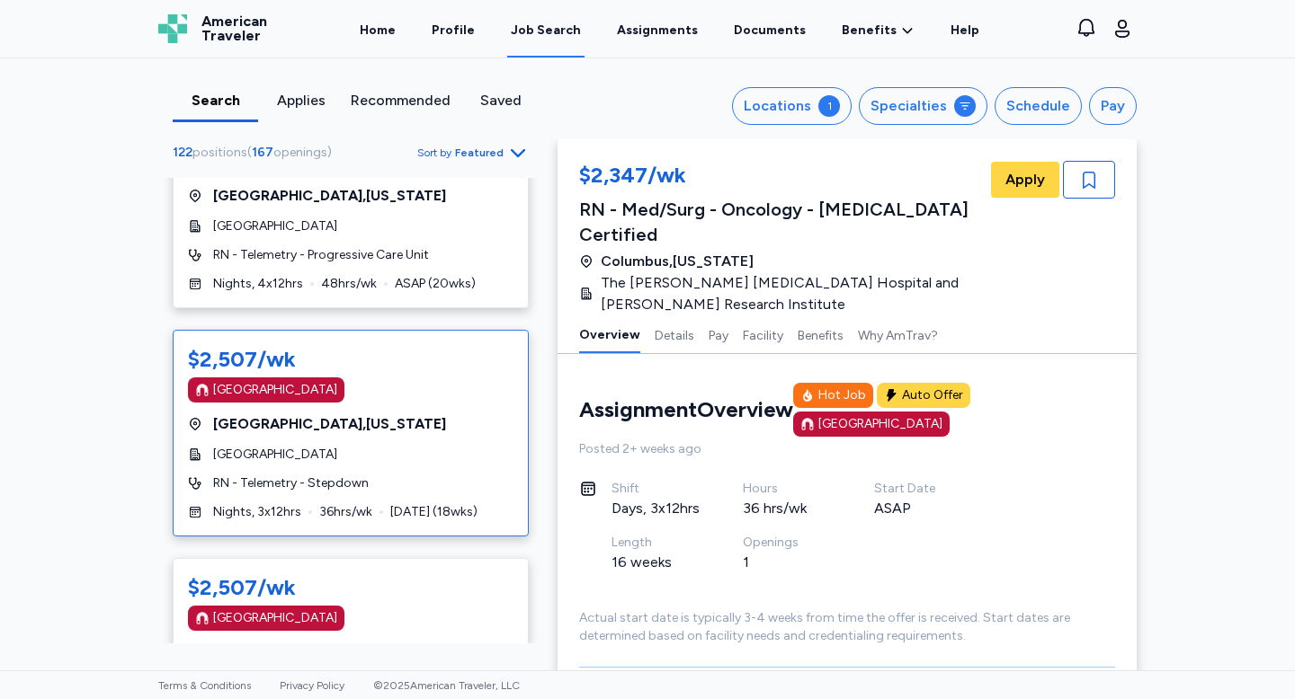
scroll to position [1951, 0]
click at [363, 378] on div "[GEOGRAPHIC_DATA]" at bounding box center [350, 390] width 325 height 25
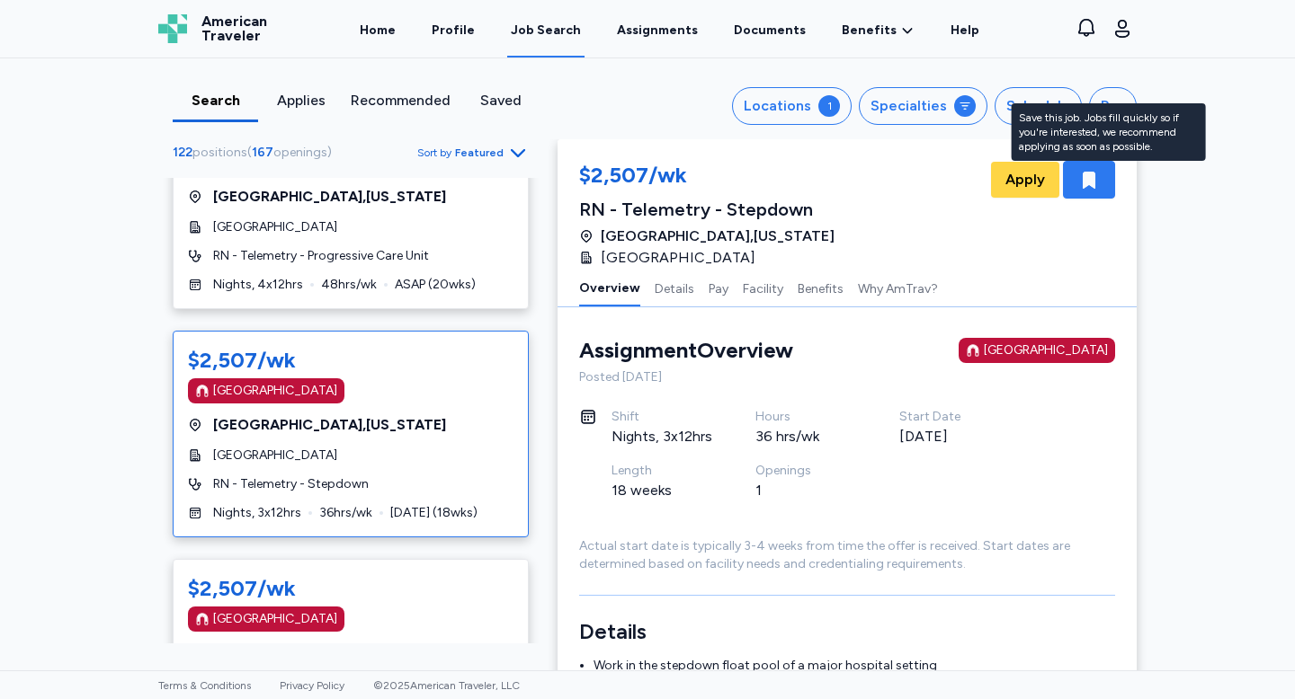
click at [1099, 185] on icon "button" at bounding box center [1089, 180] width 22 height 22
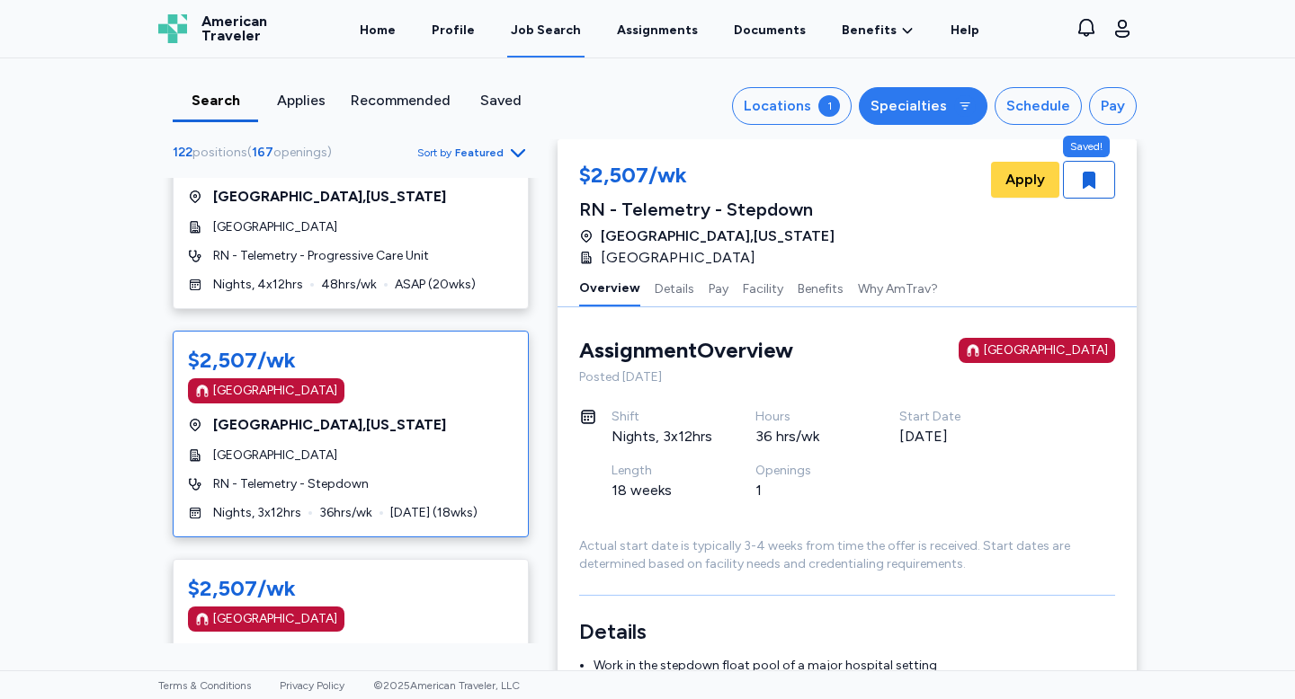
click at [941, 104] on div "Specialties" at bounding box center [908, 106] width 76 height 22
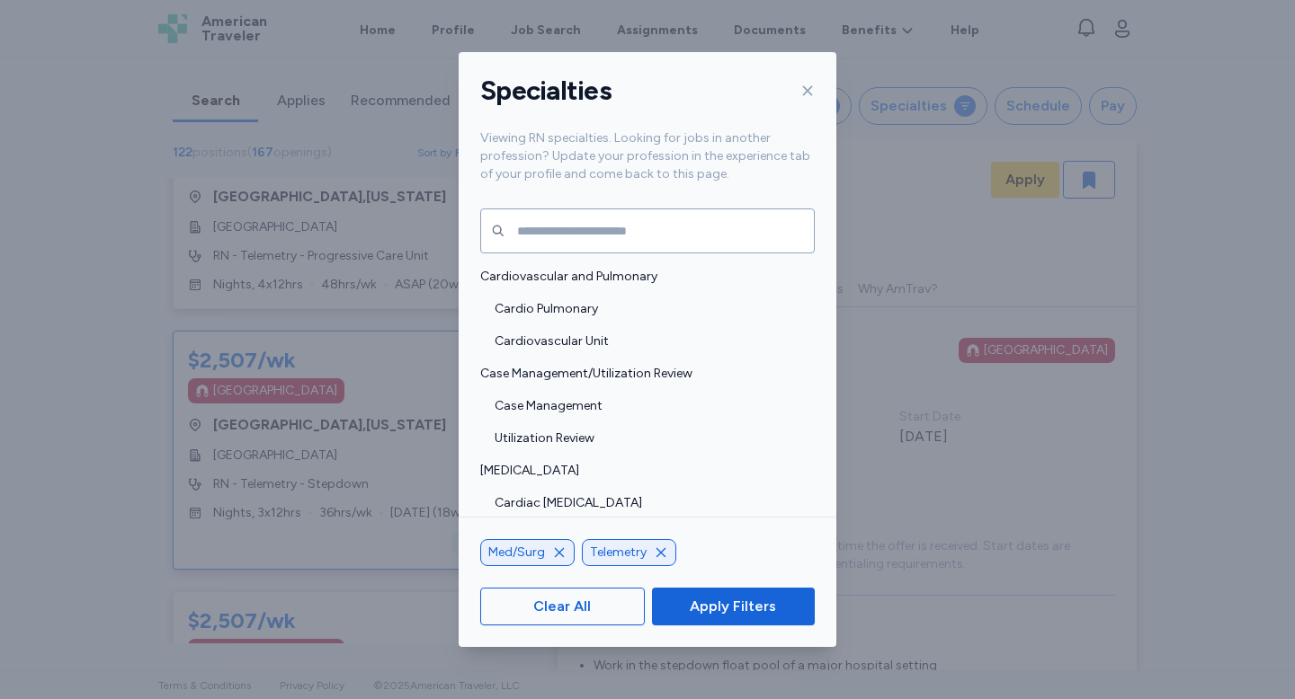
click at [806, 89] on icon at bounding box center [807, 91] width 14 height 14
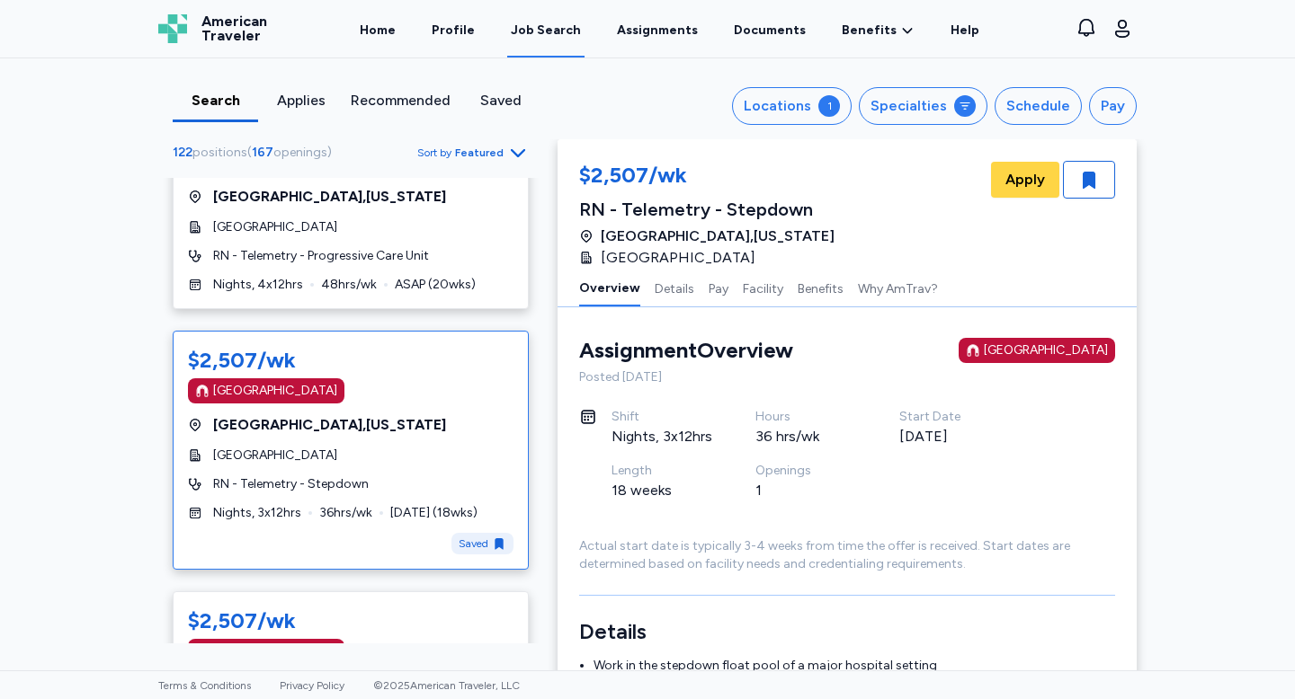
click at [806, 89] on button "Locations 1" at bounding box center [792, 106] width 120 height 38
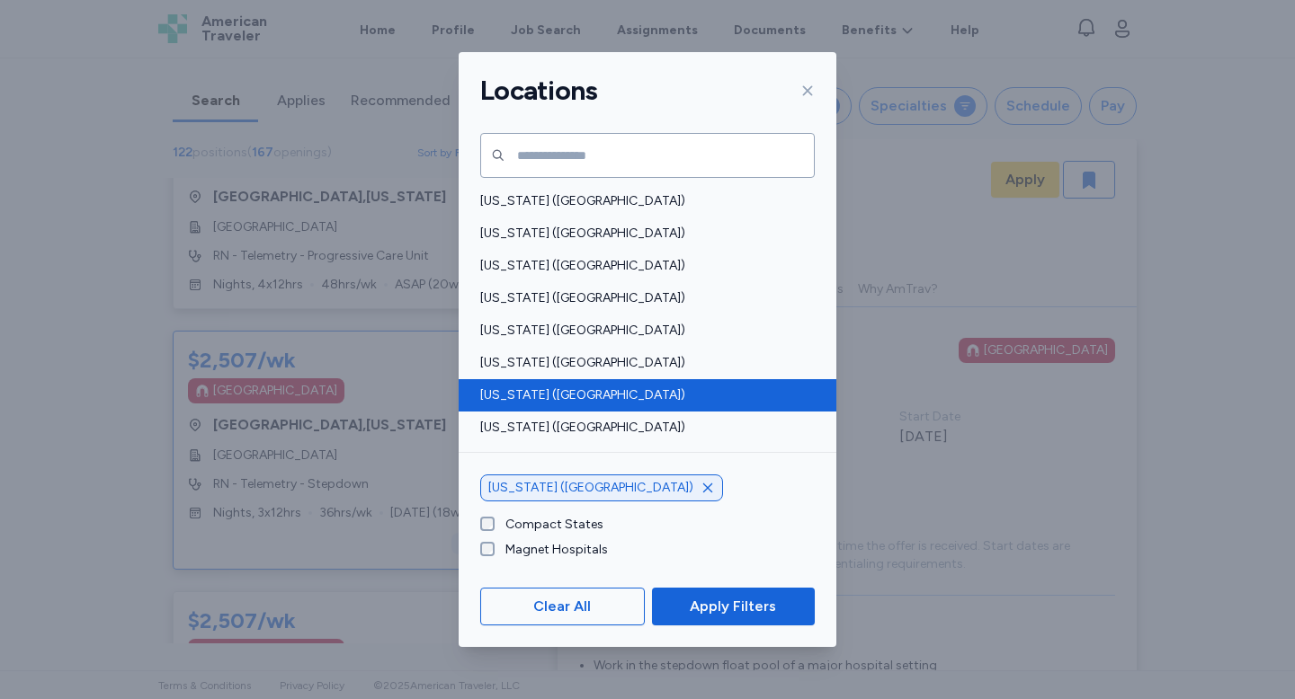
scroll to position [245, 0]
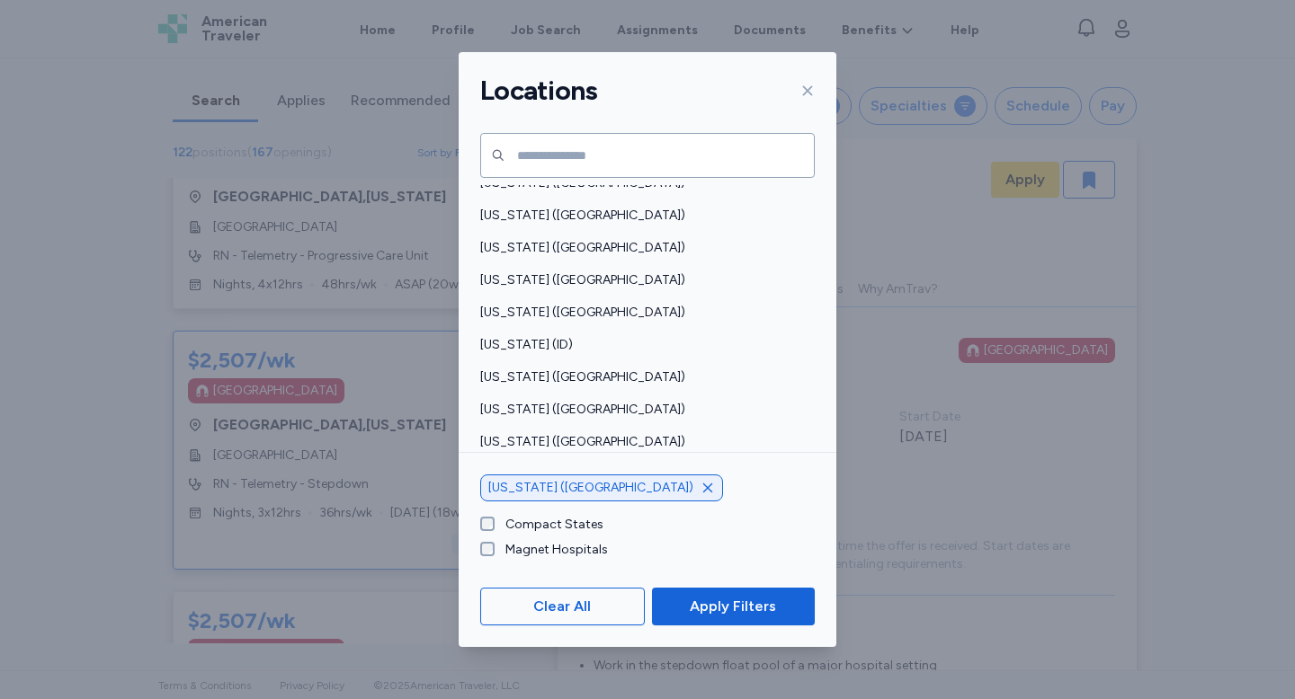
click at [703, 486] on icon "button" at bounding box center [707, 487] width 9 height 9
click at [565, 434] on span "Iowa (IA)" at bounding box center [642, 442] width 324 height 18
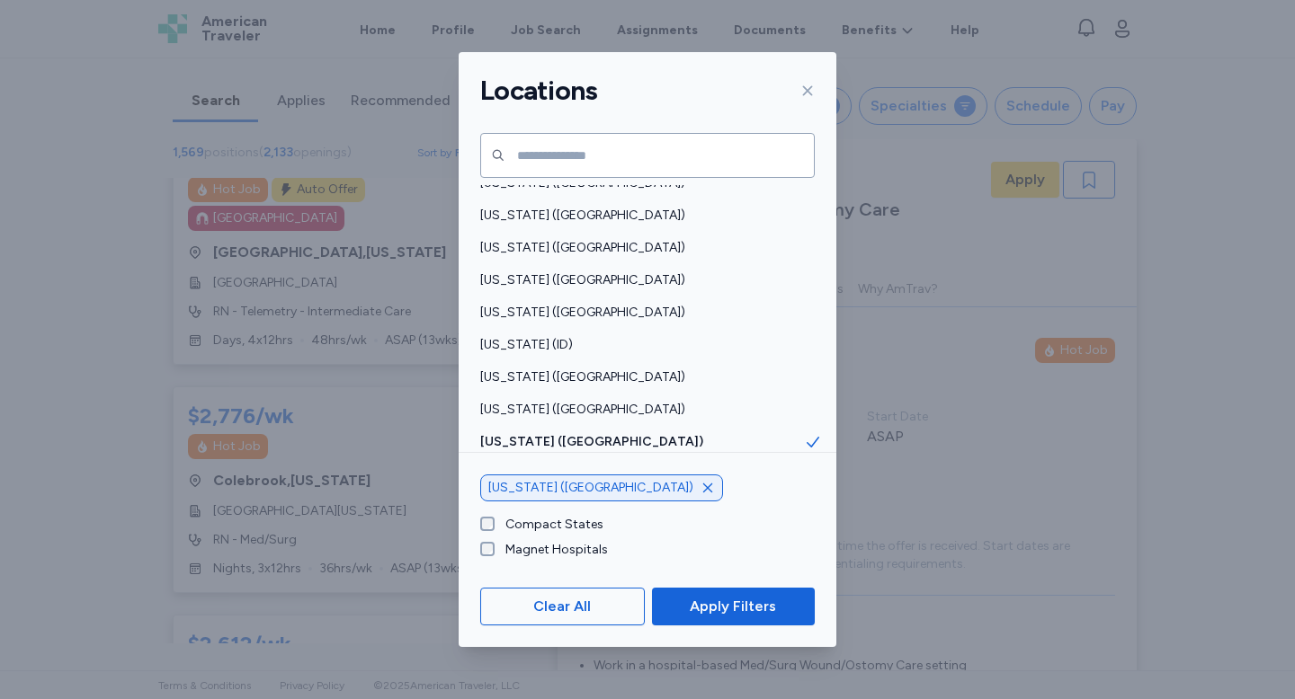
scroll to position [2, 0]
click at [735, 608] on span "Apply Filters" at bounding box center [733, 607] width 86 height 22
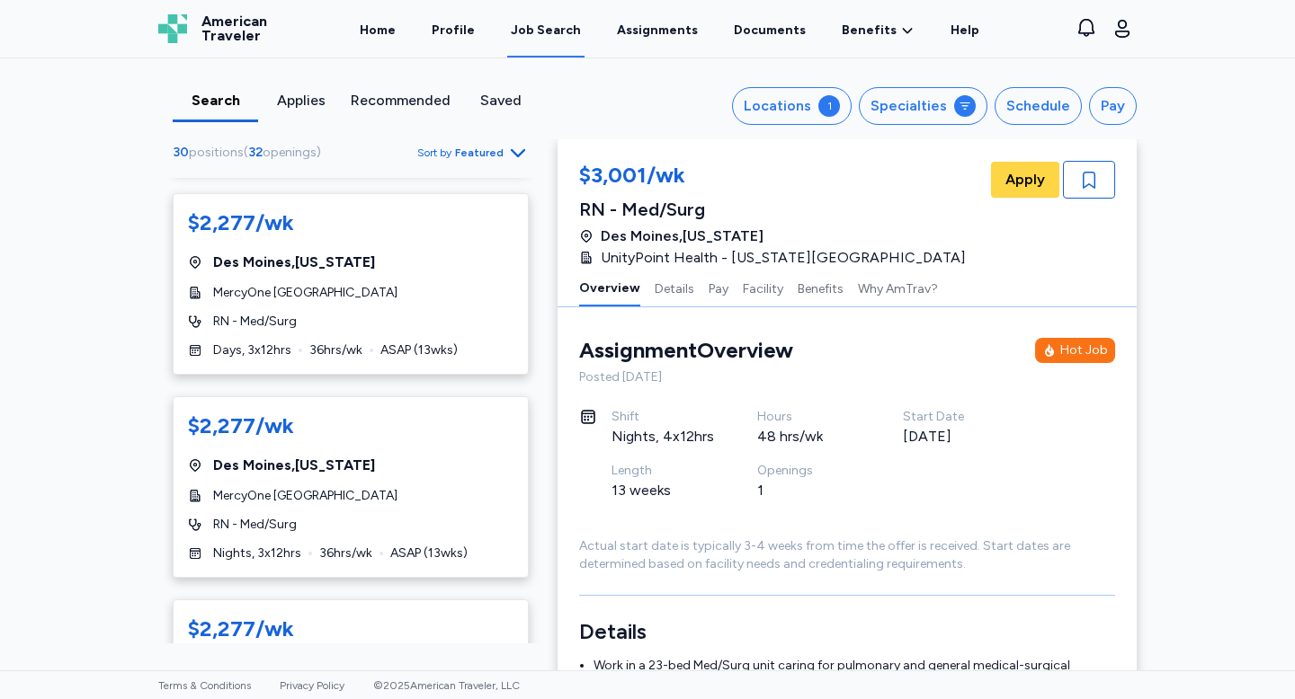
scroll to position [2065, 0]
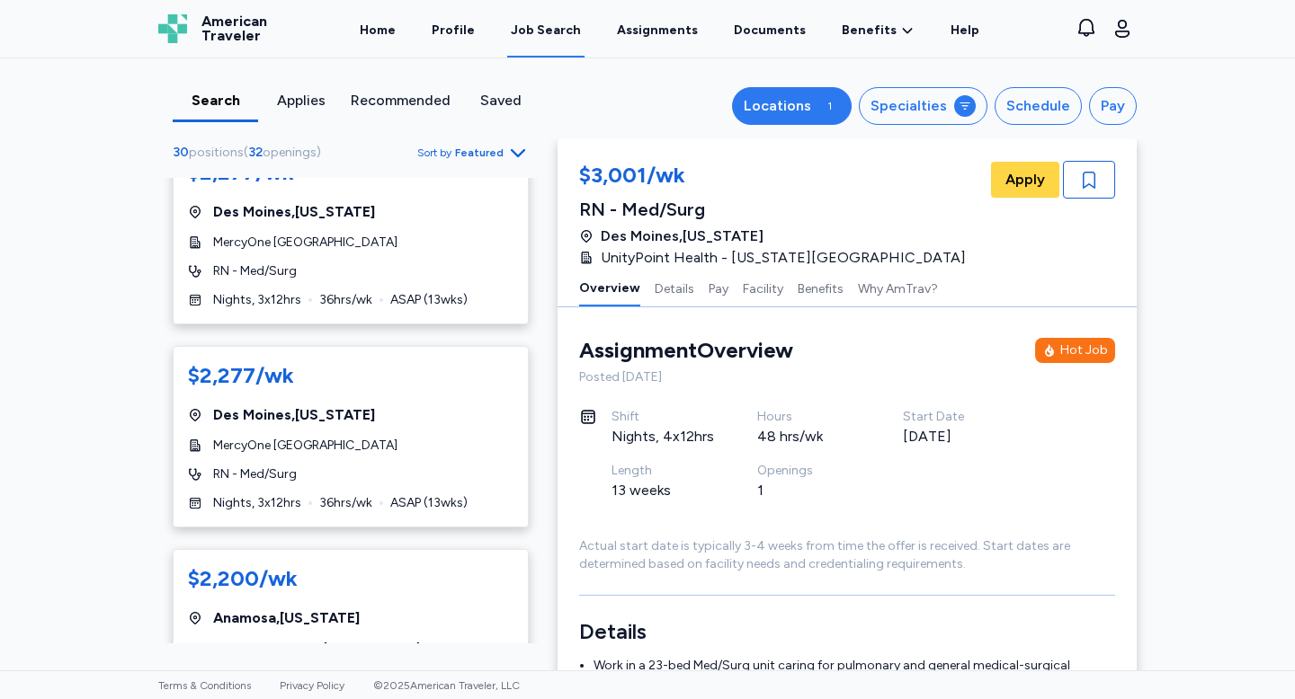
click at [804, 118] on button "Locations 1" at bounding box center [792, 106] width 120 height 38
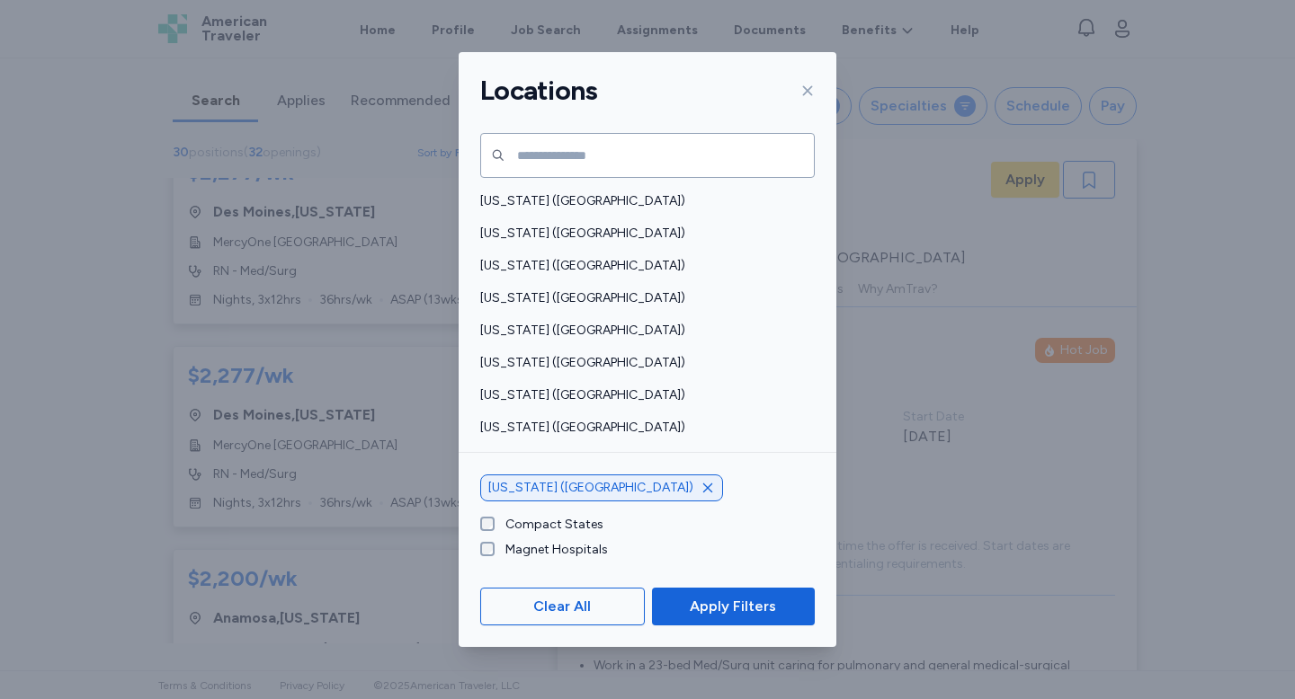
click at [700, 488] on icon "button" at bounding box center [707, 488] width 14 height 14
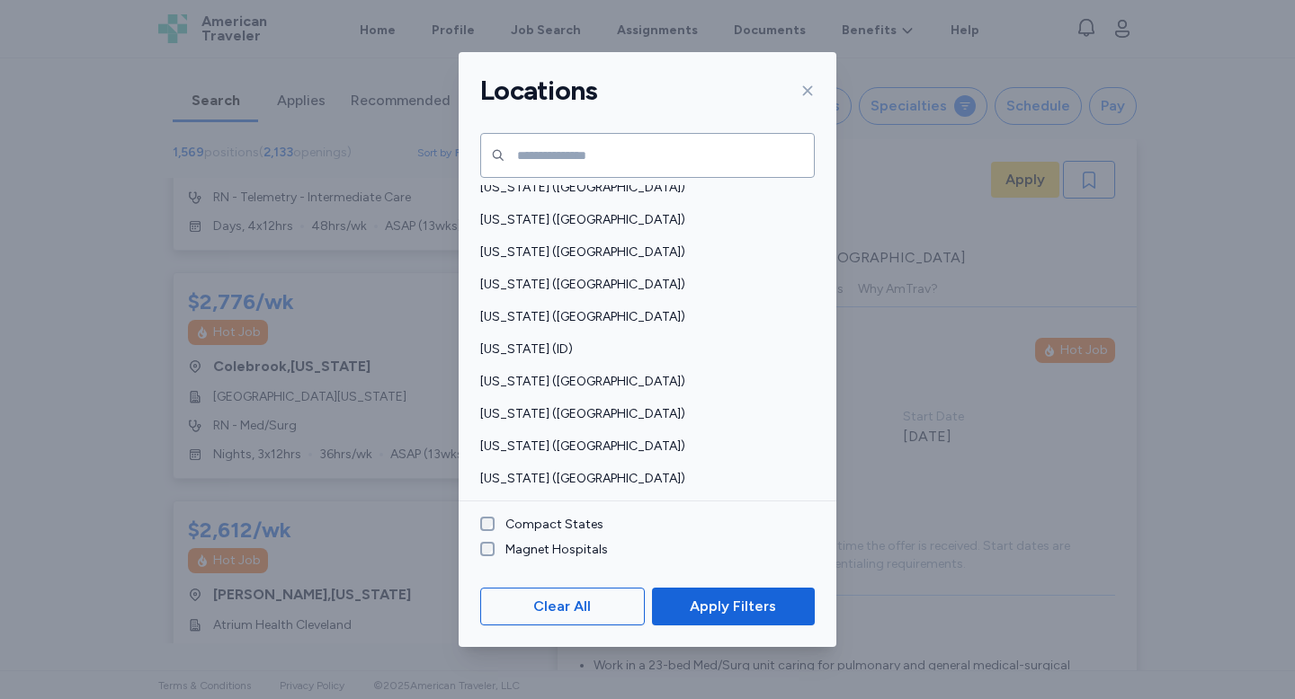
scroll to position [289, 0]
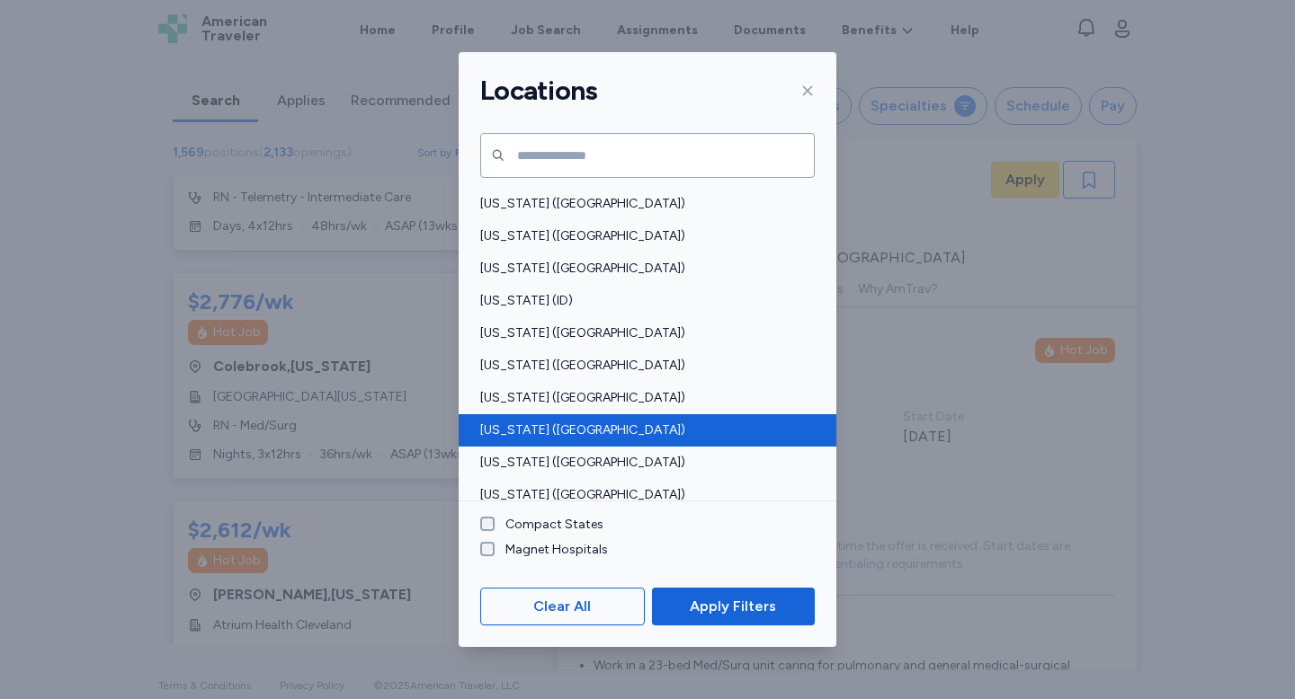
click at [536, 419] on div "Kansas (KS)" at bounding box center [648, 430] width 378 height 32
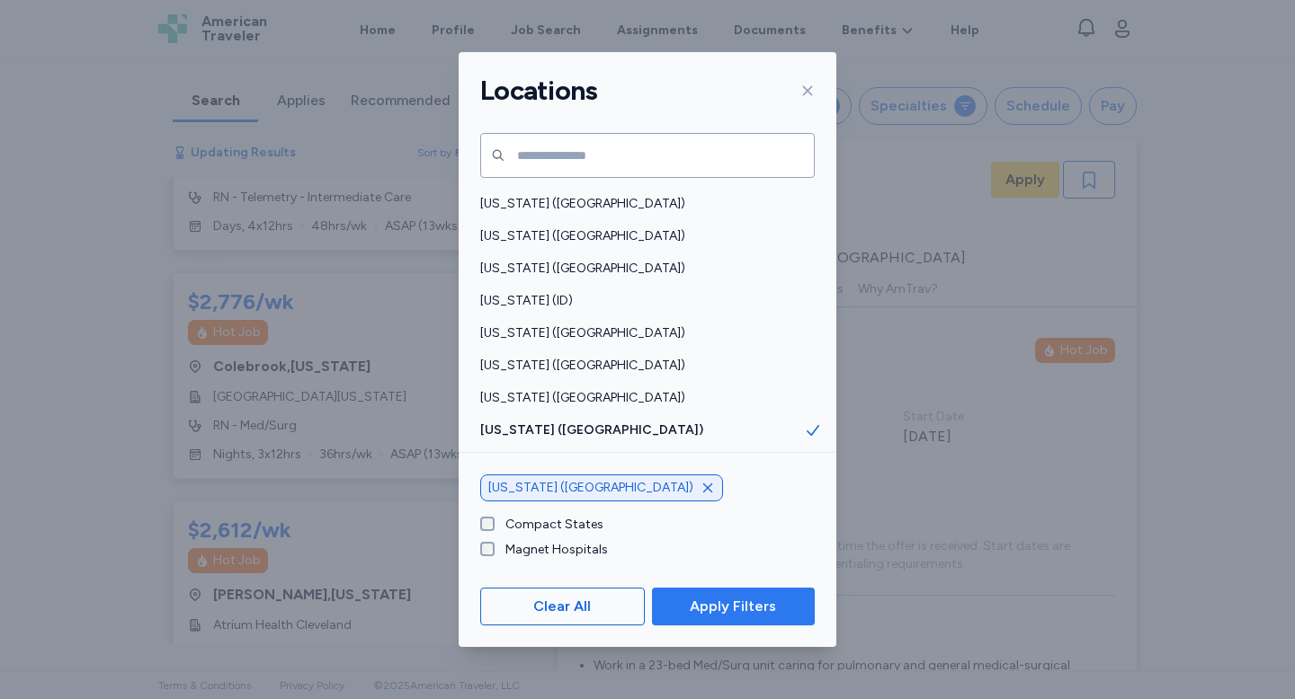
click at [755, 606] on span "Apply Filters" at bounding box center [733, 607] width 86 height 22
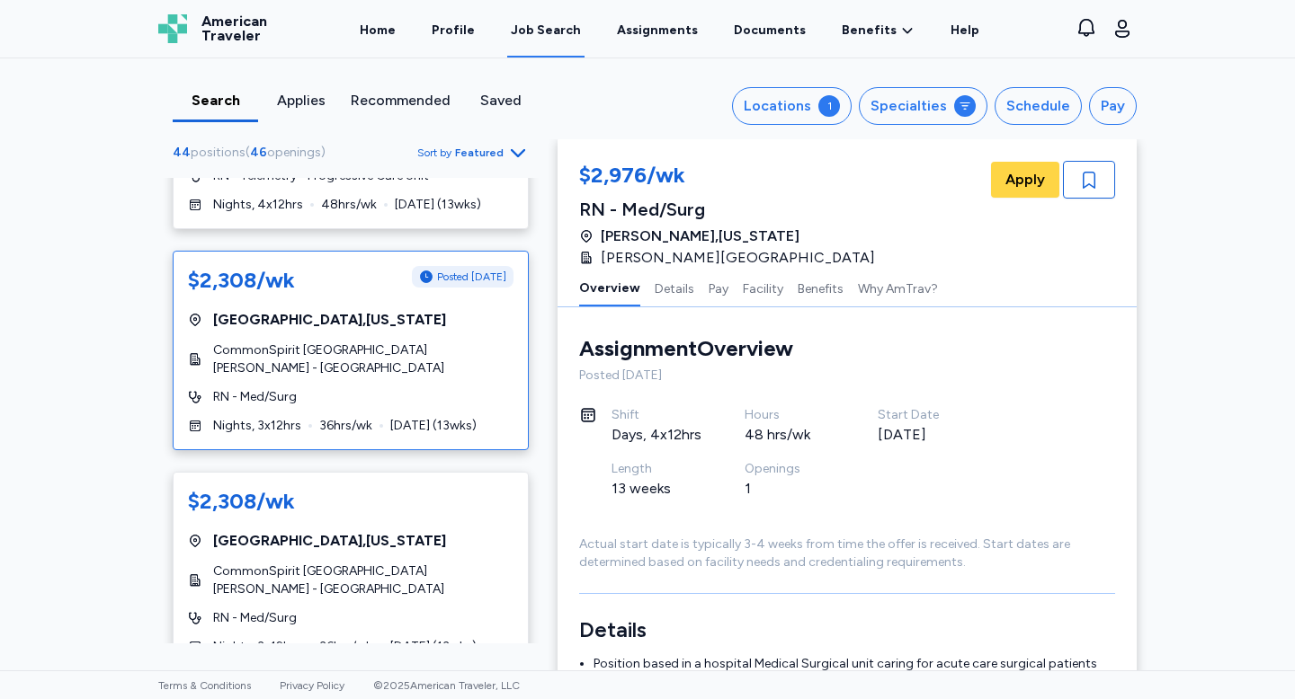
scroll to position [333, 0]
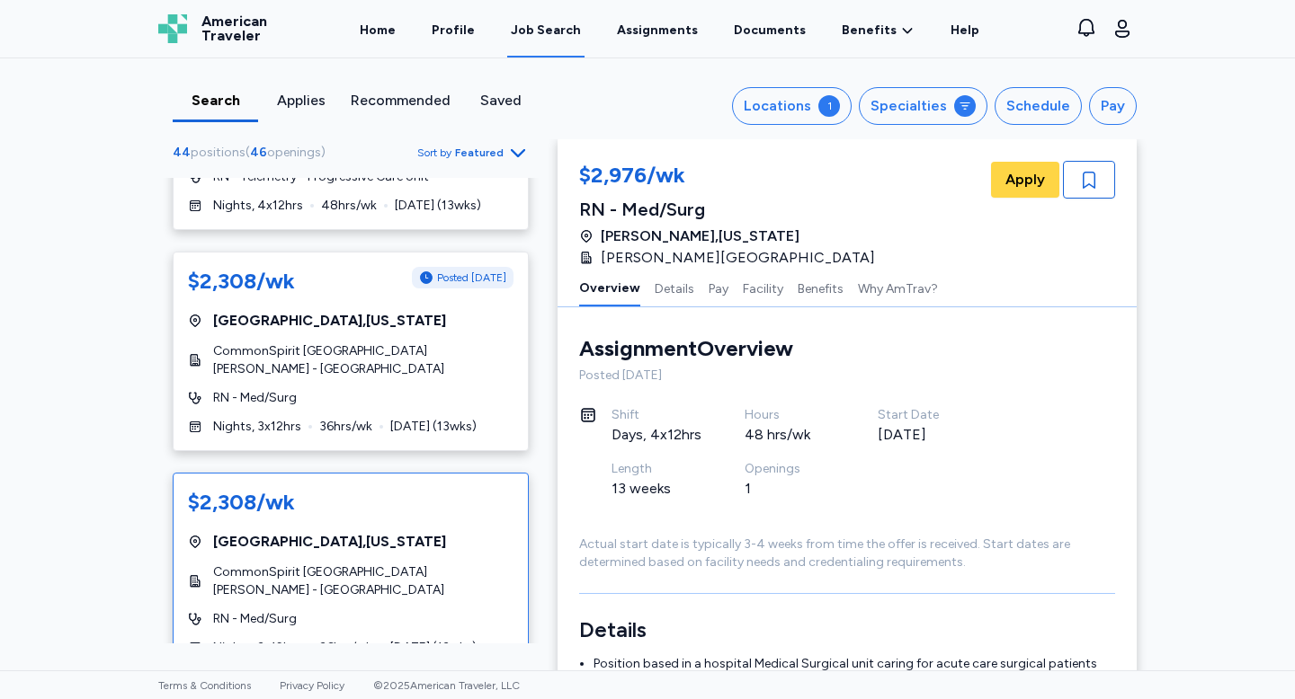
click at [392, 531] on div "Garden City , Kansas" at bounding box center [350, 542] width 325 height 22
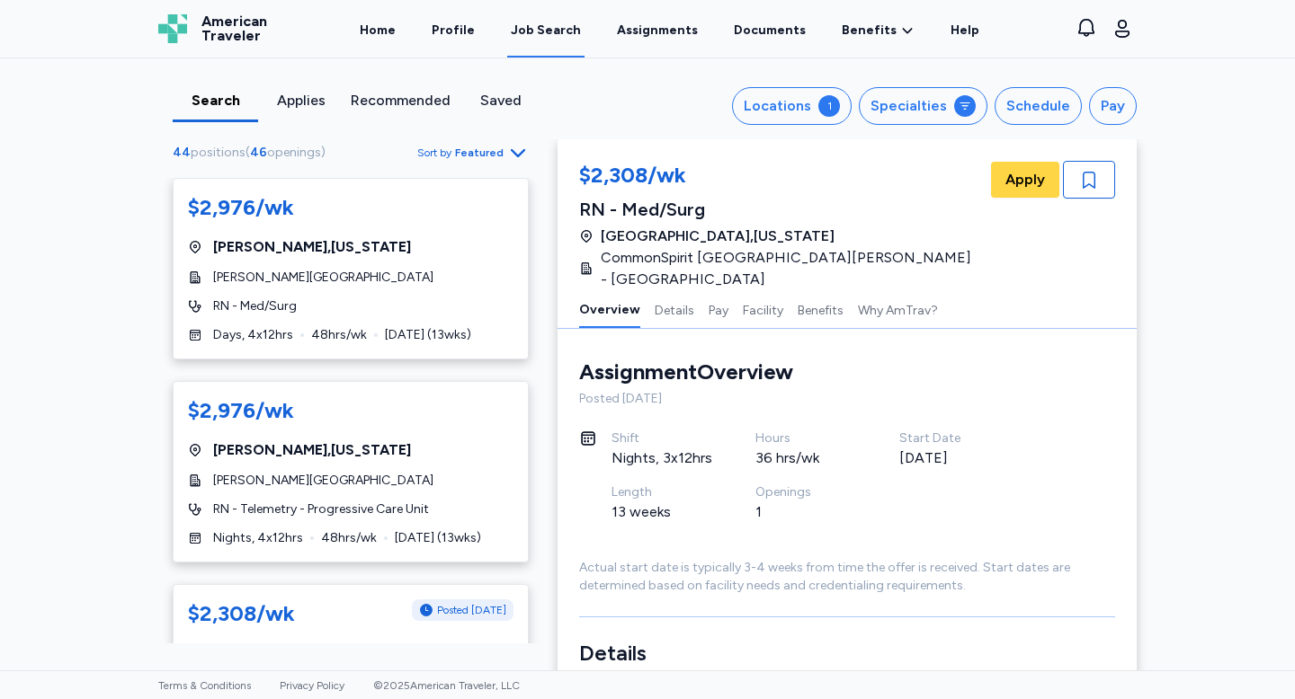
click at [379, 96] on div "Recommended" at bounding box center [401, 101] width 100 height 22
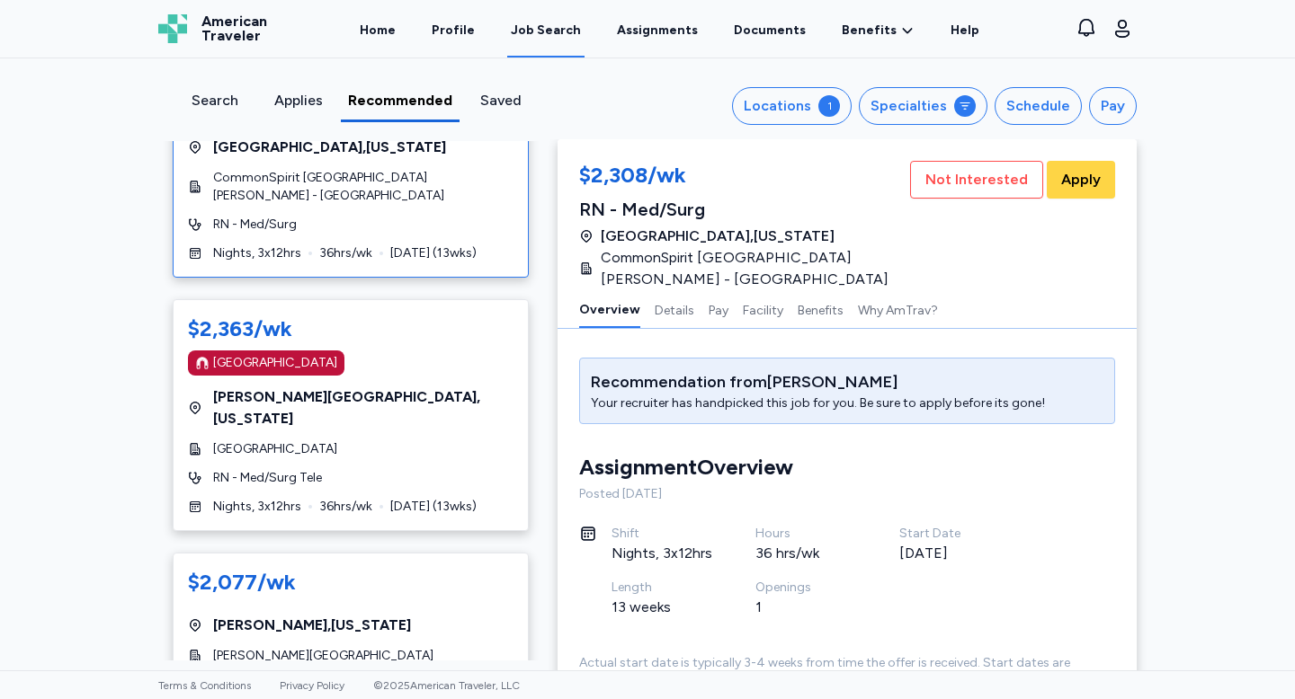
scroll to position [223, 0]
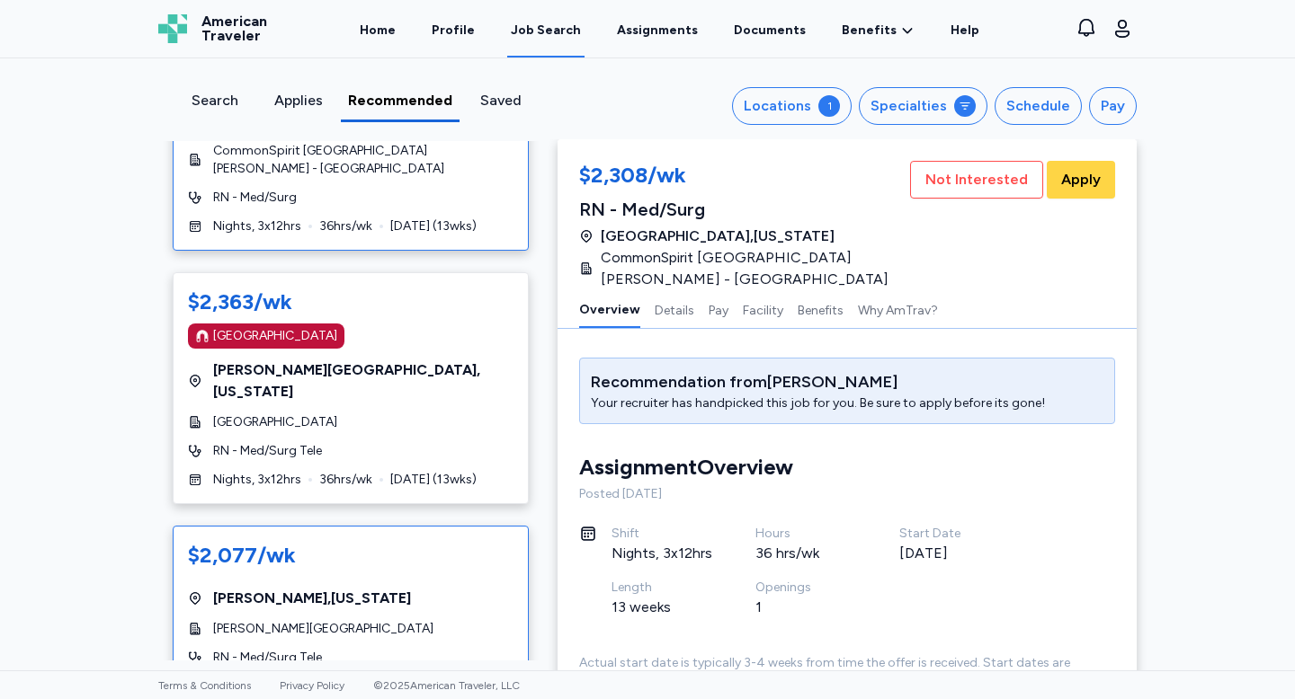
click at [355, 578] on div "$2,077/wk Chandler , Arizona Chandler Regional Medical Center RN - Med/Surg Tel…" at bounding box center [351, 618] width 356 height 185
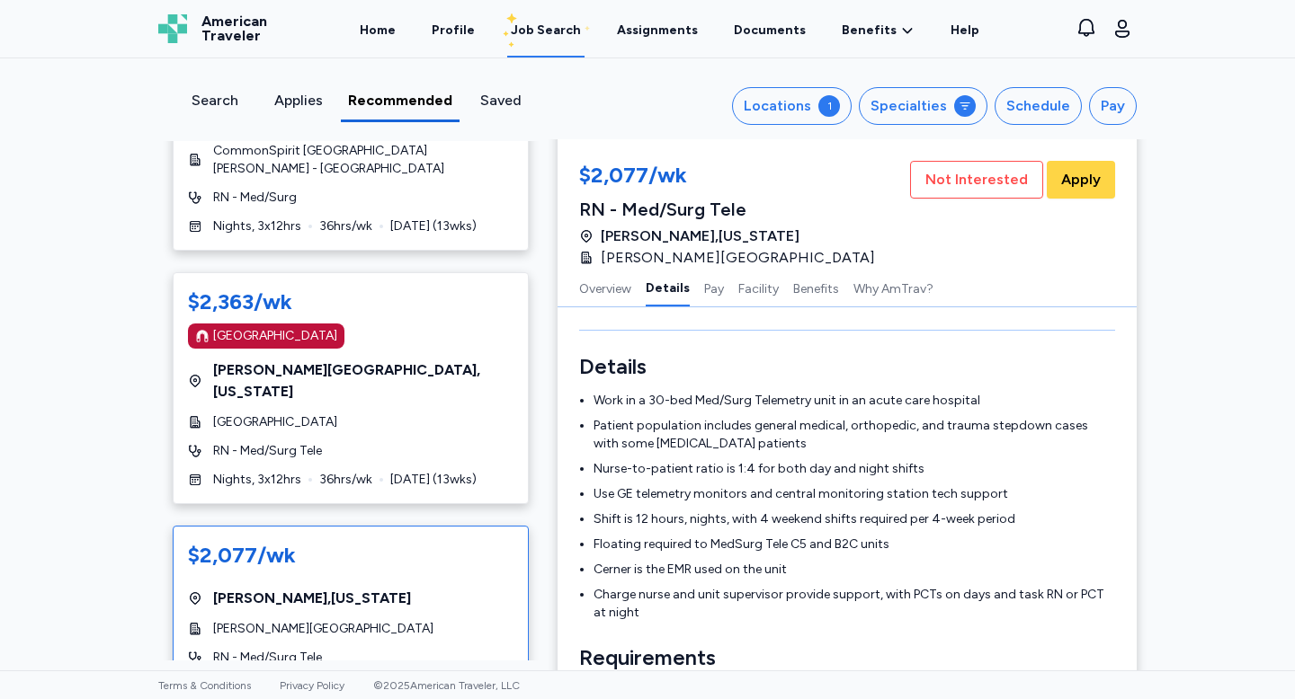
scroll to position [375, 0]
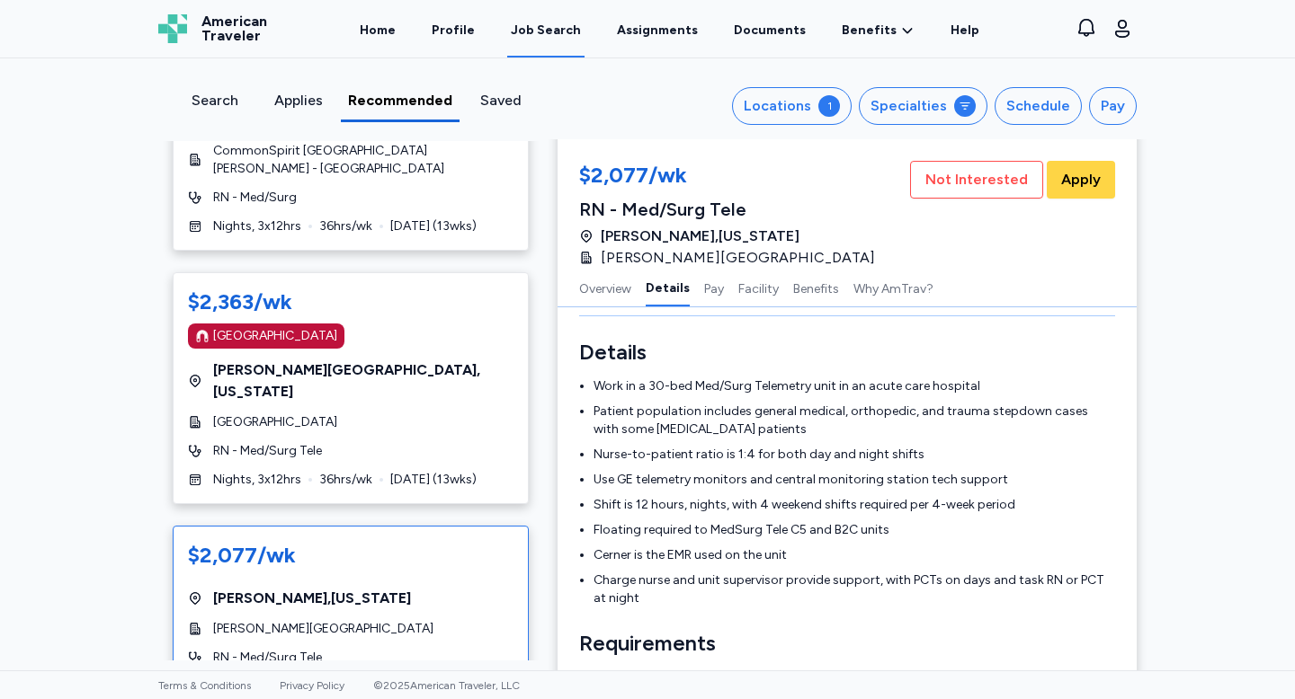
click at [301, 111] on div "Applies" at bounding box center [297, 101] width 69 height 22
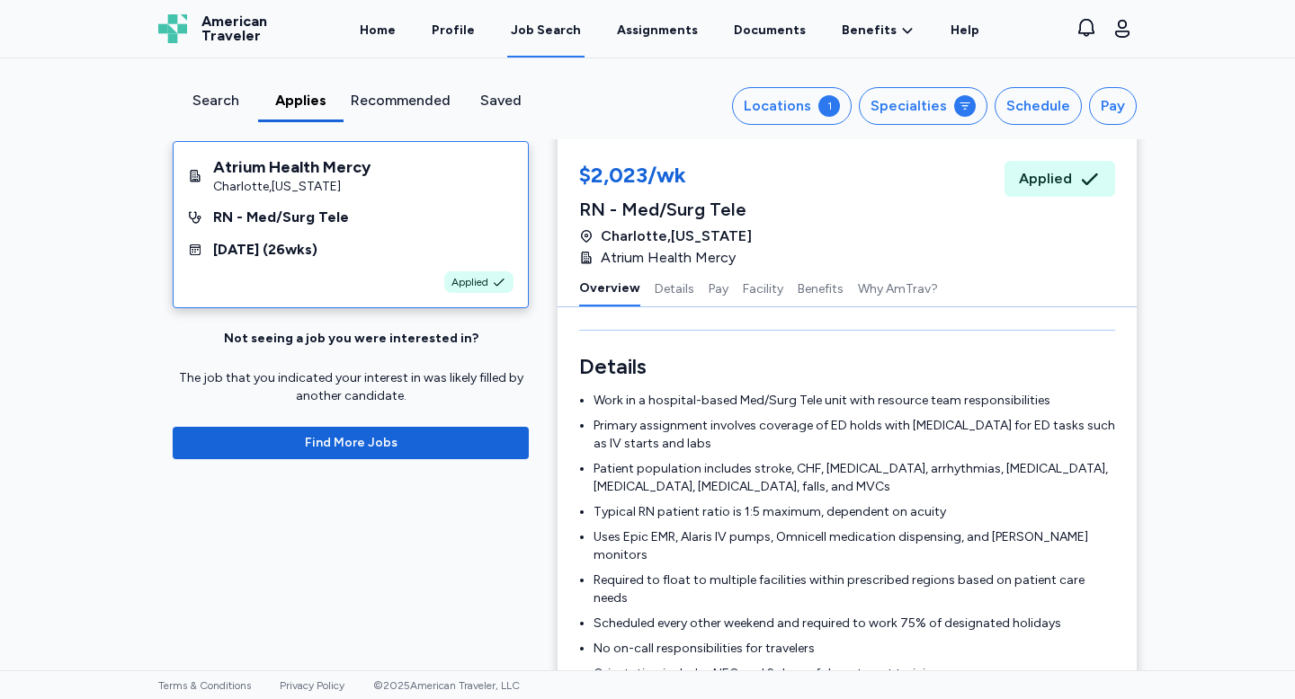
click at [198, 100] on div "Search" at bounding box center [215, 101] width 71 height 22
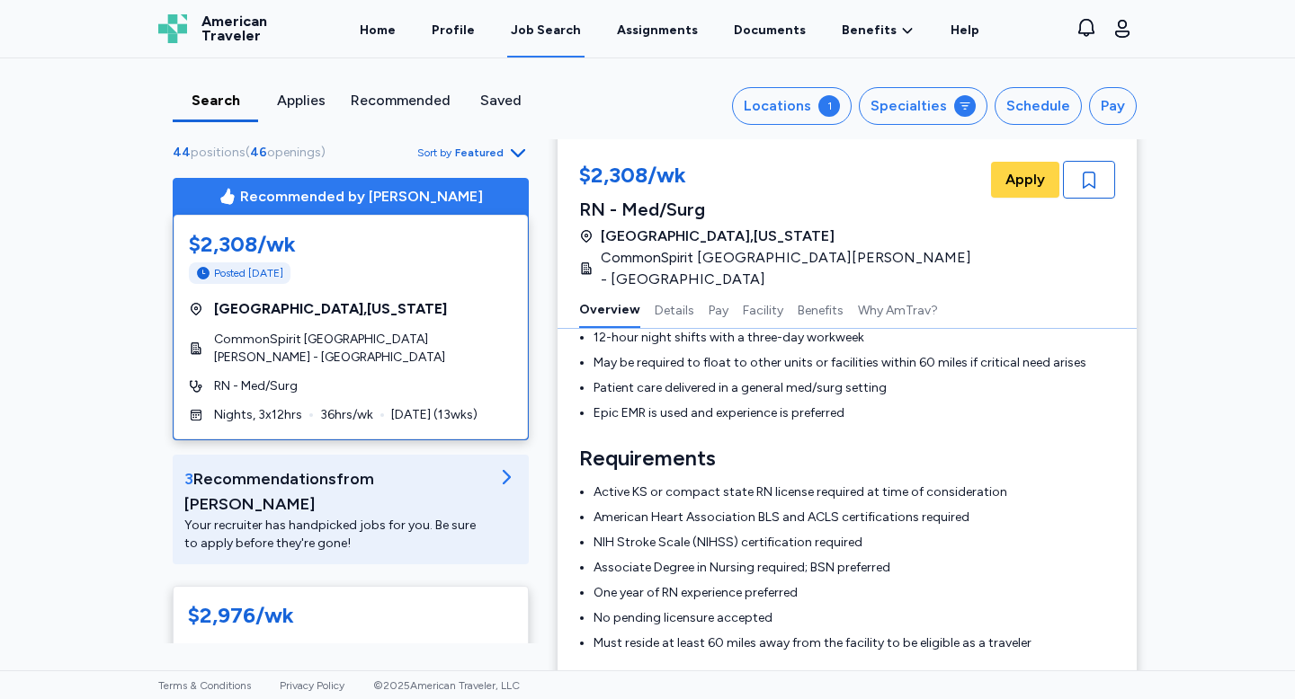
click at [412, 118] on div "Recommended" at bounding box center [400, 106] width 114 height 32
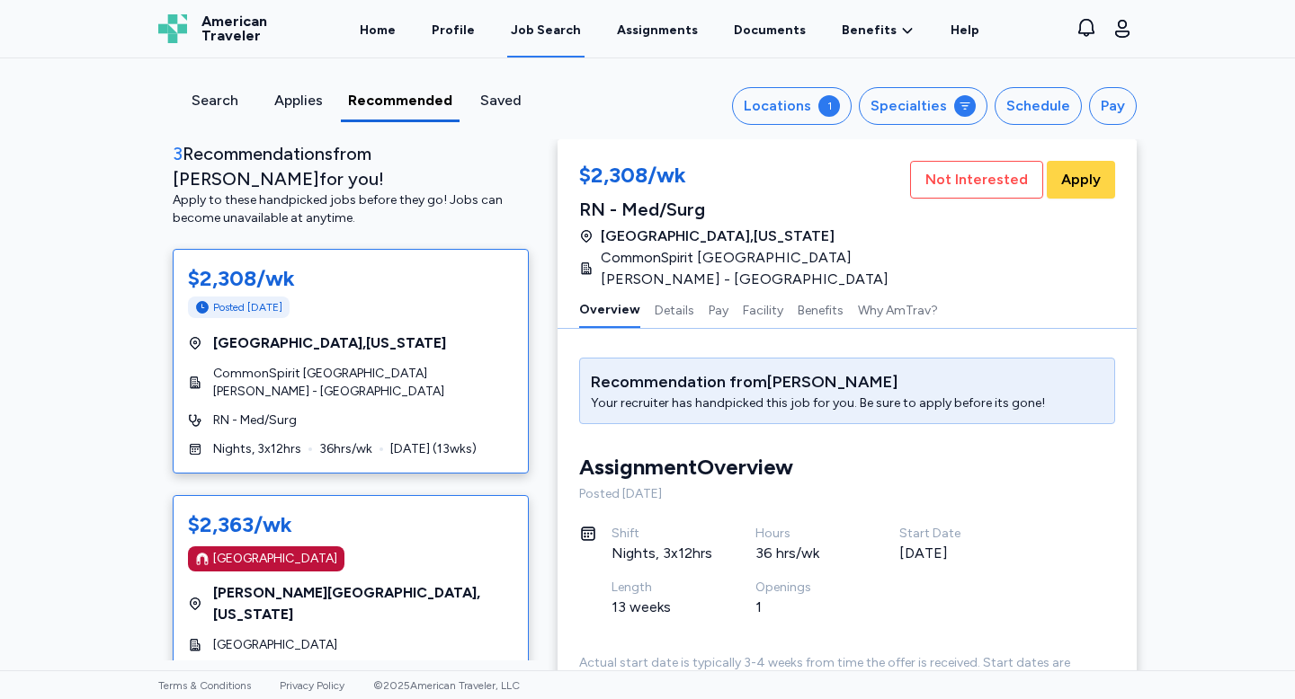
click at [378, 637] on div "[GEOGRAPHIC_DATA]" at bounding box center [350, 646] width 325 height 18
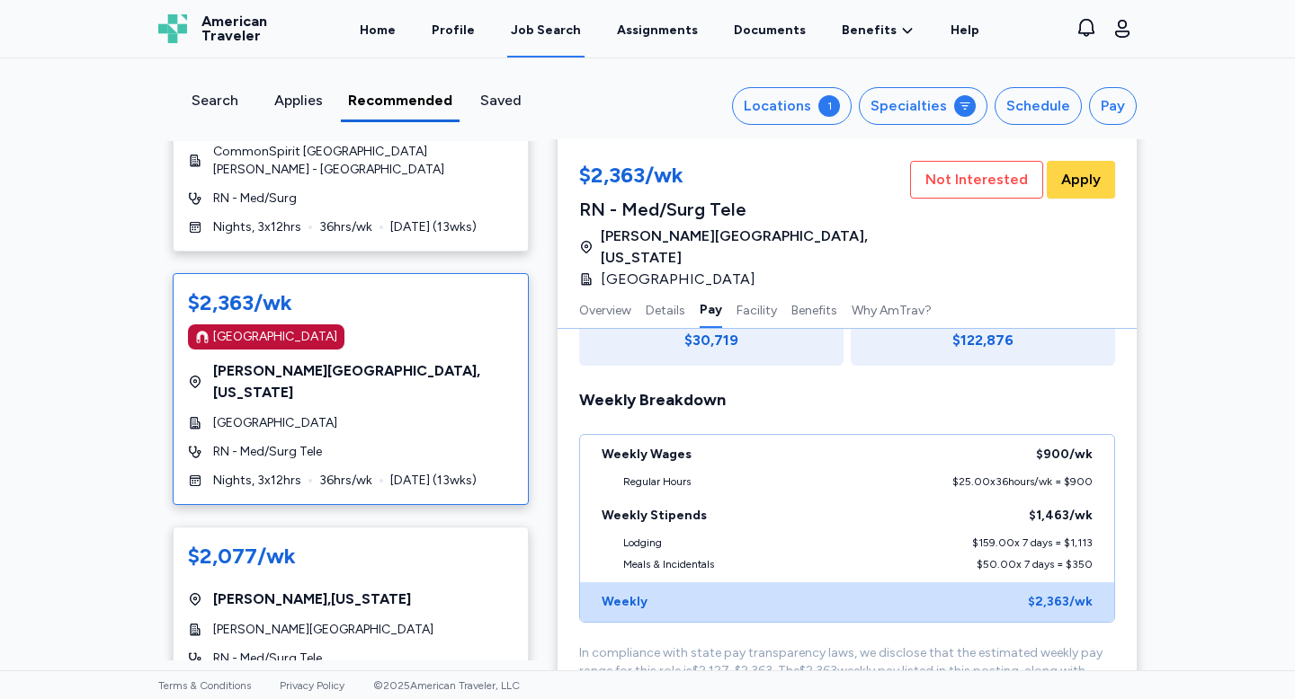
scroll to position [223, 0]
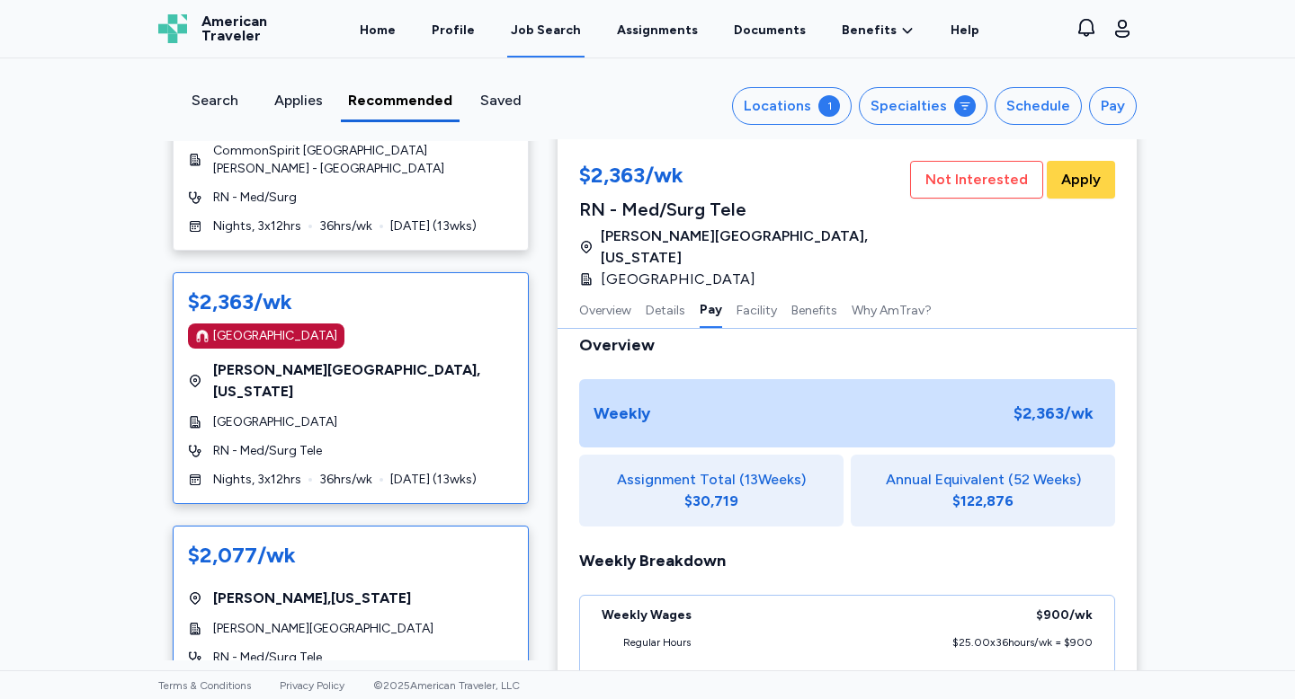
click at [356, 620] on span "[PERSON_NAME][GEOGRAPHIC_DATA]" at bounding box center [323, 629] width 220 height 18
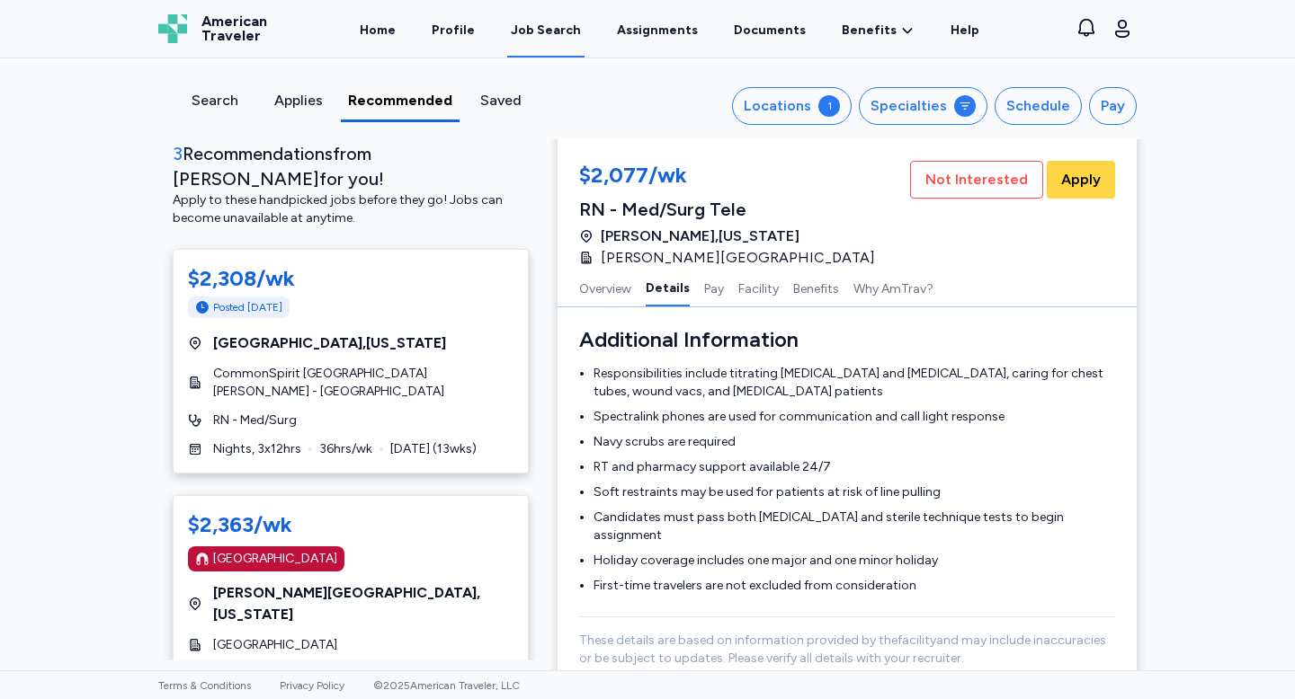
scroll to position [0, 0]
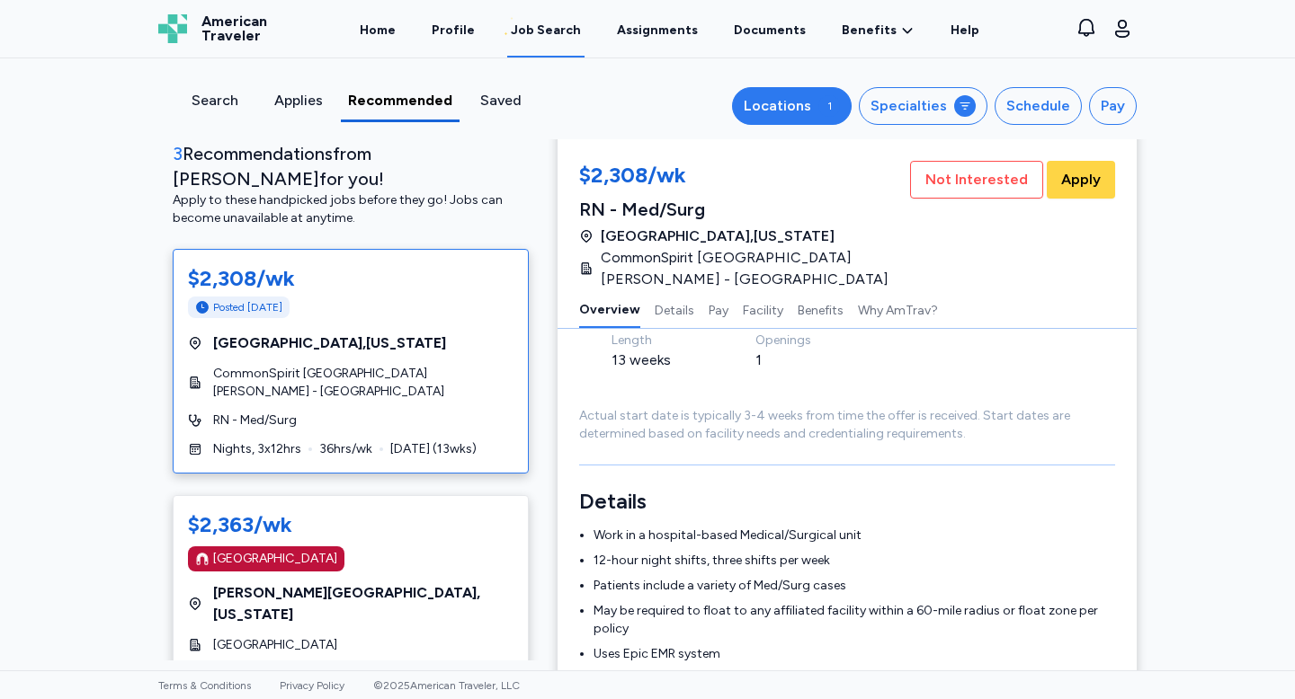
click at [804, 102] on div "Locations" at bounding box center [777, 106] width 67 height 22
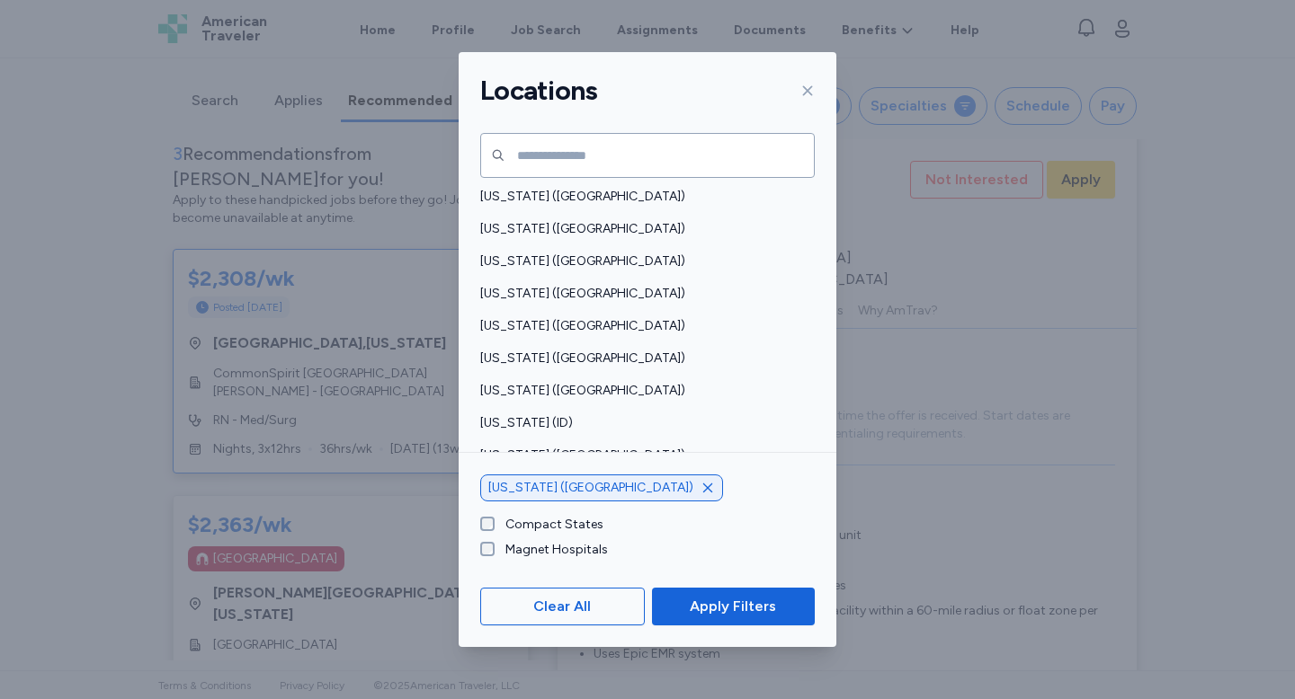
scroll to position [165, 0]
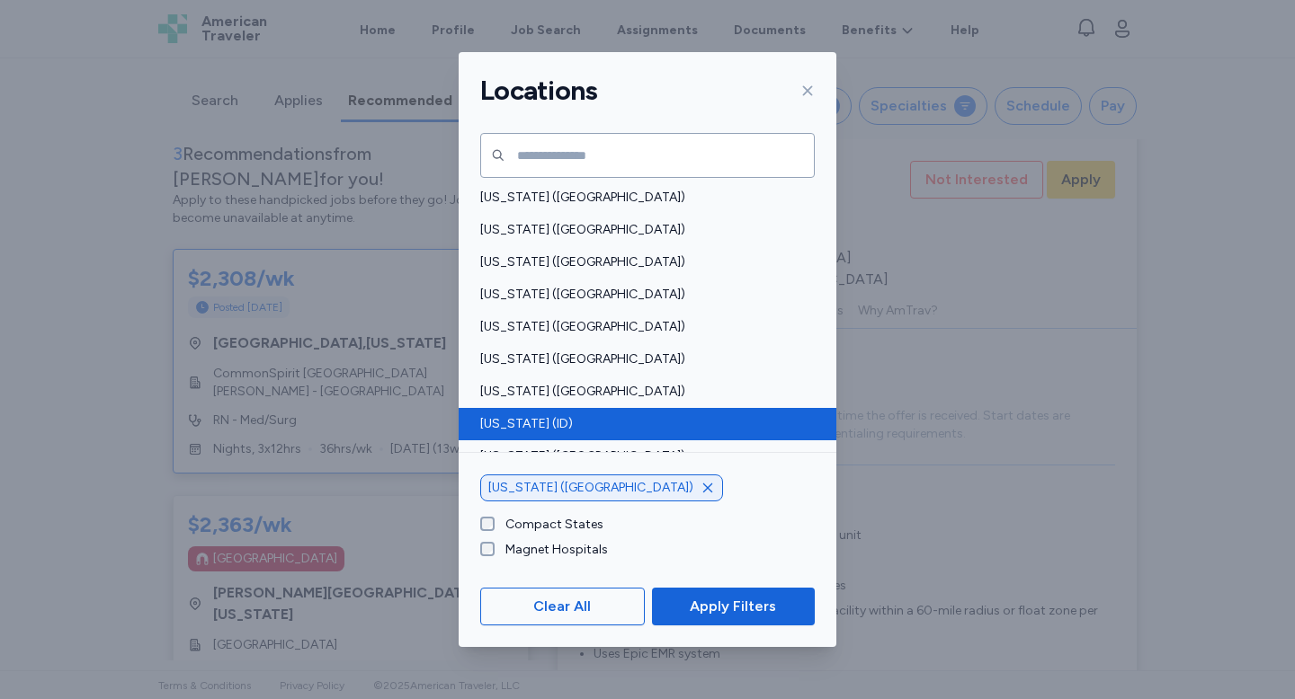
click at [555, 424] on span "[US_STATE] (ID)" at bounding box center [642, 424] width 324 height 18
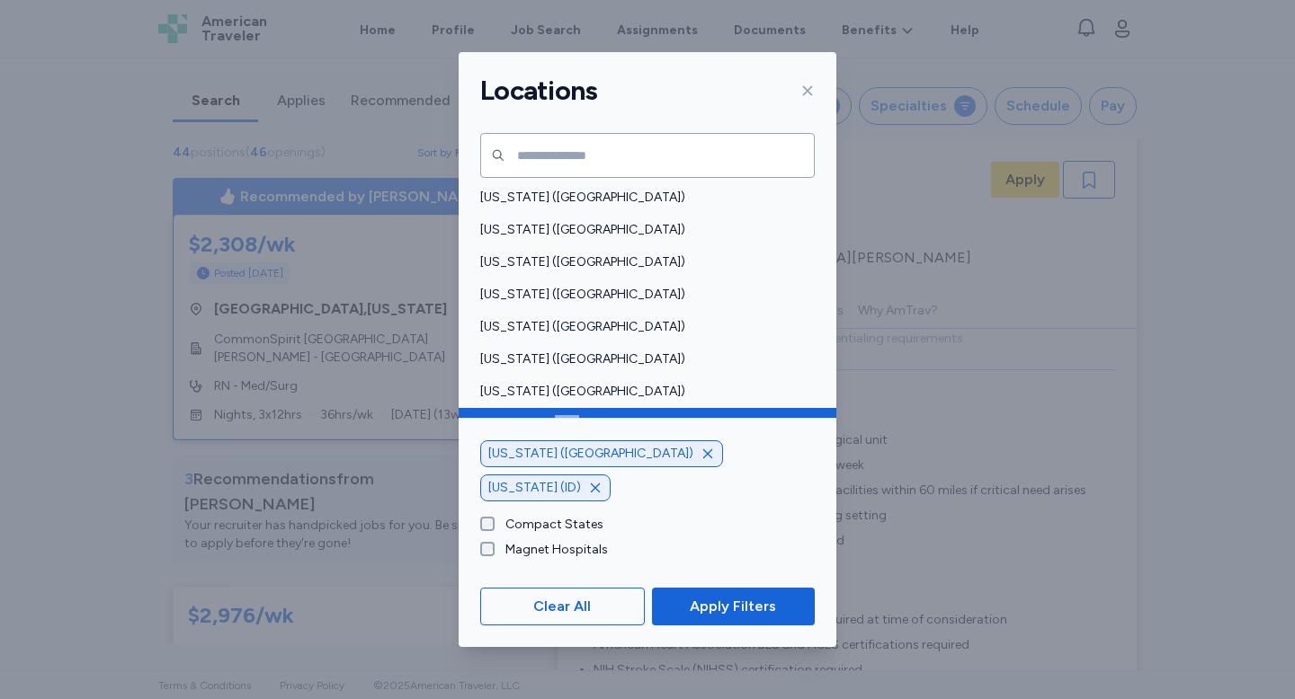
click at [555, 424] on span "[US_STATE] (ID)" at bounding box center [642, 424] width 324 height 18
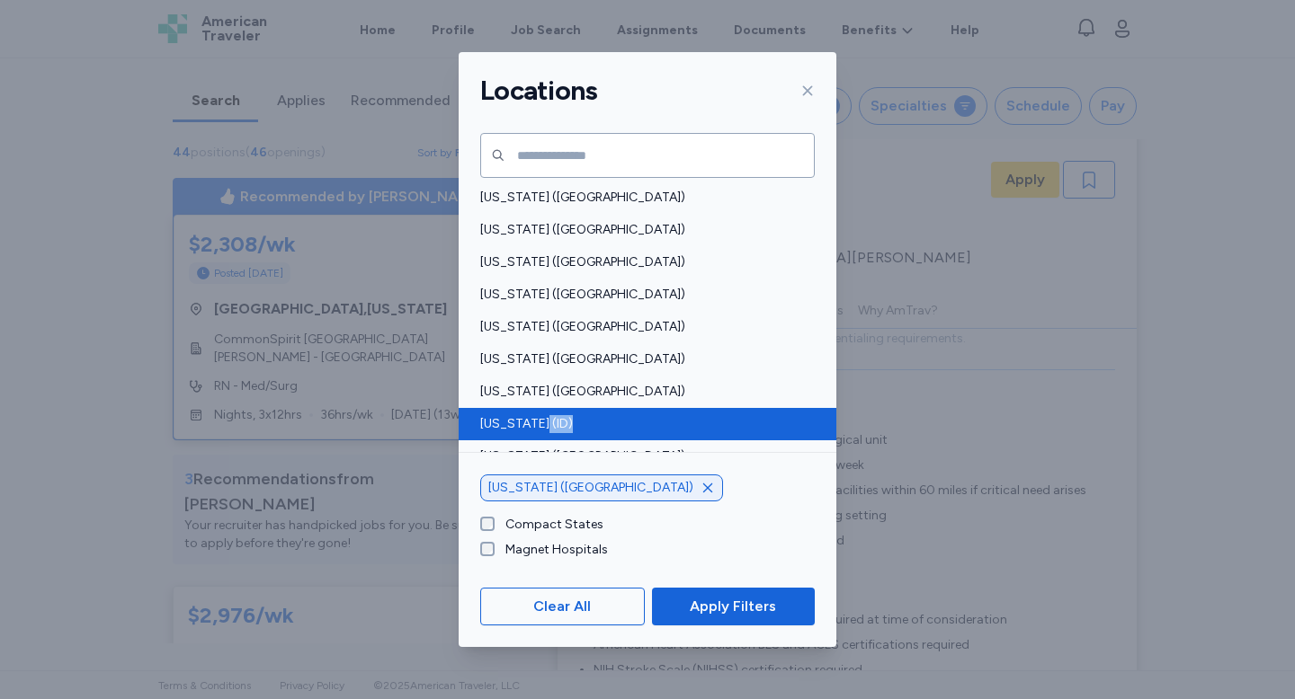
click at [555, 424] on span "[US_STATE] (ID)" at bounding box center [642, 424] width 324 height 18
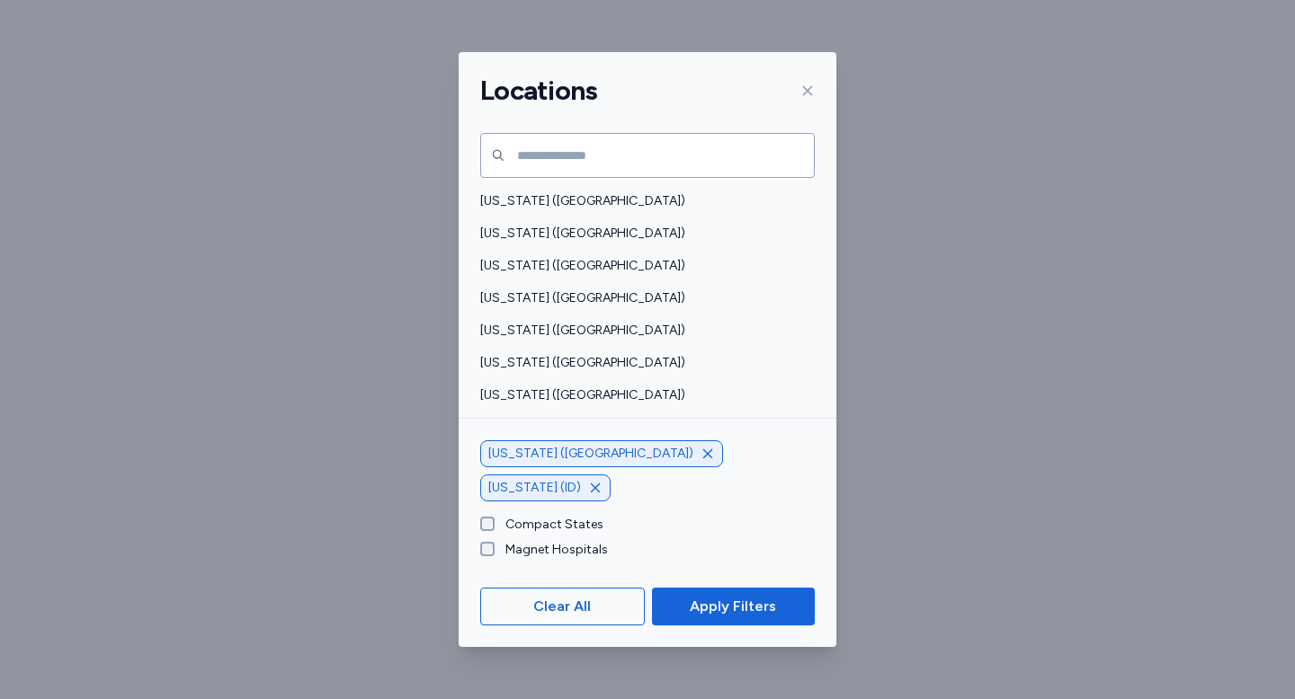
scroll to position [34, 0]
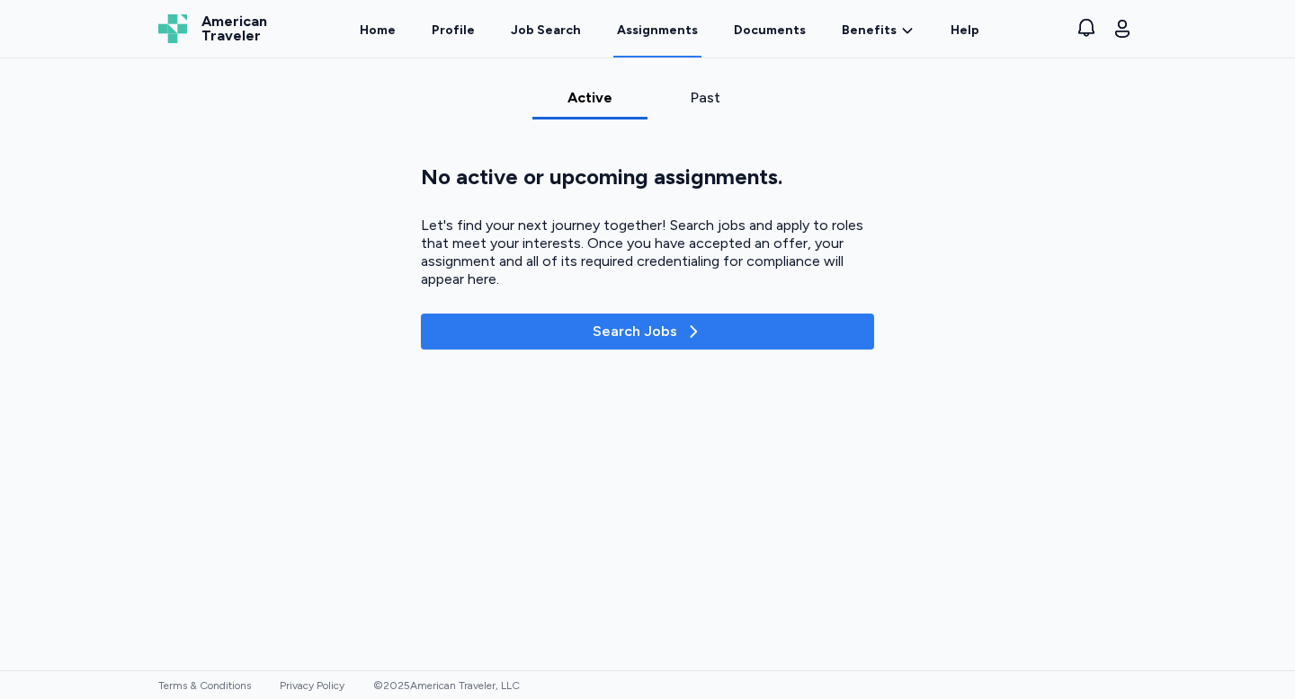
click at [672, 316] on button "Search Jobs" at bounding box center [647, 332] width 453 height 36
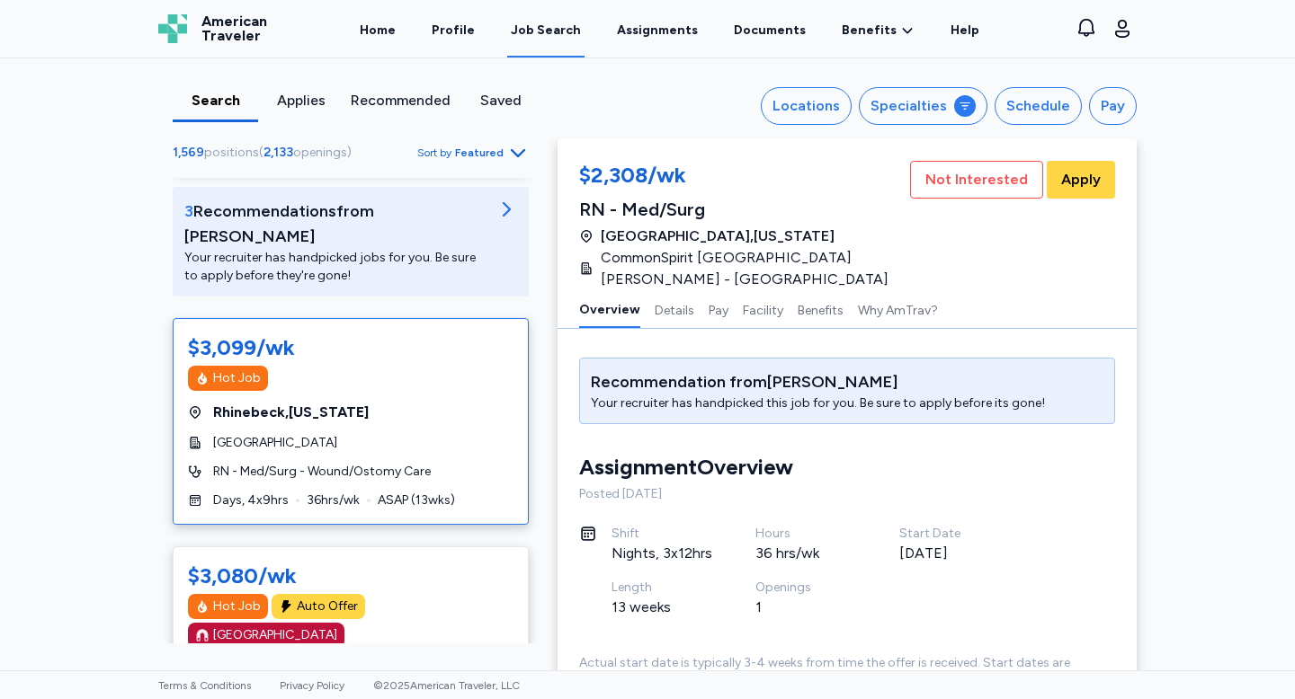
scroll to position [267, 0]
click at [840, 85] on div "Search Applies Recommended Saved Locations Specialties Schedule Pay 1,569 posit…" at bounding box center [647, 98] width 1007 height 81
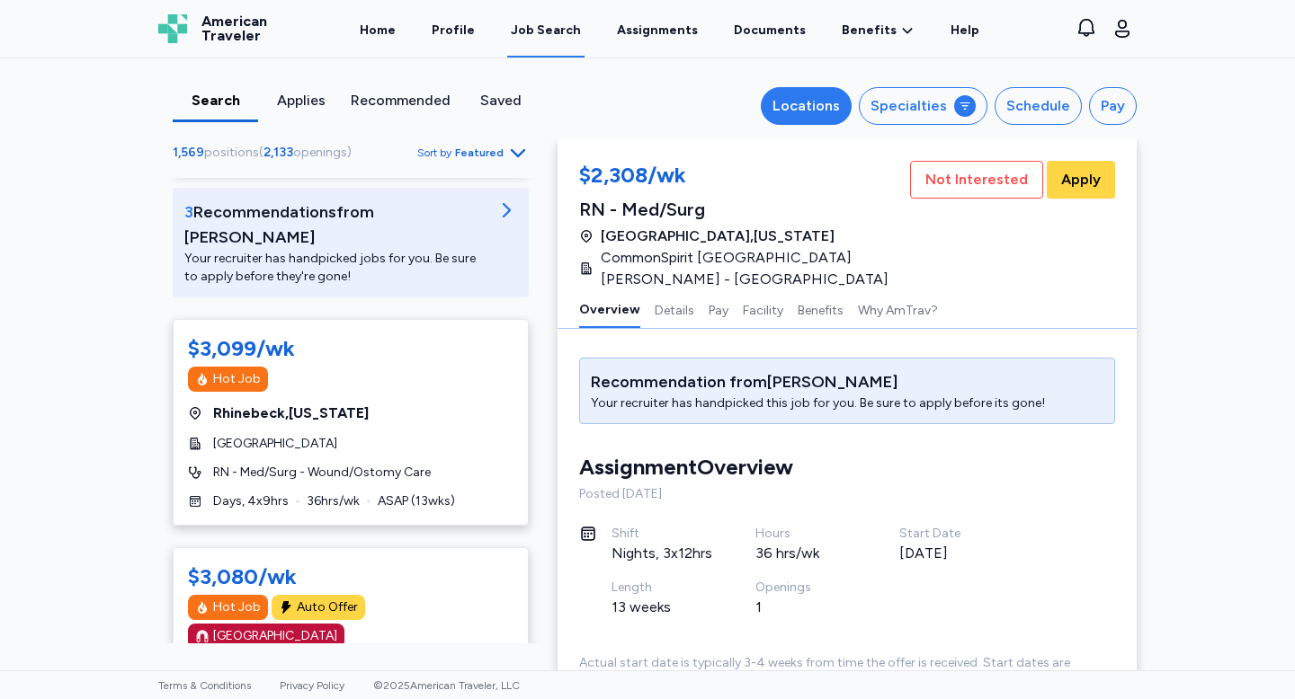
click at [827, 90] on button "Locations" at bounding box center [806, 106] width 91 height 38
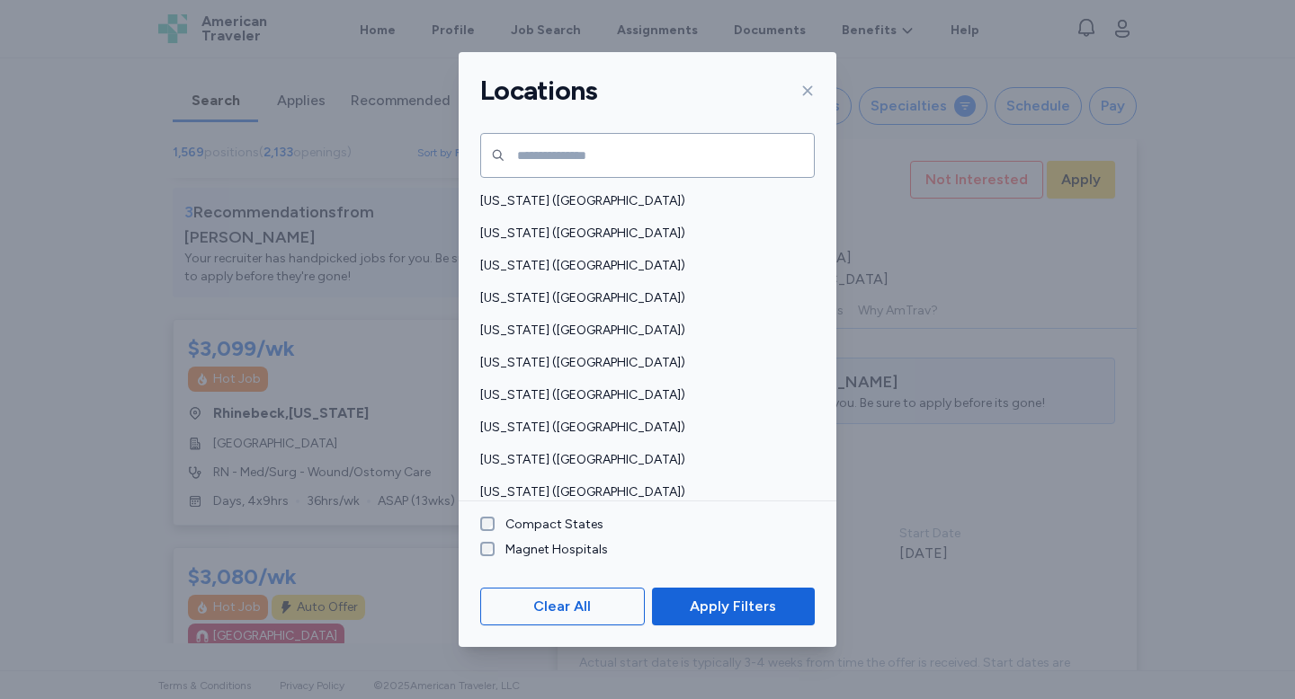
click at [808, 85] on icon at bounding box center [807, 91] width 14 height 14
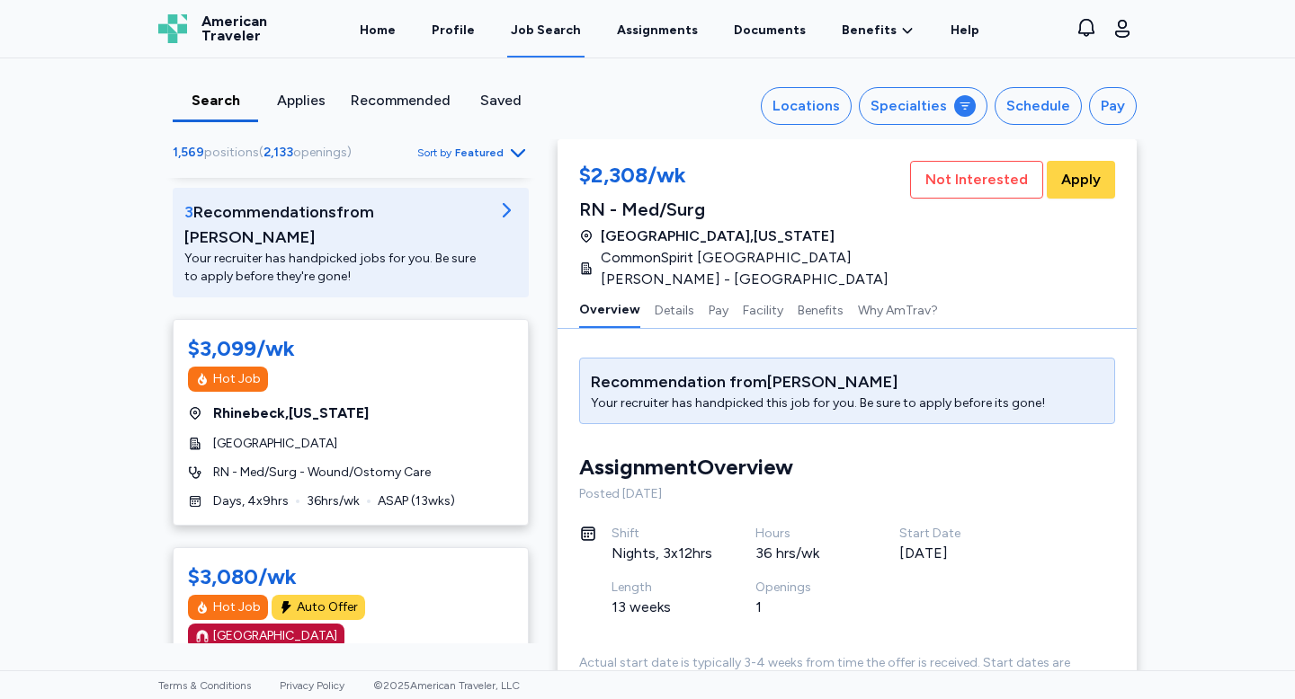
click at [387, 99] on div "Recommended" at bounding box center [401, 101] width 100 height 22
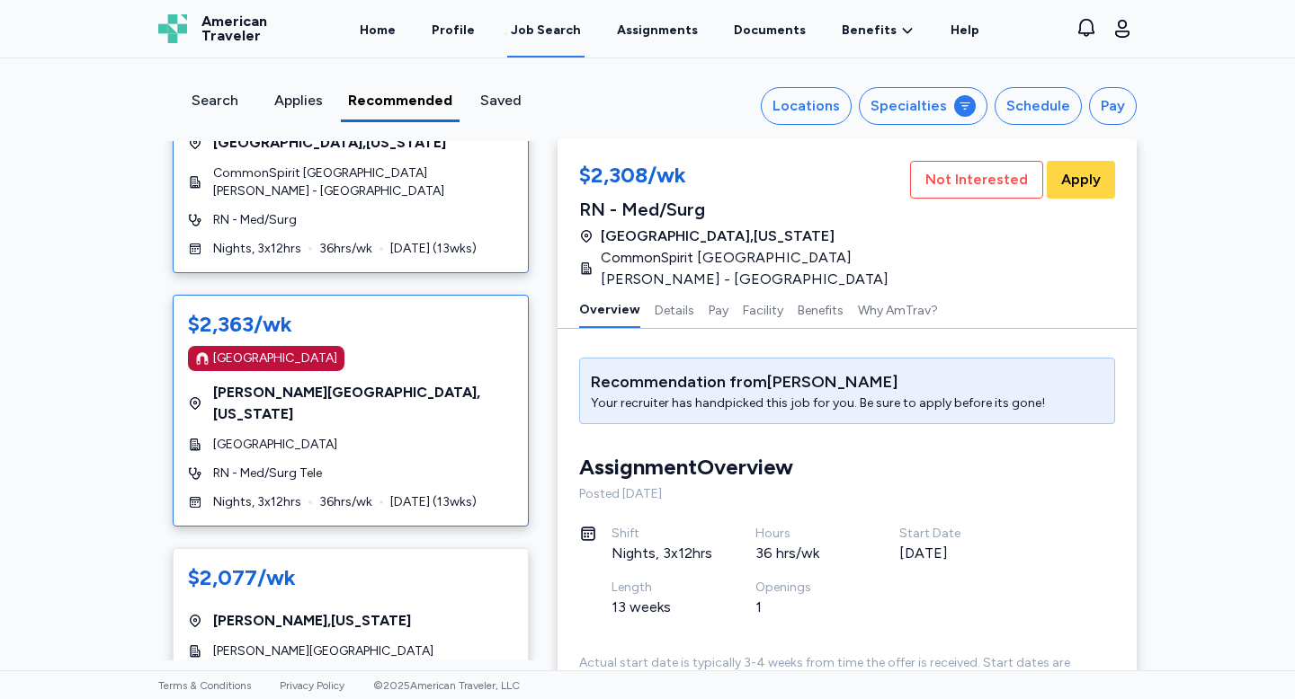
scroll to position [223, 0]
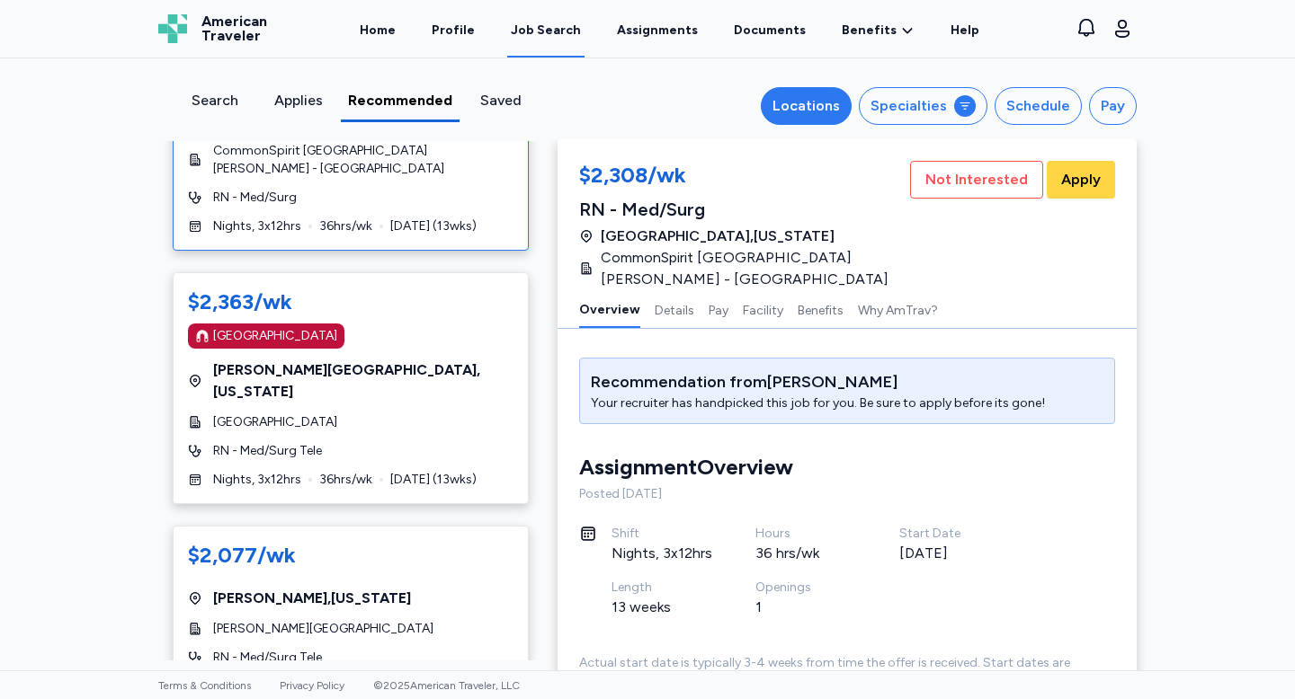
click at [823, 109] on div "Locations" at bounding box center [805, 106] width 67 height 22
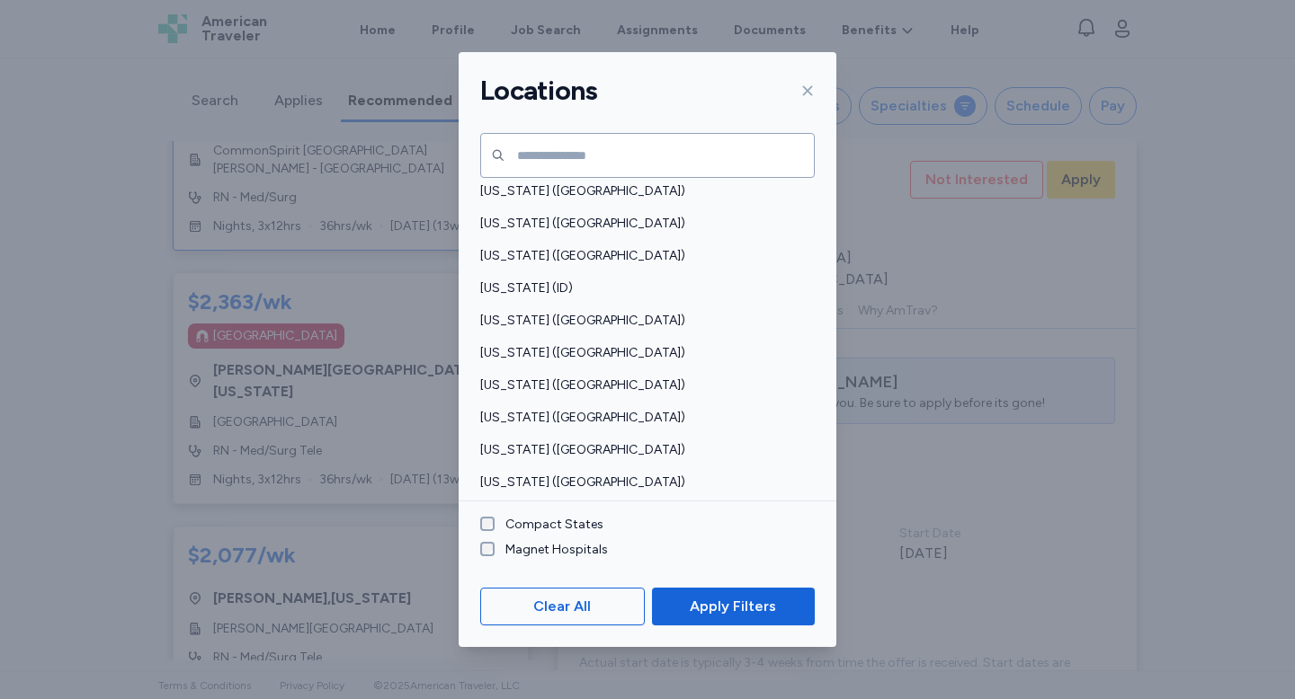
scroll to position [303, 0]
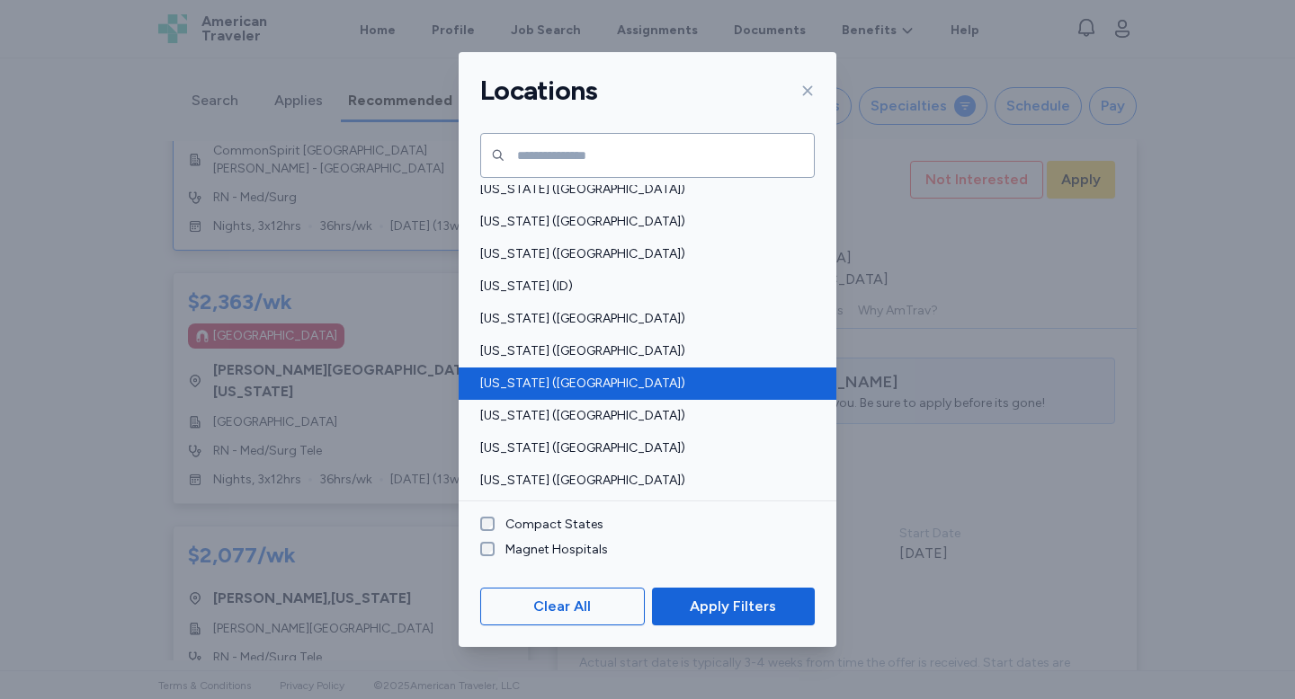
click at [620, 387] on span "[US_STATE] ([GEOGRAPHIC_DATA])" at bounding box center [642, 384] width 324 height 18
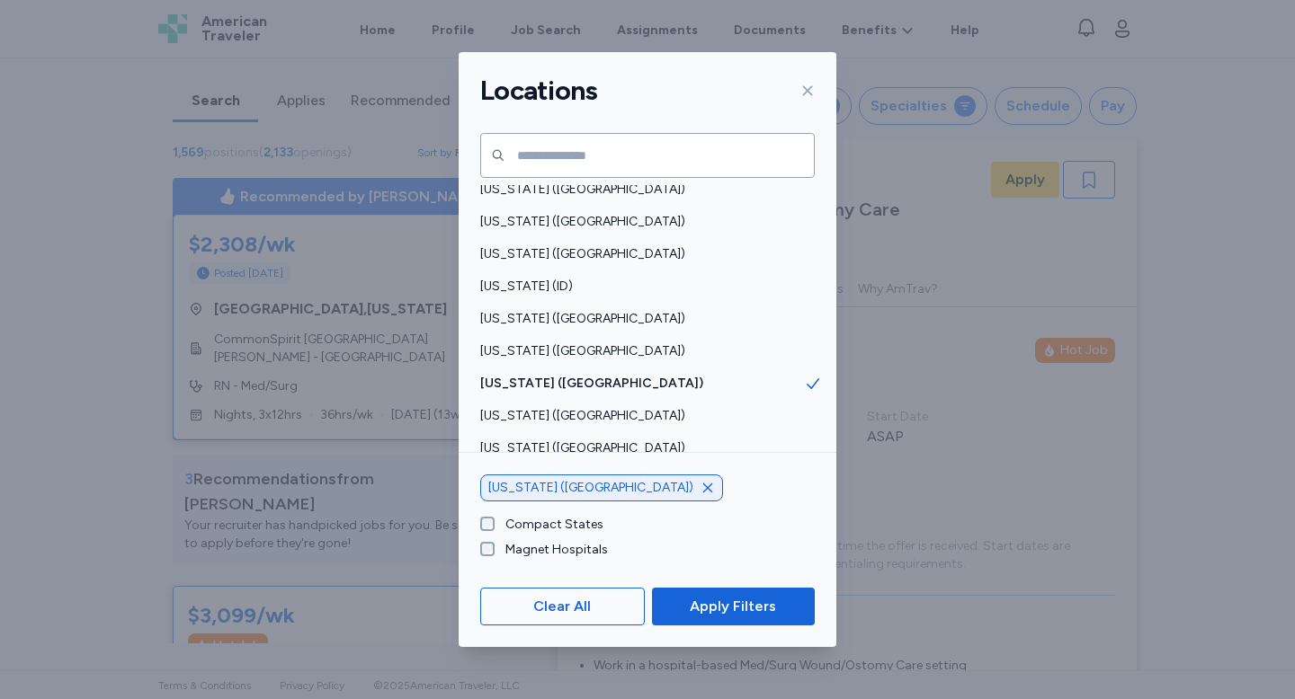
scroll to position [170, 0]
click at [738, 619] on button "Apply Filters" at bounding box center [733, 607] width 163 height 38
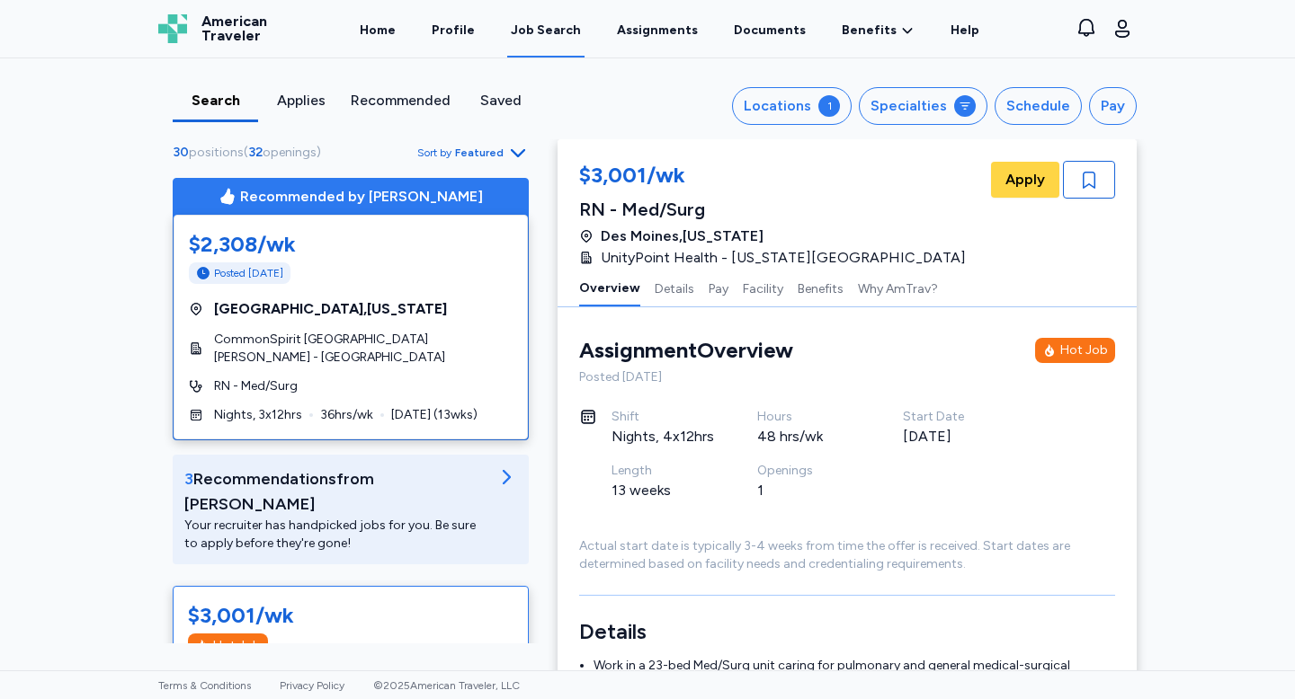
click at [441, 100] on div "Recommended" at bounding box center [401, 101] width 100 height 22
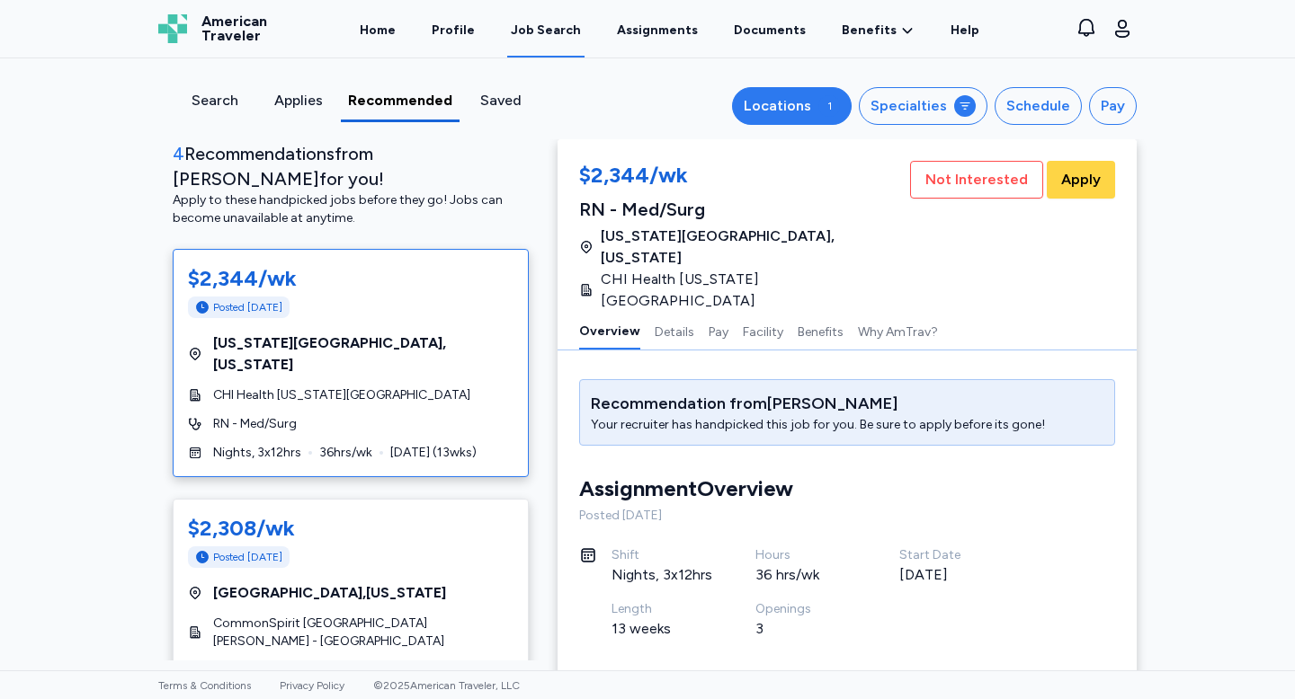
click at [836, 120] on button "Locations 1" at bounding box center [792, 106] width 120 height 38
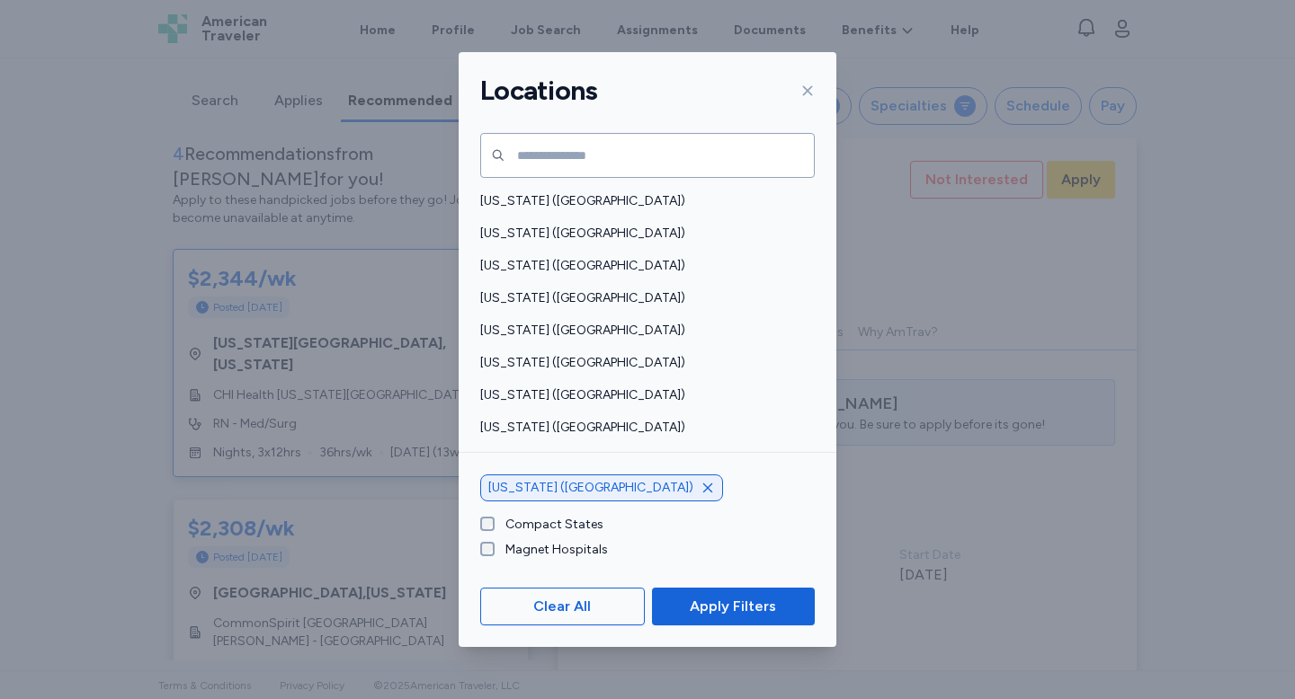
click at [700, 490] on icon "button" at bounding box center [707, 488] width 14 height 14
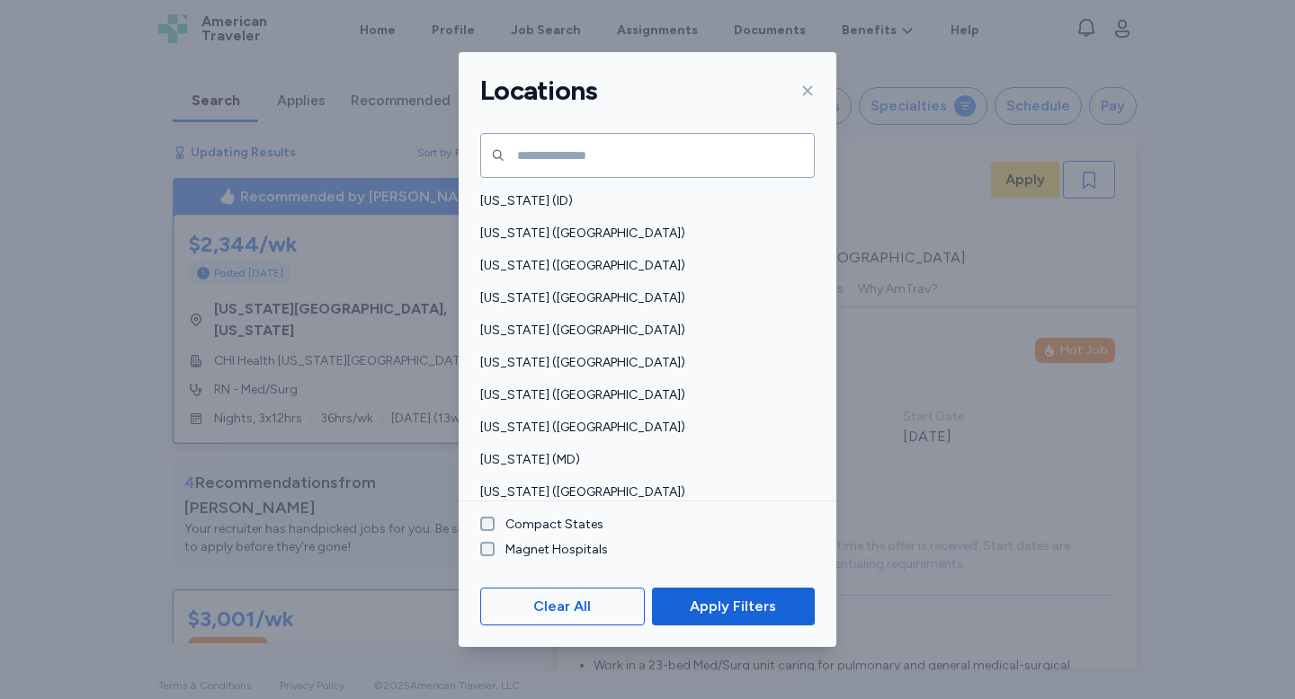
scroll to position [387, 0]
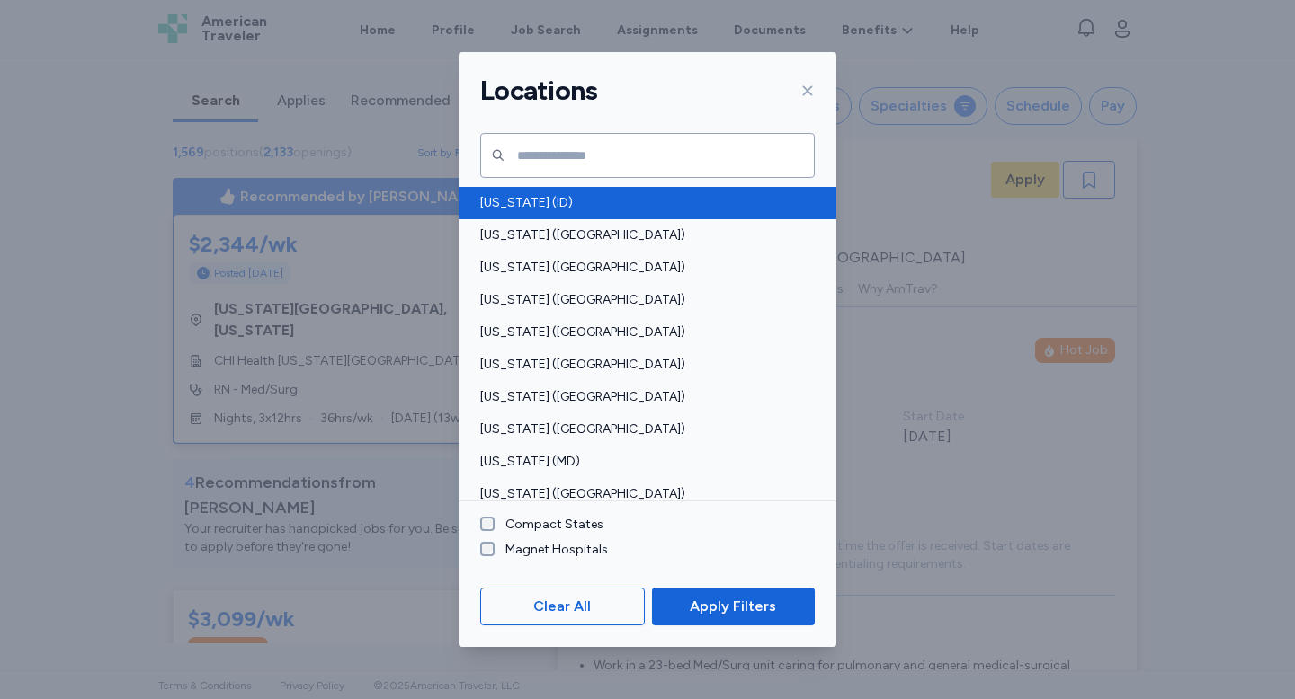
click at [528, 194] on span "[US_STATE] (ID)" at bounding box center [642, 203] width 324 height 18
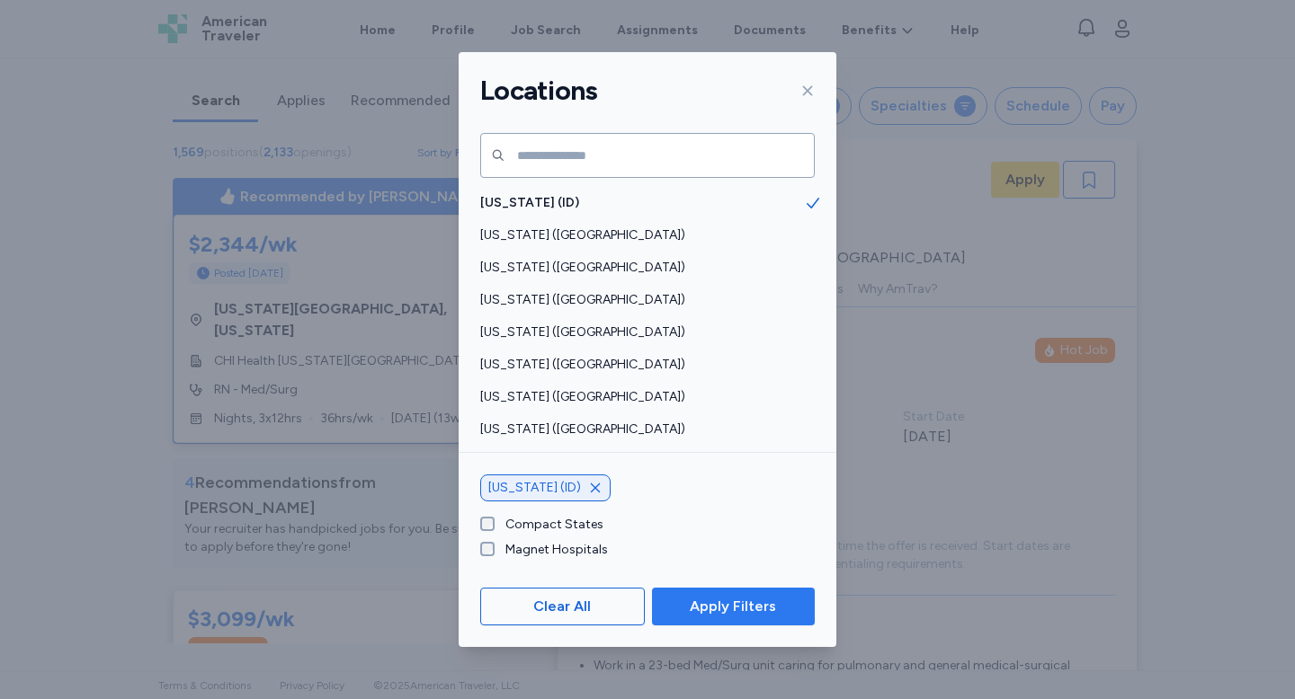
click at [713, 623] on button "Apply Filters" at bounding box center [733, 607] width 163 height 38
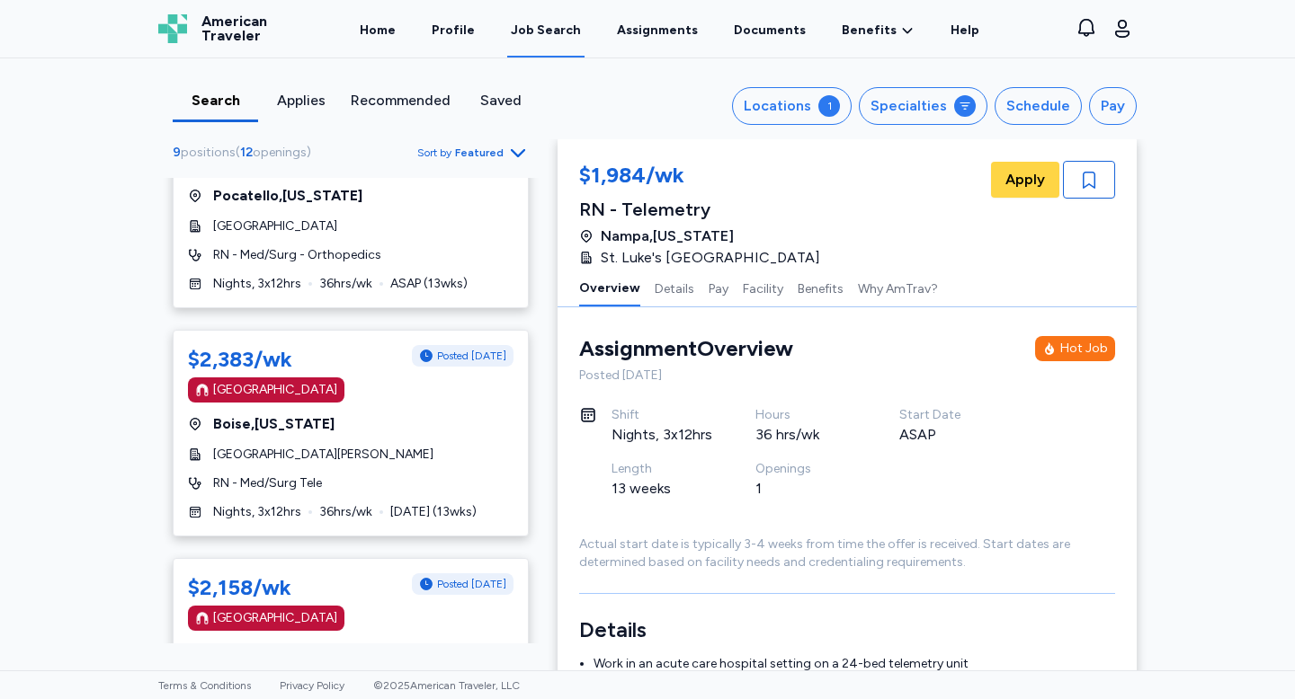
scroll to position [717, 0]
click at [305, 420] on div "$2,383/wk Posted [DATE] [GEOGRAPHIC_DATA] [GEOGRAPHIC_DATA] , [US_STATE] [GEOGR…" at bounding box center [351, 432] width 356 height 207
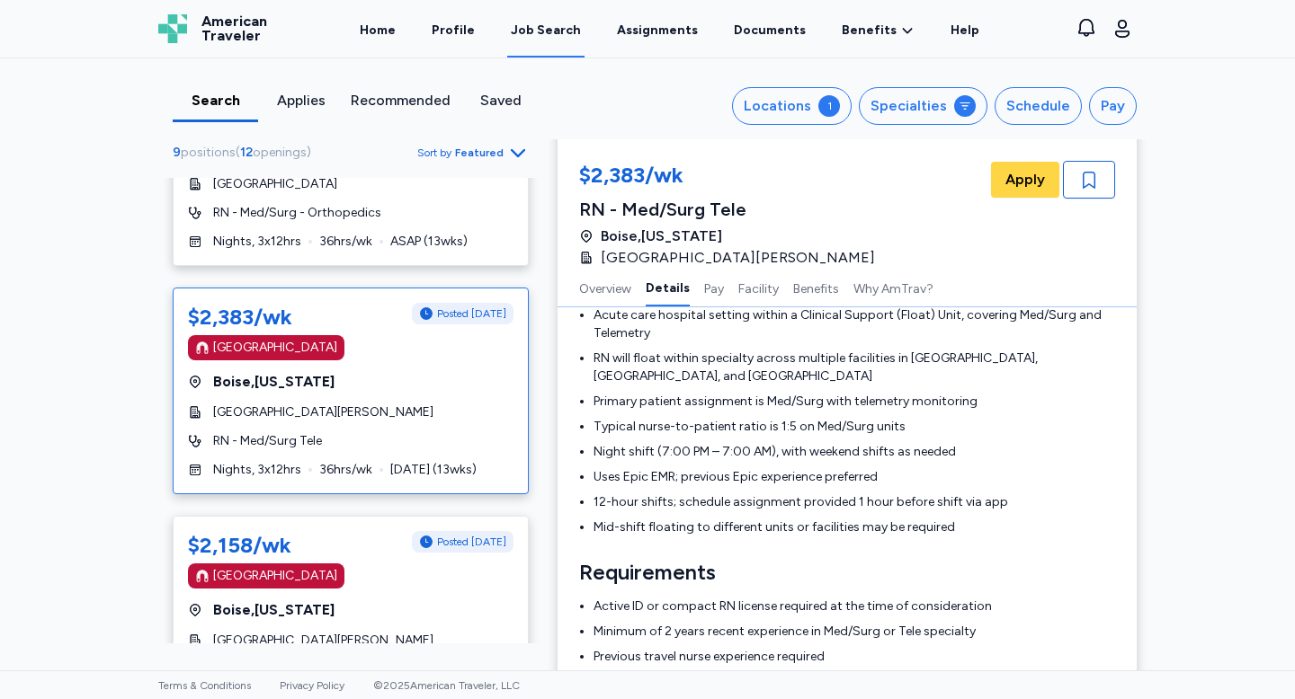
scroll to position [353, 0]
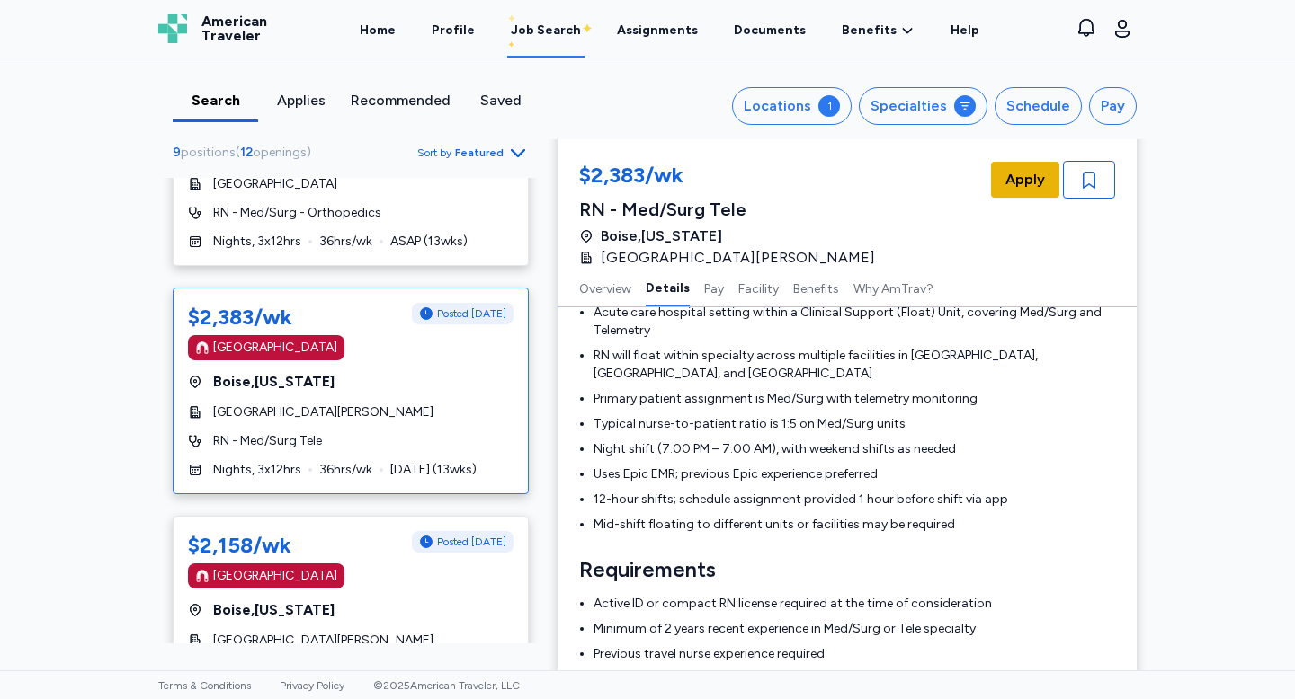
click at [1015, 191] on button "Apply" at bounding box center [1025, 180] width 68 height 36
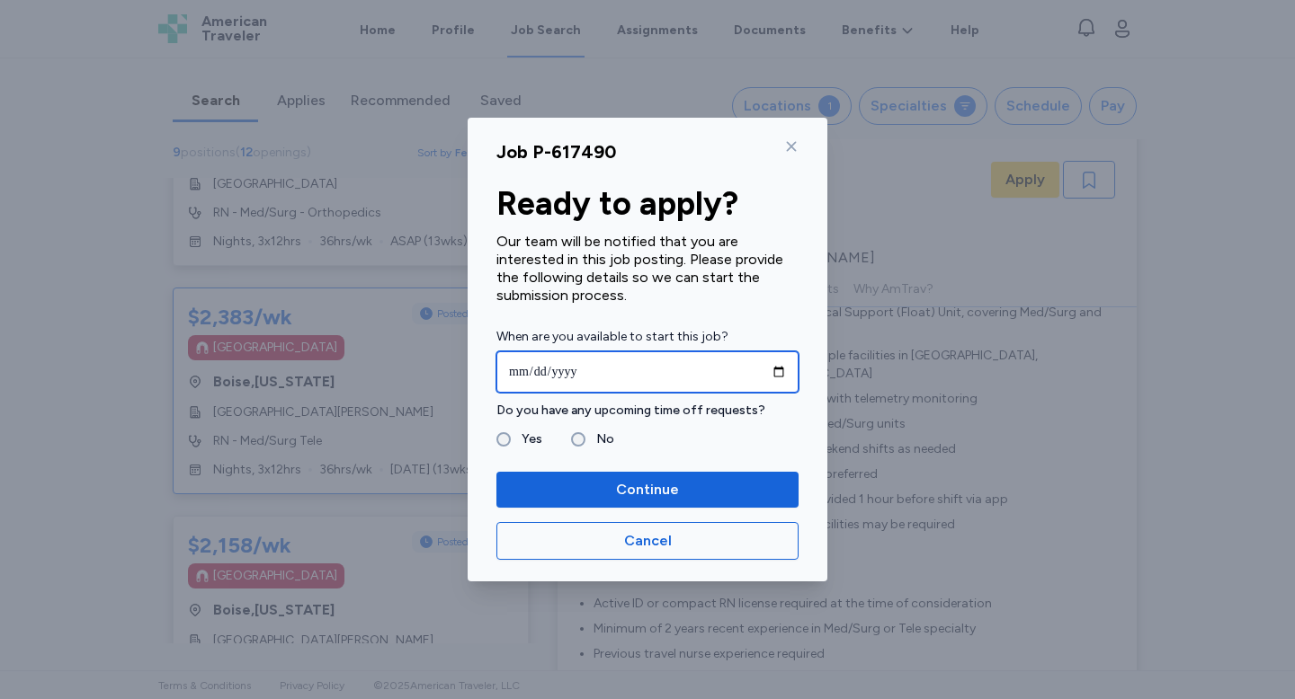
click at [520, 367] on input "date" at bounding box center [647, 372] width 302 height 41
click at [556, 377] on input "date" at bounding box center [647, 372] width 302 height 41
click at [530, 376] on input "date" at bounding box center [647, 372] width 302 height 41
click at [570, 374] on input "date" at bounding box center [647, 372] width 302 height 41
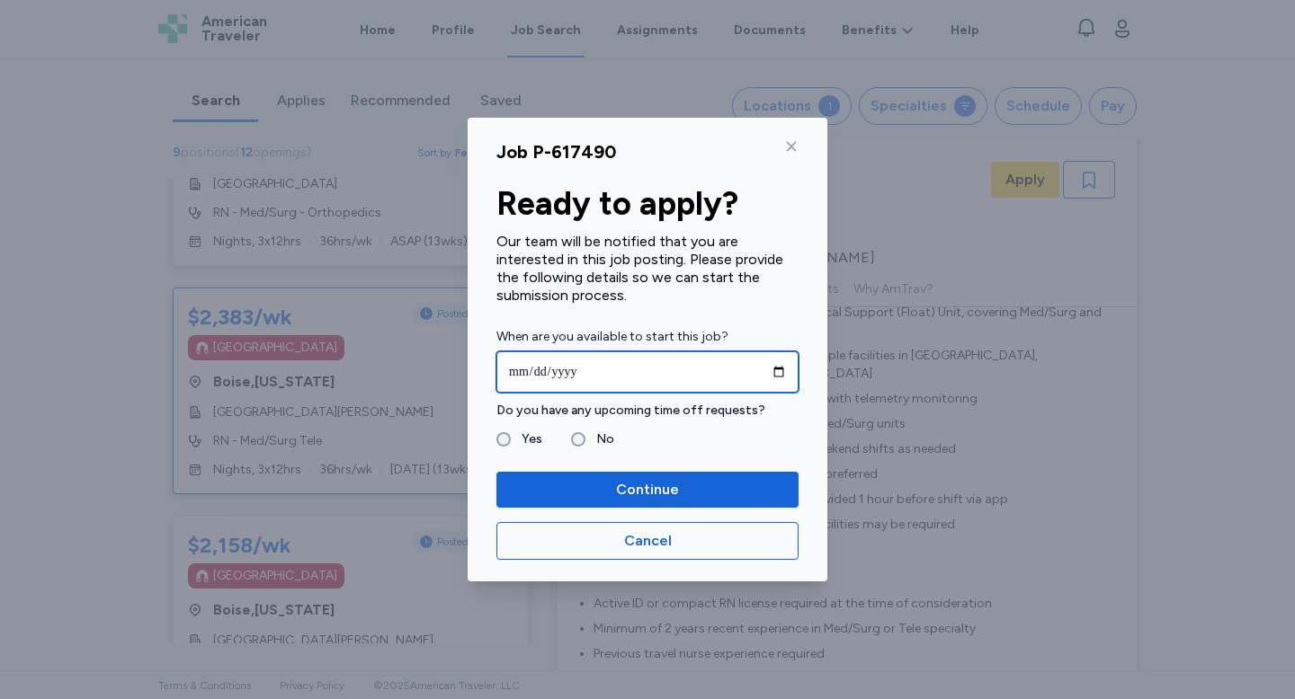
type input "**********"
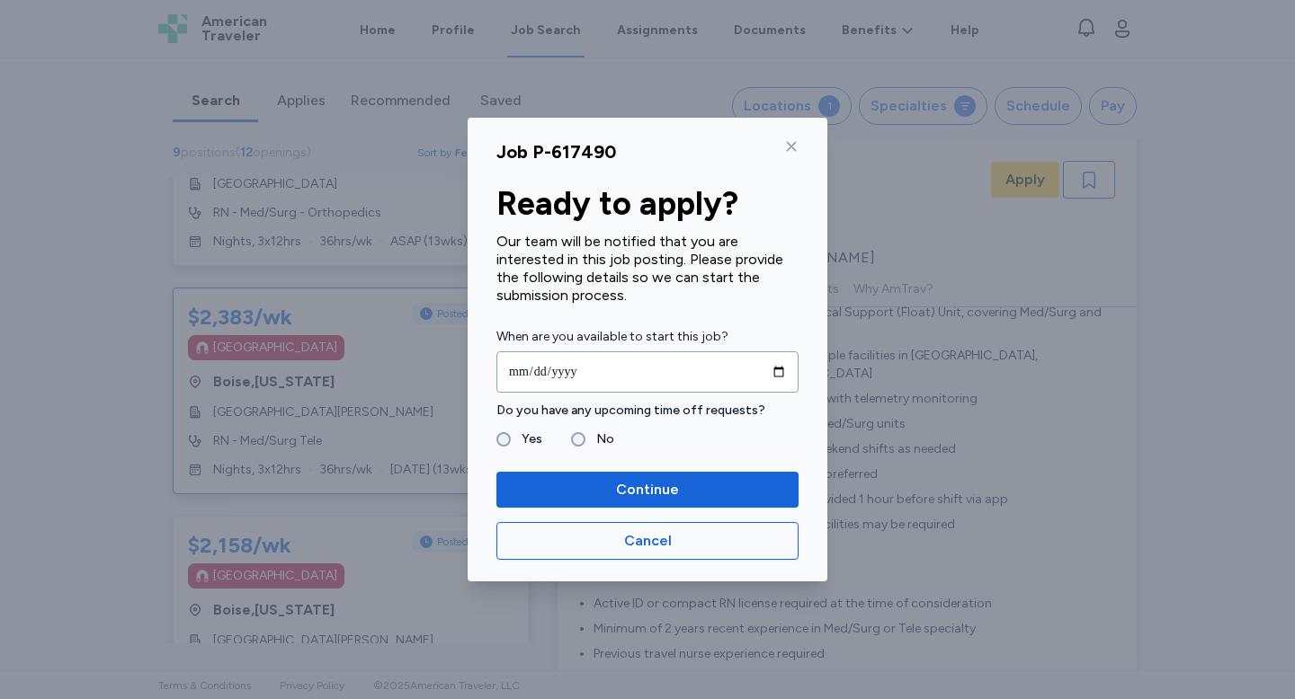
click at [520, 438] on label "Yes" at bounding box center [526, 440] width 31 height 22
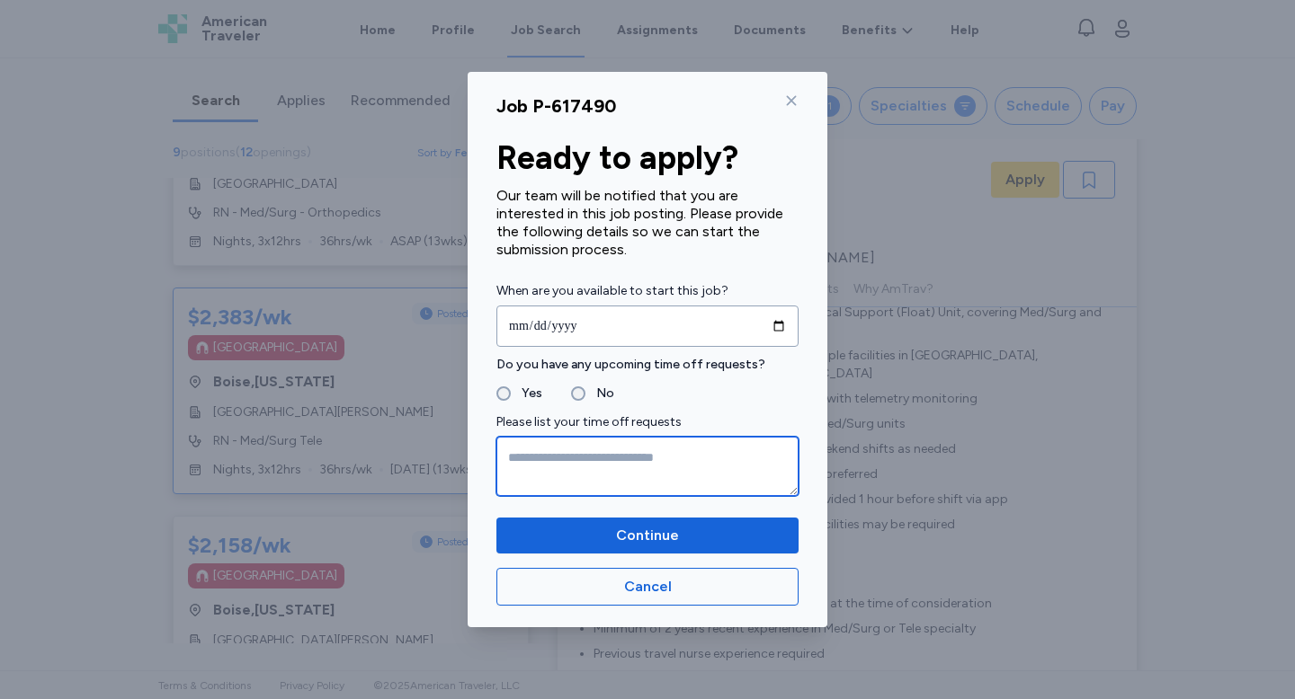
click at [539, 483] on textarea at bounding box center [647, 466] width 302 height 59
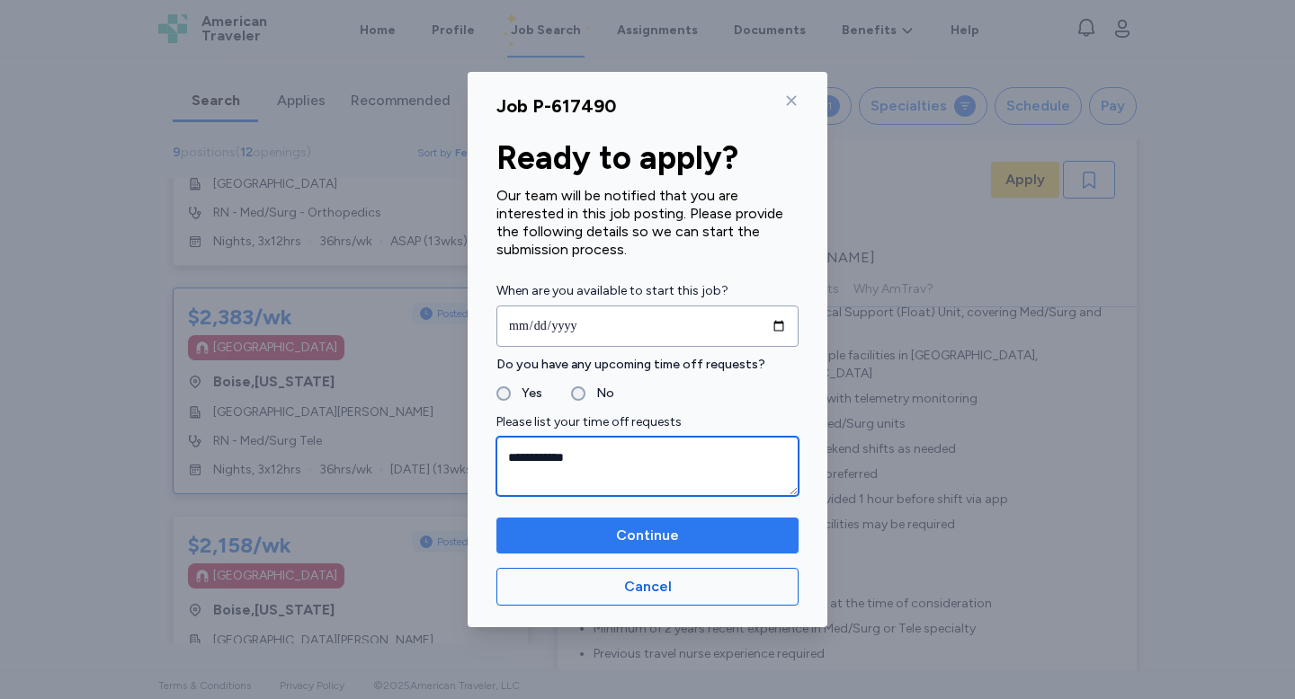
type textarea "**********"
click at [601, 539] on span "Continue" at bounding box center [647, 536] width 273 height 22
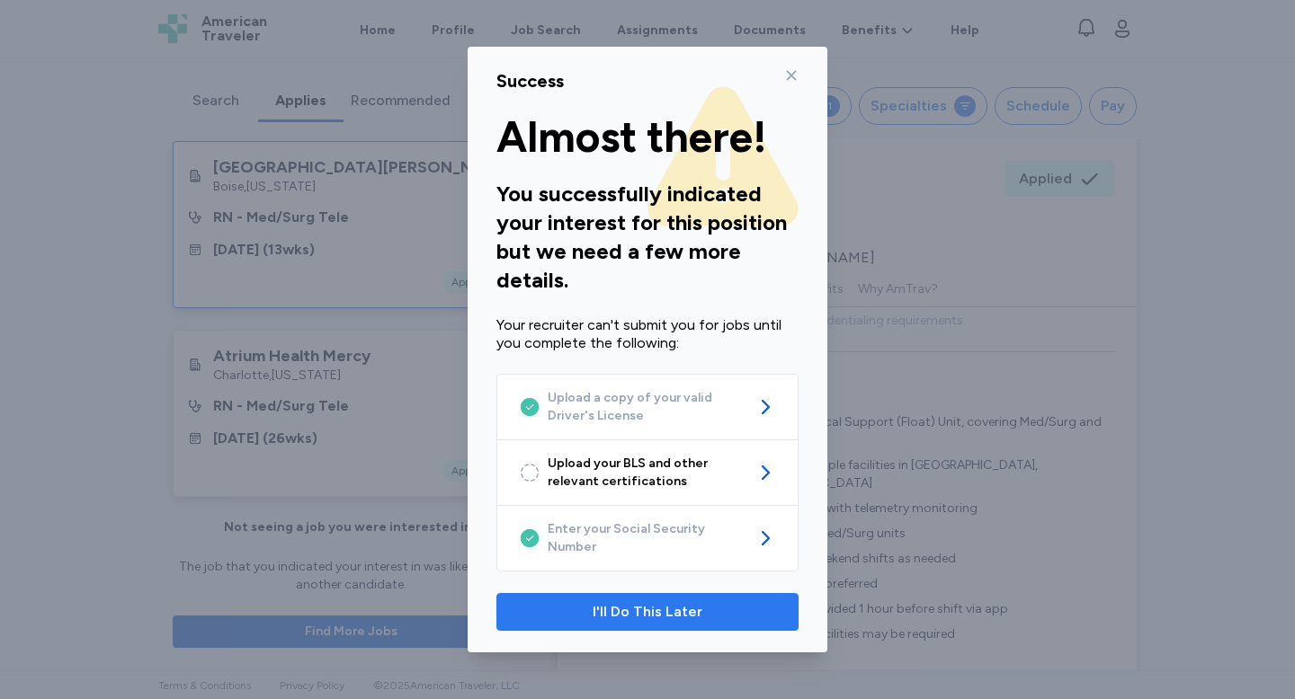
click at [644, 607] on span "I'll Do This Later" at bounding box center [647, 612] width 110 height 22
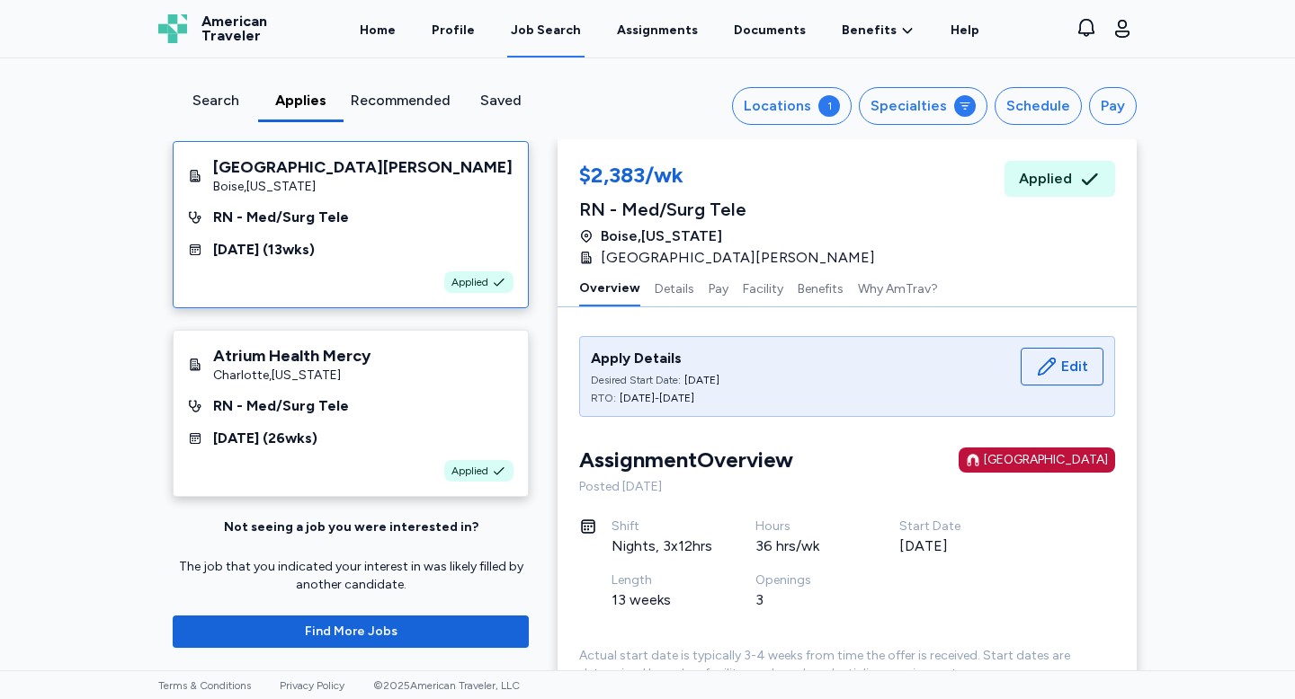
click at [366, 85] on div "Search Applies Recommended Saved Locations 1 Specialties Schedule Pay" at bounding box center [647, 98] width 1007 height 81
click at [379, 102] on div "Recommended" at bounding box center [401, 101] width 100 height 22
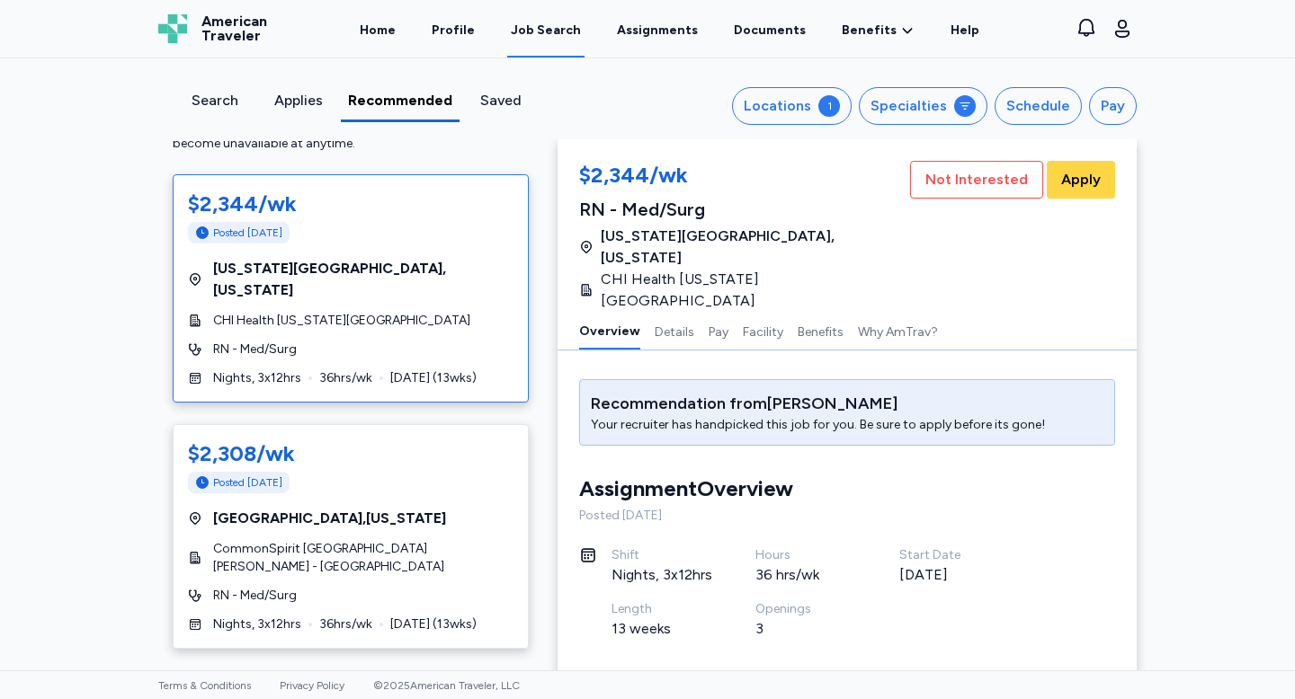
scroll to position [79, 0]
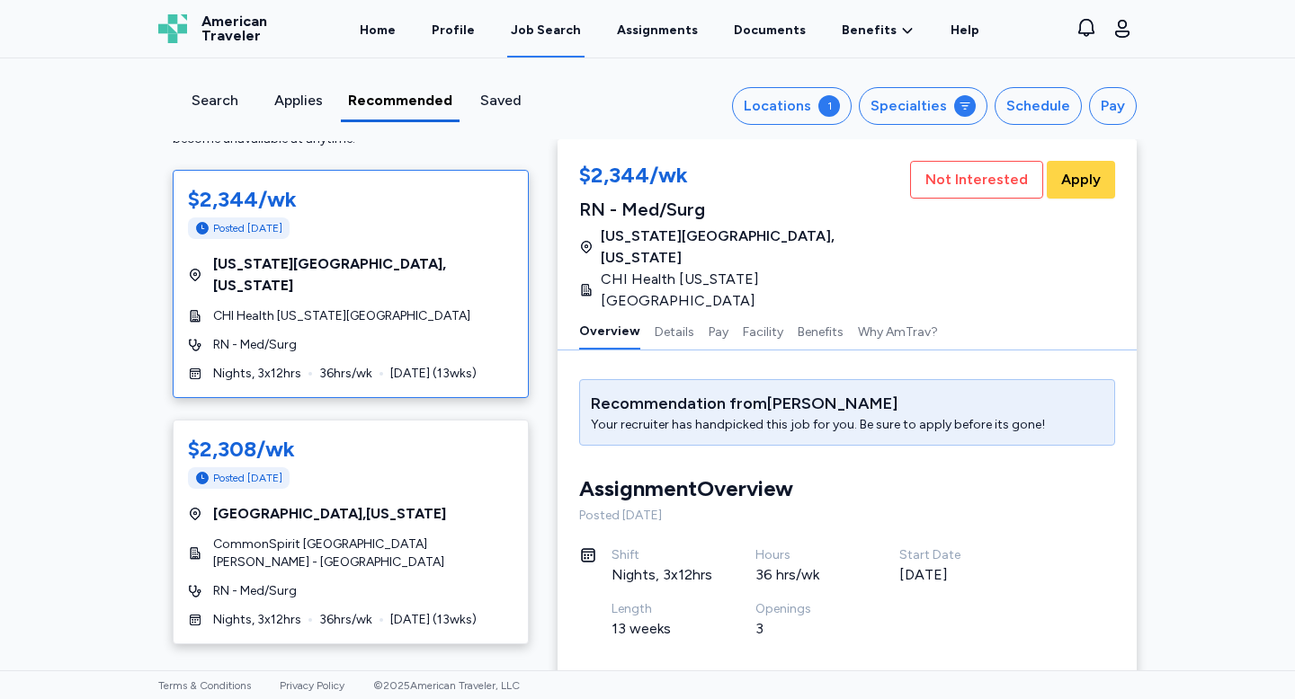
click at [441, 280] on div "$2,344/wk Posted 1 day ago Missouri Valley , Iowa CHI Health Missouri Valley RN…" at bounding box center [351, 284] width 356 height 228
click at [345, 503] on span "Garden City , Kansas" at bounding box center [329, 514] width 233 height 22
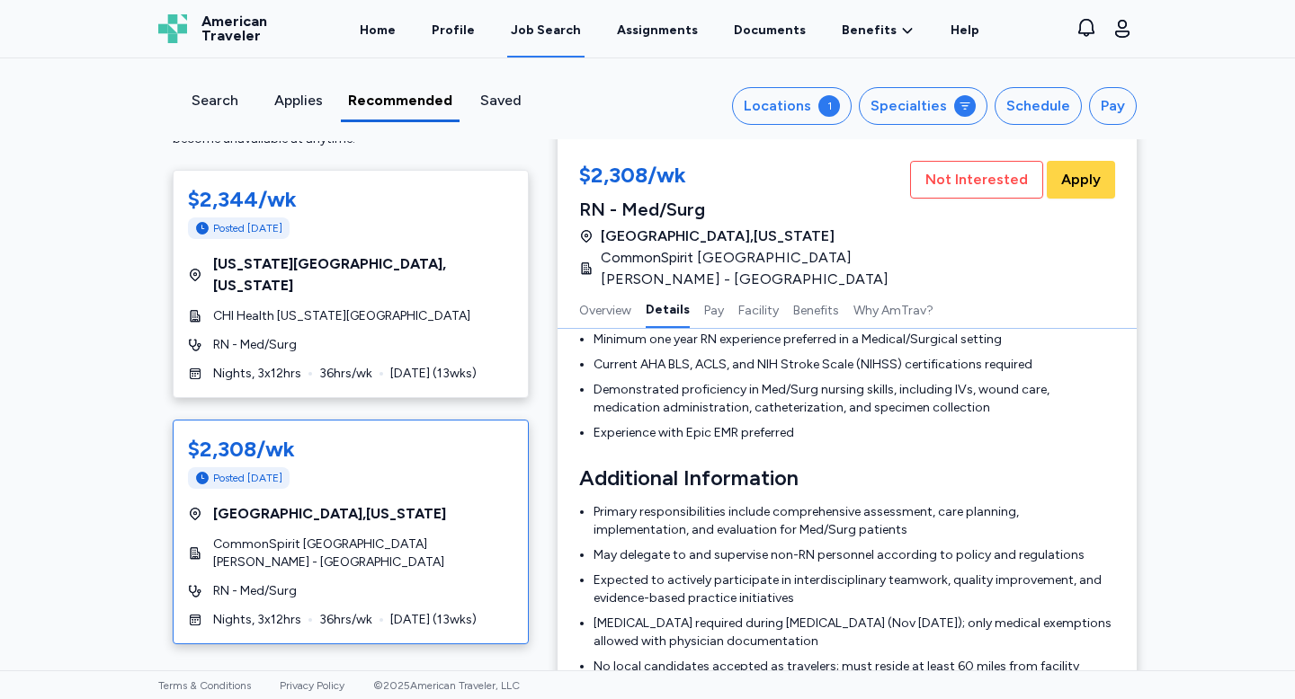
scroll to position [820, 0]
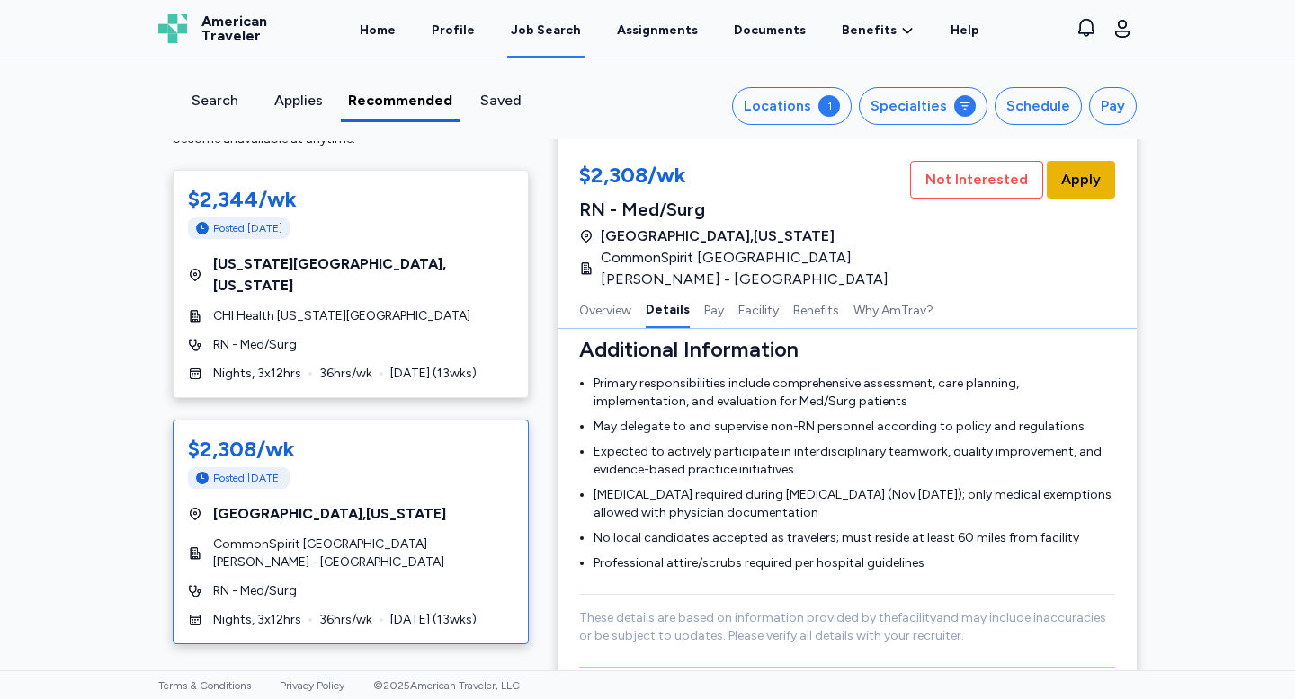
click at [1082, 177] on span "Apply" at bounding box center [1081, 180] width 40 height 22
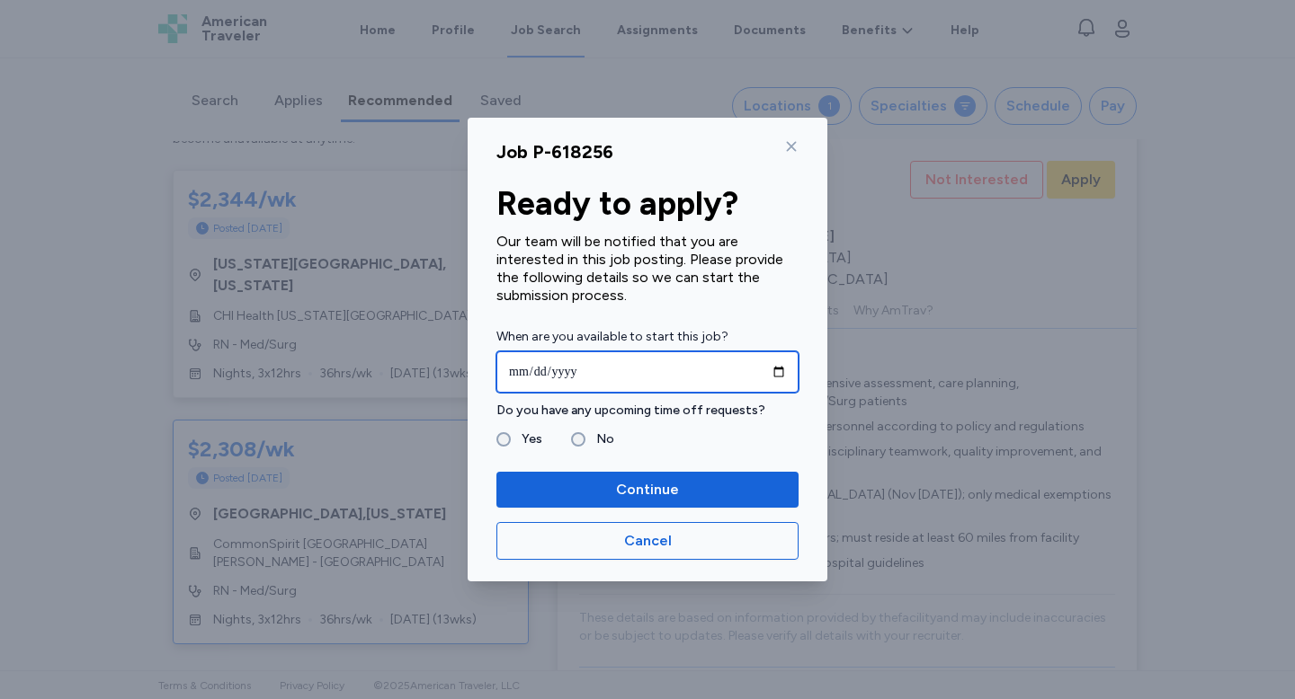
click at [510, 373] on input "date" at bounding box center [647, 372] width 302 height 41
click at [568, 370] on input "date" at bounding box center [647, 372] width 302 height 41
type input "**********"
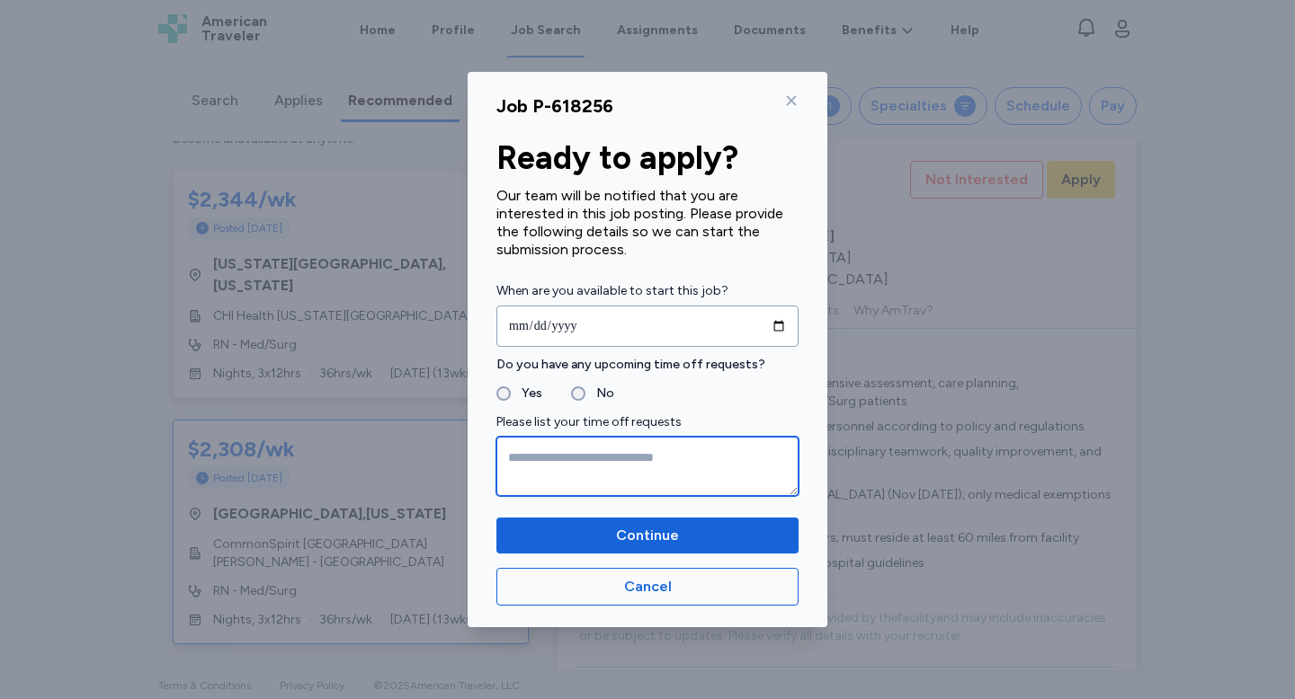
click at [528, 477] on textarea at bounding box center [647, 466] width 302 height 59
type textarea "*"
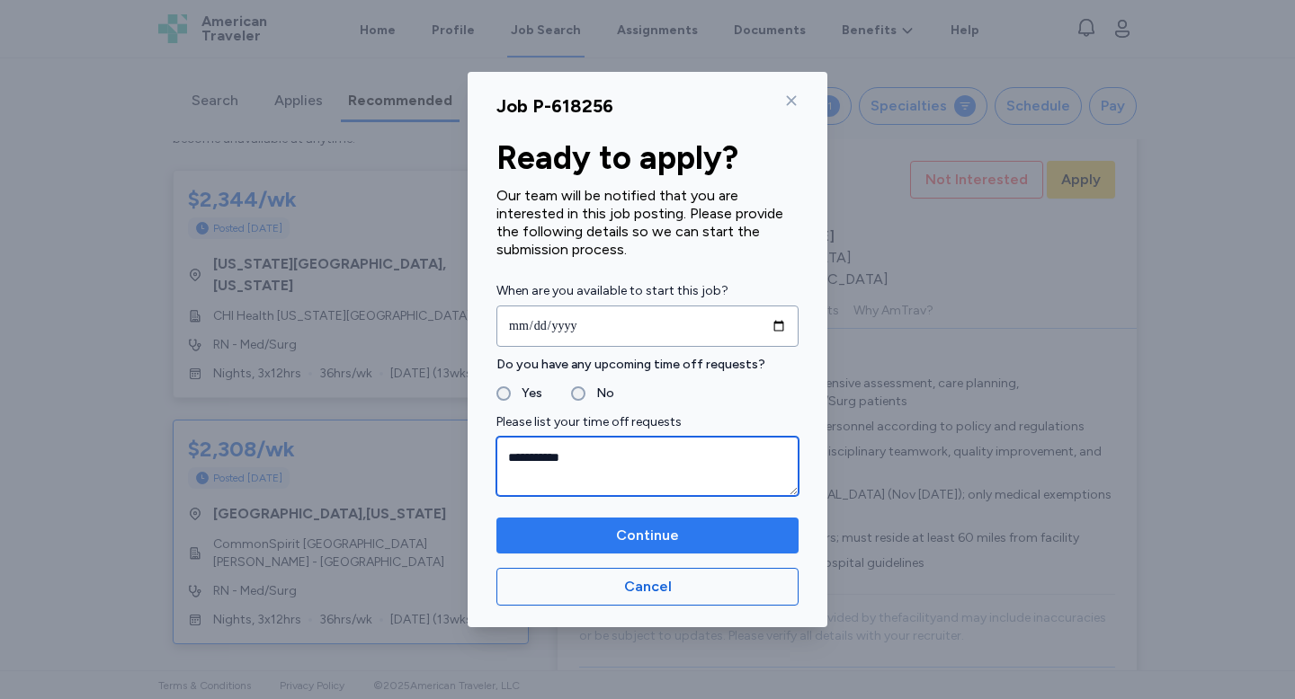
type textarea "**********"
click at [574, 530] on span "Continue" at bounding box center [647, 536] width 273 height 22
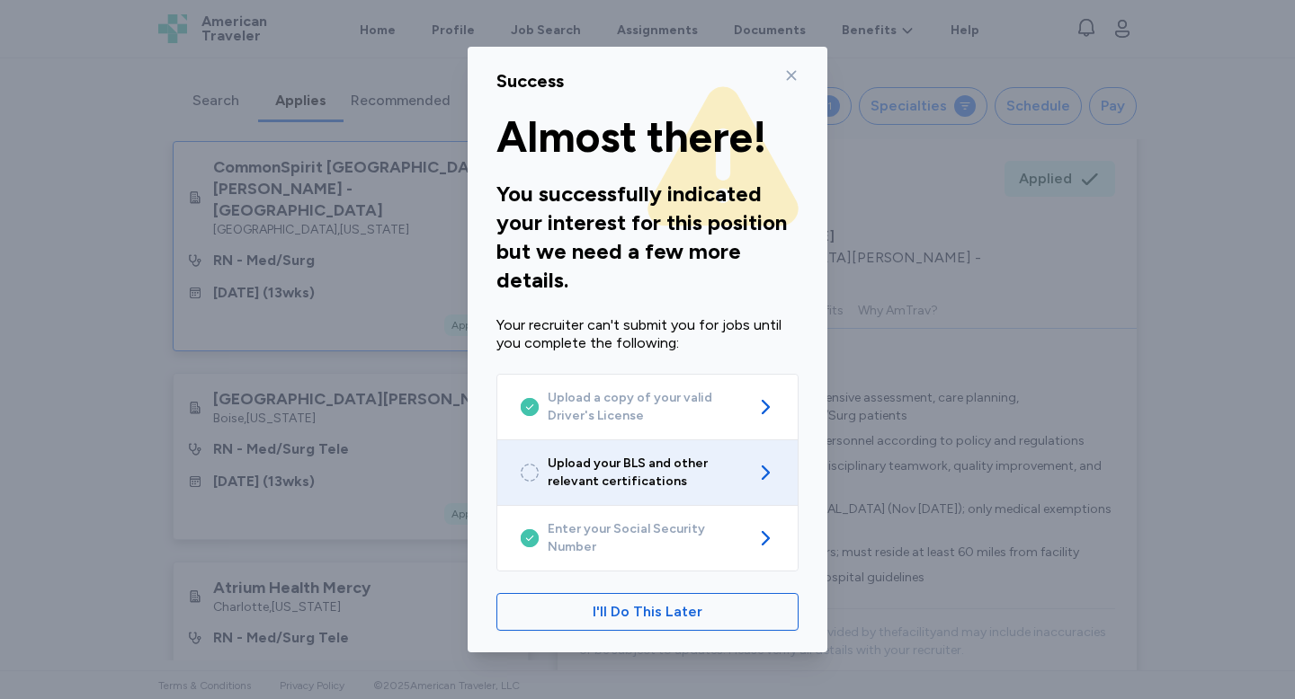
click at [646, 504] on link "Upload your BLS and other relevant certifications" at bounding box center [647, 473] width 300 height 65
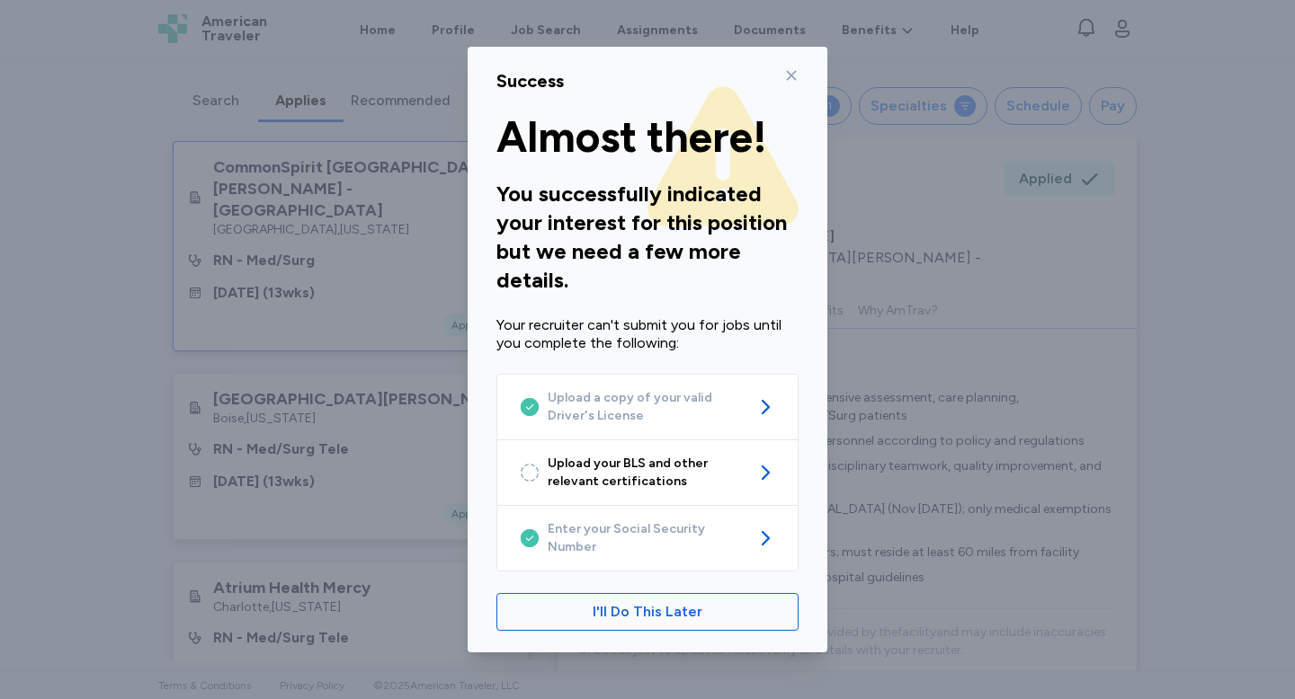
click at [795, 93] on div "Success" at bounding box center [647, 80] width 302 height 25
click at [790, 83] on icon at bounding box center [791, 75] width 14 height 14
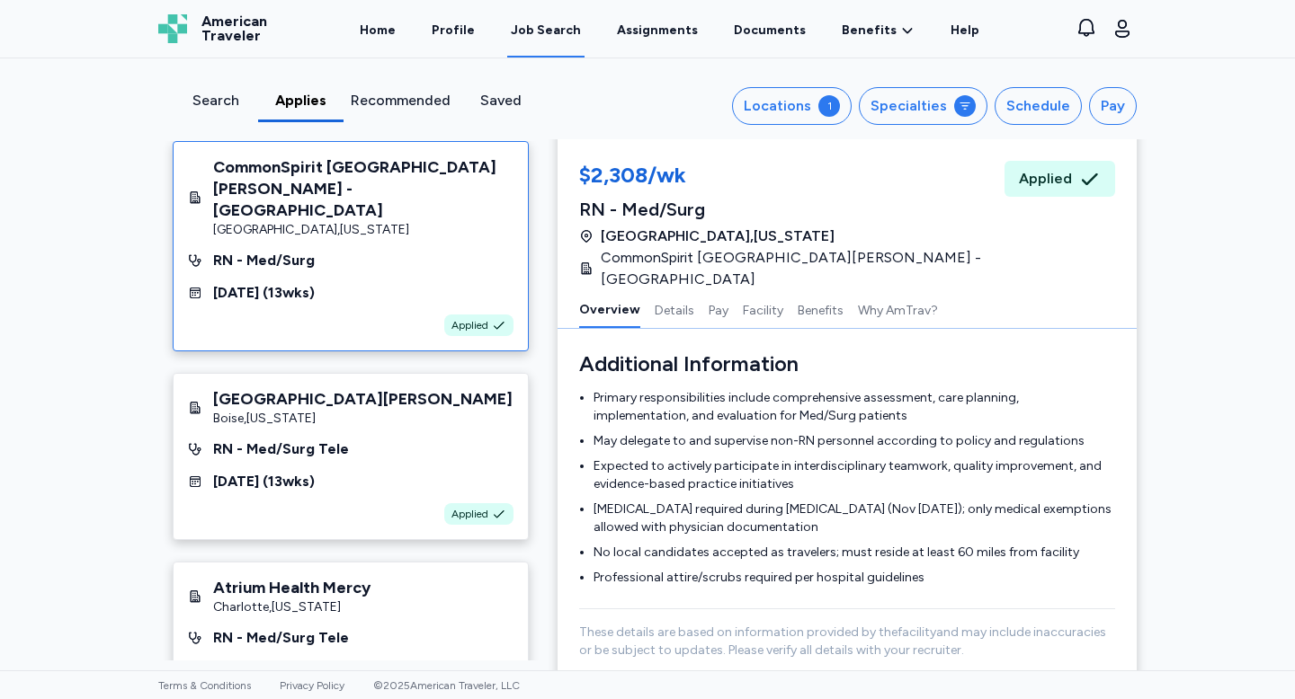
click at [374, 102] on div "Recommended" at bounding box center [401, 101] width 100 height 22
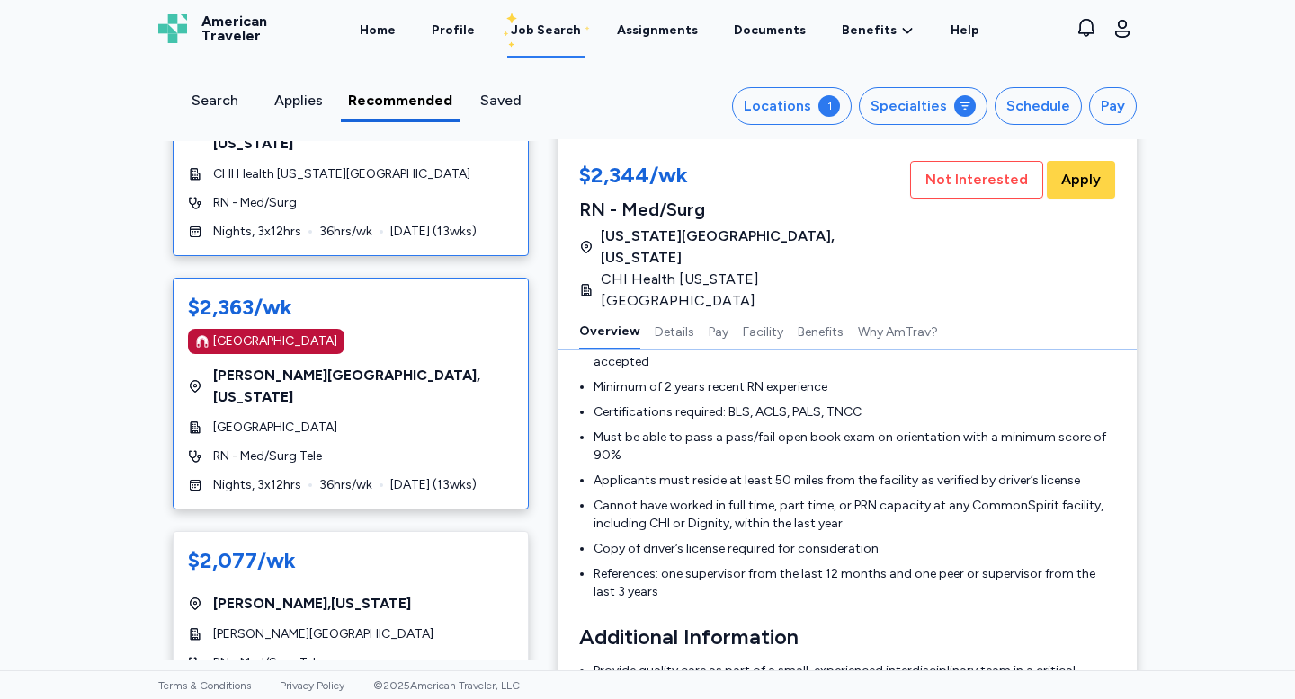
scroll to position [223, 0]
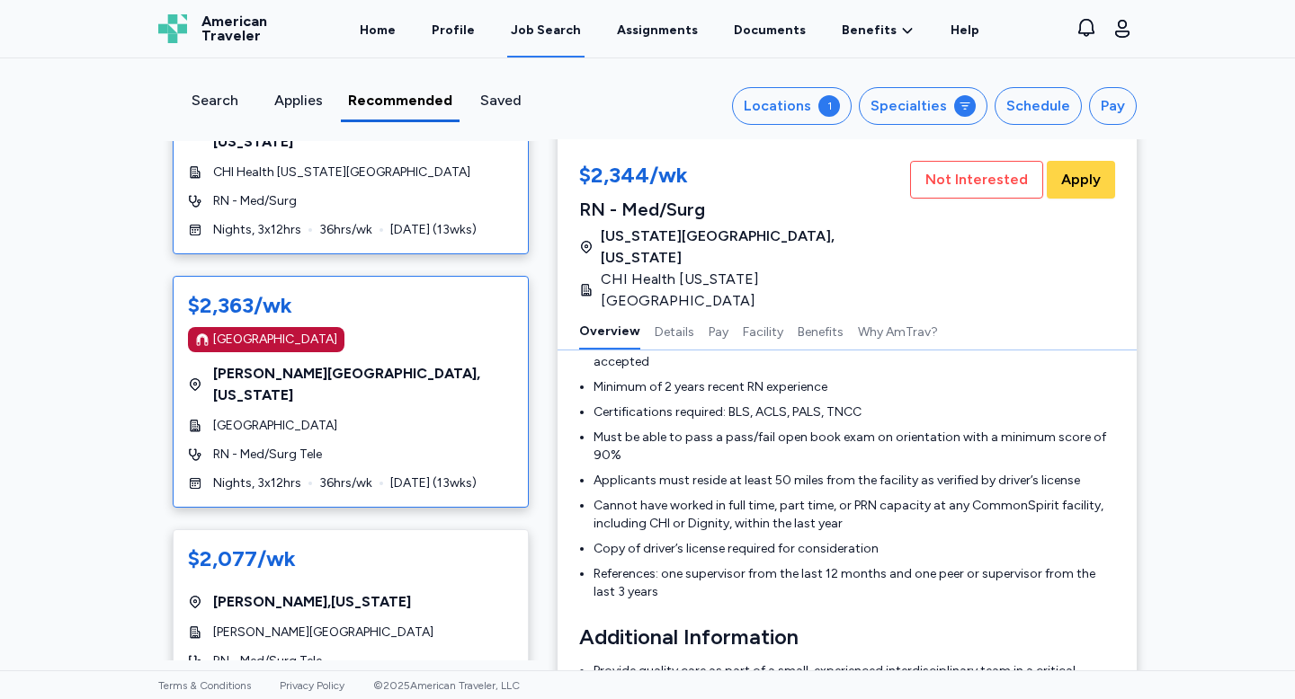
click at [370, 417] on div "Hillcrest Hospital" at bounding box center [350, 426] width 325 height 18
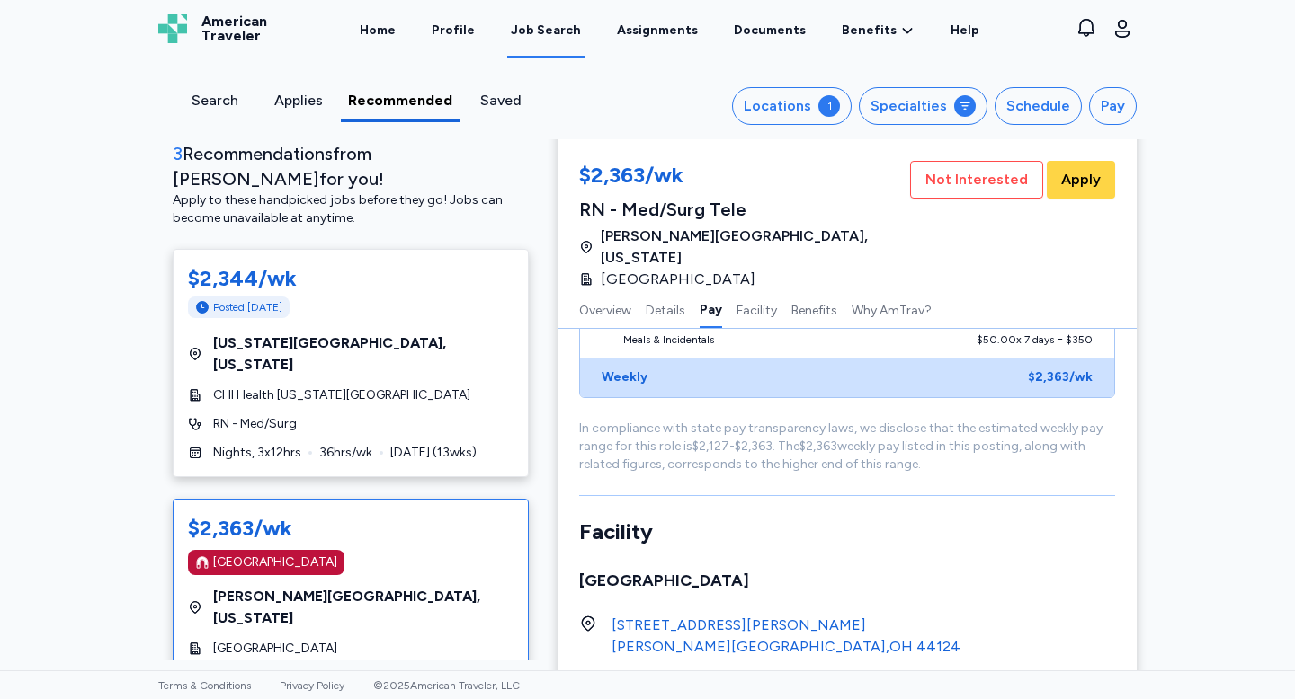
scroll to position [1, 0]
click at [308, 109] on div "Applies" at bounding box center [297, 101] width 69 height 22
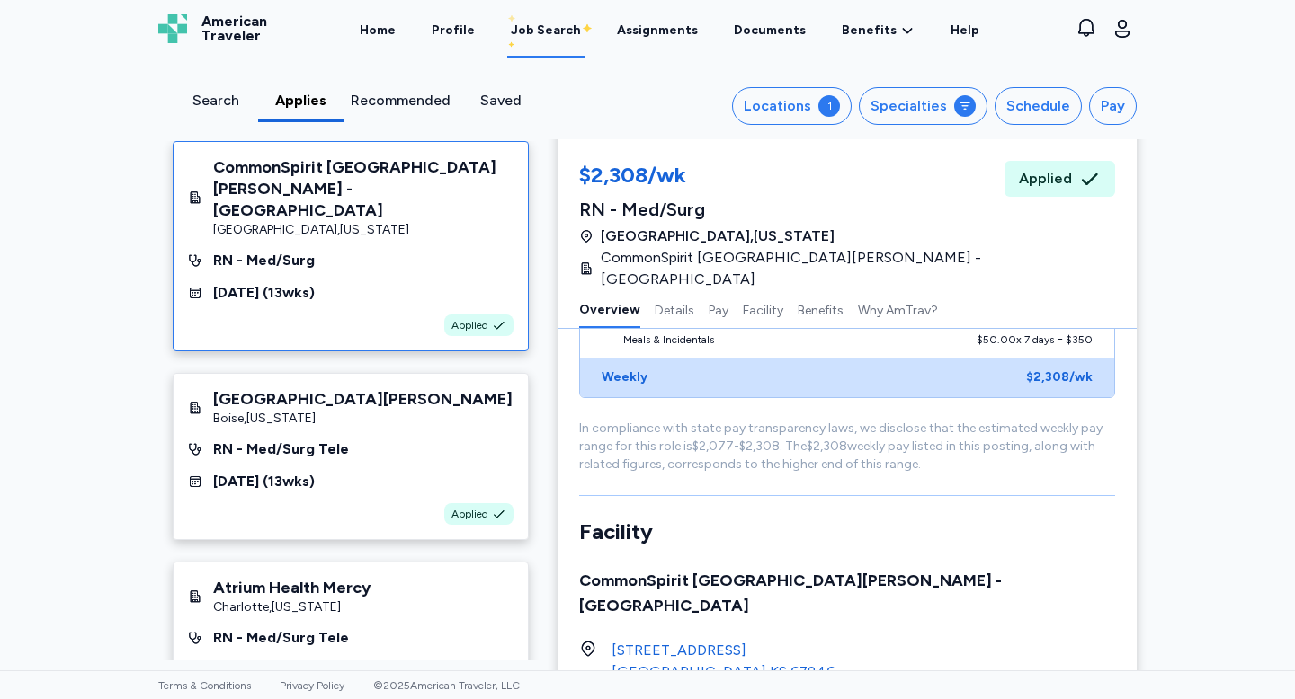
click at [375, 124] on div "Search Applies Recommended Saved Locations 1 Specialties Schedule Pay" at bounding box center [647, 106] width 978 height 38
click at [372, 98] on div "Recommended" at bounding box center [401, 101] width 100 height 22
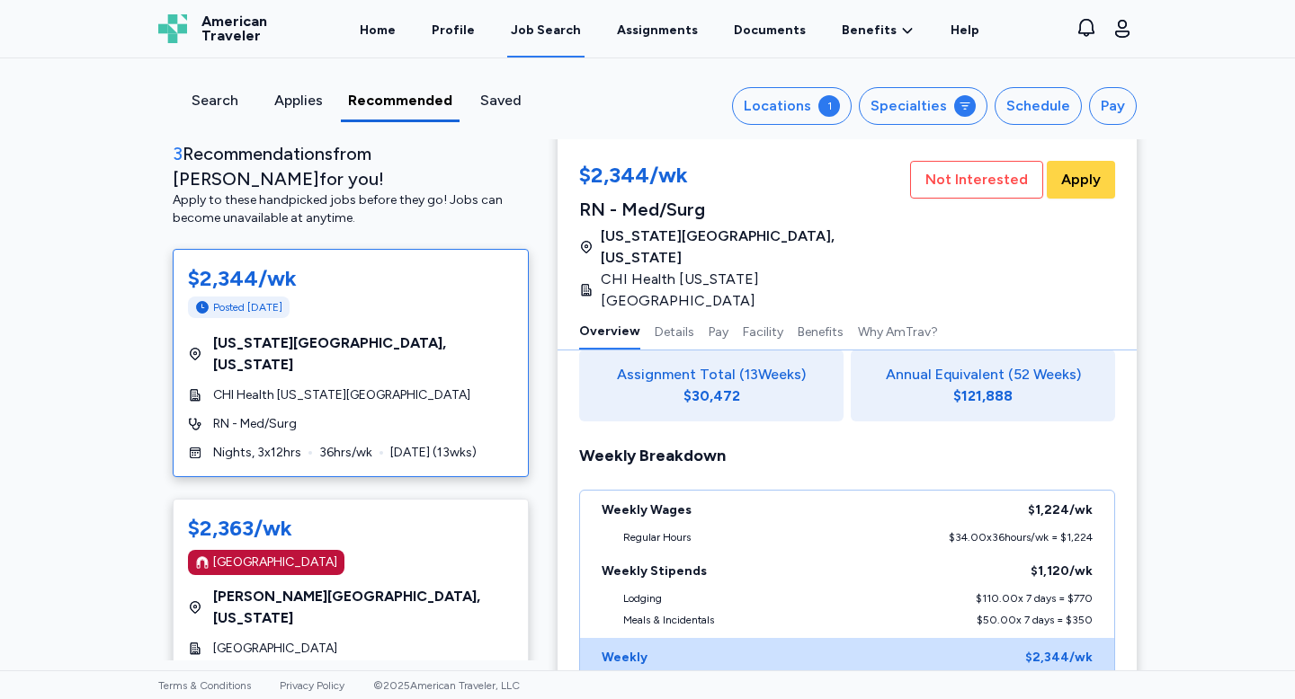
click at [370, 302] on div "$2,344/wk Posted 1 day ago Missouri Valley , Iowa CHI Health Missouri Valley RN…" at bounding box center [351, 363] width 356 height 228
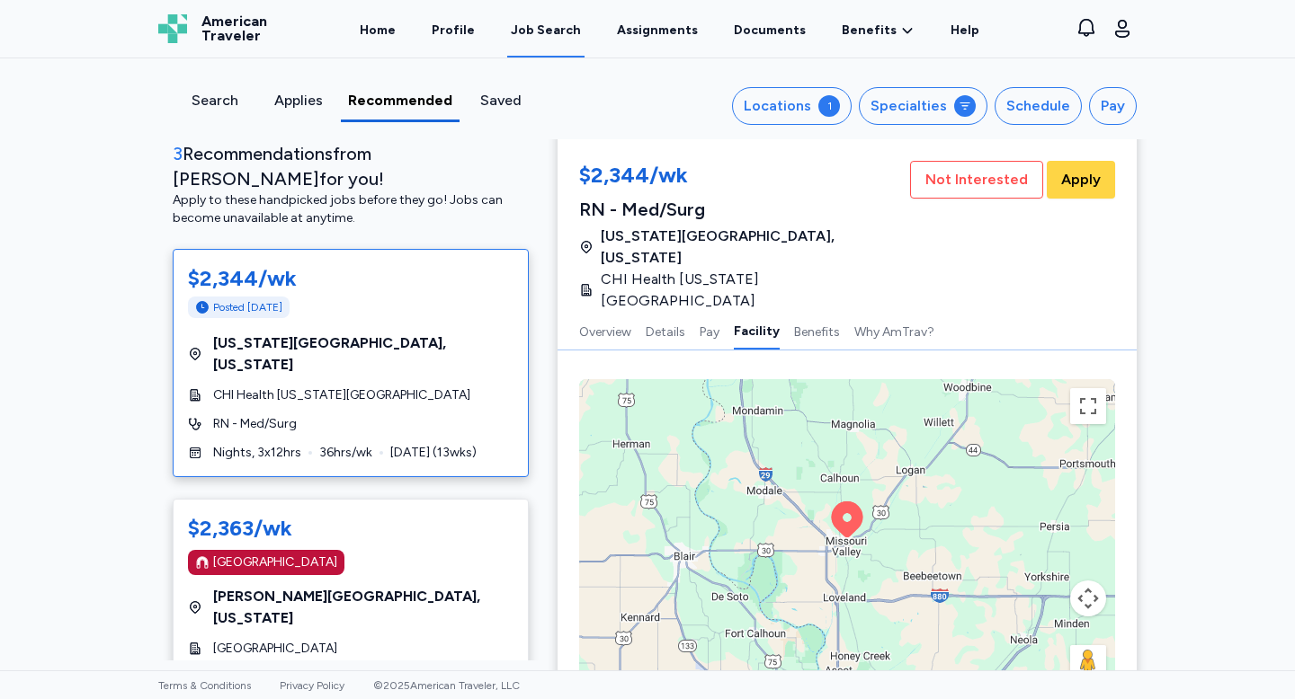
scroll to position [2325, 0]
click at [1090, 582] on button "Map camera controls" at bounding box center [1088, 600] width 36 height 36
click at [1036, 627] on button "Zoom out" at bounding box center [1043, 645] width 36 height 36
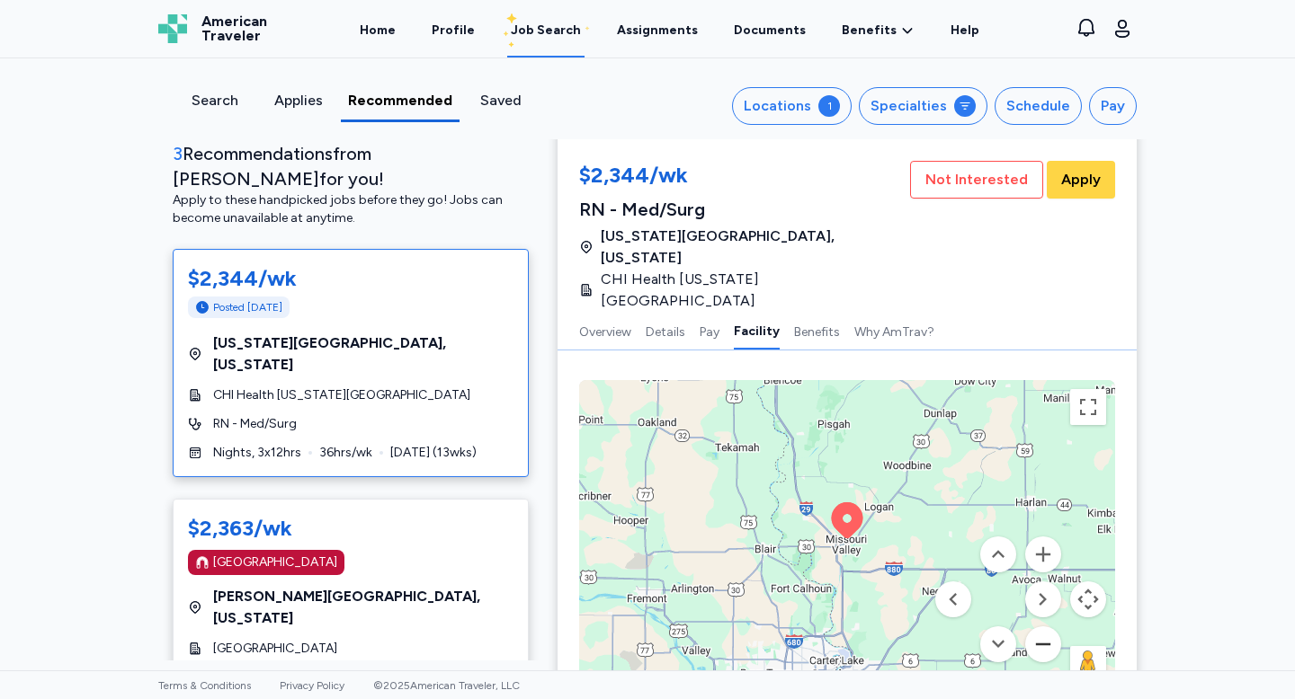
click at [1036, 627] on button "Zoom out" at bounding box center [1043, 645] width 36 height 36
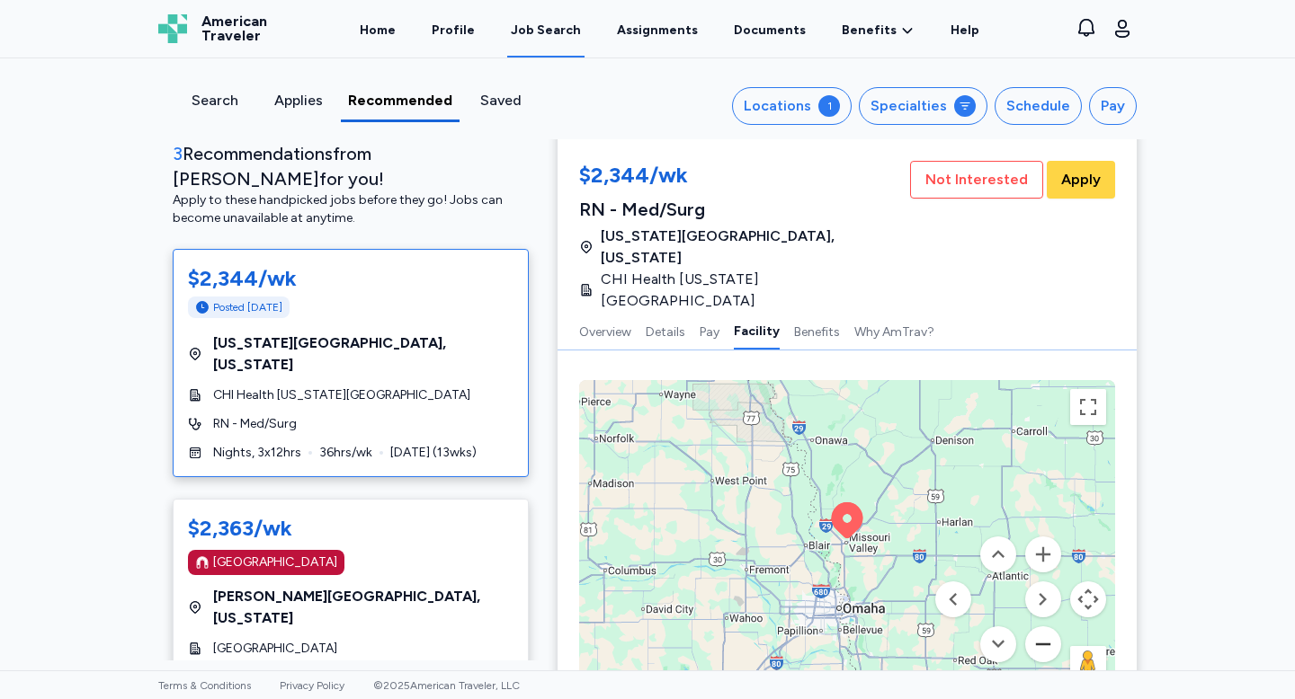
click at [1036, 627] on button "Zoom out" at bounding box center [1043, 645] width 36 height 36
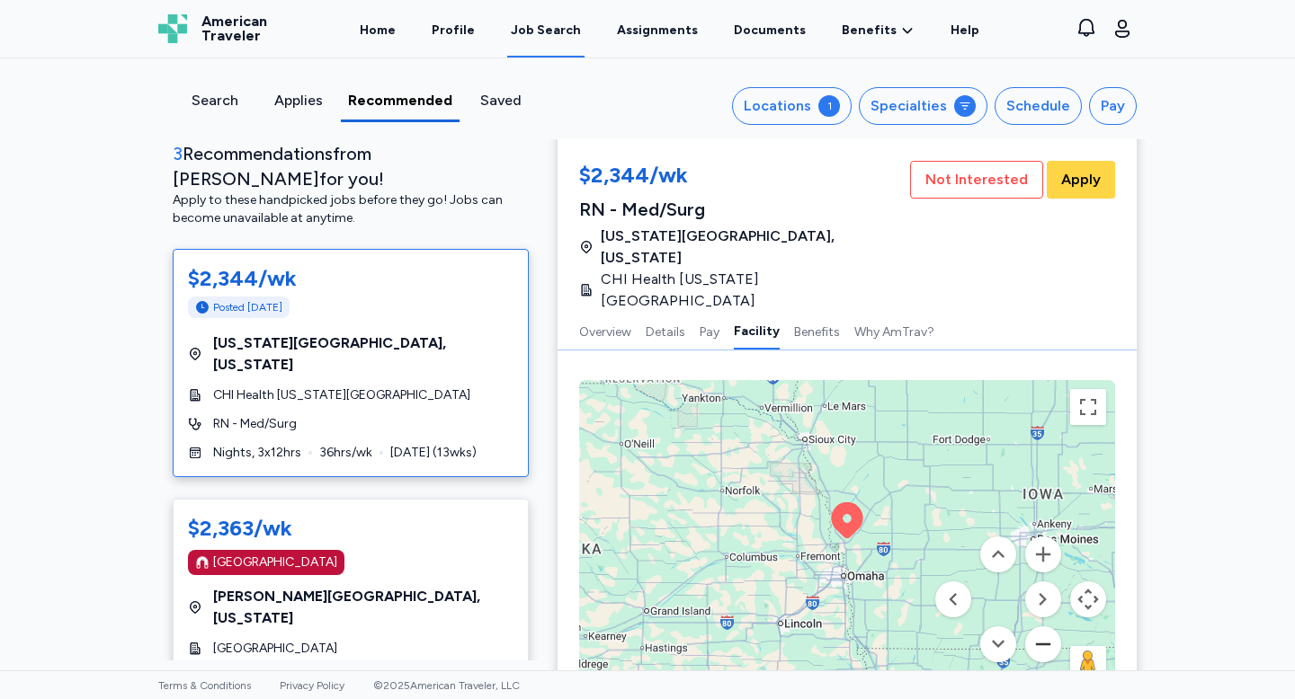
click at [1036, 627] on button "Zoom out" at bounding box center [1043, 645] width 36 height 36
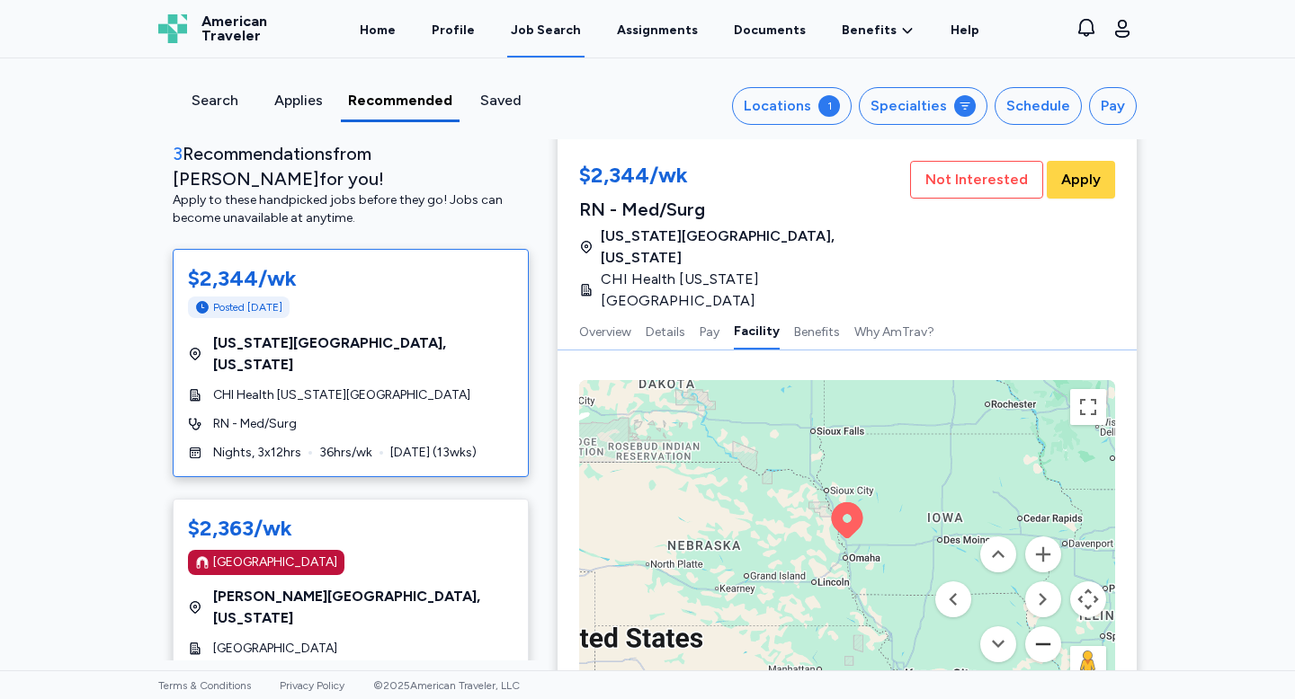
click at [1036, 627] on button "Zoom out" at bounding box center [1043, 645] width 36 height 36
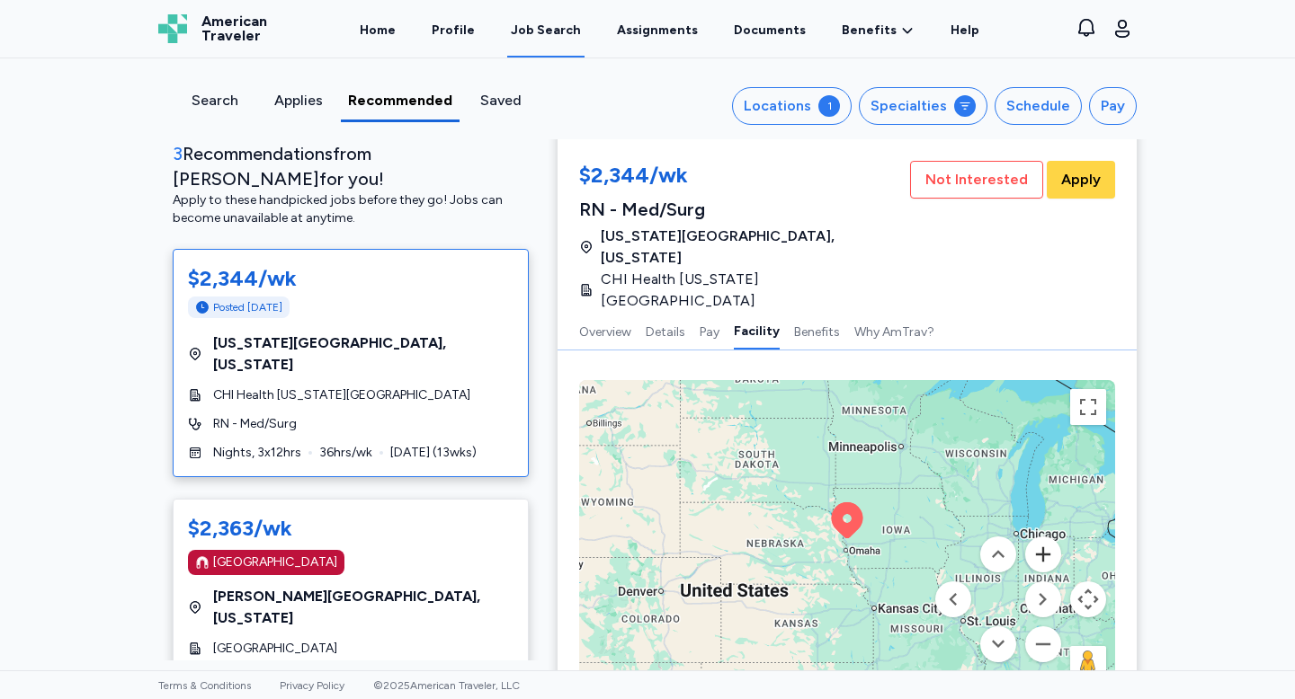
click at [1040, 537] on button "Zoom in" at bounding box center [1043, 555] width 36 height 36
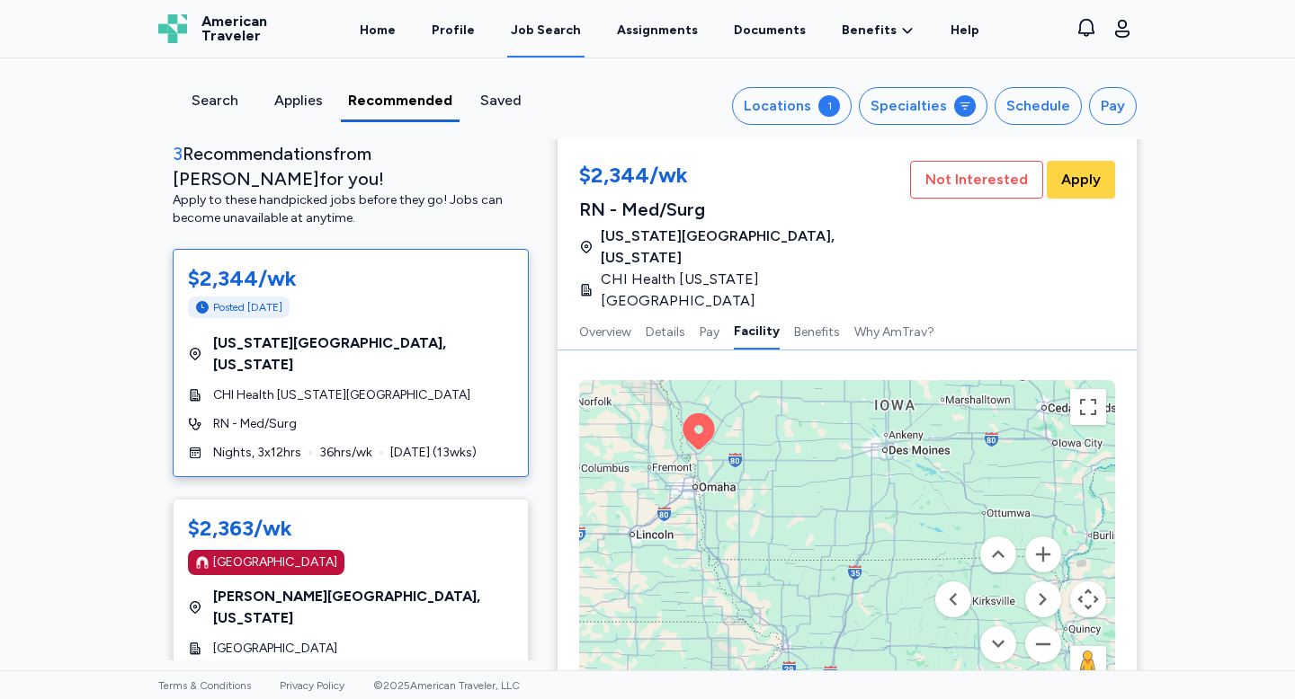
drag, startPoint x: 918, startPoint y: 482, endPoint x: 773, endPoint y: 382, distance: 175.8
click at [769, 387] on div "To activate drag with keyboard, press Alt + Enter. Once in keyboard drag state,…" at bounding box center [847, 542] width 536 height 324
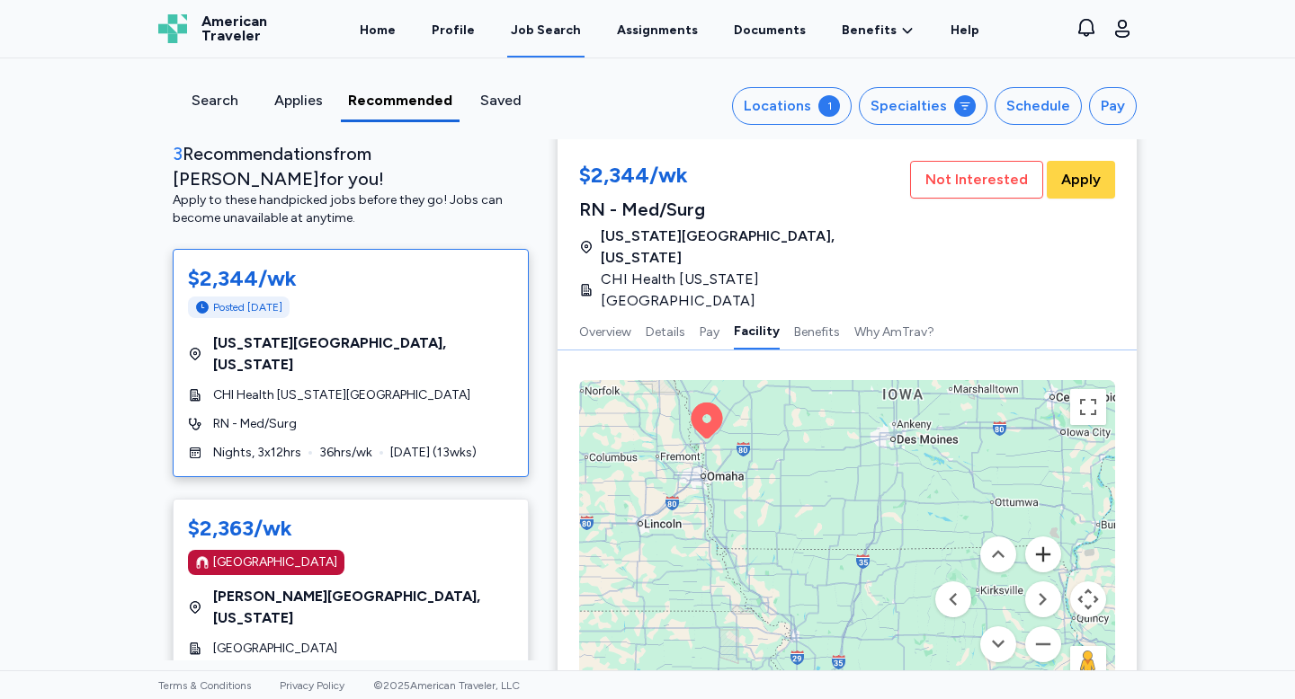
click at [1037, 537] on button "Zoom in" at bounding box center [1043, 555] width 36 height 36
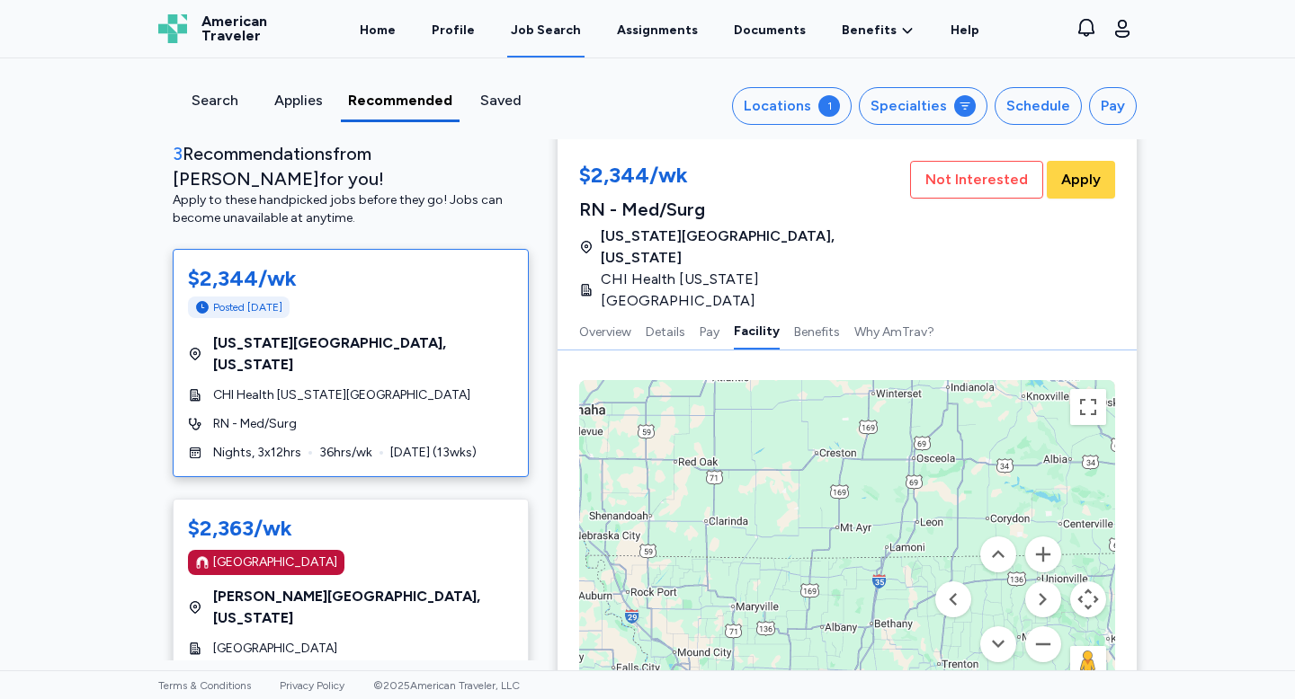
click at [401, 387] on div "CHI Health Missouri Valley" at bounding box center [350, 396] width 325 height 18
click at [651, 312] on button "Details" at bounding box center [666, 331] width 40 height 38
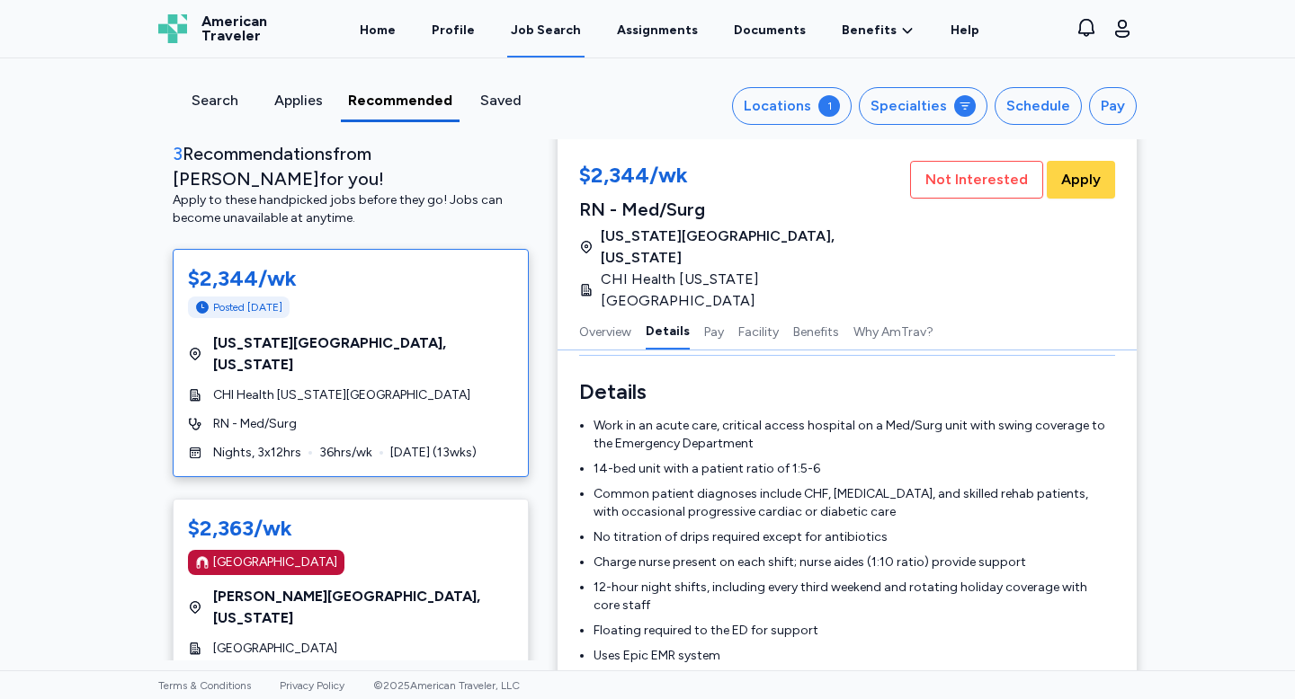
scroll to position [0, 0]
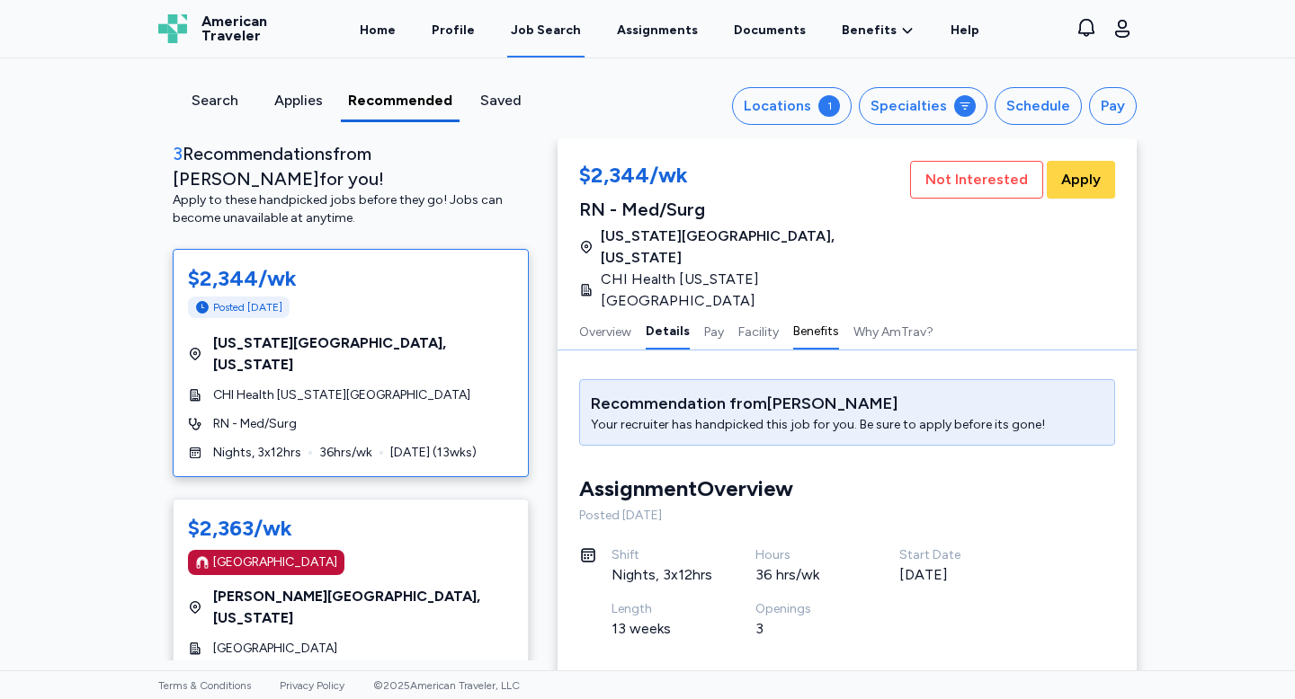
click at [828, 312] on button "Benefits" at bounding box center [816, 331] width 46 height 38
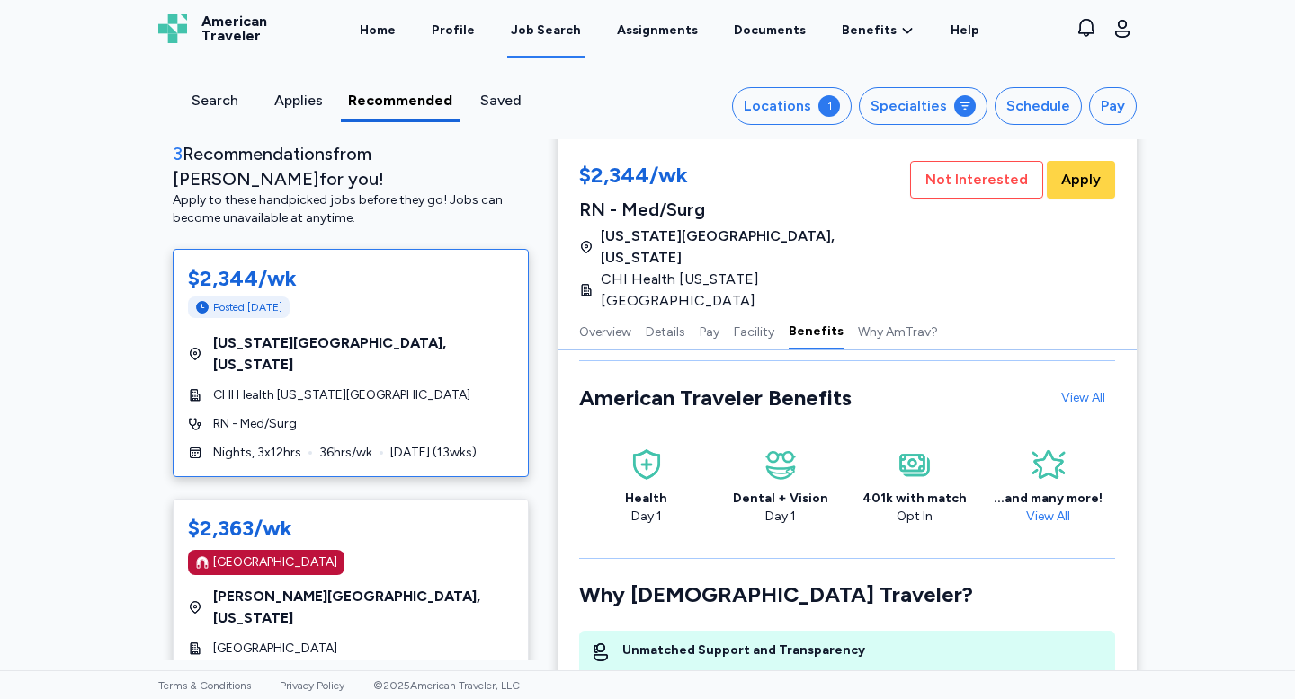
scroll to position [2694, 0]
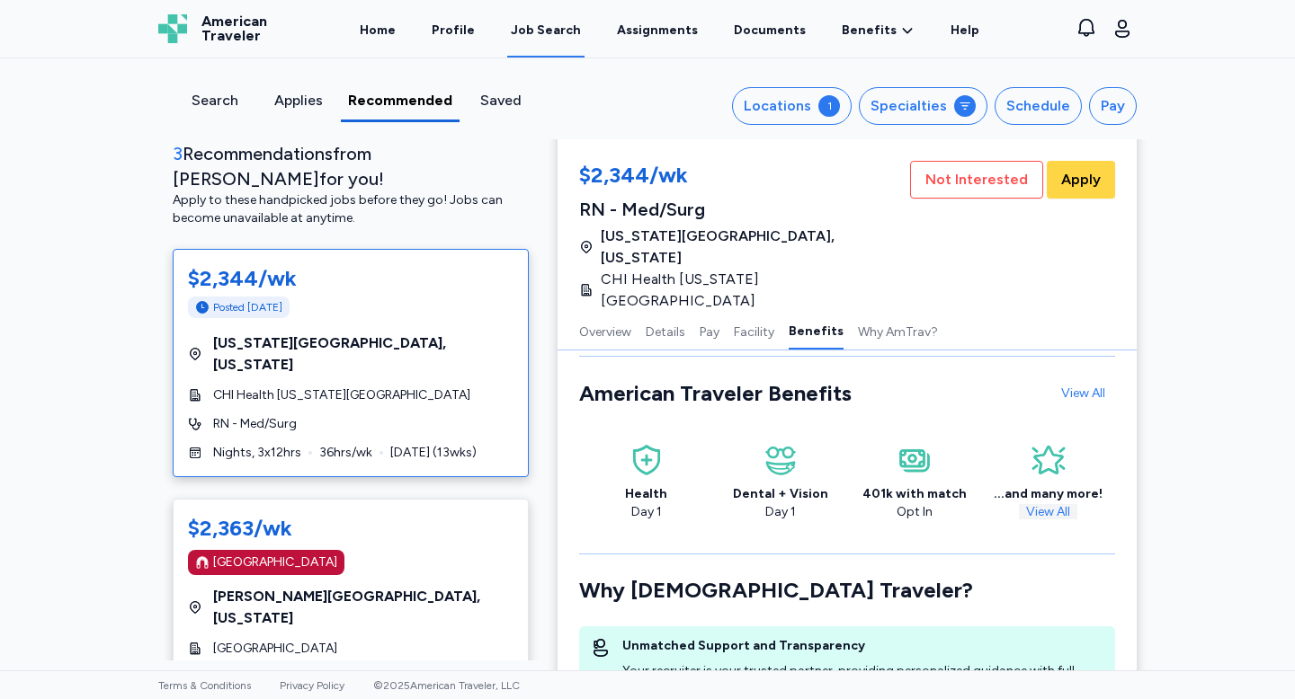
click at [1049, 504] on link "View All" at bounding box center [1048, 511] width 58 height 15
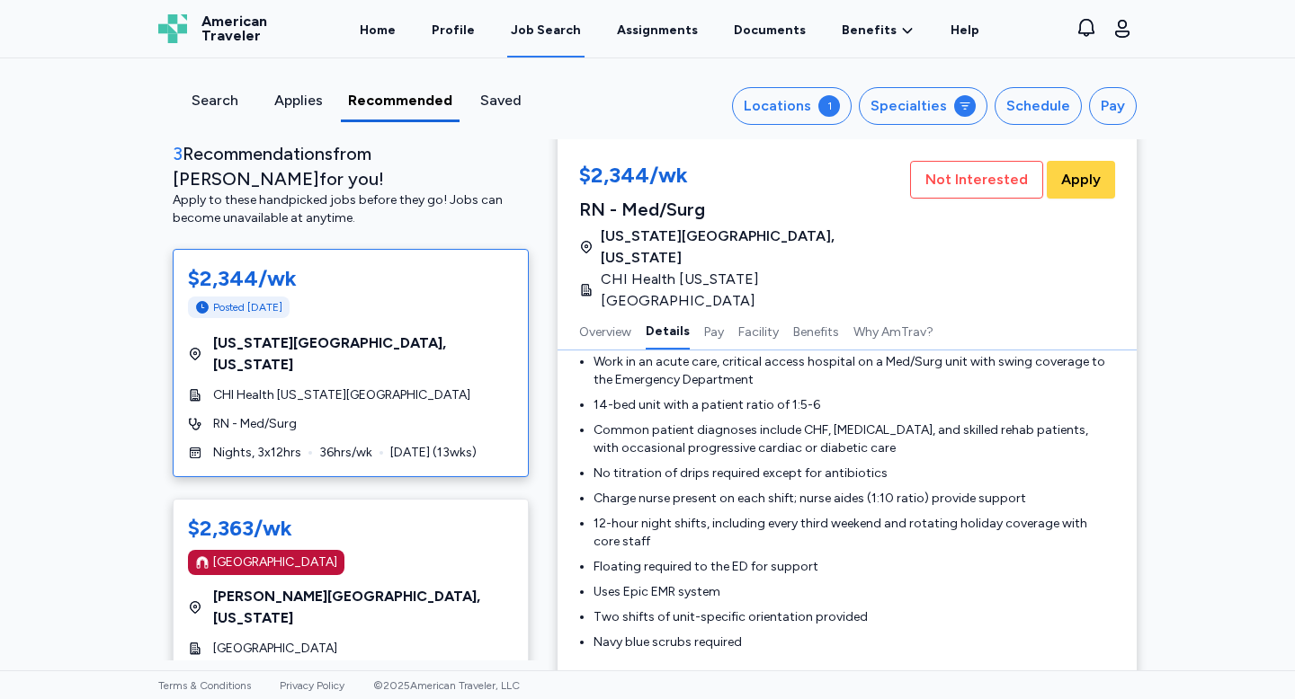
scroll to position [445, 0]
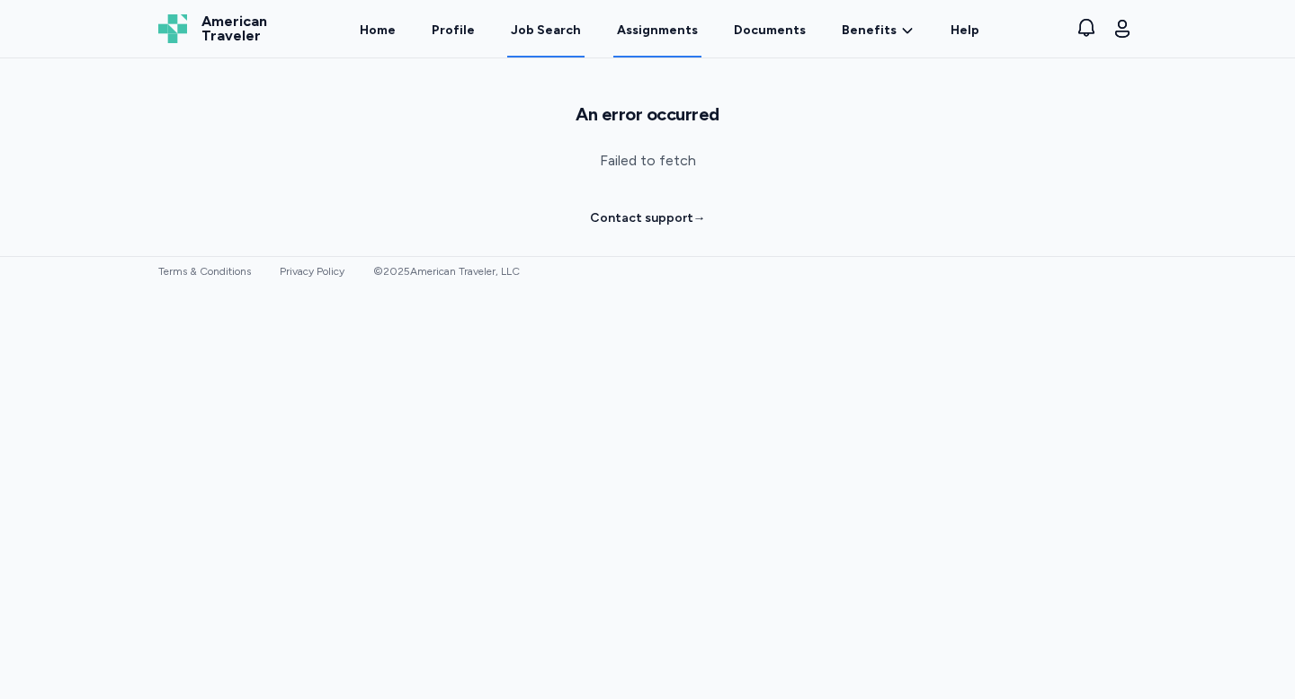
click at [675, 30] on link "Assignments" at bounding box center [657, 30] width 88 height 56
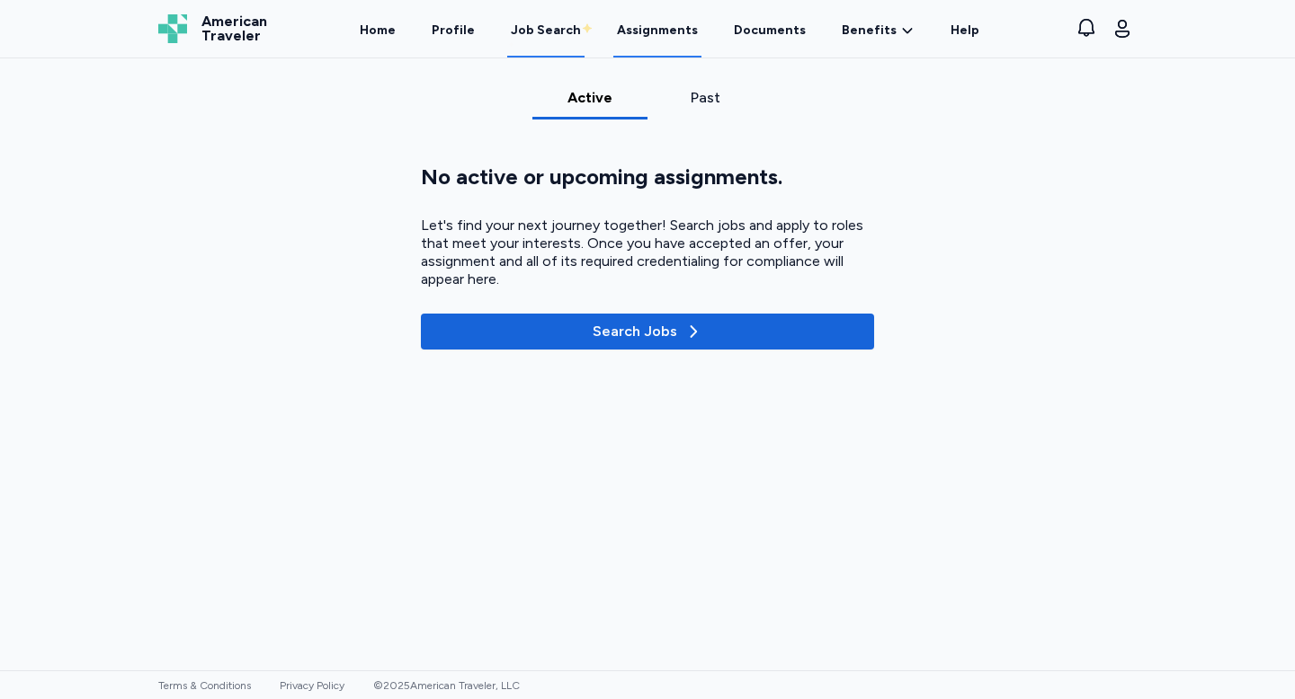
click at [564, 25] on div "Job Search" at bounding box center [546, 31] width 70 height 18
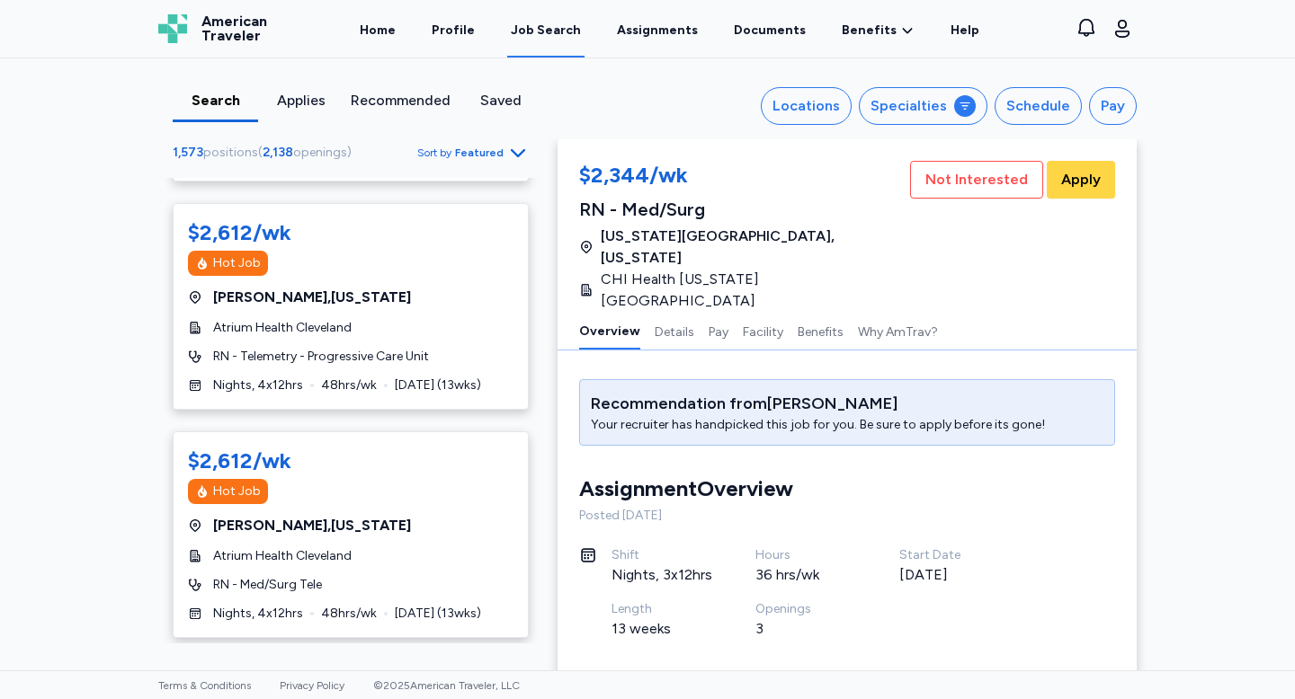
scroll to position [3466, 0]
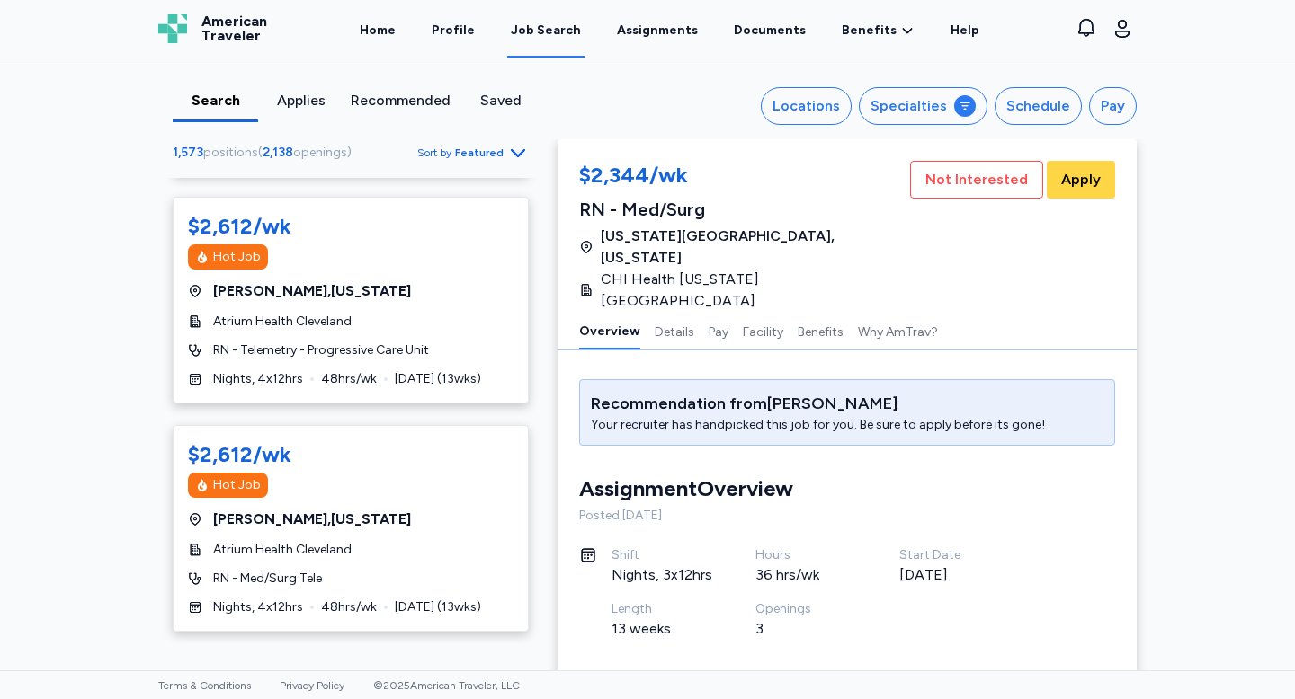
click at [816, 127] on div "Search Applies Recommended Saved Locations Specialties Schedule Pay 1,573 posit…" at bounding box center [647, 98] width 1007 height 81
click at [810, 117] on button "Locations" at bounding box center [806, 106] width 91 height 38
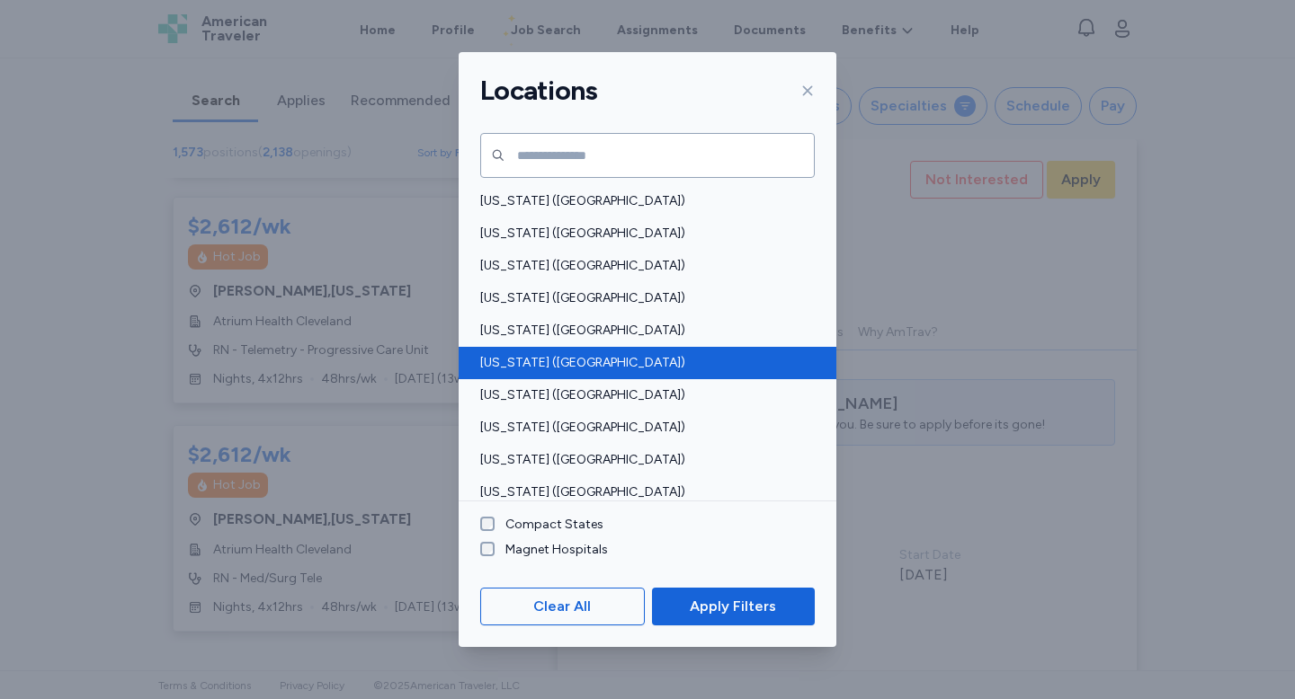
click at [541, 354] on span "Colorado (CO)" at bounding box center [642, 363] width 324 height 18
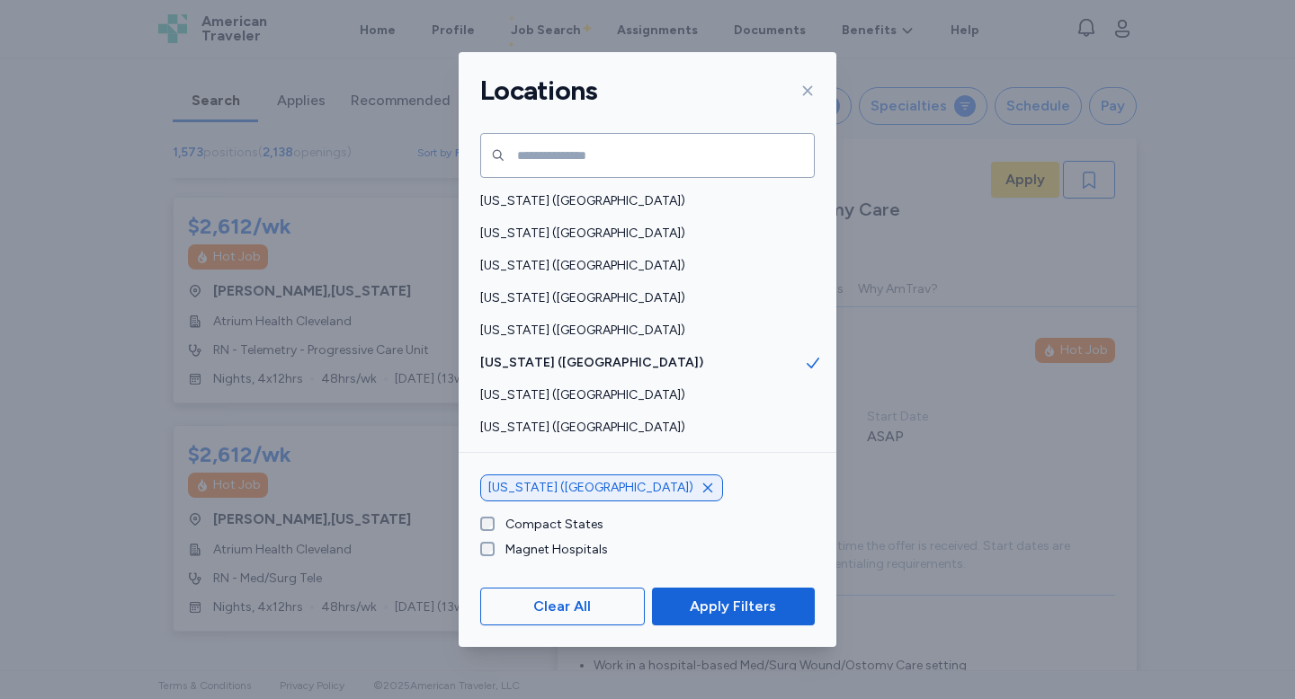
scroll to position [2, 0]
click at [742, 620] on button "Apply Filters" at bounding box center [733, 607] width 163 height 38
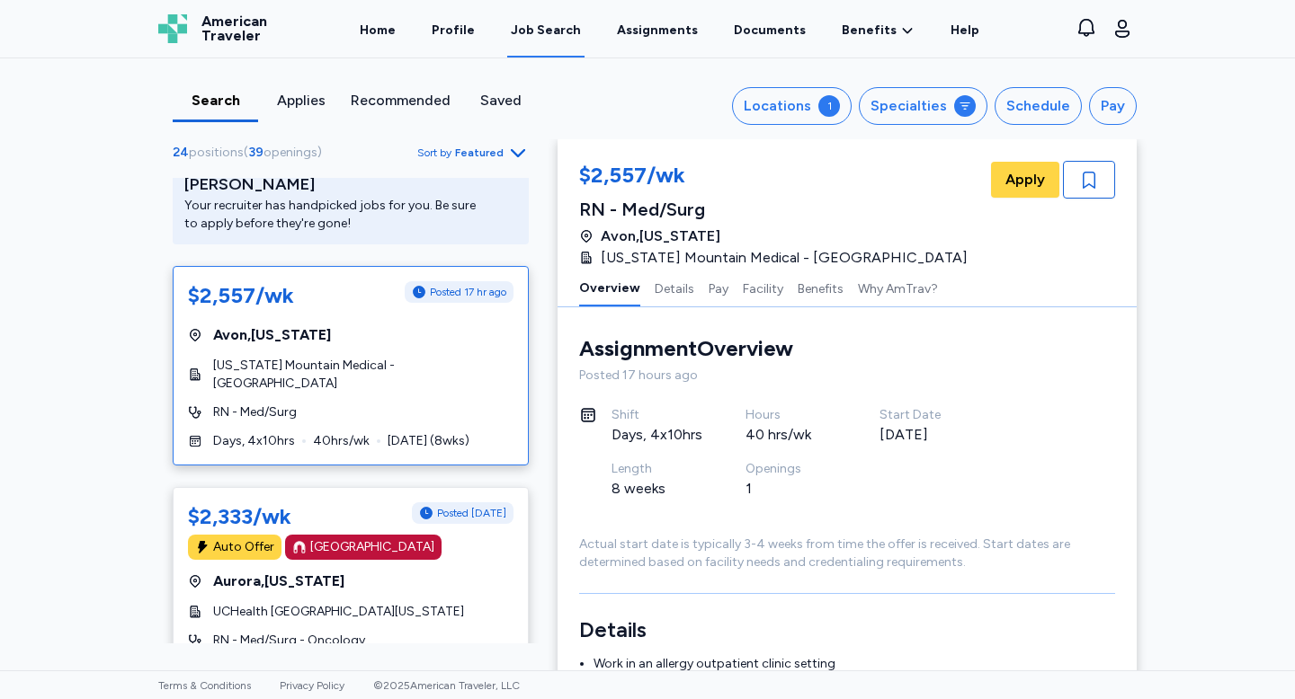
scroll to position [326, 0]
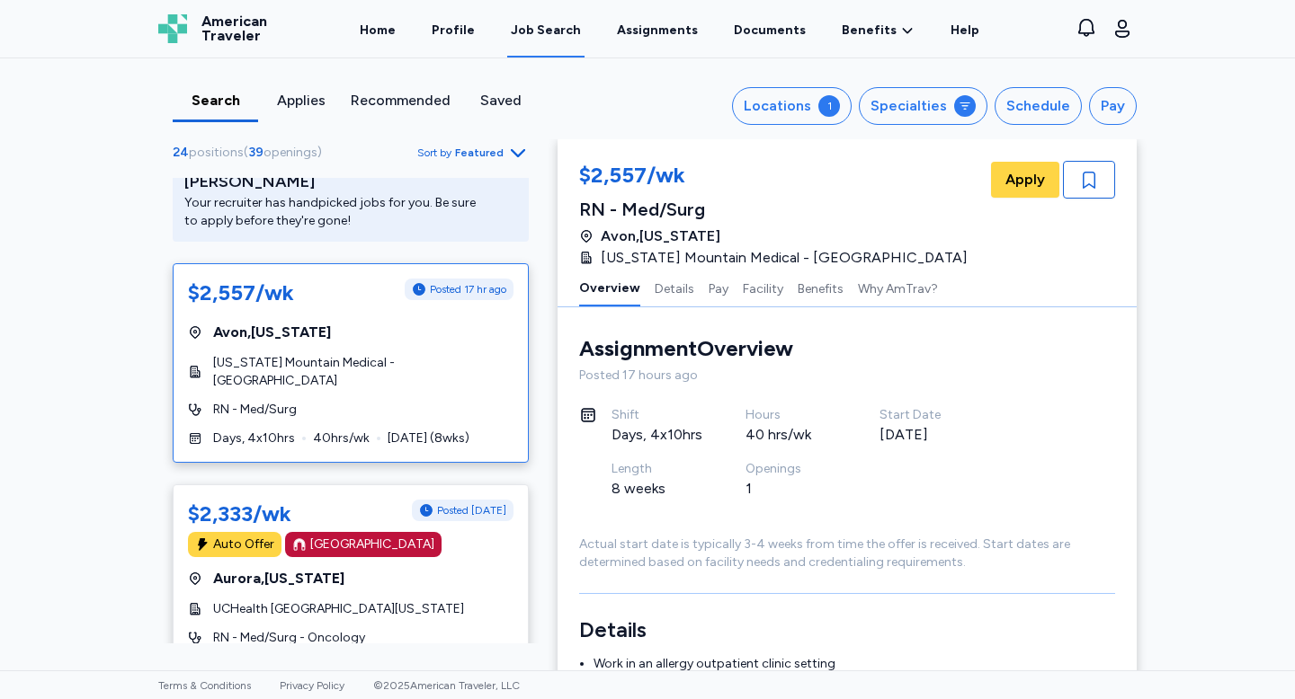
click at [355, 322] on div "Avon , Colorado" at bounding box center [350, 333] width 325 height 22
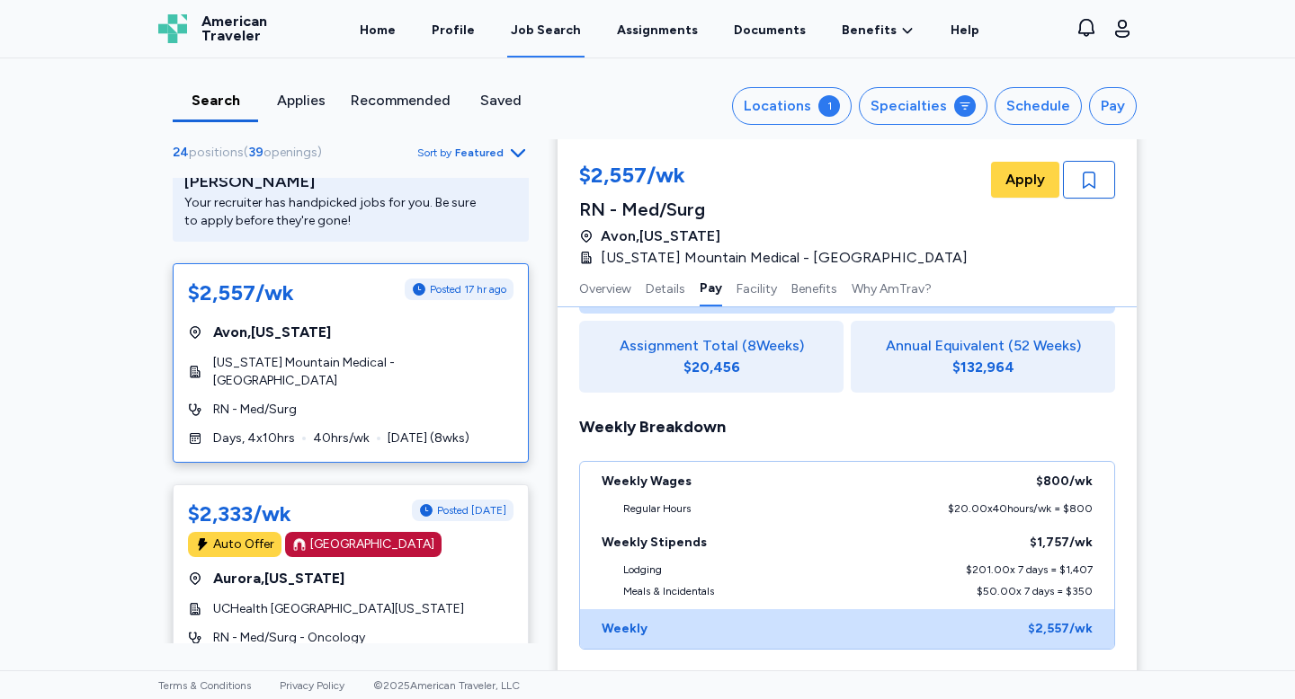
scroll to position [1340, 0]
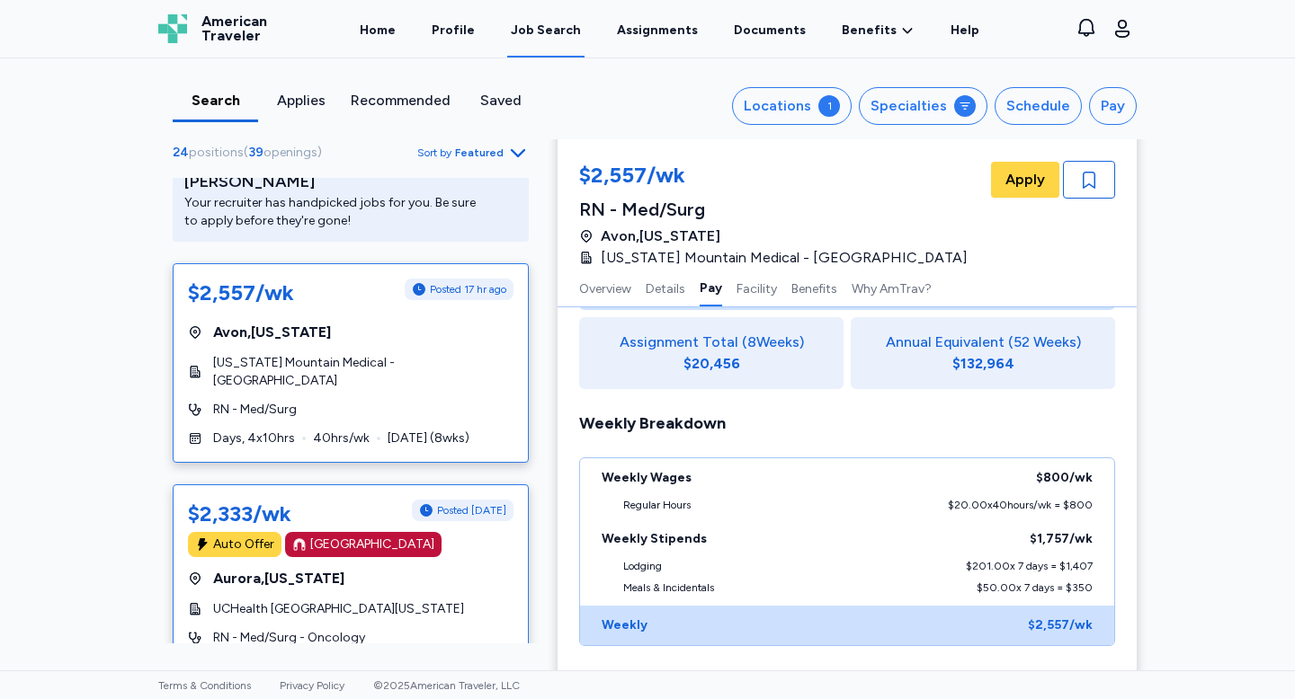
click at [399, 568] on div "Aurora , Colorado" at bounding box center [350, 579] width 325 height 22
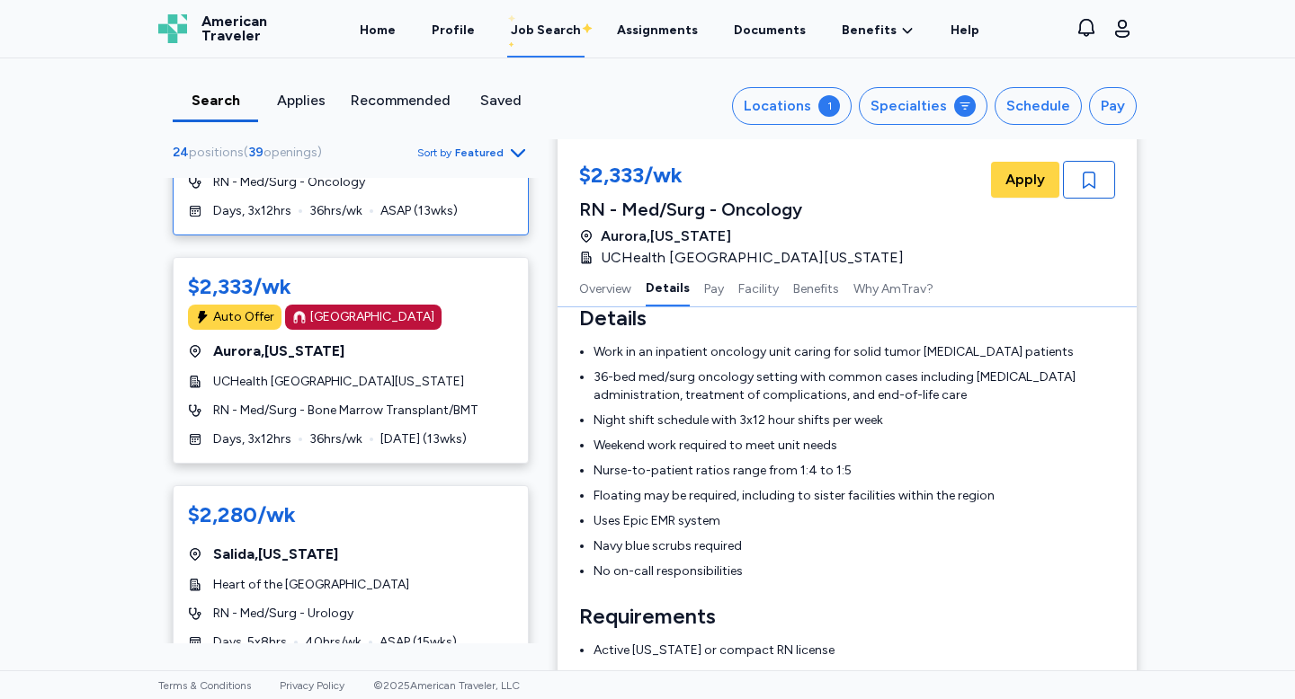
scroll to position [1369, 0]
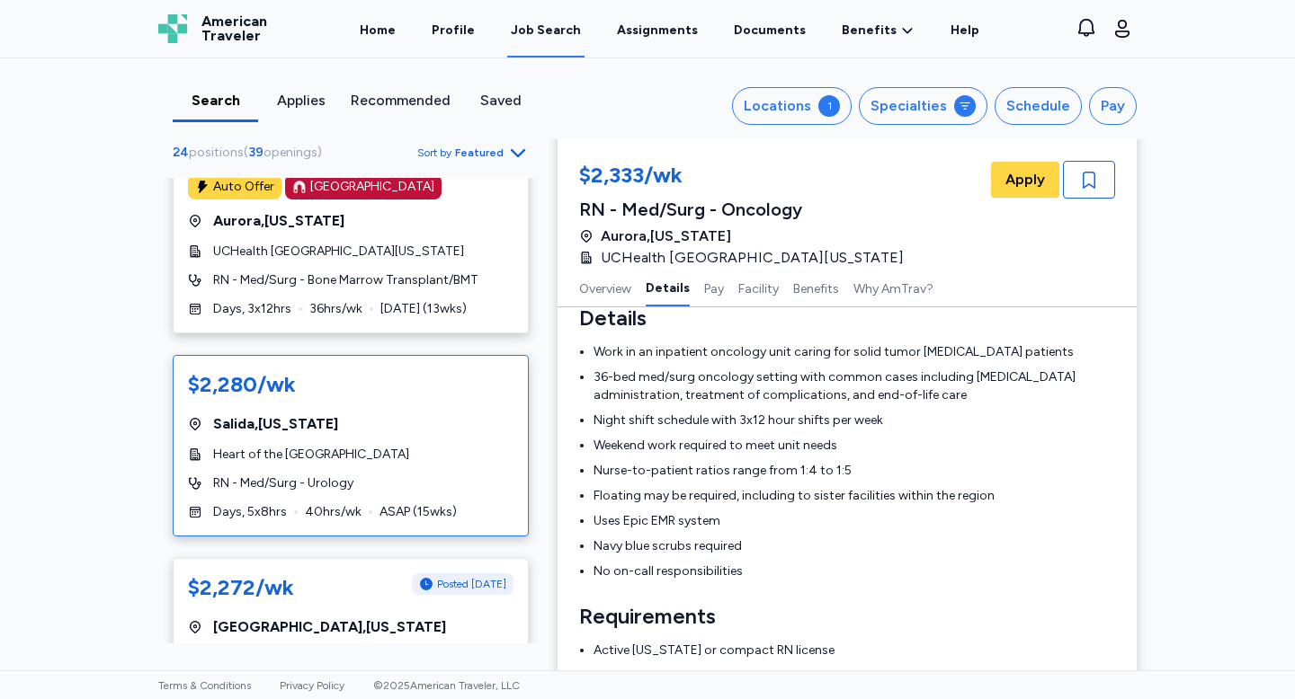
click at [409, 446] on span "Heart of the Rockies Regional Medical Center" at bounding box center [311, 455] width 196 height 18
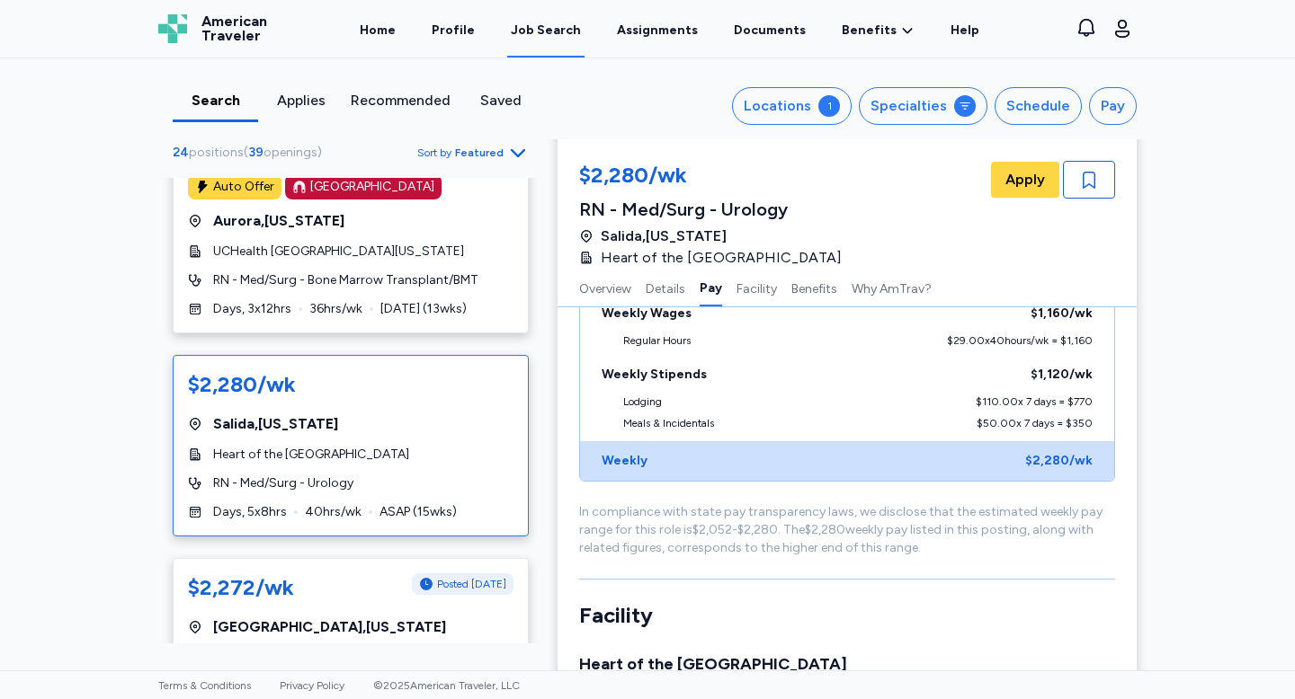
scroll to position [1212, 0]
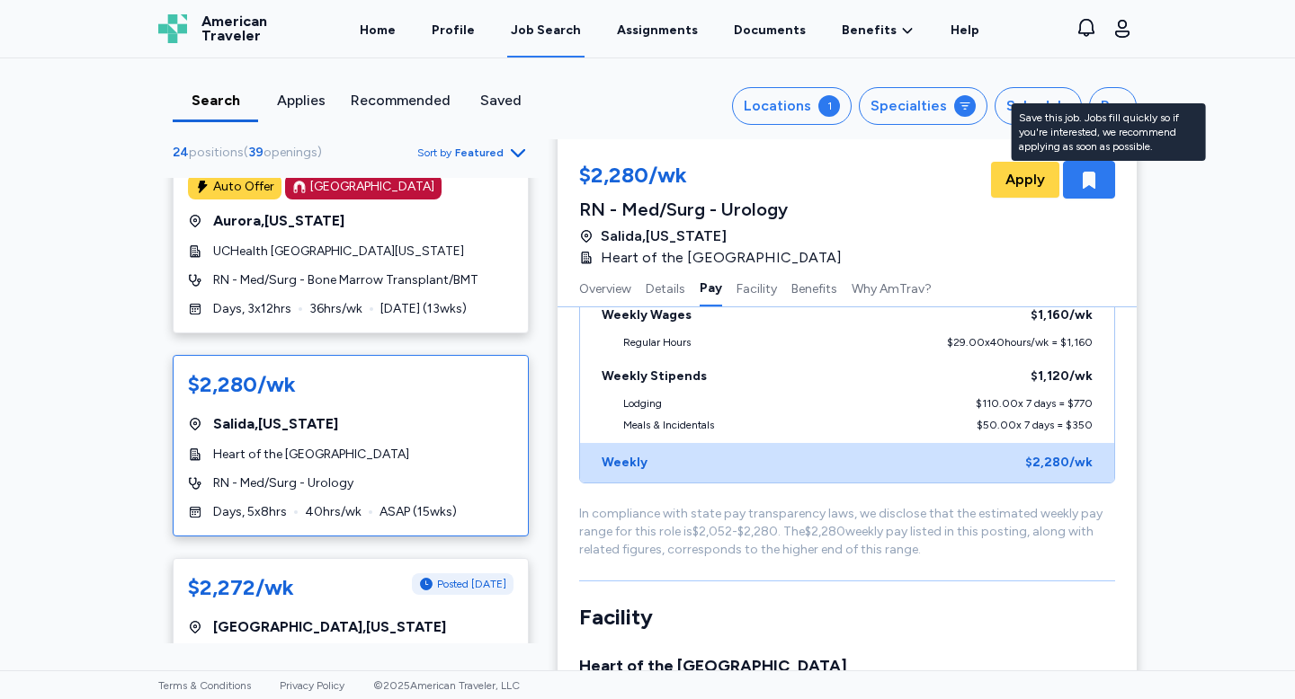
click at [1082, 167] on div "button" at bounding box center [1089, 180] width 52 height 38
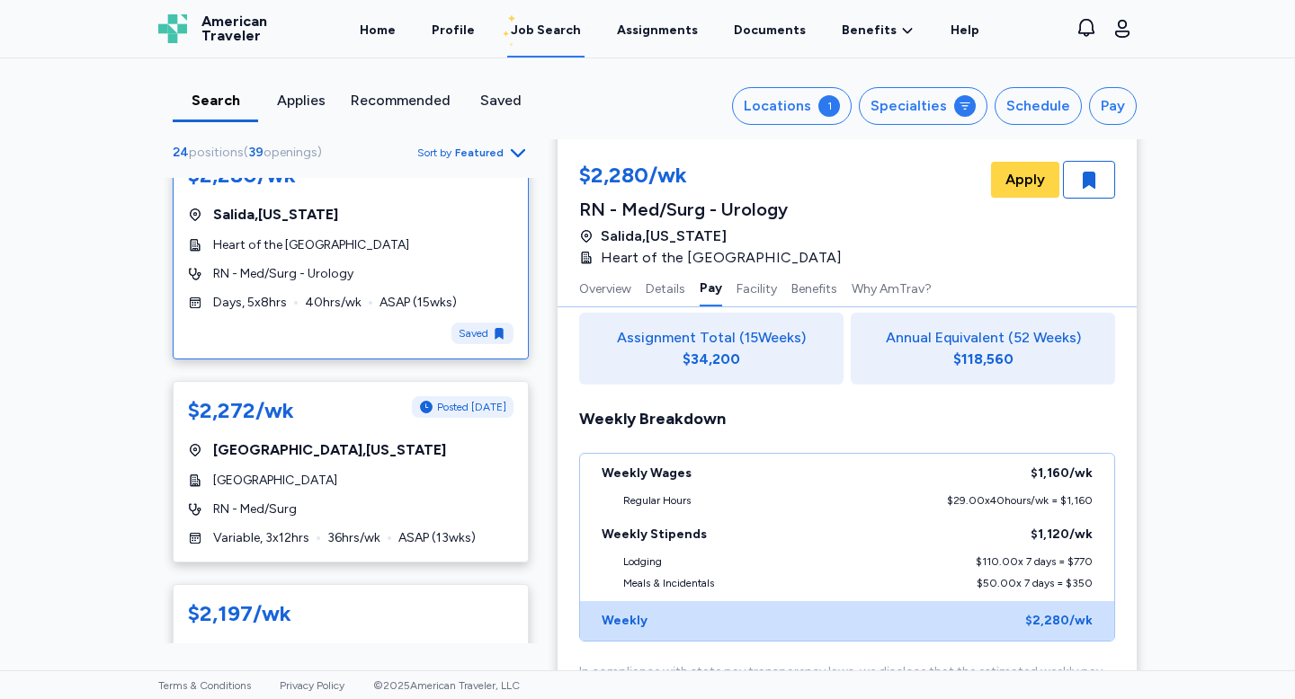
scroll to position [1056, 0]
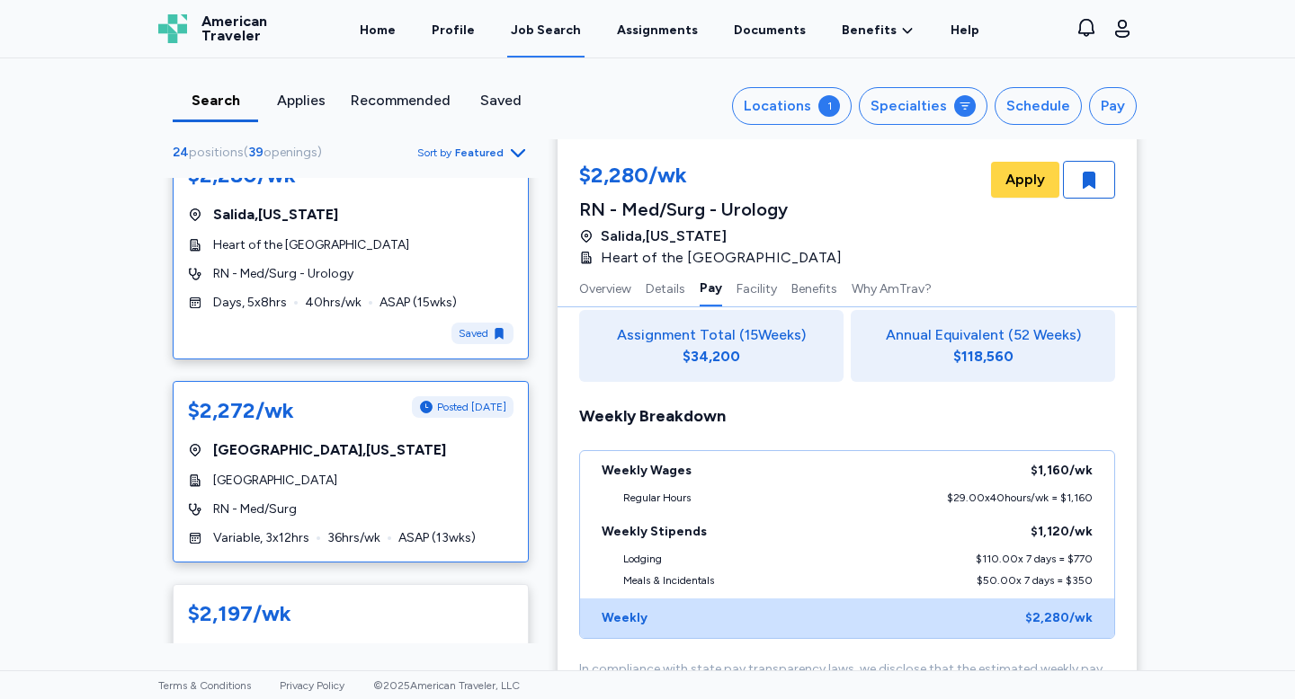
click at [296, 440] on span "Pagosa Springs , Colorado" at bounding box center [329, 451] width 233 height 22
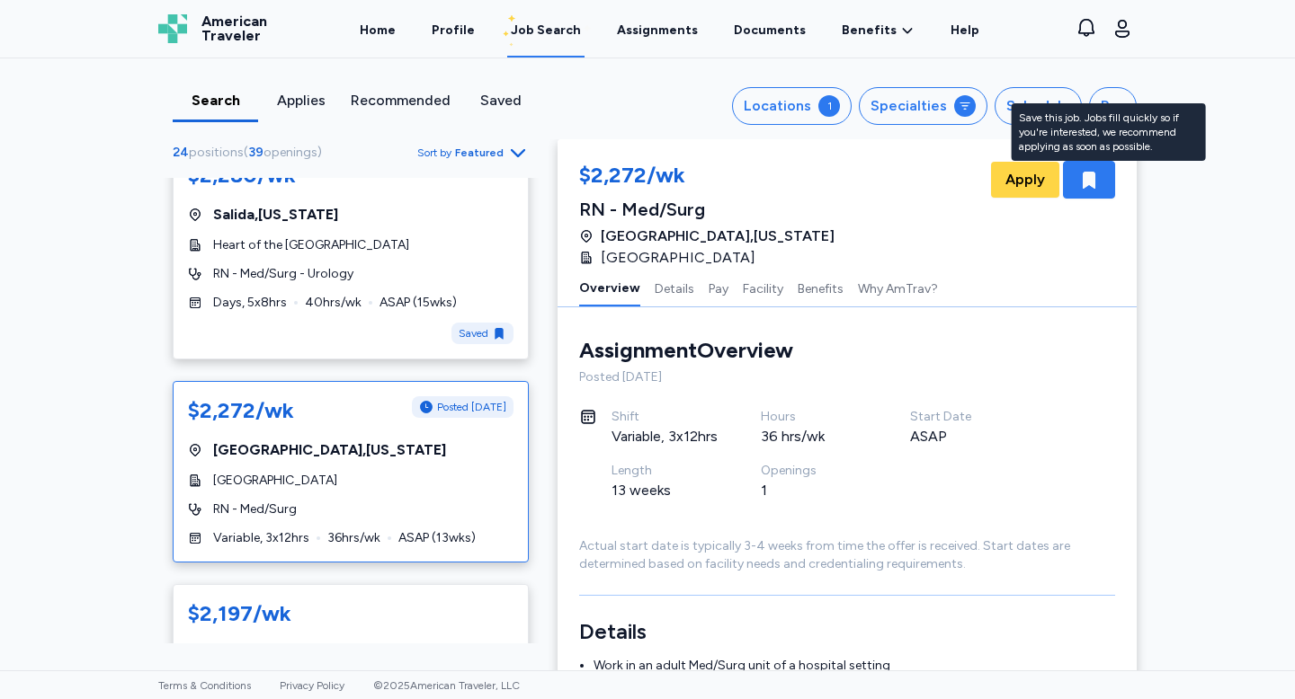
click at [1095, 172] on icon "button" at bounding box center [1089, 180] width 22 height 22
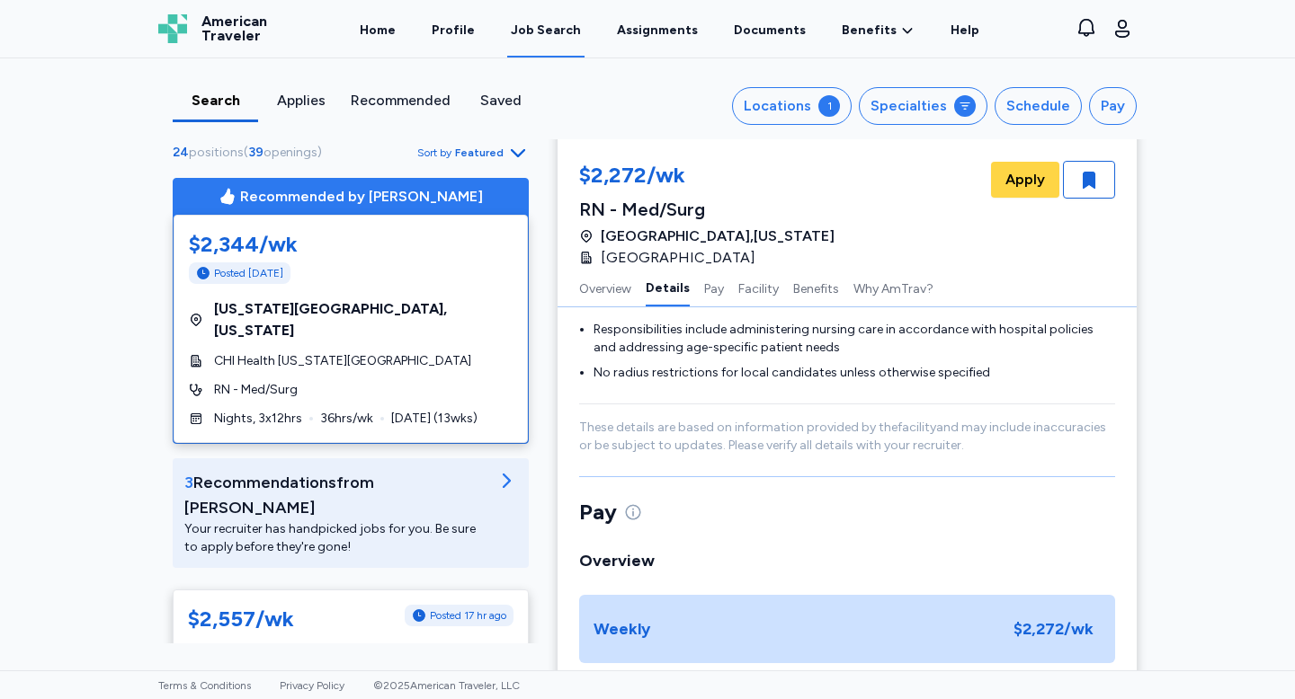
scroll to position [720, 0]
click at [1089, 173] on icon "button" at bounding box center [1088, 180] width 13 height 17
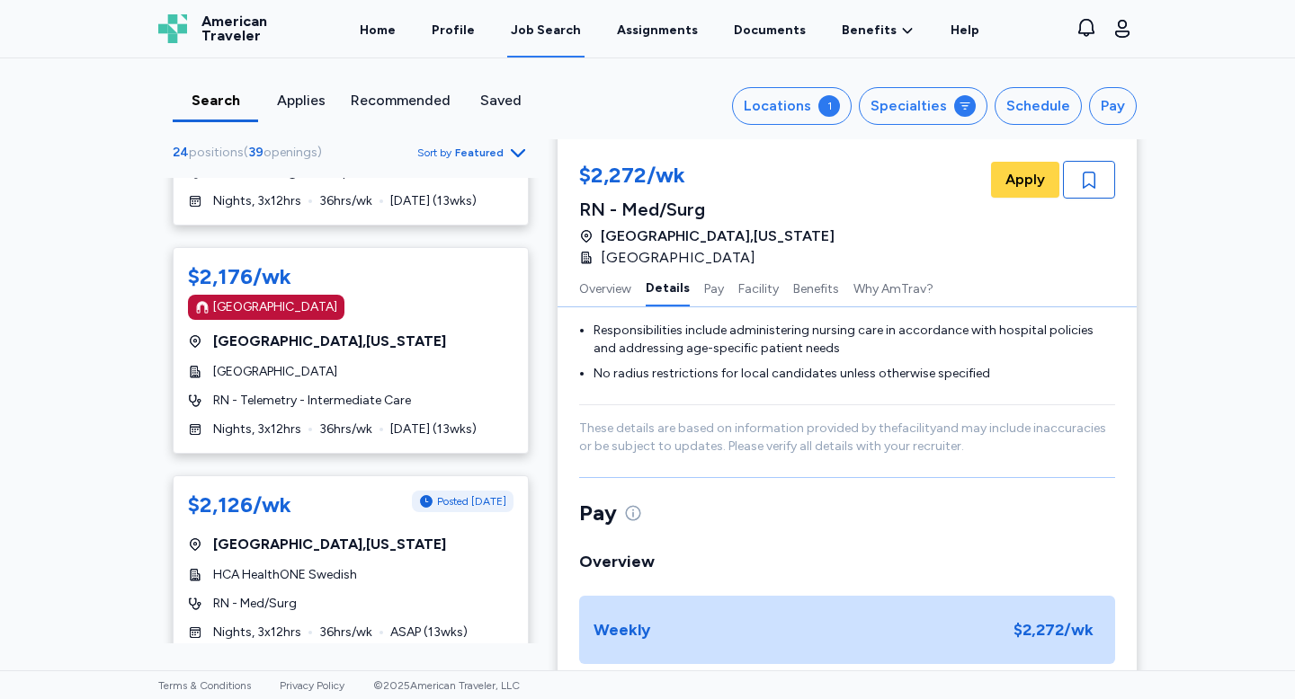
scroll to position [2633, 0]
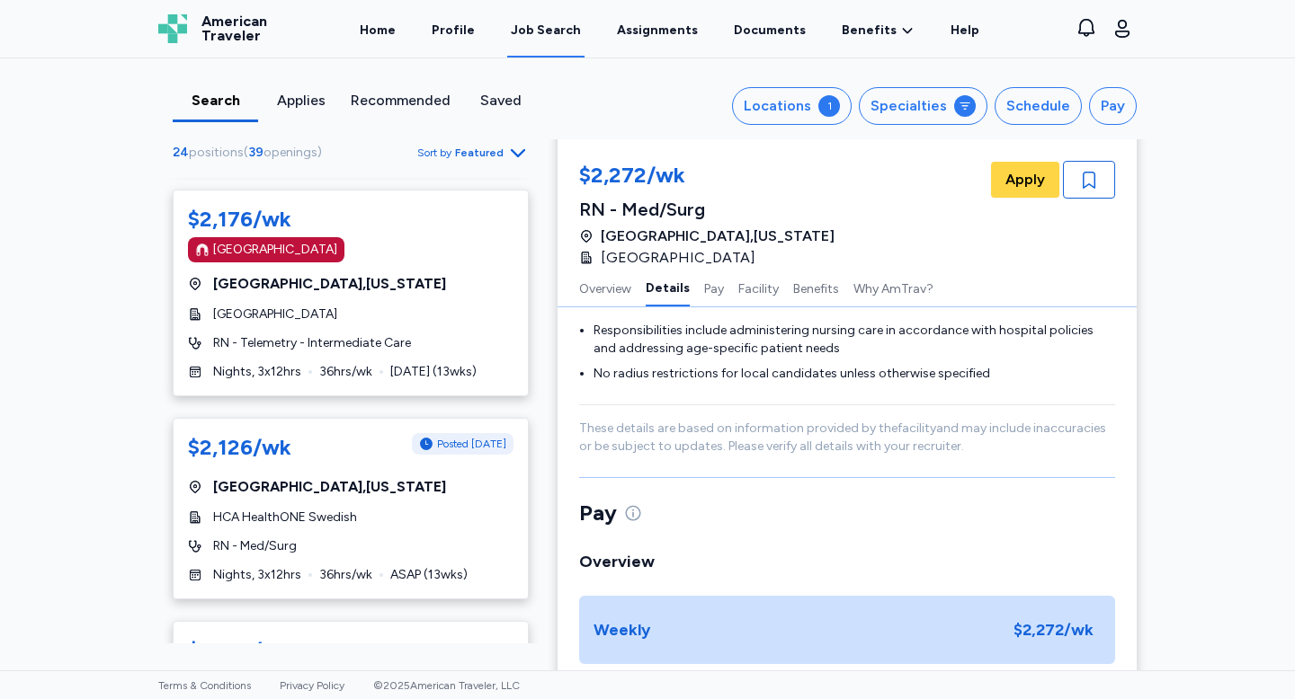
click at [312, 108] on div "Applies" at bounding box center [300, 101] width 71 height 22
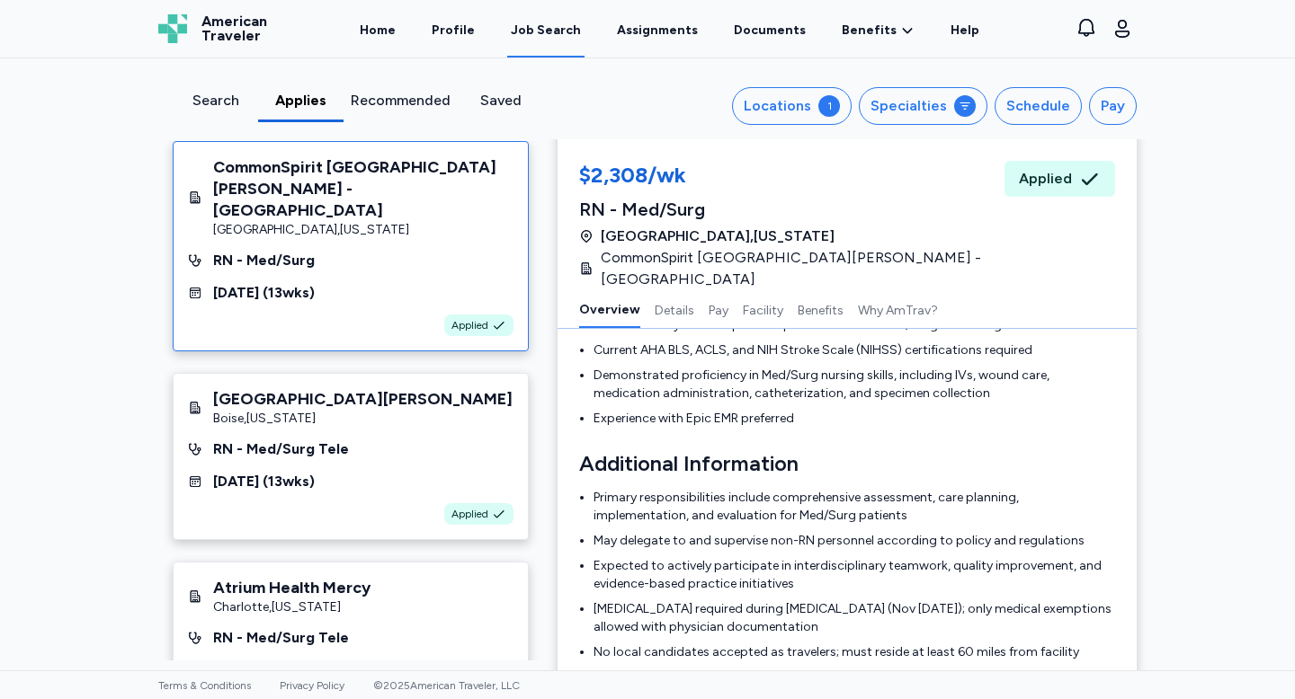
click at [423, 85] on div "Search Applies Recommended Saved Locations 1 Specialties Schedule Pay" at bounding box center [647, 98] width 1007 height 81
click at [394, 93] on div "Recommended" at bounding box center [401, 101] width 100 height 22
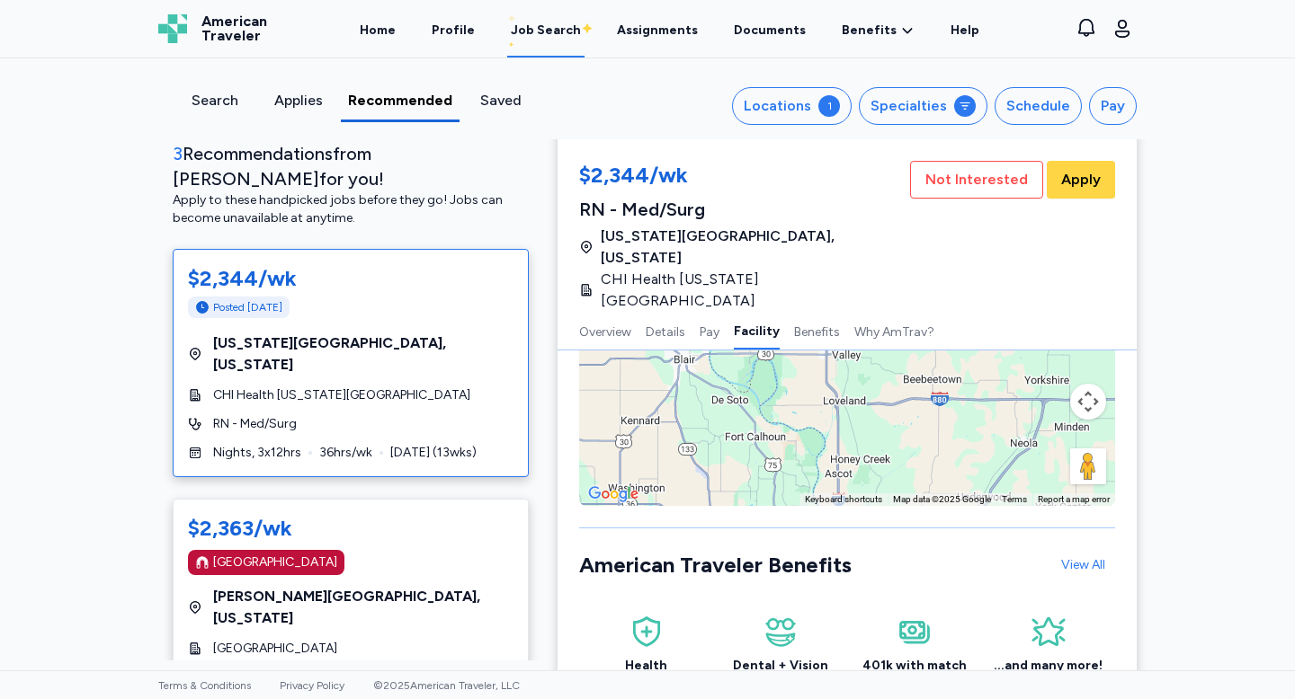
click at [324, 116] on div "Applies" at bounding box center [298, 106] width 84 height 32
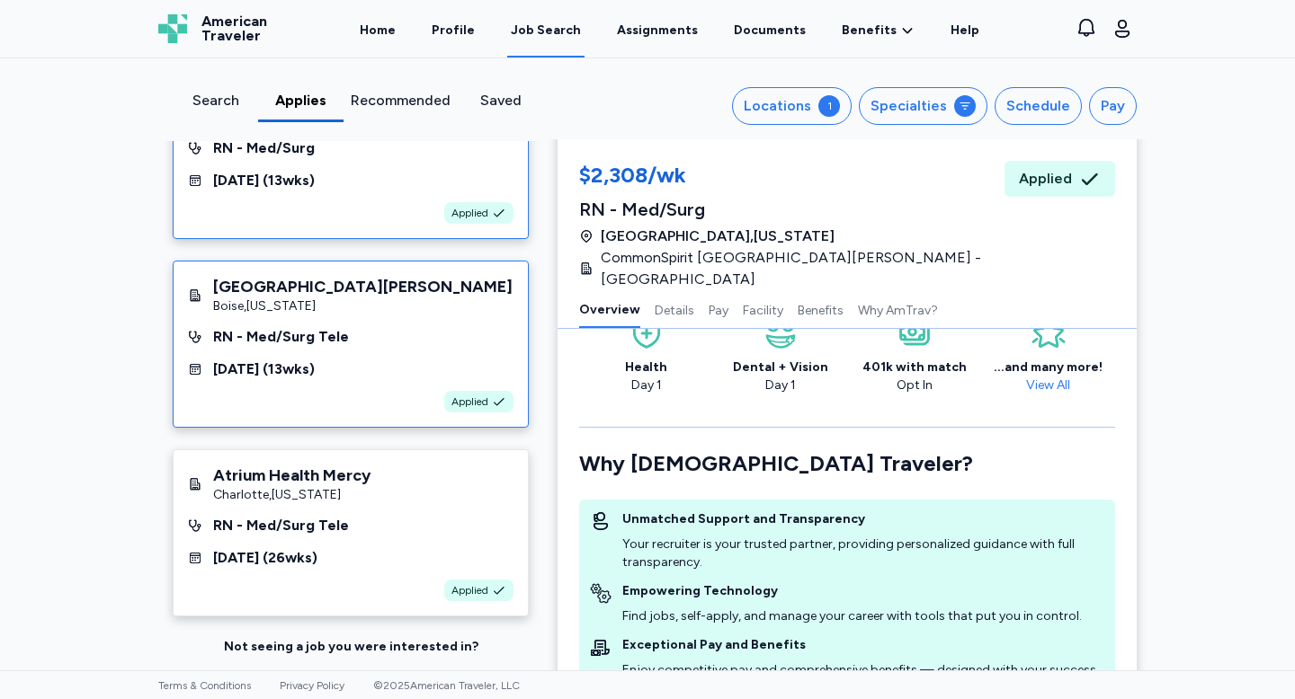
scroll to position [8, 0]
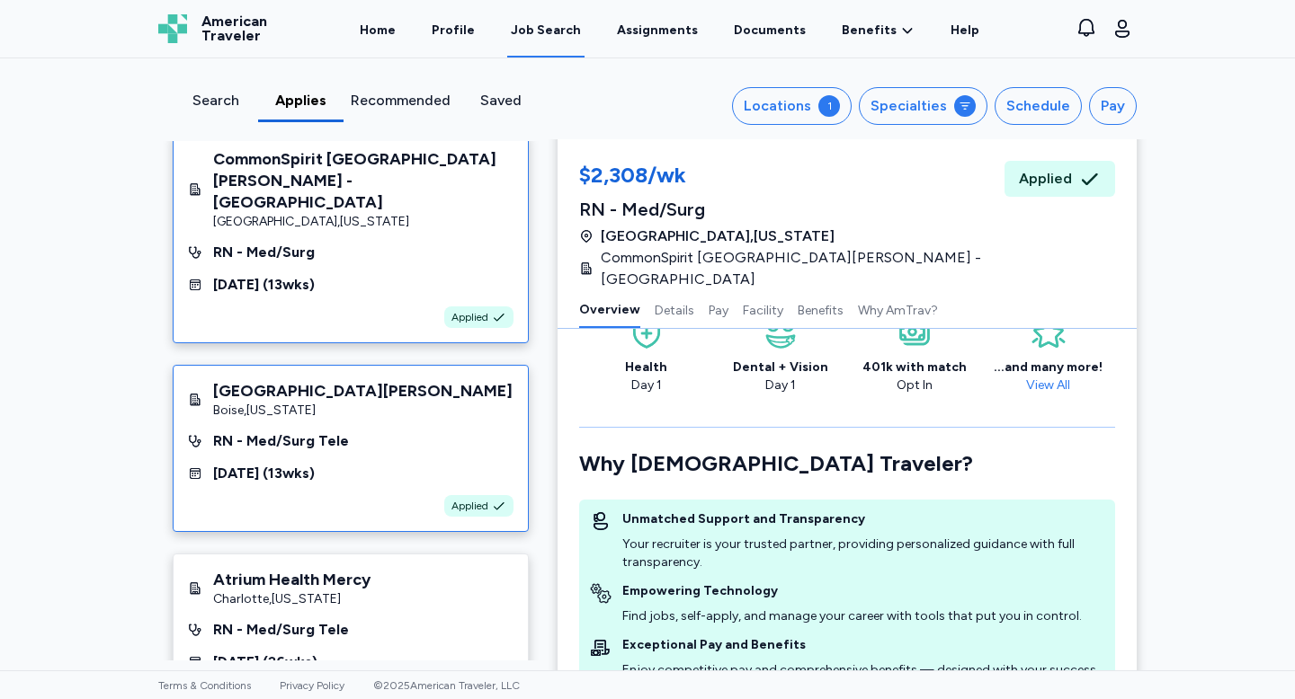
click at [389, 380] on div "St. Luke's Boise Medical Center" at bounding box center [362, 391] width 299 height 22
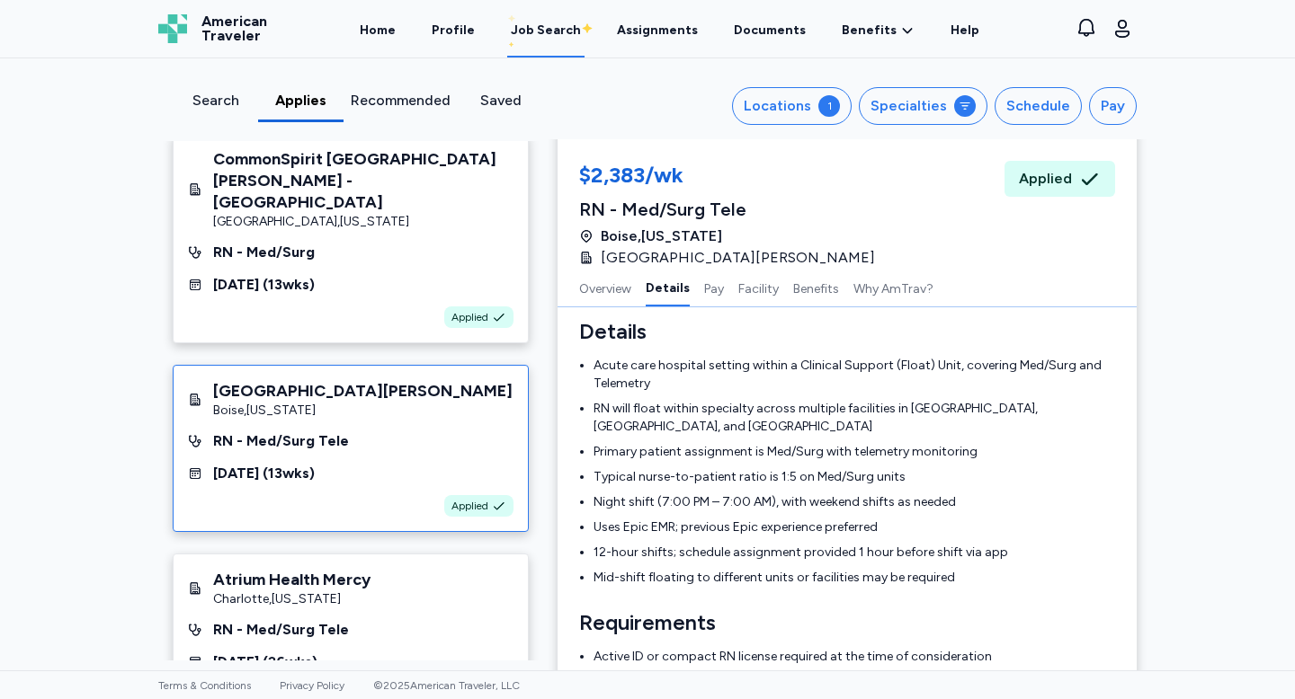
scroll to position [412, 0]
